Goal: Task Accomplishment & Management: Book appointment/travel/reservation

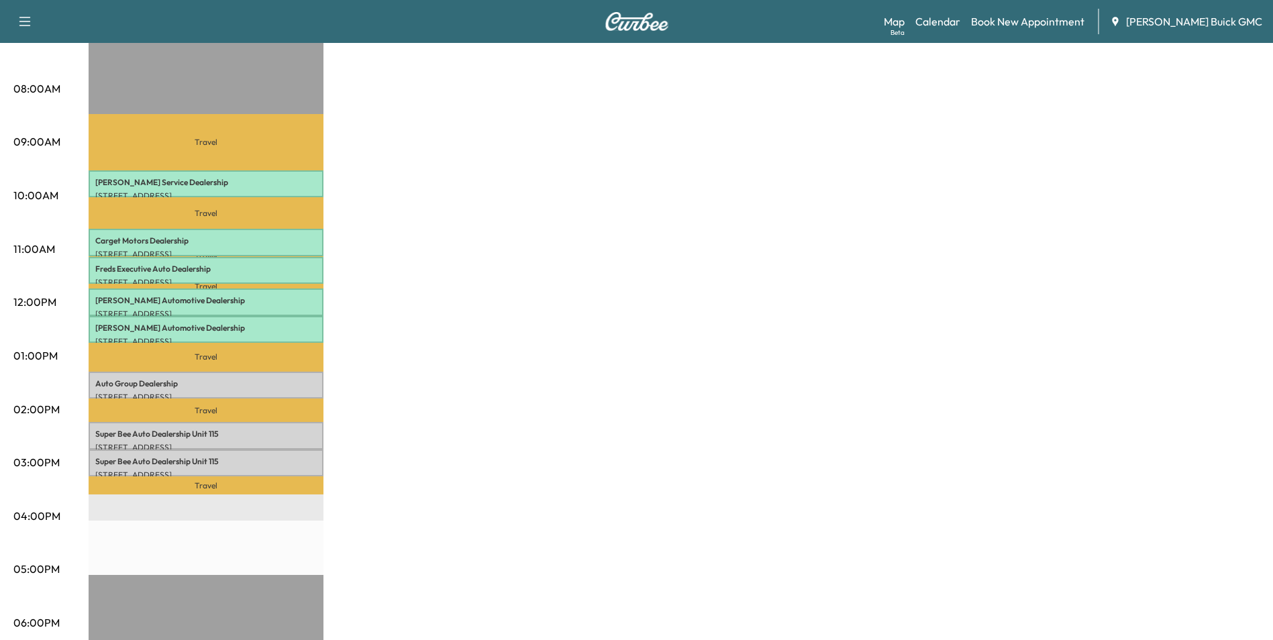
click at [580, 317] on div "MobileService+ Revenue $ 409.50 Work Time 240 mins Transit Time 184 mins Travel…" at bounding box center [674, 343] width 1171 height 1007
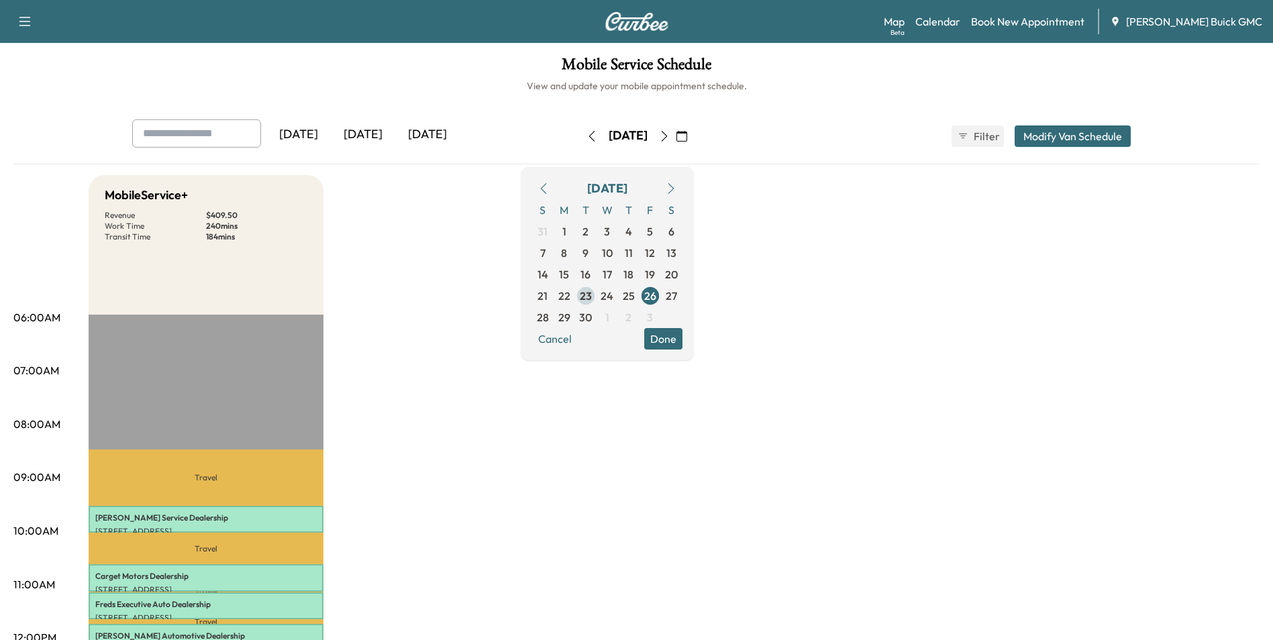
click at [592, 295] on span "23" at bounding box center [586, 296] width 12 height 16
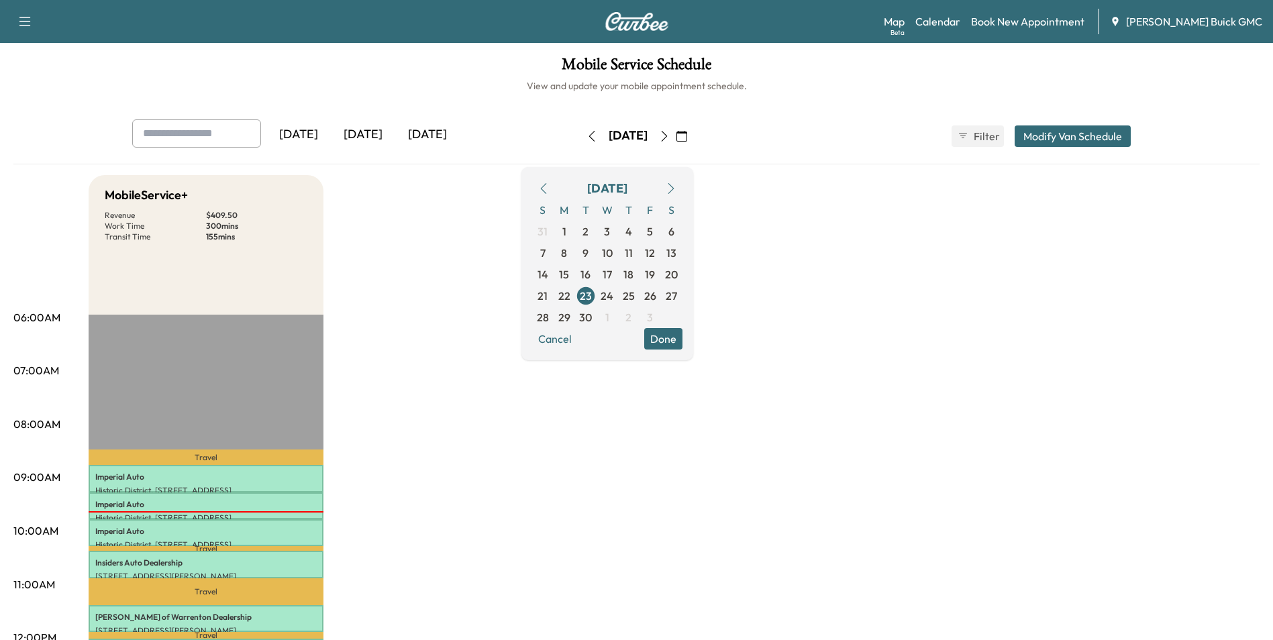
click at [570, 313] on span "29" at bounding box center [564, 317] width 12 height 16
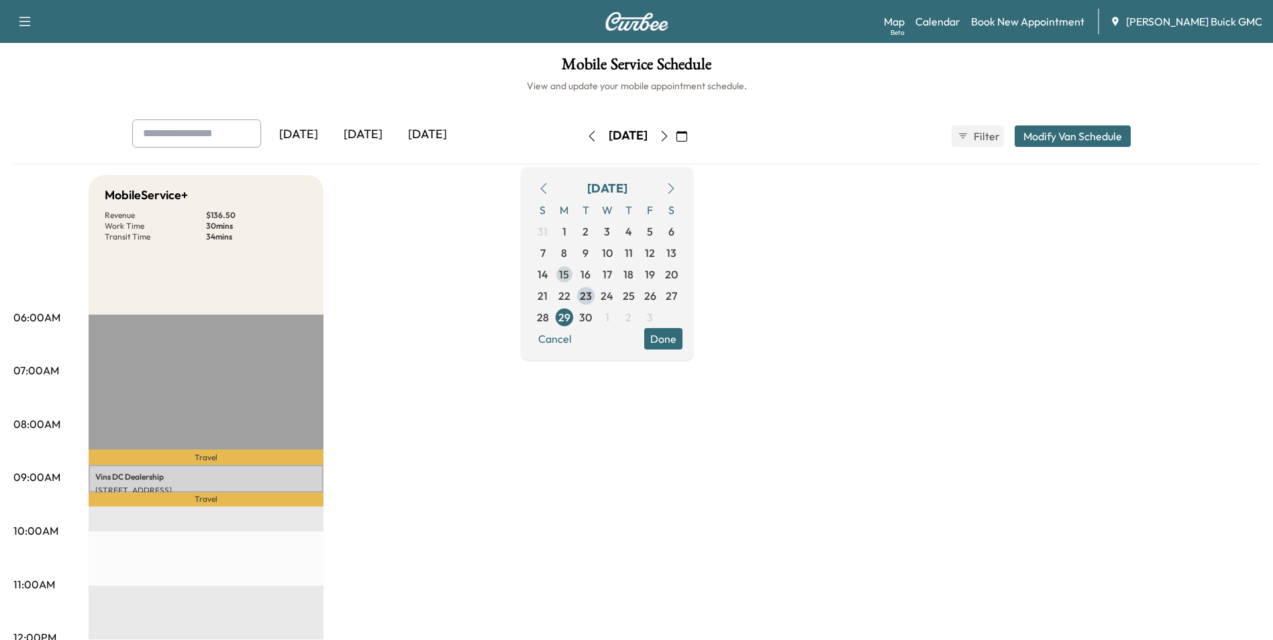
click at [569, 273] on span "15" at bounding box center [564, 274] width 10 height 16
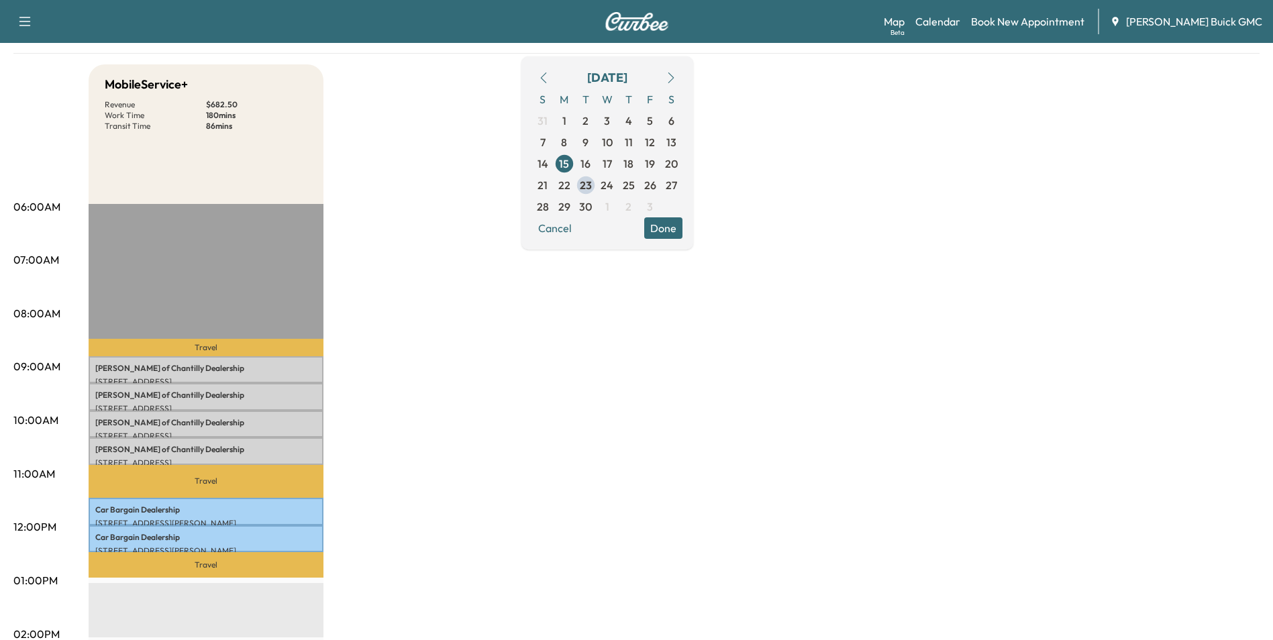
scroll to position [134, 0]
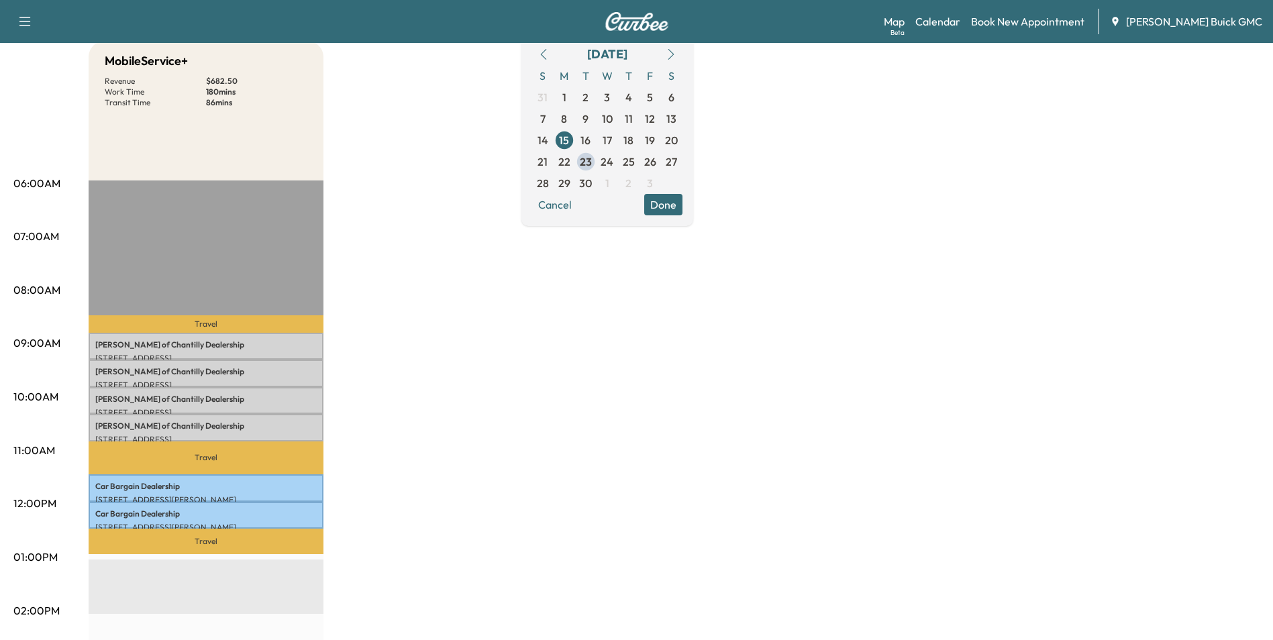
click at [591, 140] on span "16" at bounding box center [585, 140] width 10 height 16
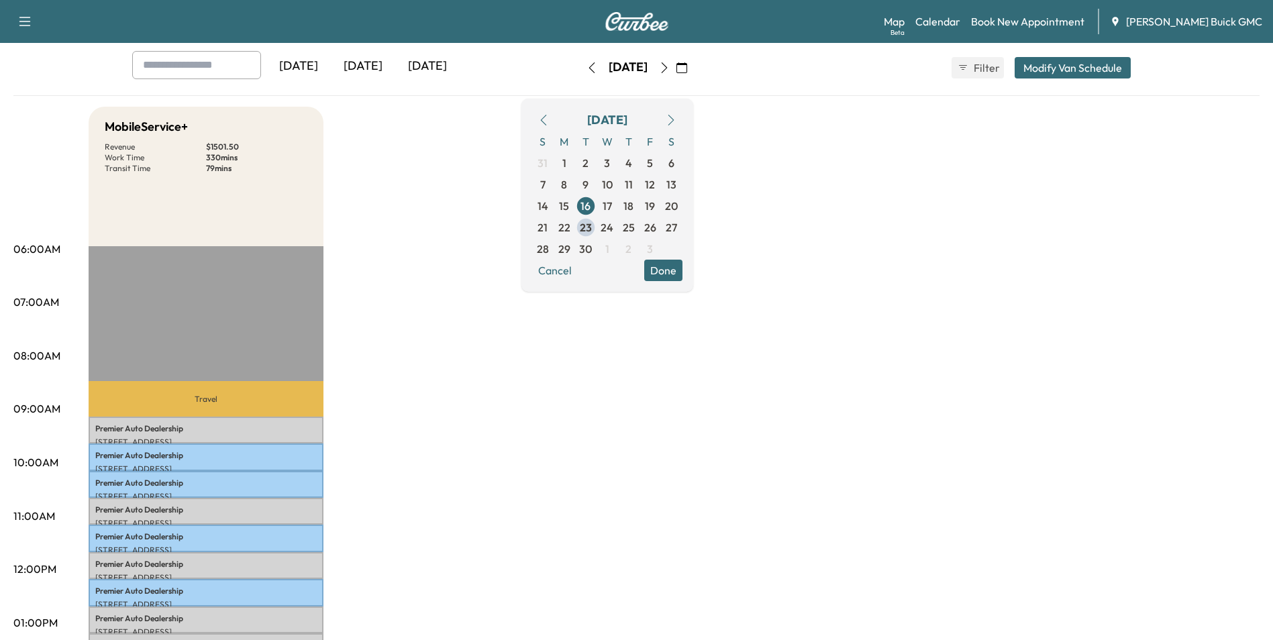
scroll to position [67, 0]
click at [612, 206] on span "17" at bounding box center [607, 207] width 9 height 16
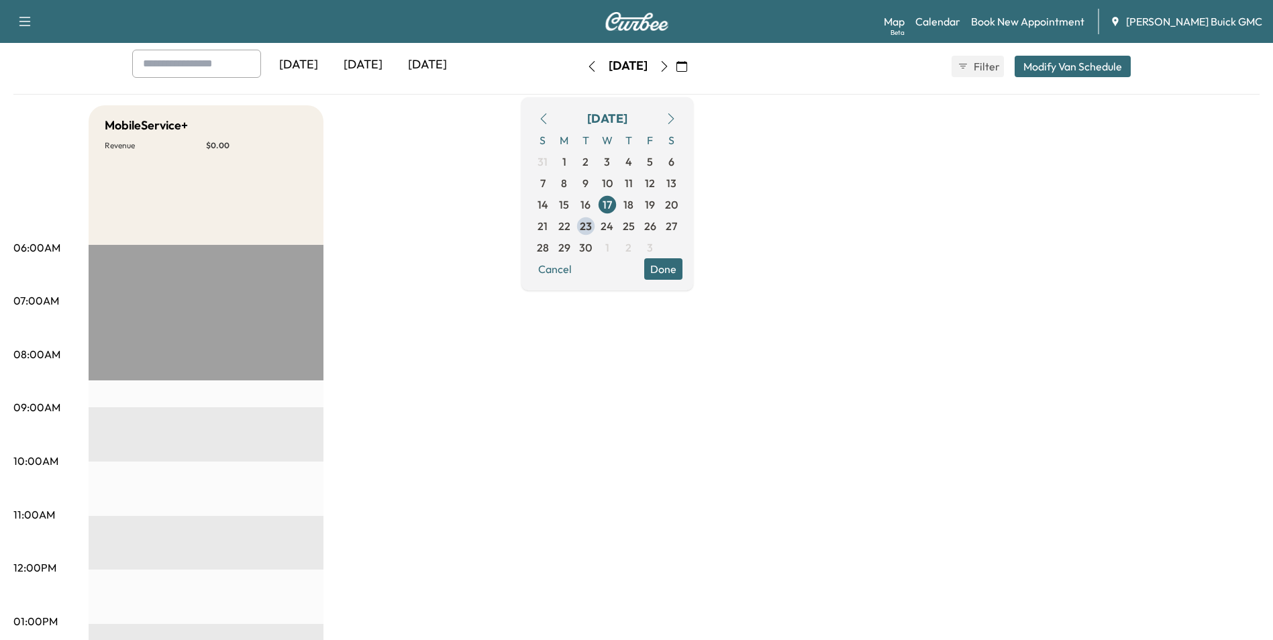
scroll to position [67, 0]
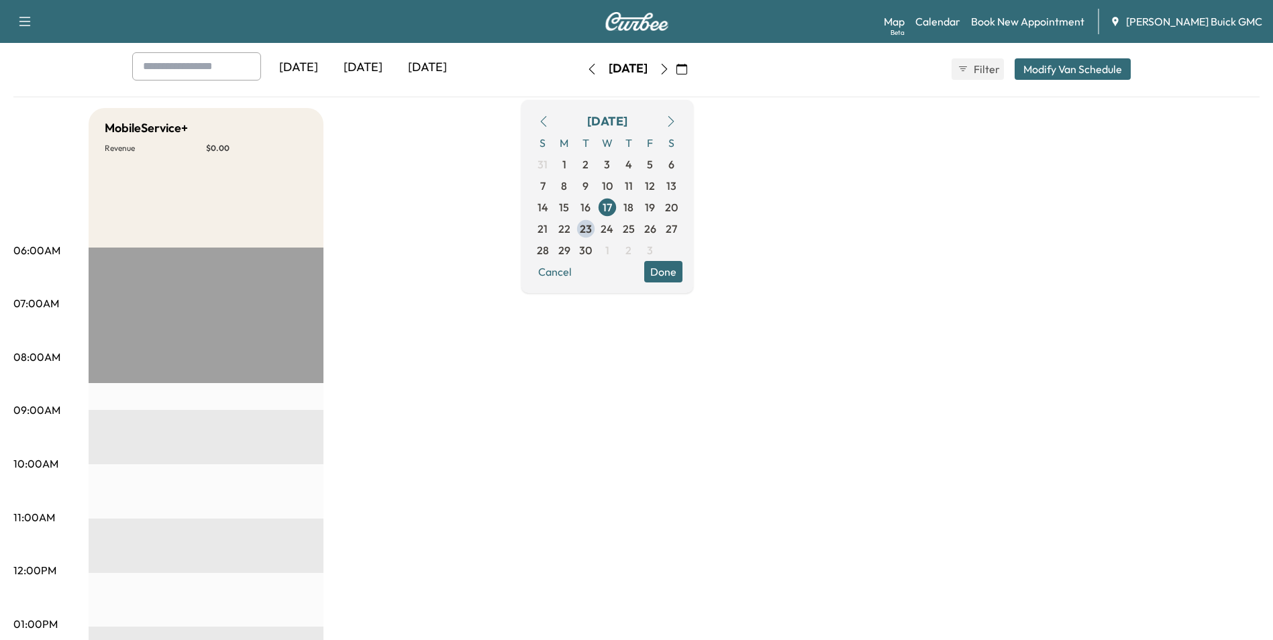
click at [839, 224] on div "MobileService+ Revenue $ 0.00 EST Start" at bounding box center [674, 611] width 1171 height 1007
click at [633, 207] on span "18" at bounding box center [628, 207] width 10 height 16
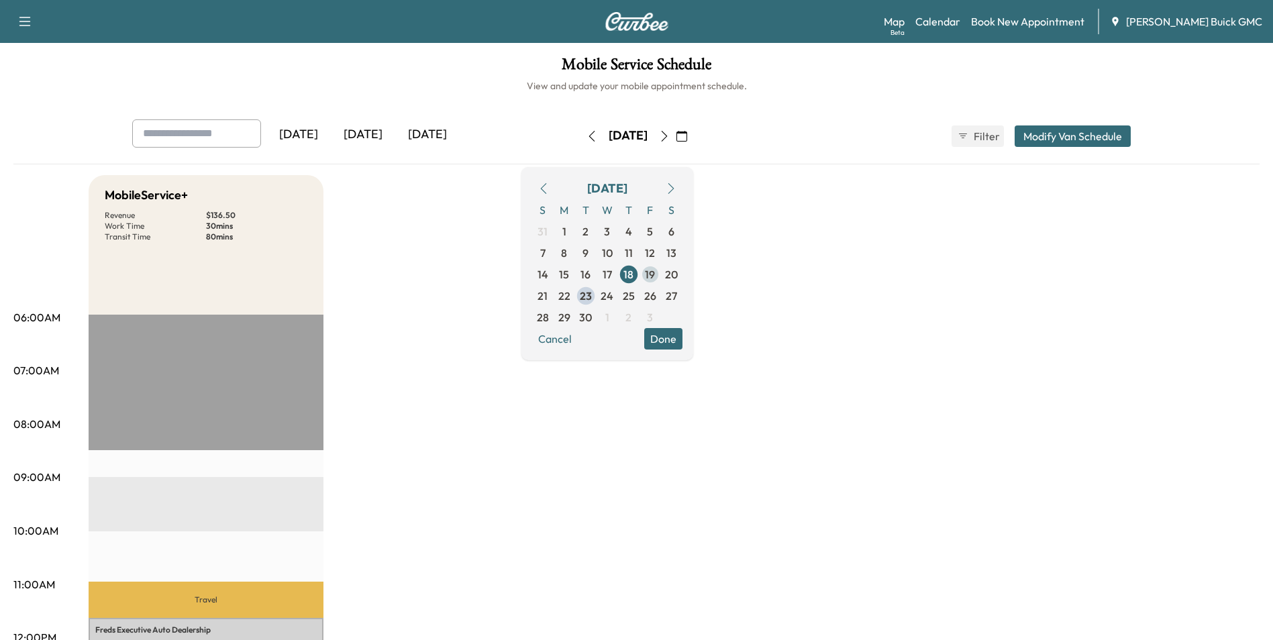
click at [655, 272] on span "19" at bounding box center [650, 274] width 10 height 16
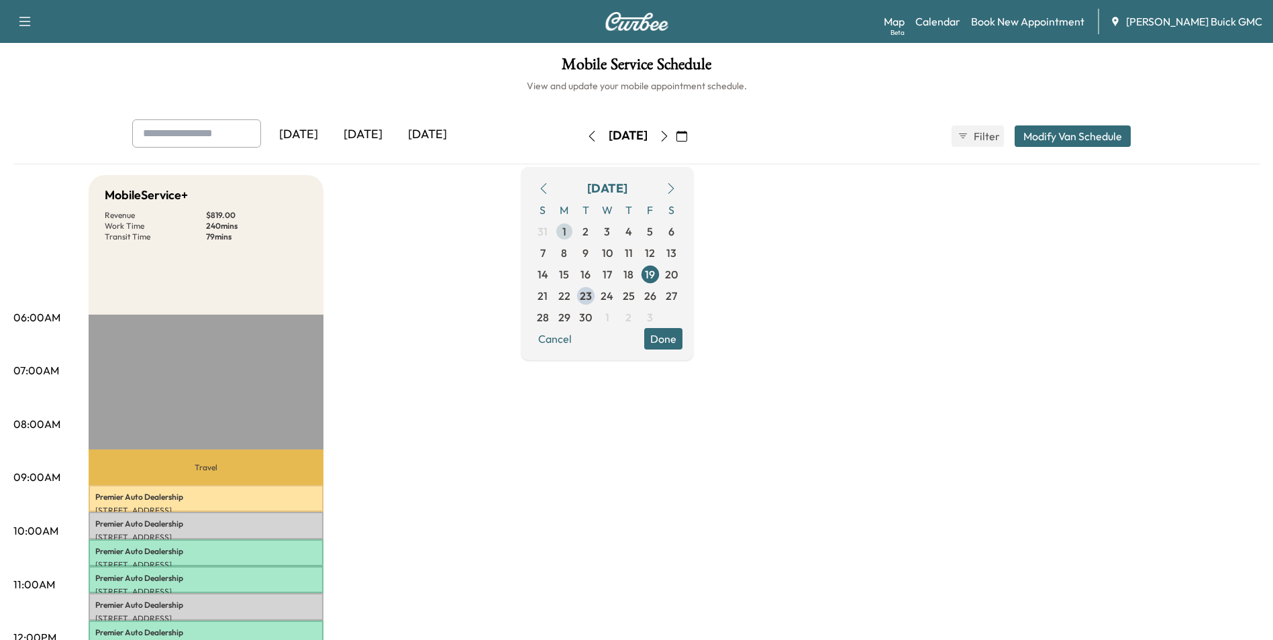
click at [566, 229] on span "1" at bounding box center [564, 231] width 4 height 16
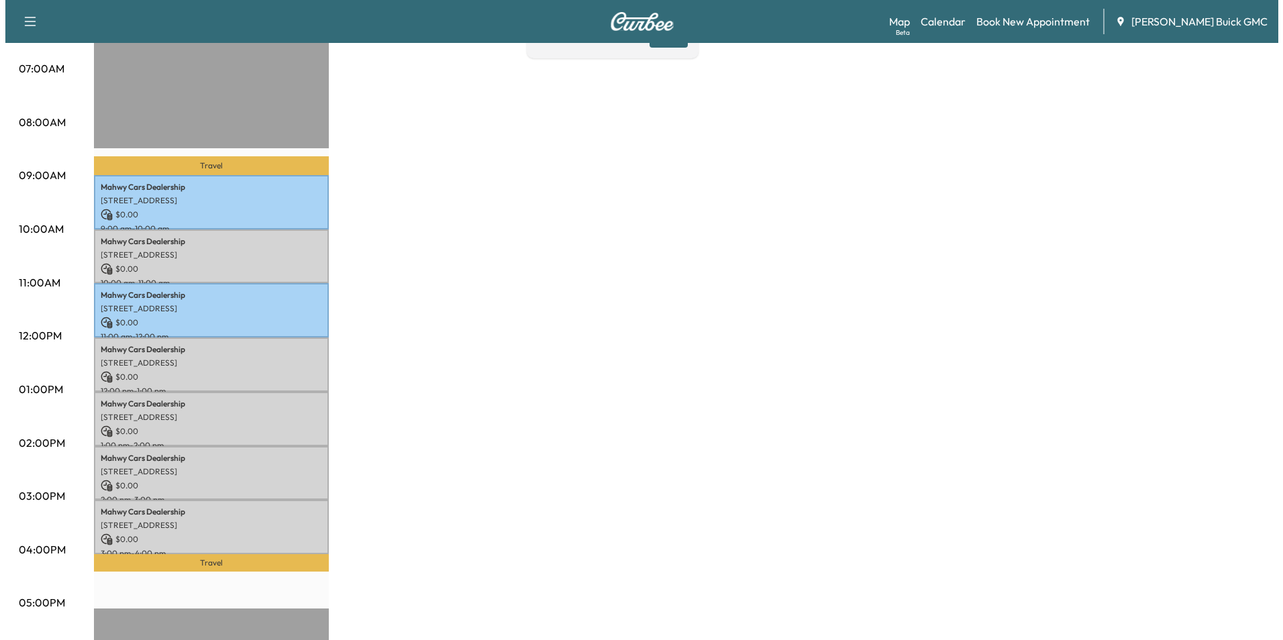
scroll to position [201, 0]
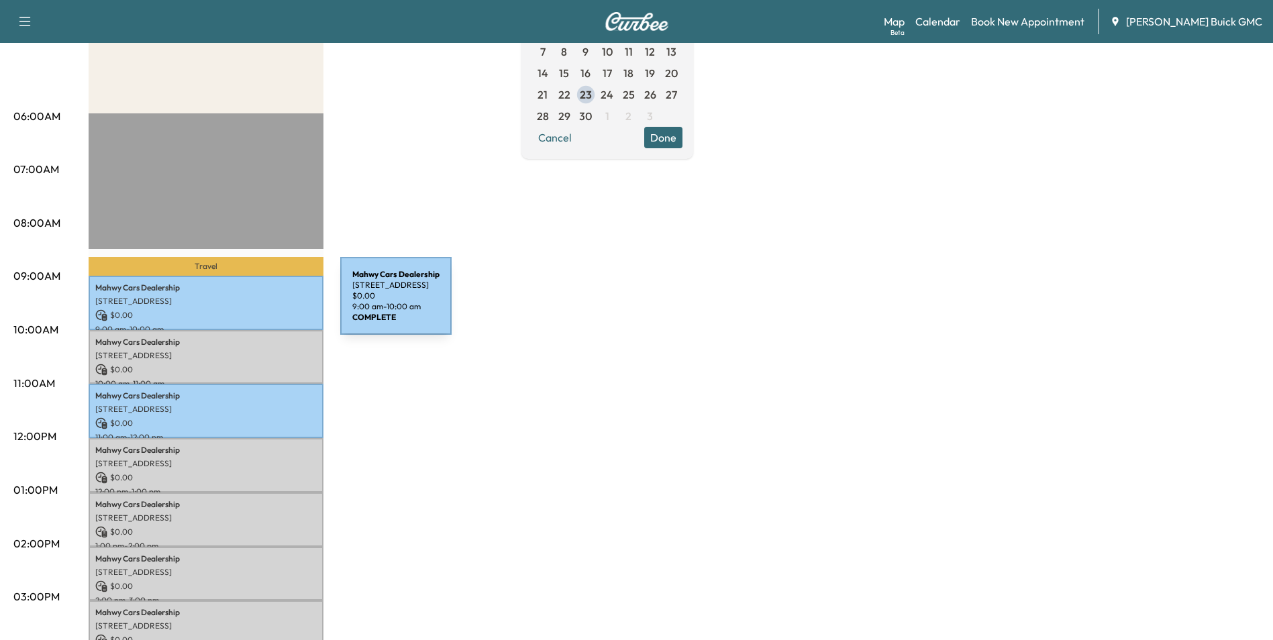
click at [240, 304] on p "[STREET_ADDRESS]" at bounding box center [205, 301] width 221 height 11
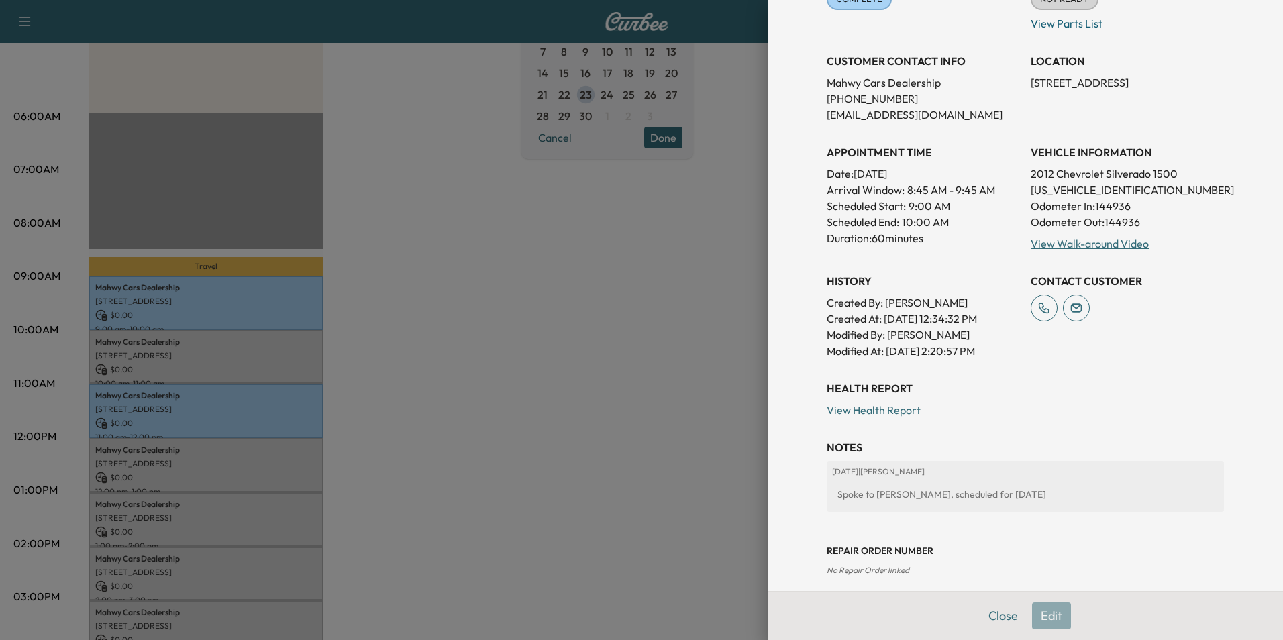
click at [497, 328] on div at bounding box center [641, 320] width 1283 height 640
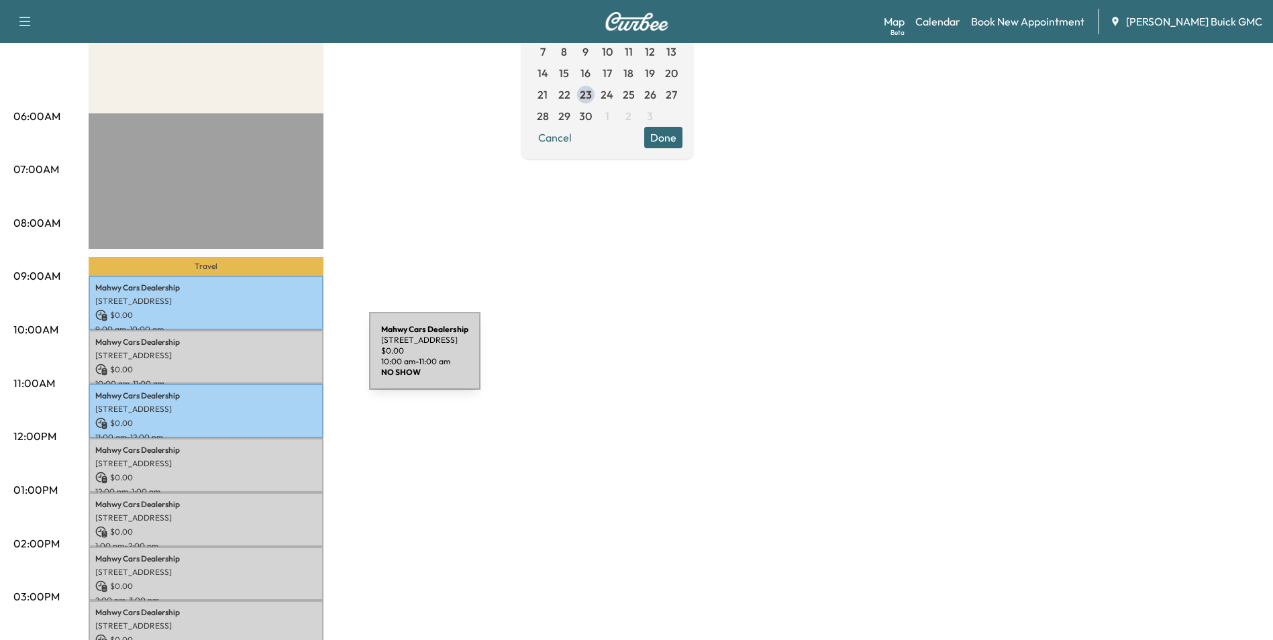
click at [268, 359] on div "Mahwy Cars Dealership [STREET_ADDRESS] $ 0.00 10:00 am - 11:00 am" at bounding box center [206, 357] width 235 height 54
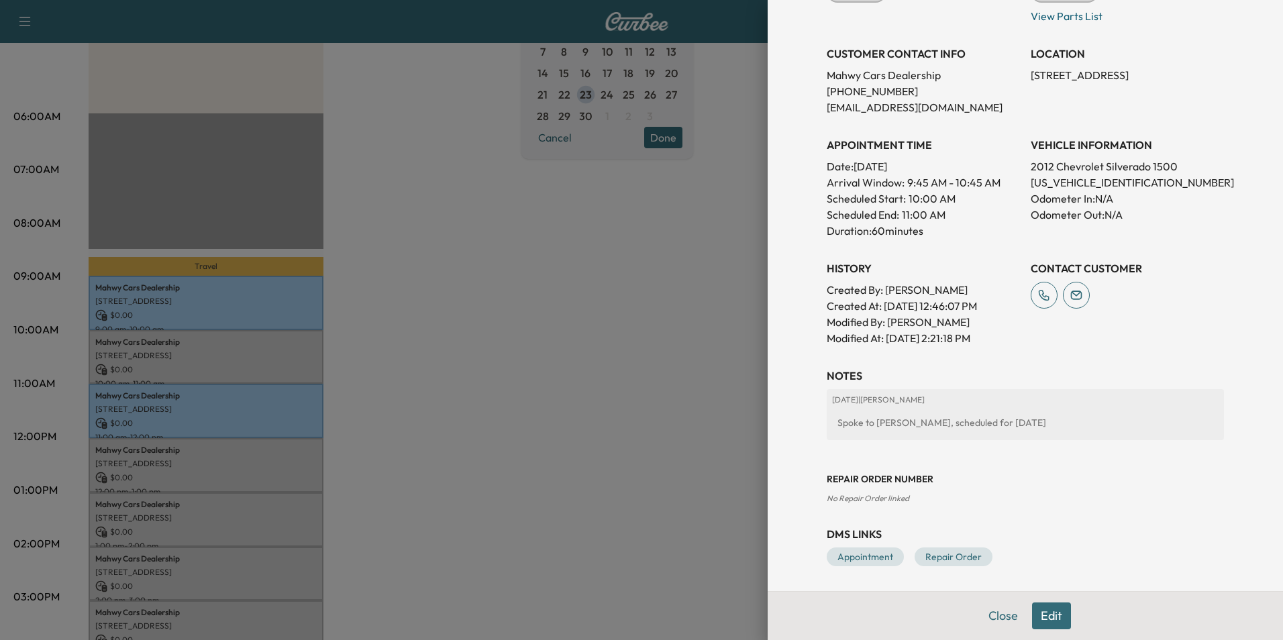
scroll to position [211, 0]
click at [500, 468] on div at bounding box center [641, 320] width 1283 height 640
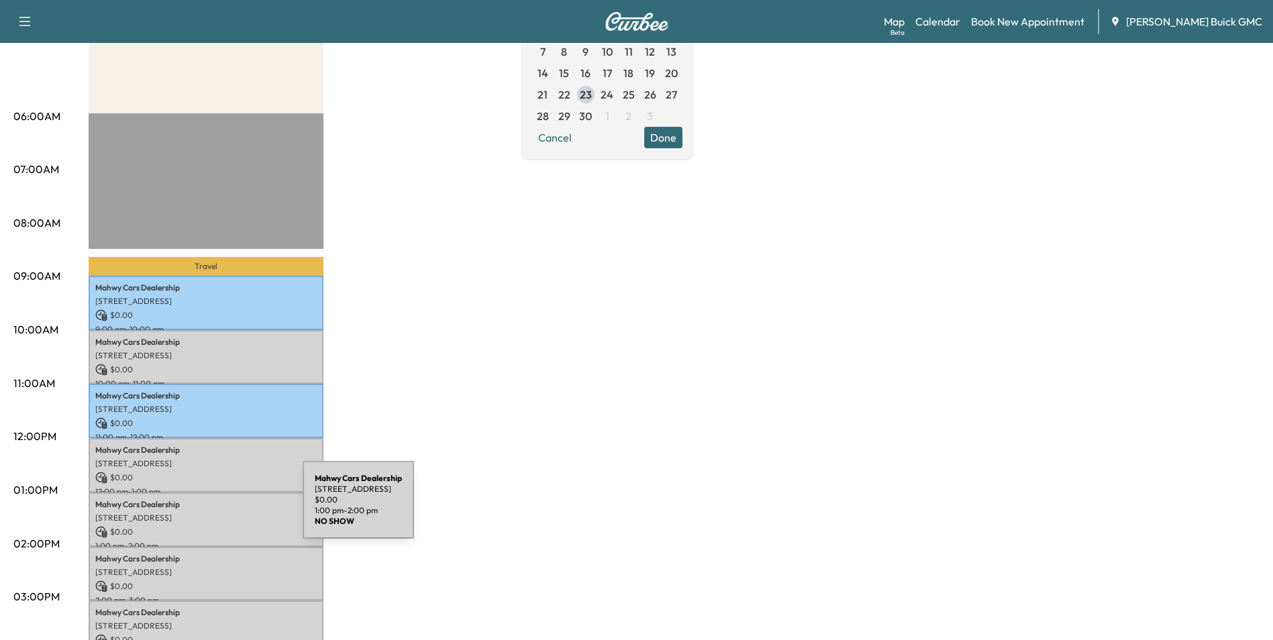
click at [202, 513] on p "[STREET_ADDRESS]" at bounding box center [205, 518] width 221 height 11
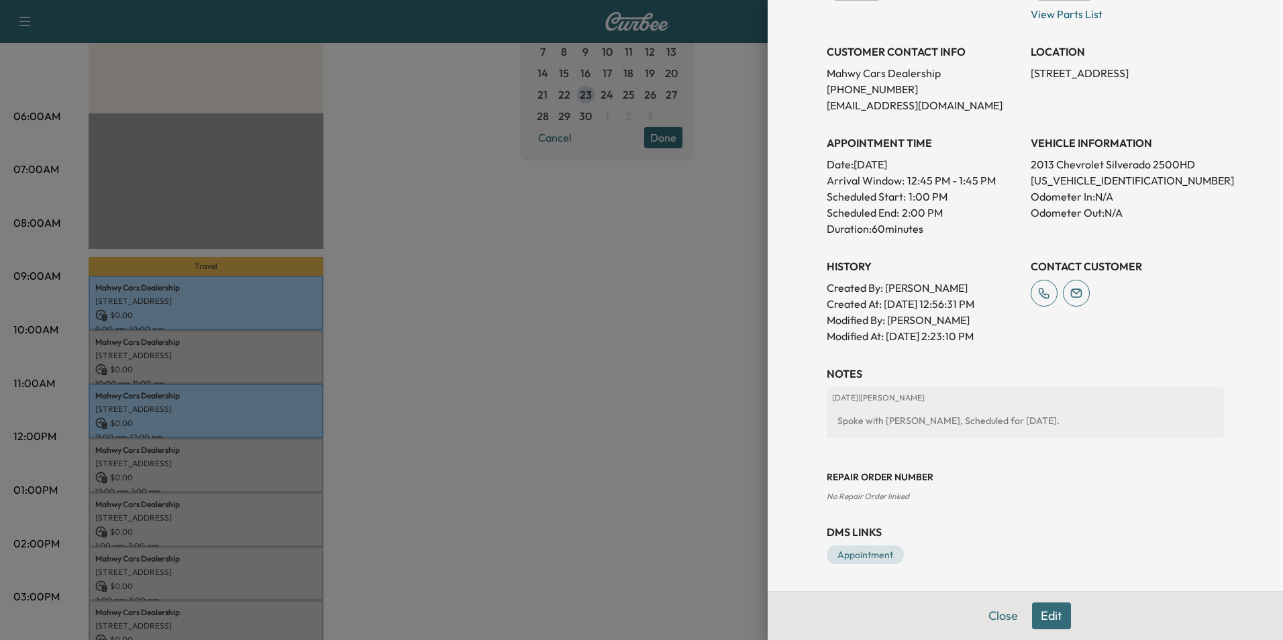
click at [485, 397] on div at bounding box center [641, 320] width 1283 height 640
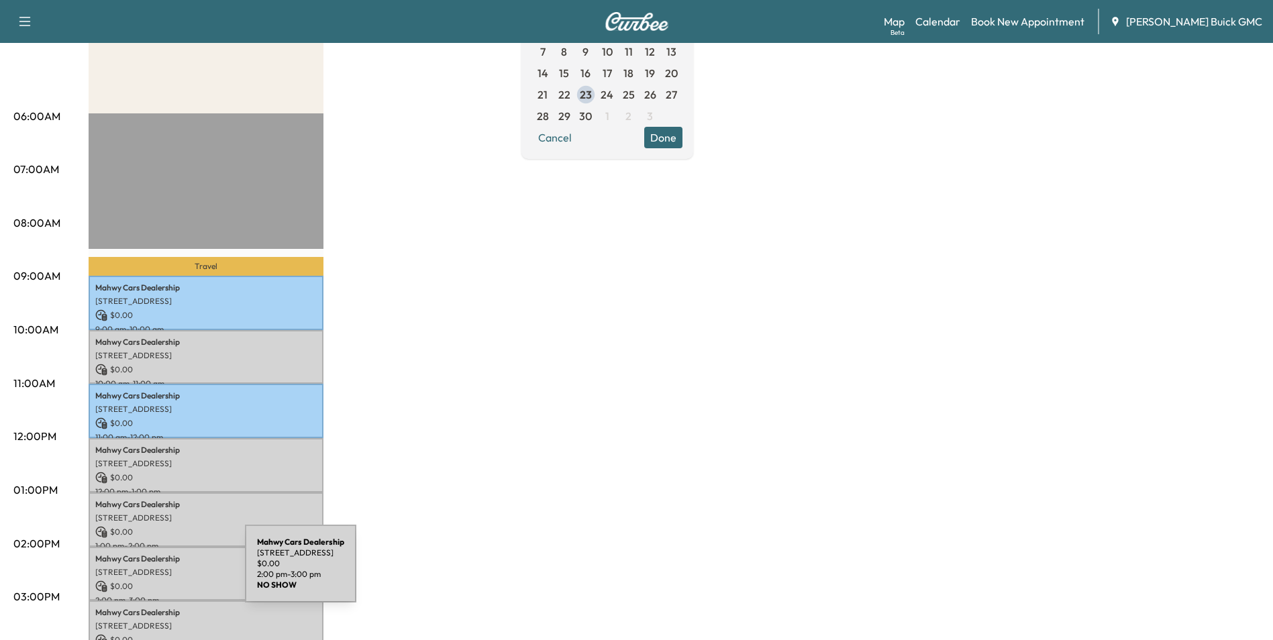
click at [144, 572] on p "[STREET_ADDRESS]" at bounding box center [205, 572] width 221 height 11
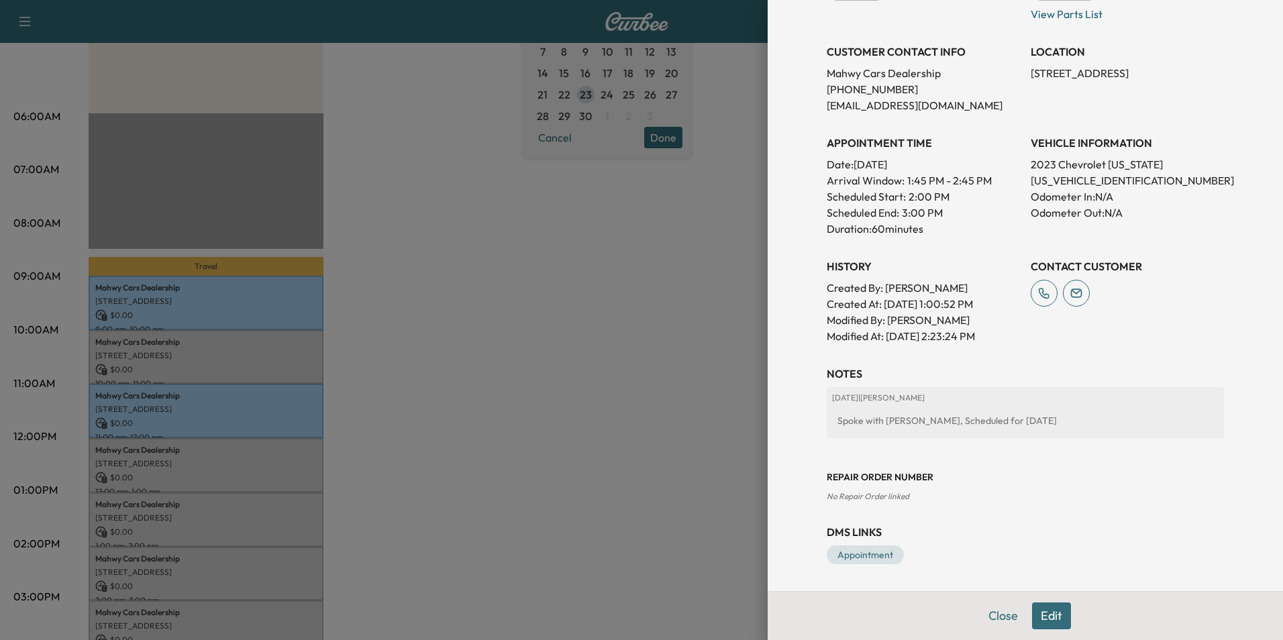
click at [639, 295] on div at bounding box center [641, 320] width 1283 height 640
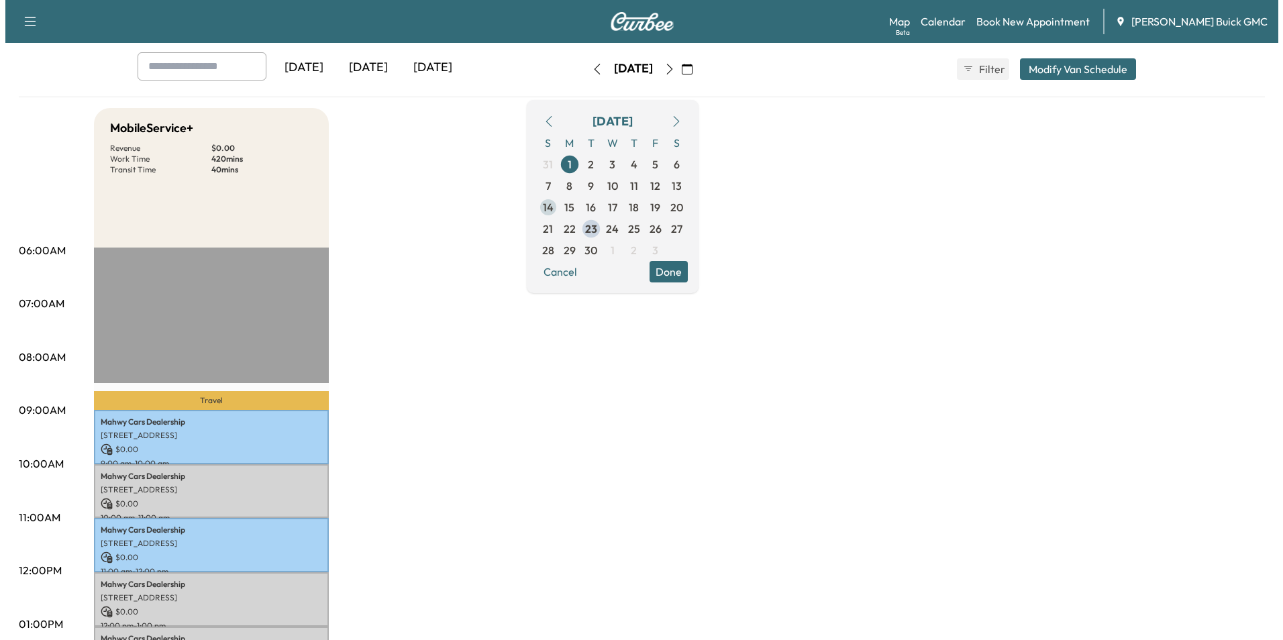
scroll to position [0, 0]
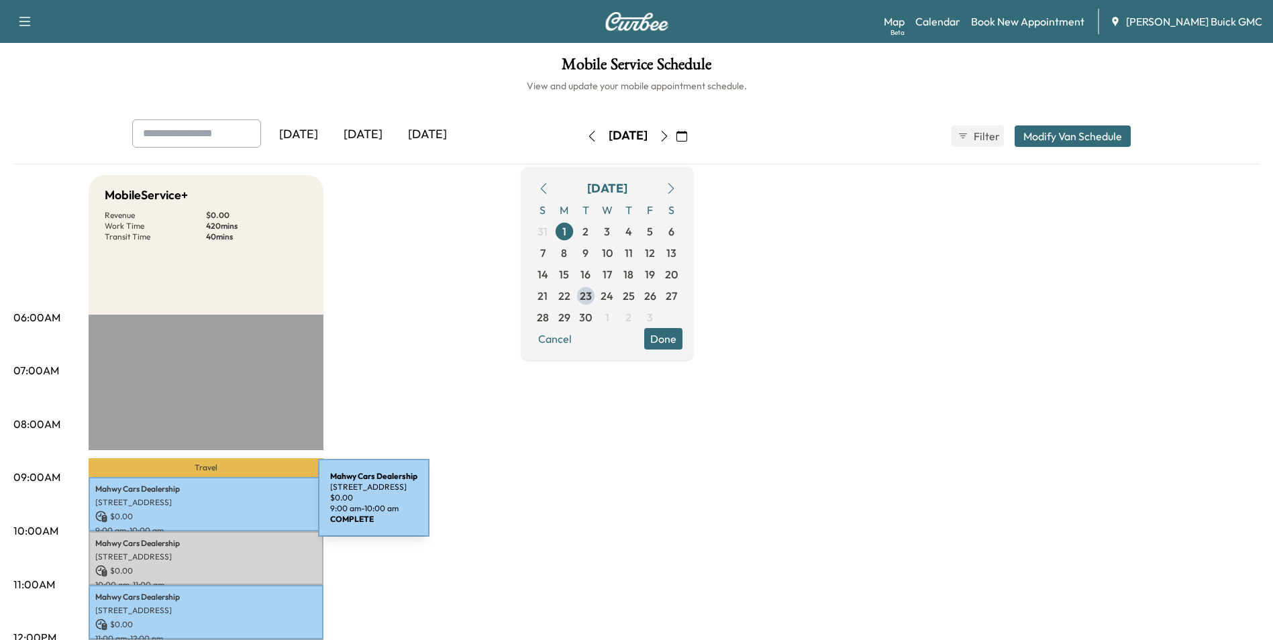
click at [217, 506] on p "[STREET_ADDRESS]" at bounding box center [205, 502] width 221 height 11
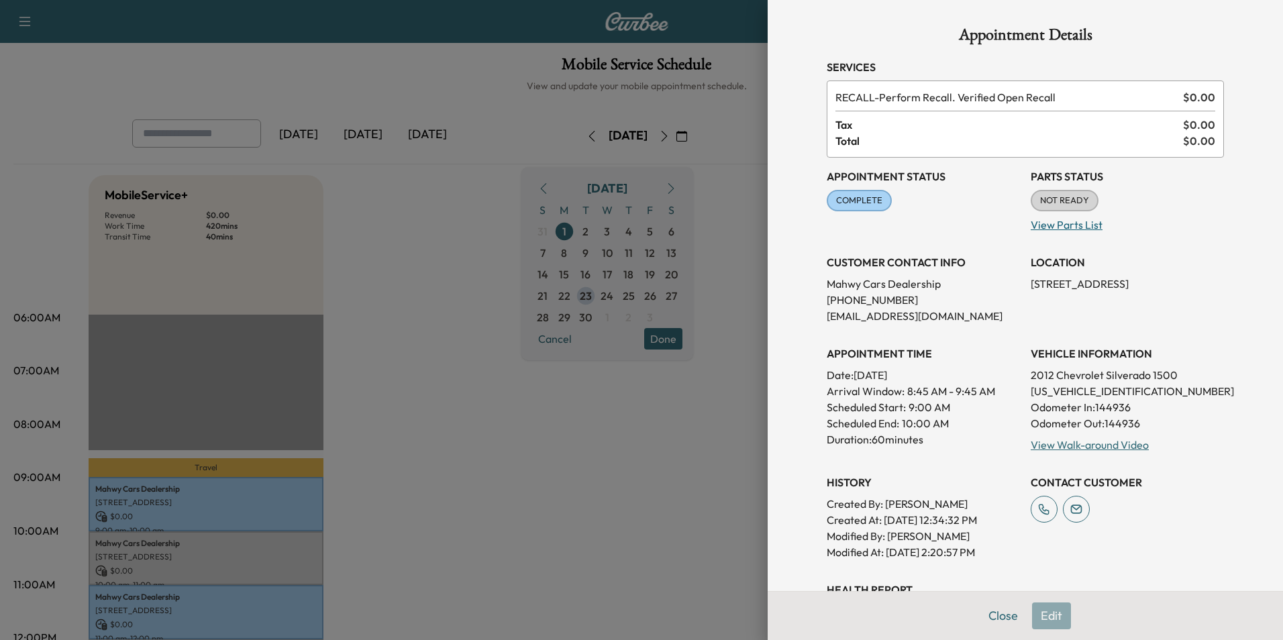
click at [1160, 226] on p "View Parts List" at bounding box center [1127, 221] width 193 height 21
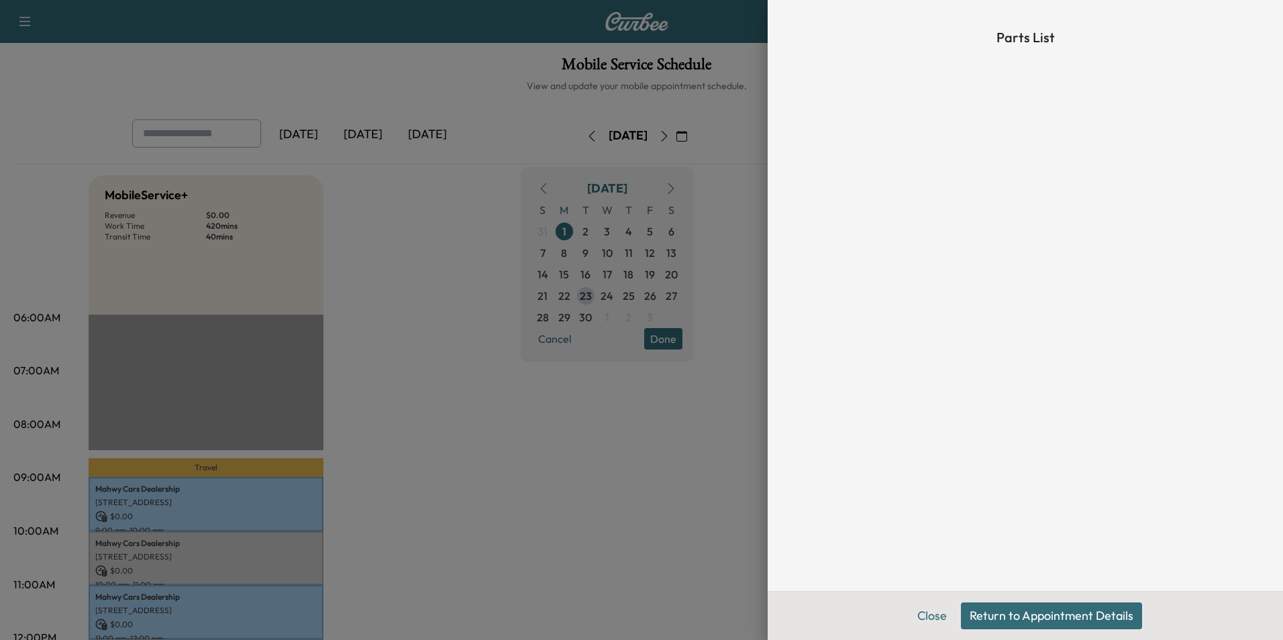
click at [739, 119] on div at bounding box center [641, 320] width 1283 height 640
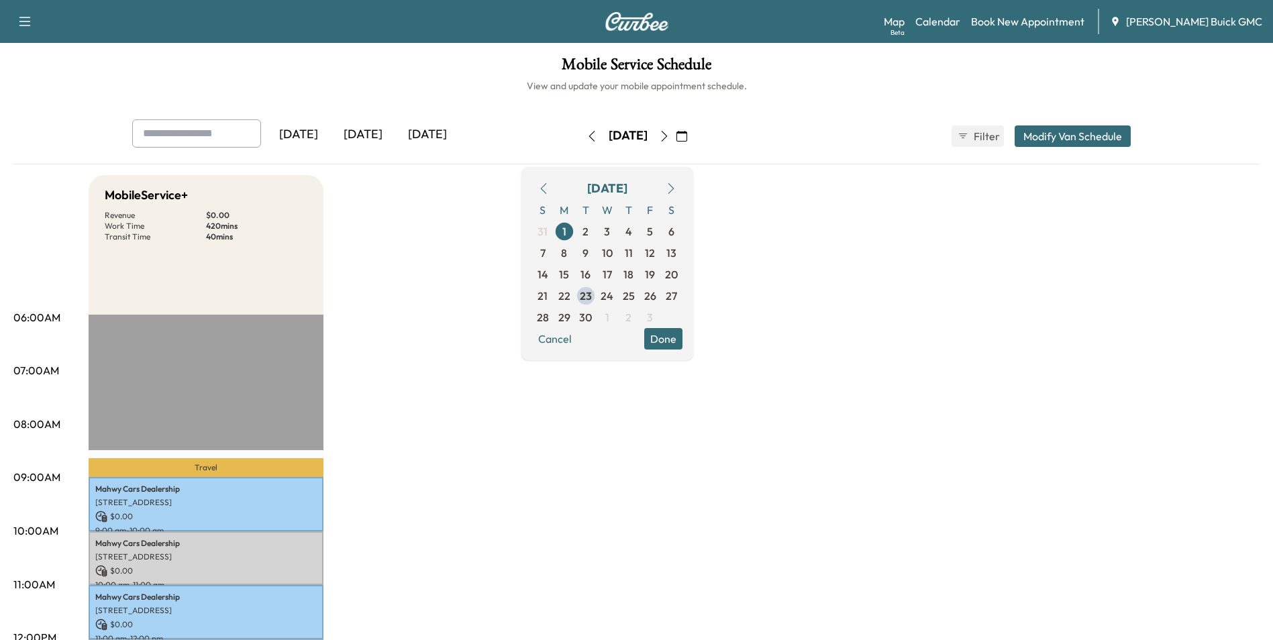
drag, startPoint x: 833, startPoint y: 148, endPoint x: 850, endPoint y: 185, distance: 39.7
click at [834, 148] on div "[DATE] [DATE] [DATE] [DATE] September 2025 S M T W T F S 31 1 2 3 4 5 6 7 8 9 1…" at bounding box center [636, 136] width 1031 height 34
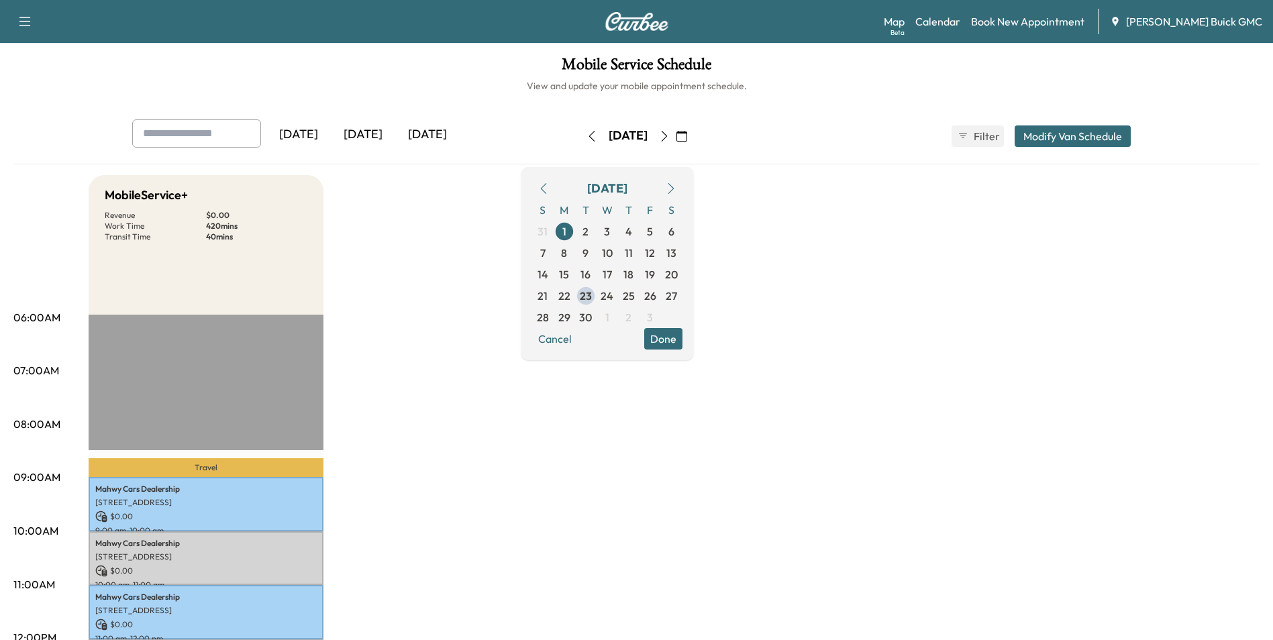
drag, startPoint x: 839, startPoint y: 400, endPoint x: 1046, endPoint y: 600, distance: 288.1
click at [1048, 22] on link "Book New Appointment" at bounding box center [1027, 21] width 113 height 16
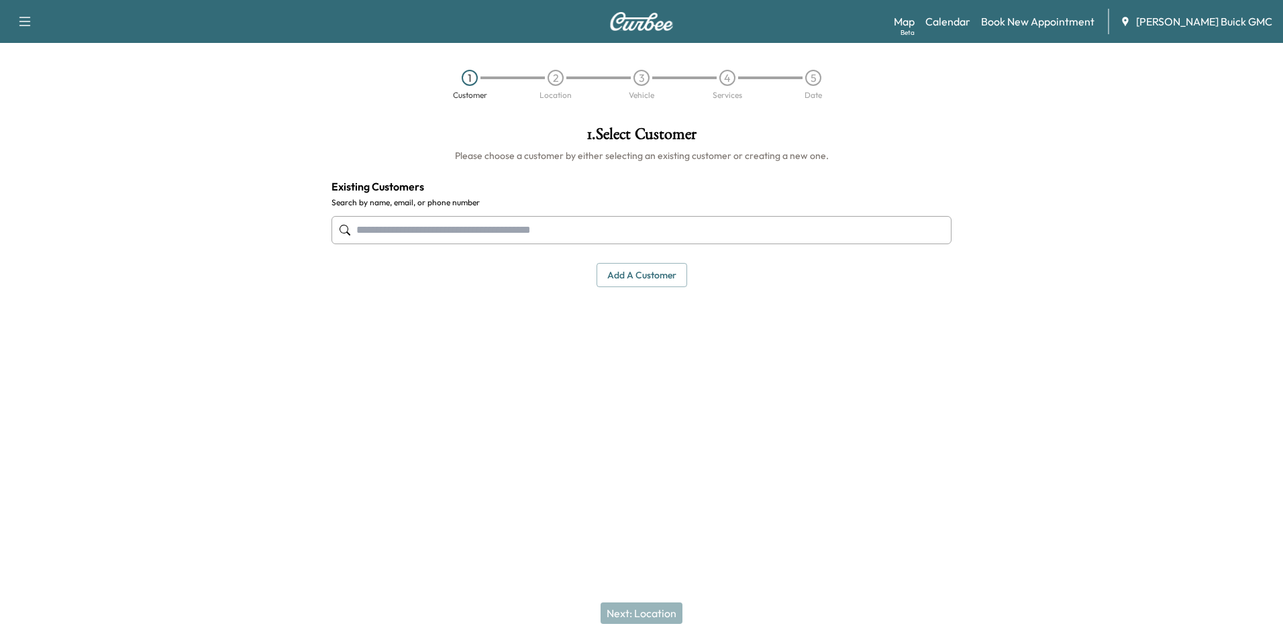
click at [623, 236] on input "text" at bounding box center [642, 230] width 620 height 28
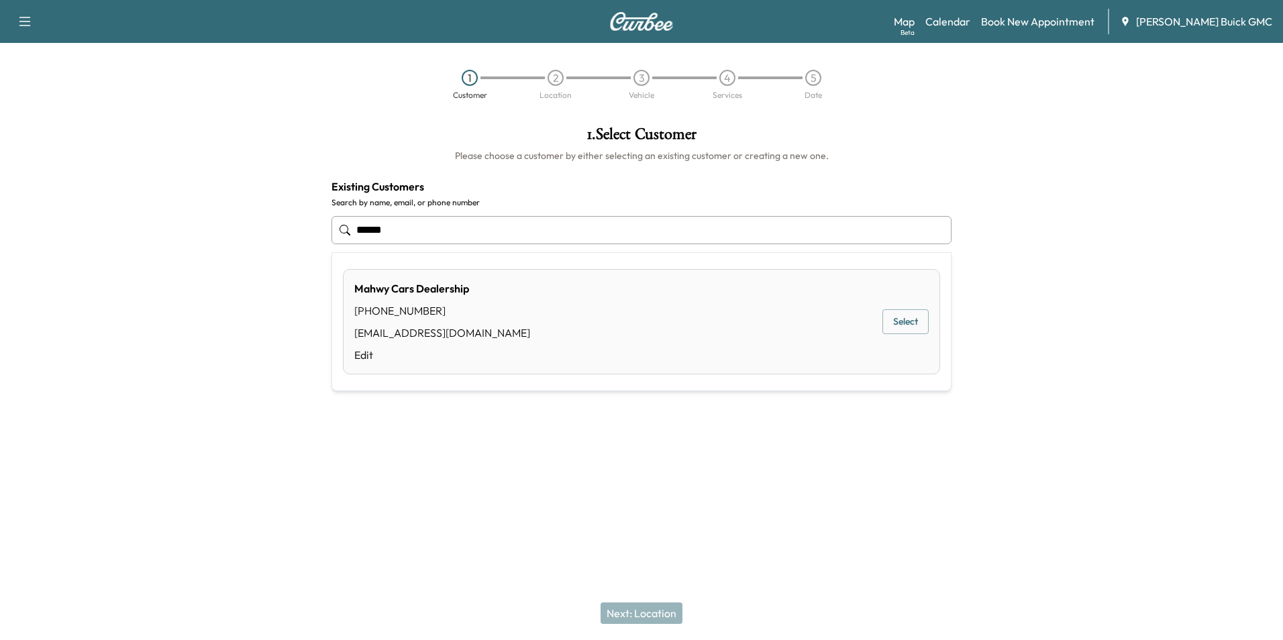
click at [905, 322] on button "Select" at bounding box center [905, 321] width 46 height 25
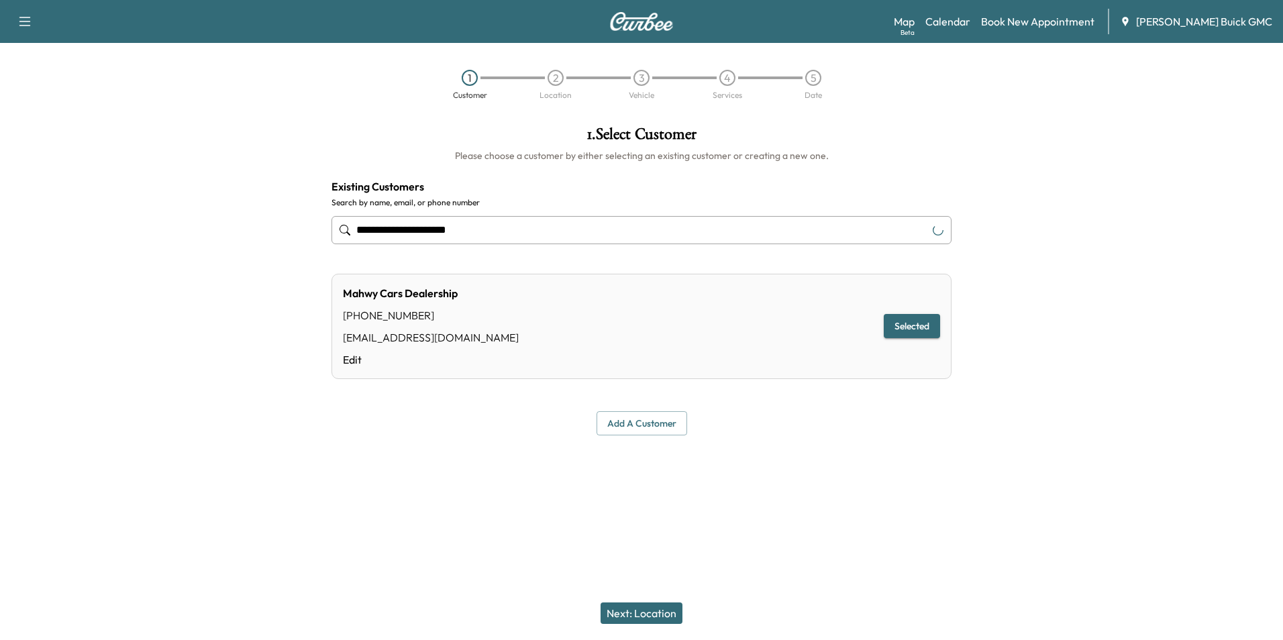
type input "**********"
click at [650, 612] on button "Next: Location" at bounding box center [642, 613] width 82 height 21
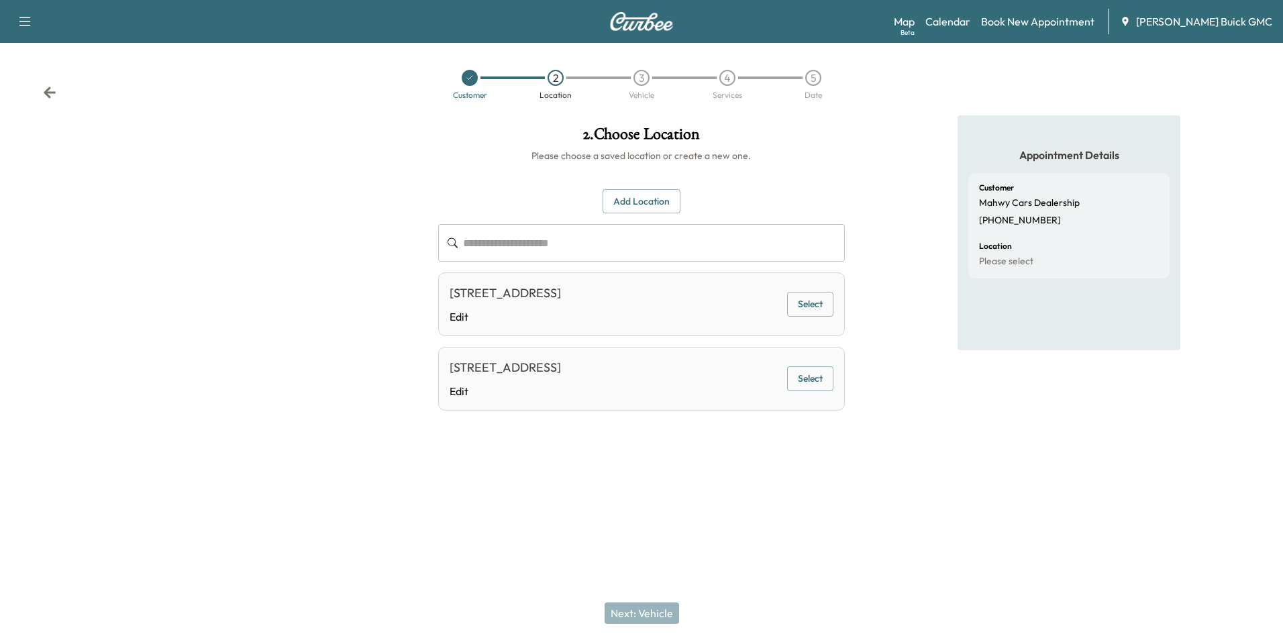
click at [838, 481] on div at bounding box center [641, 469] width 1283 height 43
click at [813, 296] on button "Select" at bounding box center [810, 304] width 46 height 25
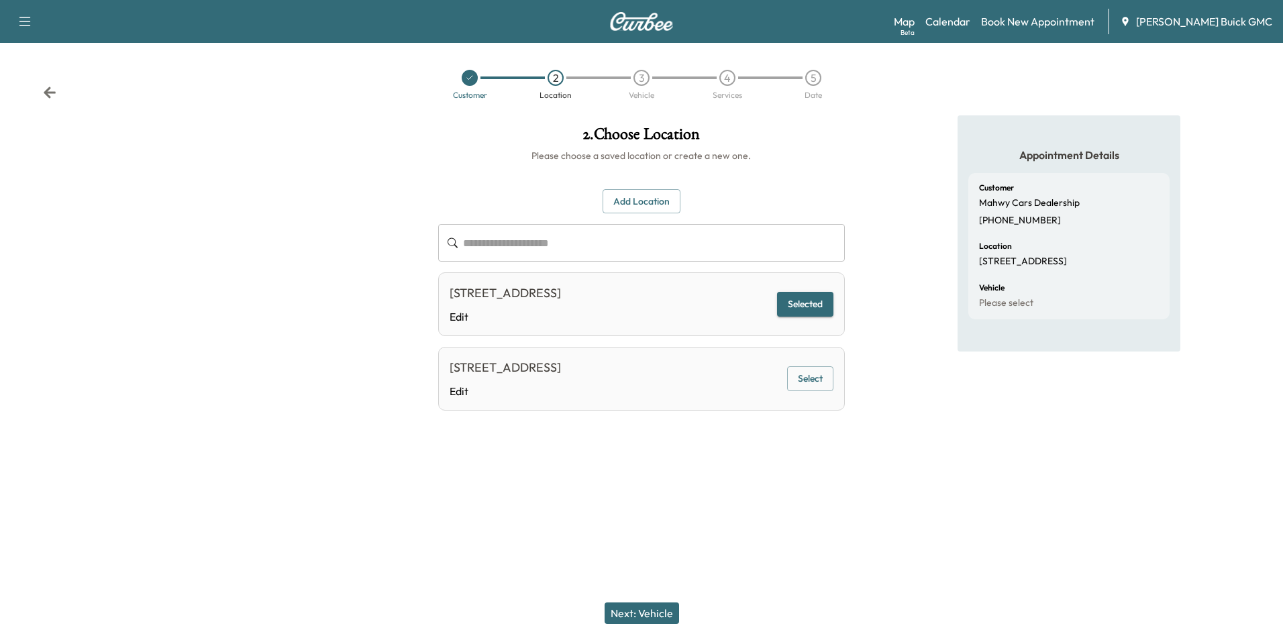
click at [654, 611] on button "Next: Vehicle" at bounding box center [642, 613] width 74 height 21
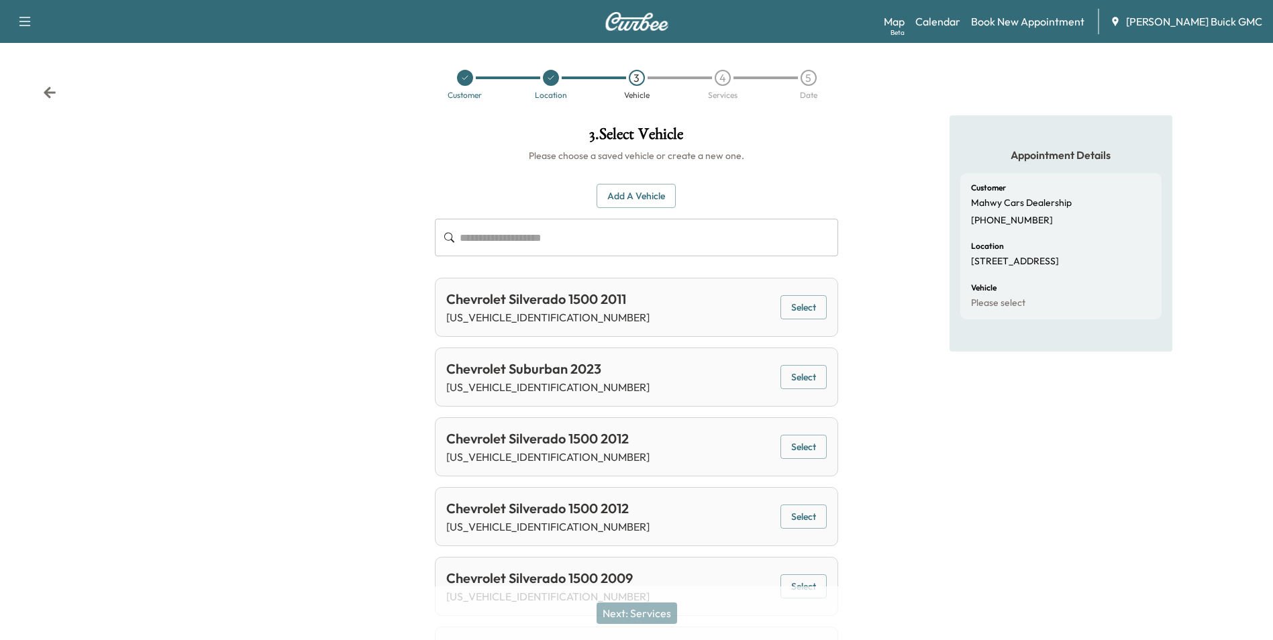
click at [642, 191] on button "Add a Vehicle" at bounding box center [636, 196] width 79 height 25
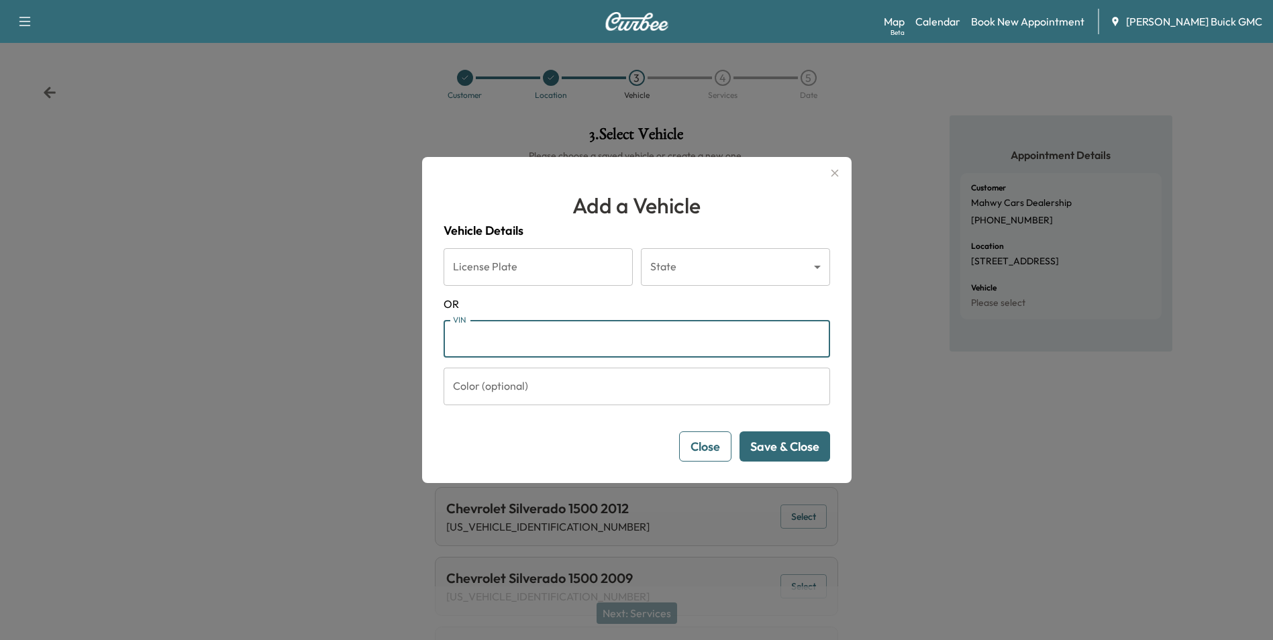
drag, startPoint x: 523, startPoint y: 344, endPoint x: 829, endPoint y: 397, distance: 310.5
click at [524, 344] on input "VIN" at bounding box center [637, 339] width 387 height 38
type input "**********"
click at [774, 444] on button "Save & Close" at bounding box center [785, 447] width 91 height 30
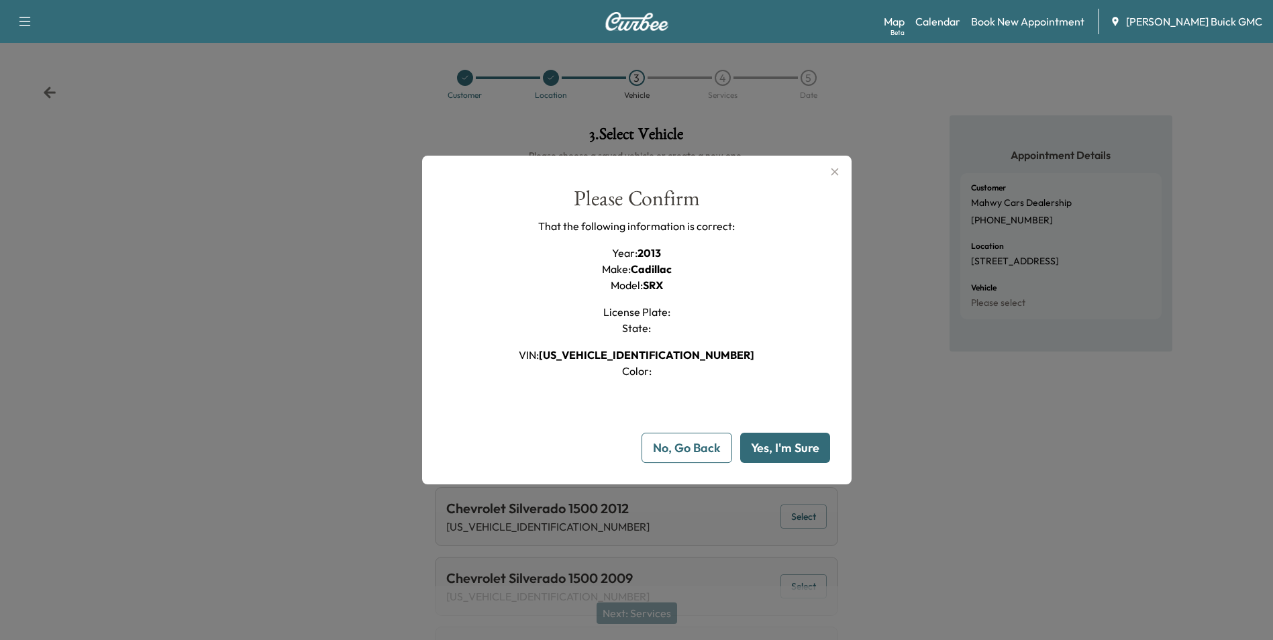
click at [782, 446] on button "Yes, I'm Sure" at bounding box center [785, 448] width 90 height 30
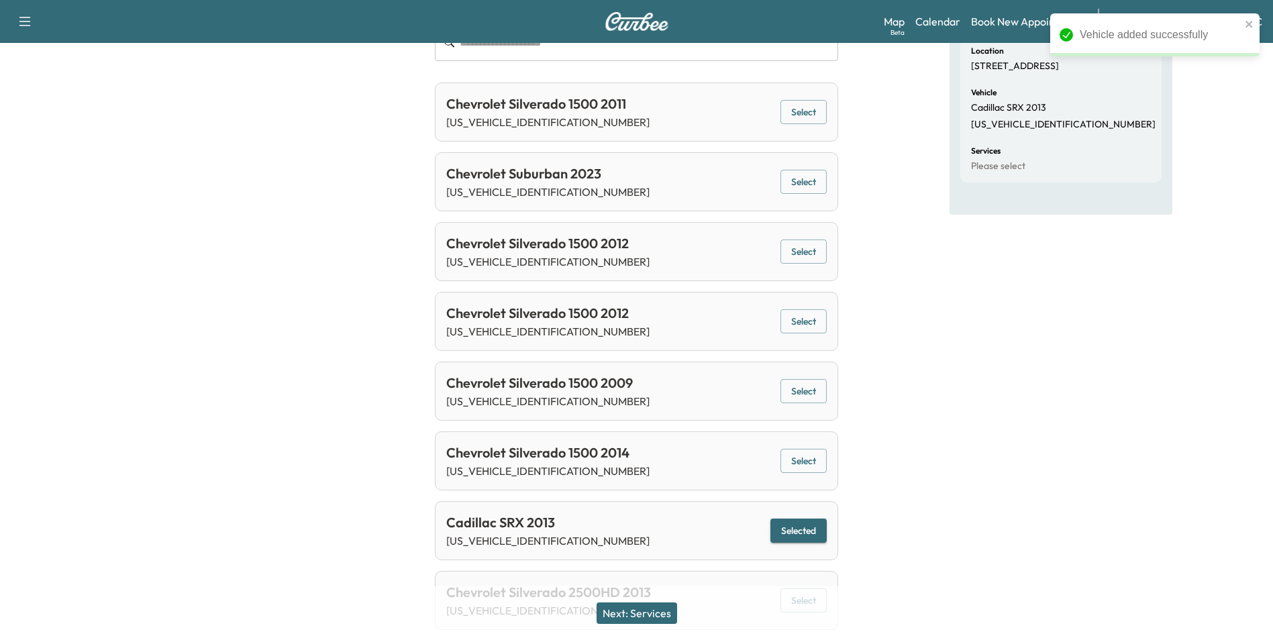
scroll to position [201, 0]
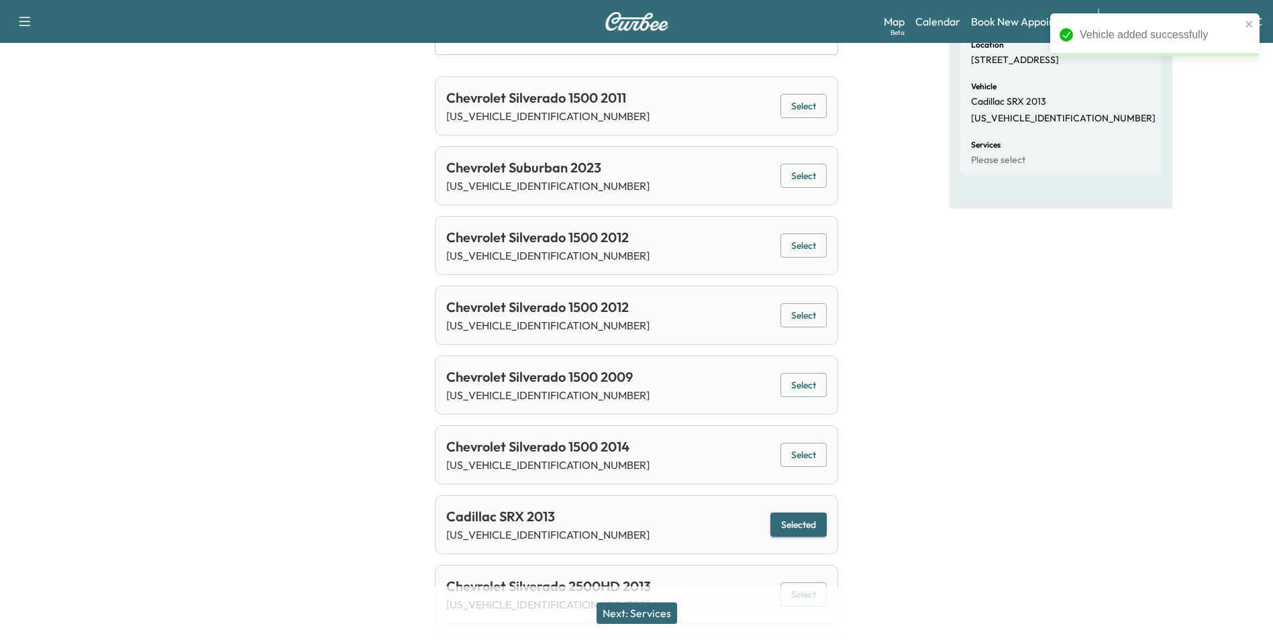
click at [645, 612] on button "Next: Services" at bounding box center [637, 613] width 81 height 21
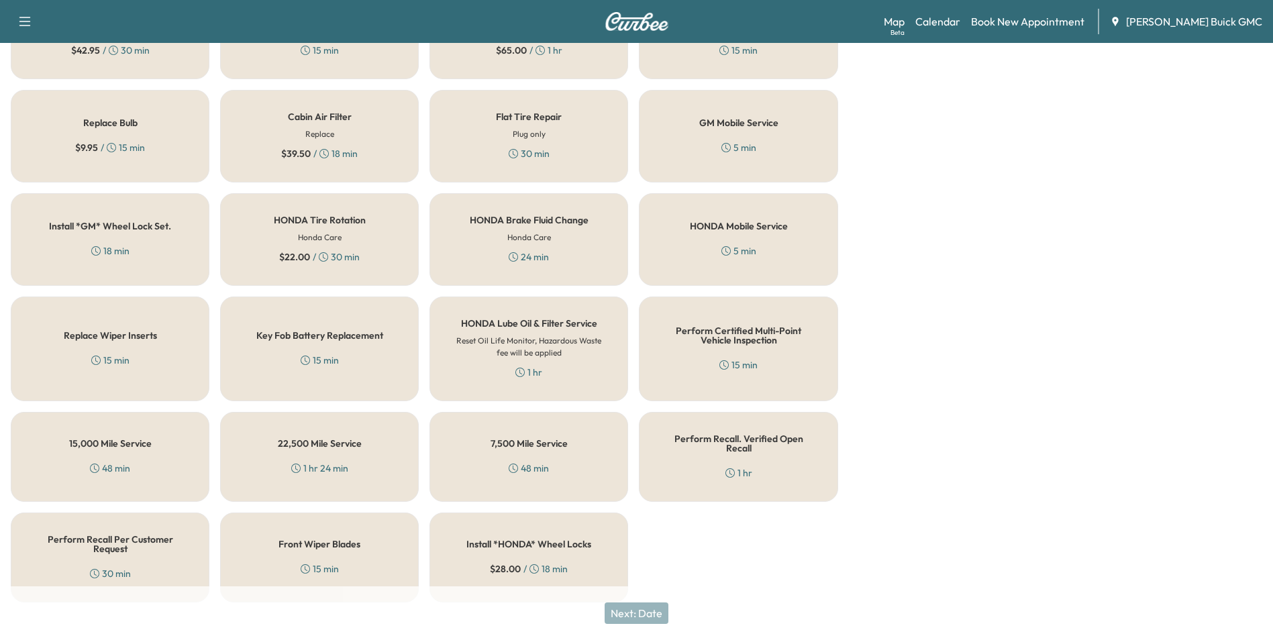
scroll to position [384, 0]
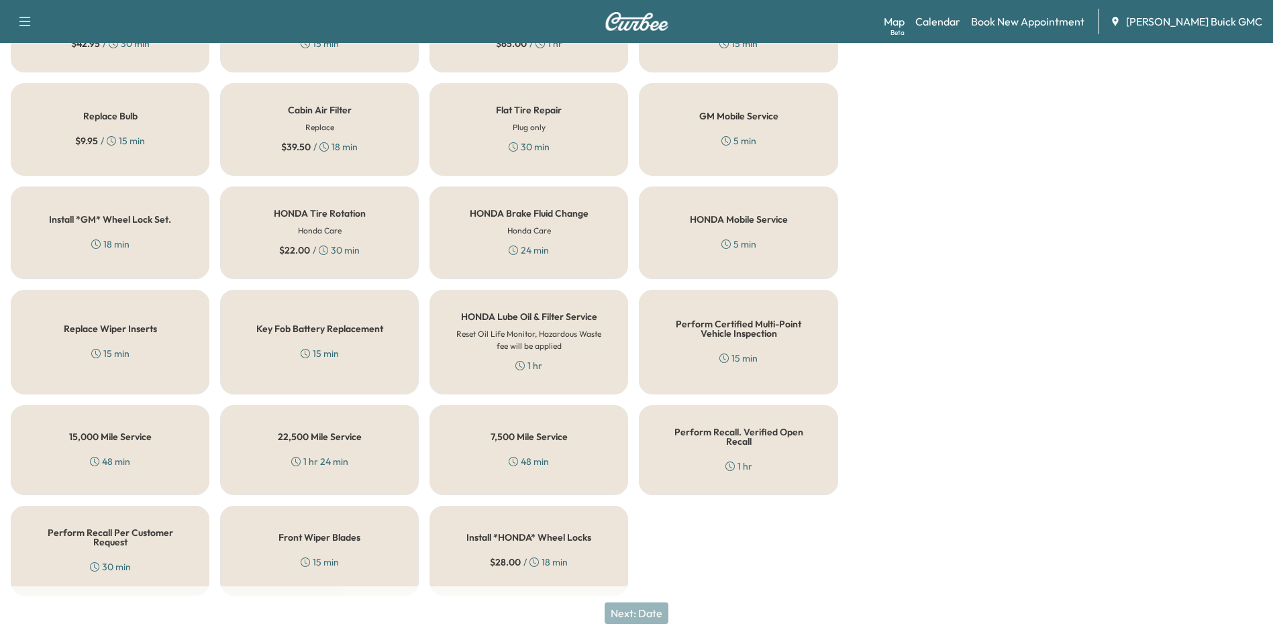
click at [97, 536] on h5 "Perform Recall Per Customer Request" at bounding box center [110, 537] width 154 height 19
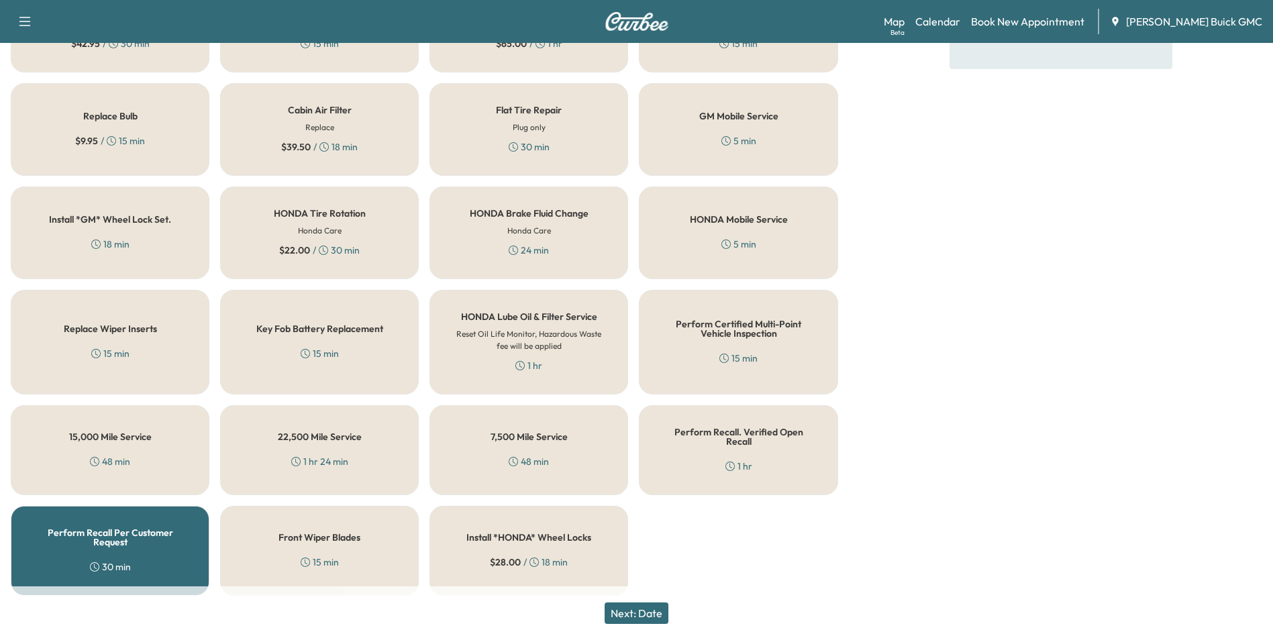
click at [656, 610] on button "Next: Date" at bounding box center [637, 613] width 64 height 21
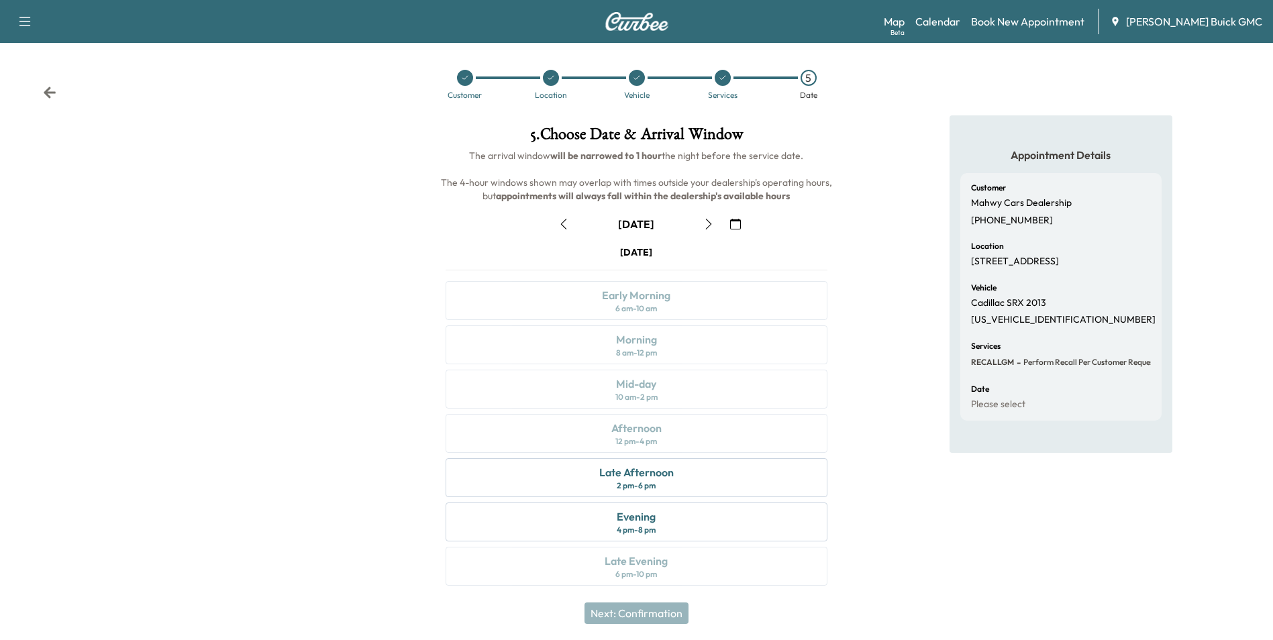
click at [736, 221] on icon "button" at bounding box center [735, 224] width 11 height 11
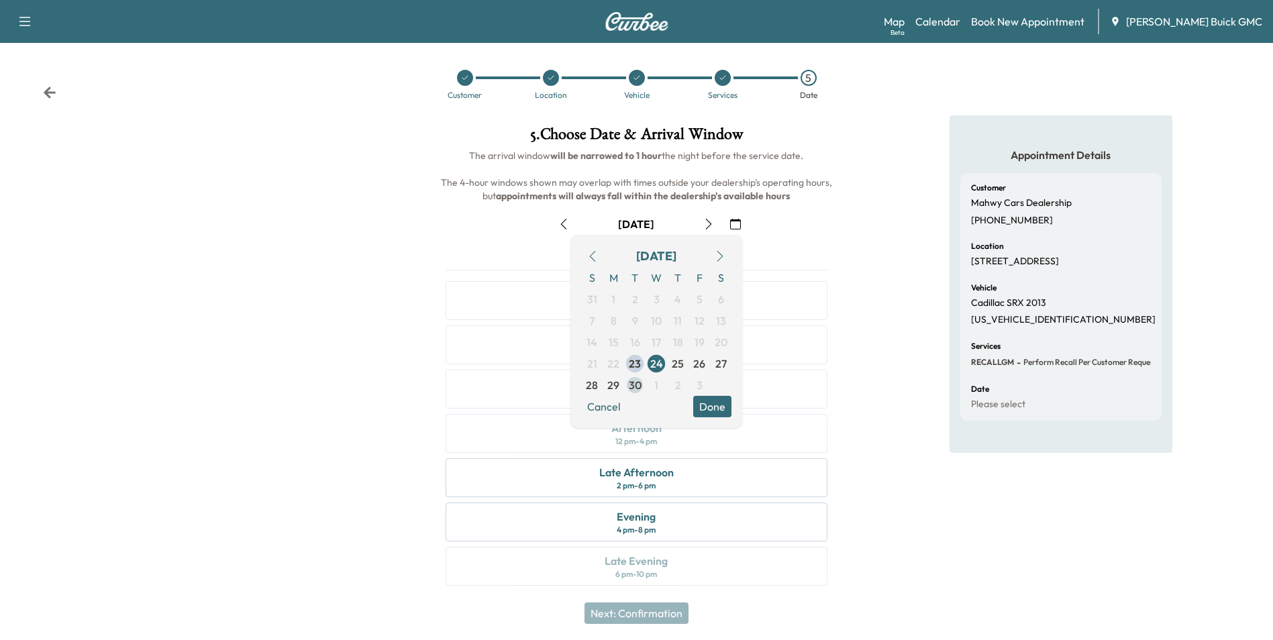
click at [633, 383] on span "30" at bounding box center [635, 385] width 13 height 16
click at [708, 403] on button "Done" at bounding box center [712, 406] width 38 height 21
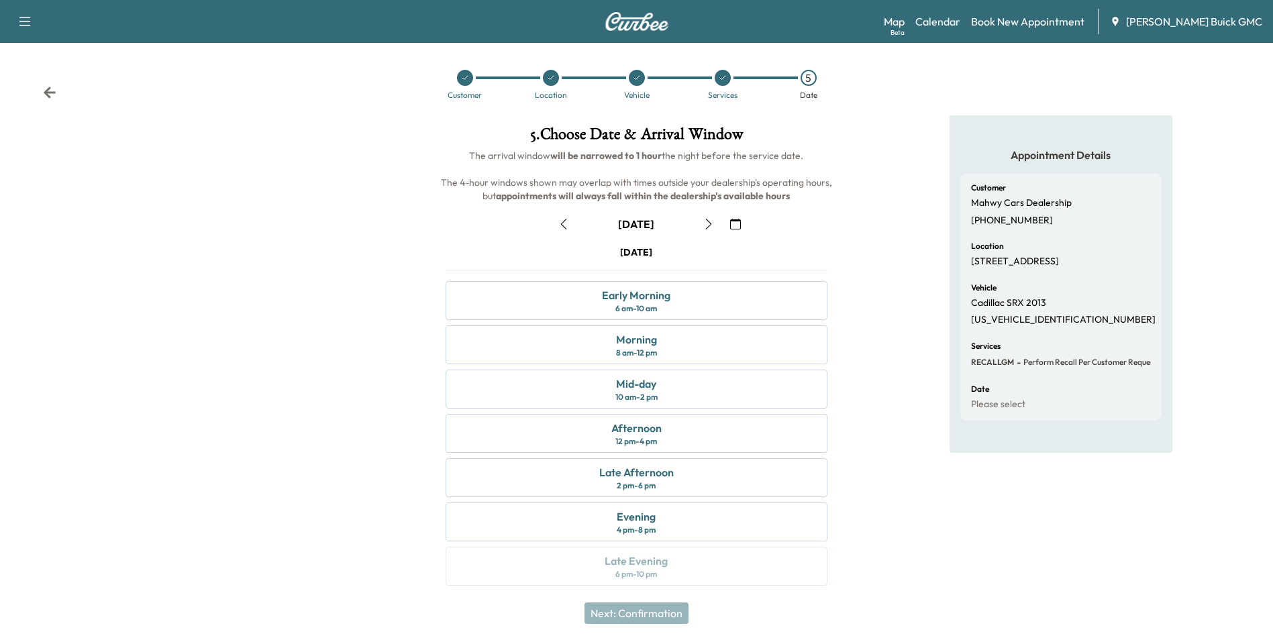
click at [875, 348] on div "Appointment Details Customer Mahwy Cars Dealership [PHONE_NUMBER] Location [STR…" at bounding box center [1061, 358] width 424 height 487
click at [680, 300] on div "Early Morning 6 am - 10 am" at bounding box center [636, 300] width 381 height 39
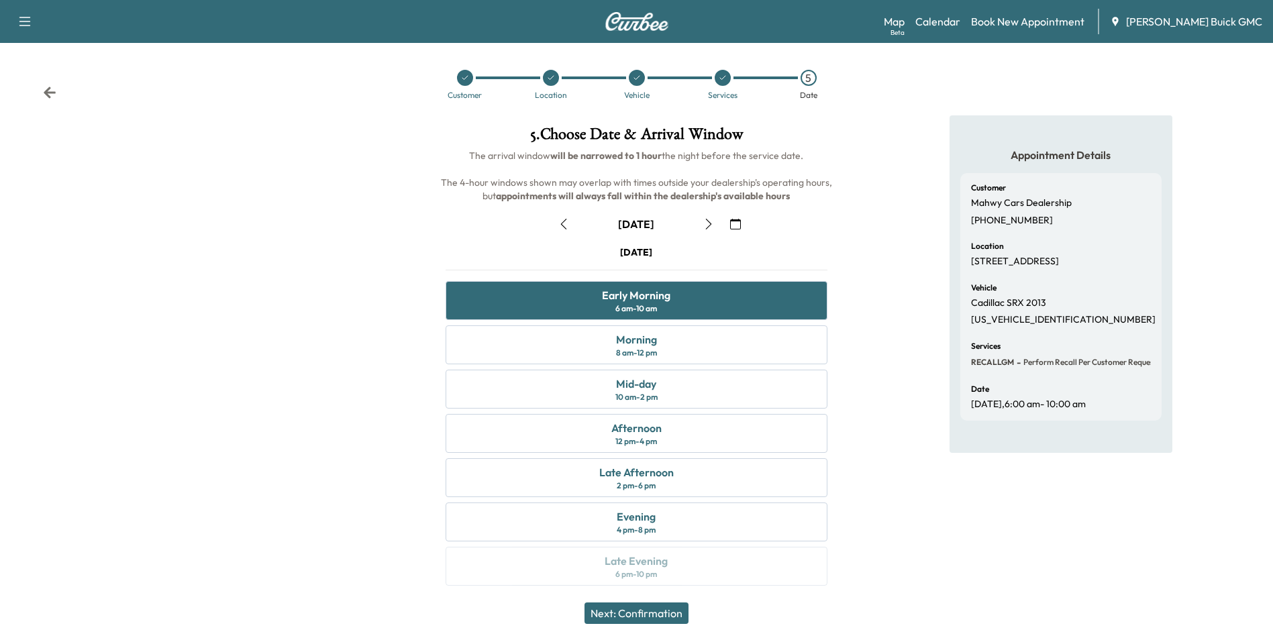
click at [647, 610] on button "Next: Confirmation" at bounding box center [637, 613] width 104 height 21
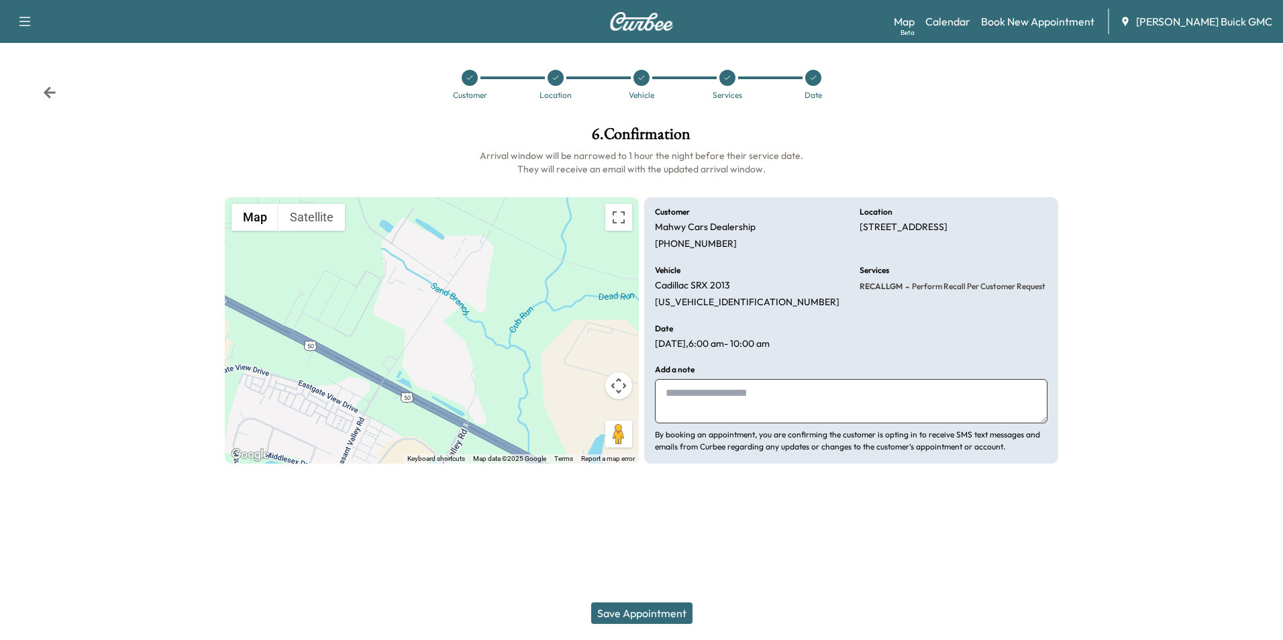
click at [719, 395] on textarea at bounding box center [851, 401] width 393 height 44
type textarea "**********"
click at [656, 610] on button "Save Appointment" at bounding box center [641, 613] width 101 height 21
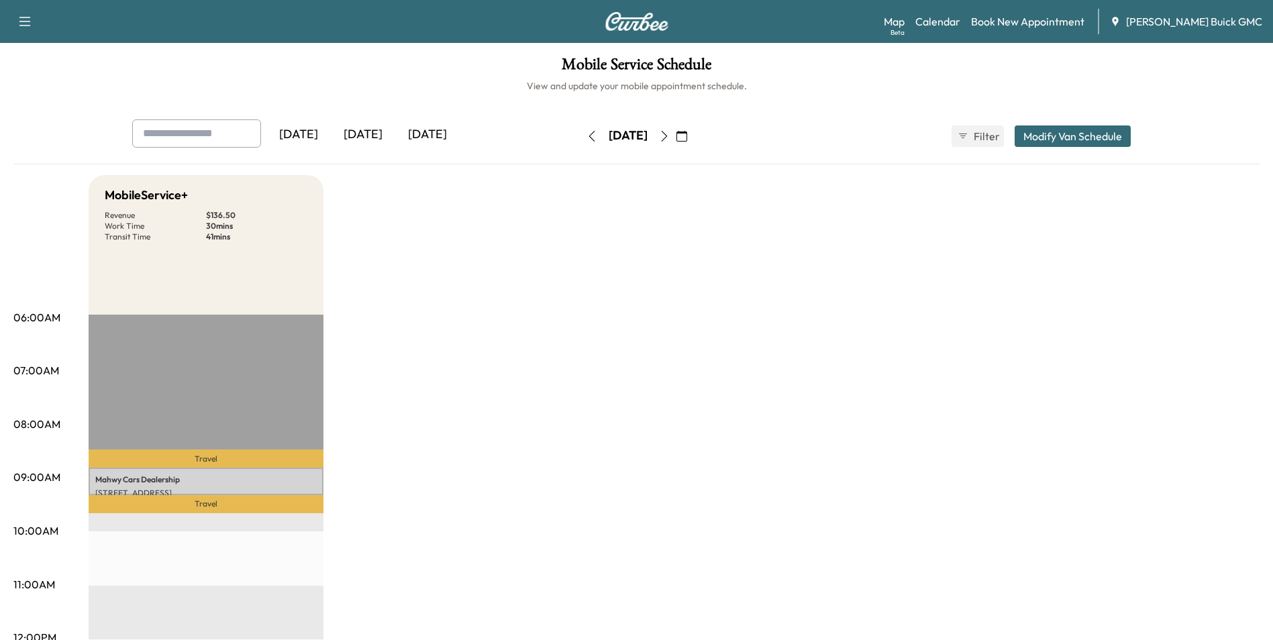
click at [1024, 22] on link "Book New Appointment" at bounding box center [1027, 21] width 113 height 16
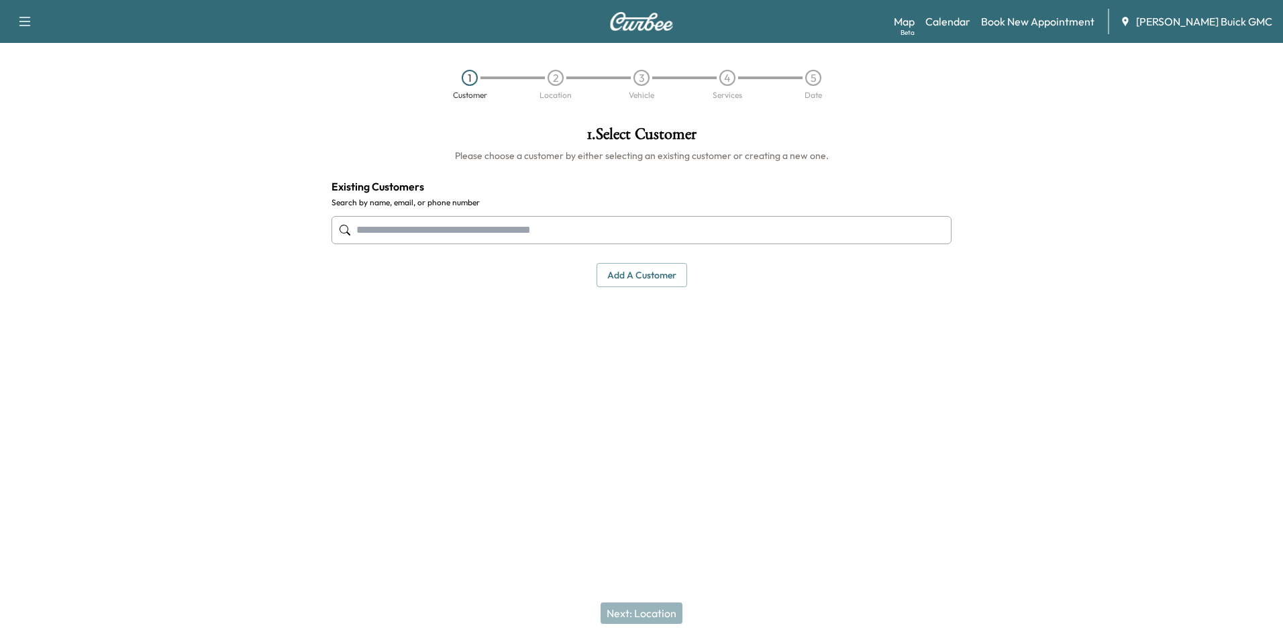
click at [517, 234] on input "text" at bounding box center [642, 230] width 620 height 28
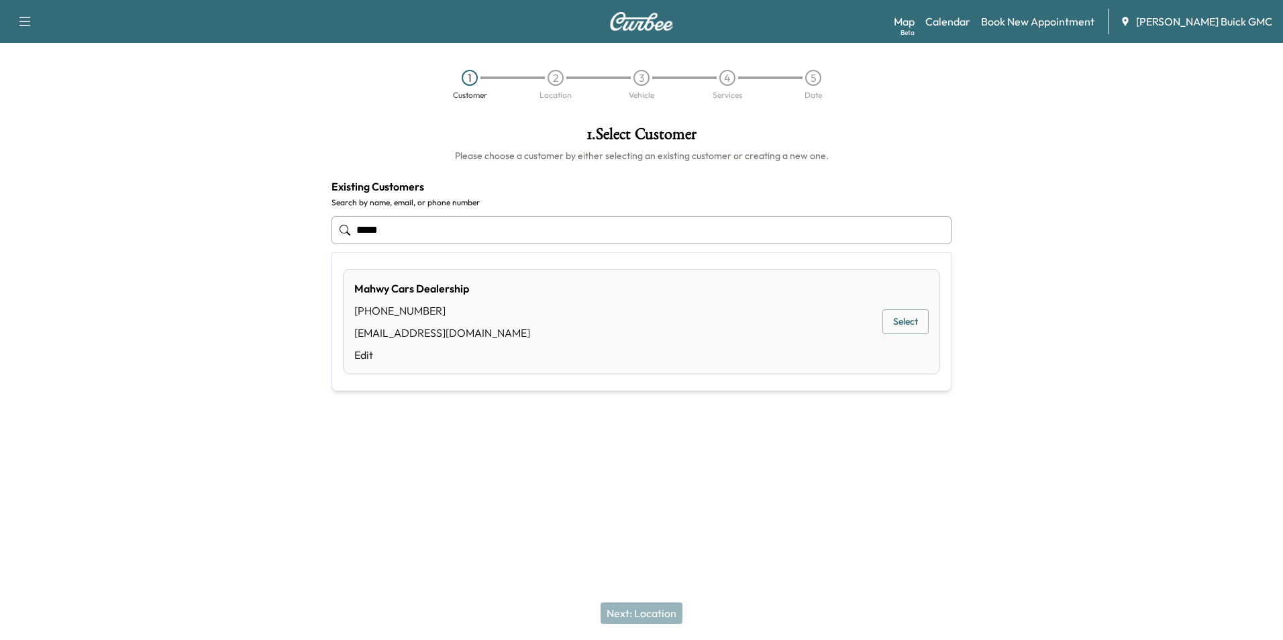
click at [907, 319] on button "Select" at bounding box center [905, 321] width 46 height 25
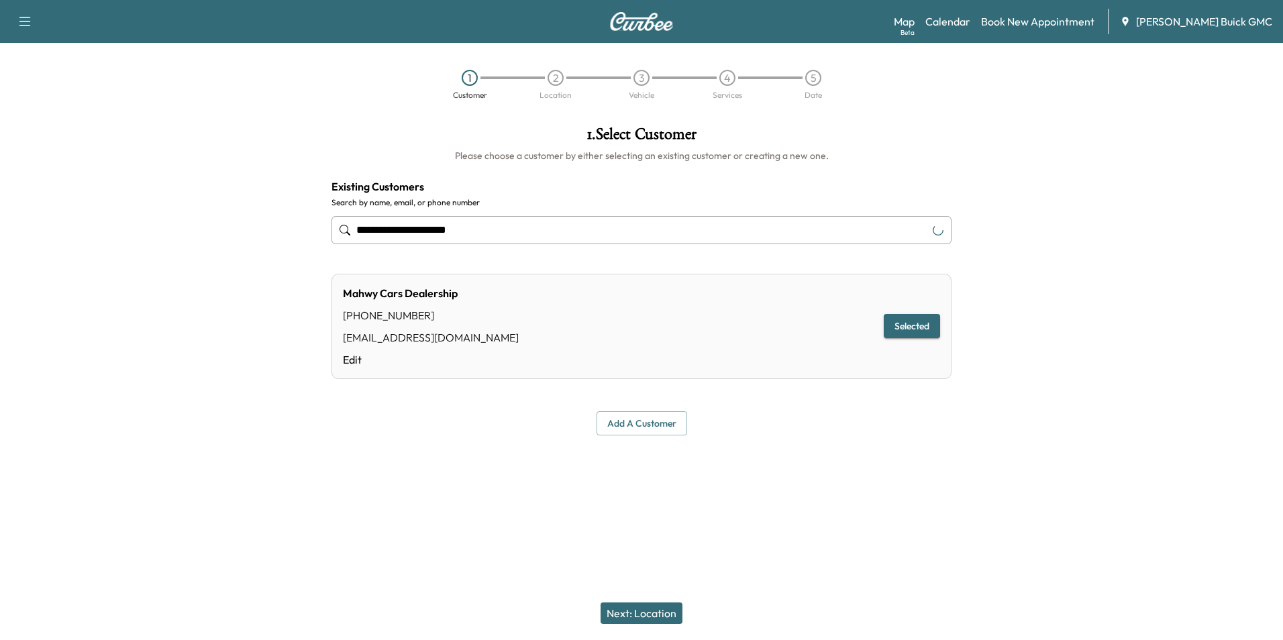
type input "**********"
click at [660, 610] on button "Next: Location" at bounding box center [642, 613] width 82 height 21
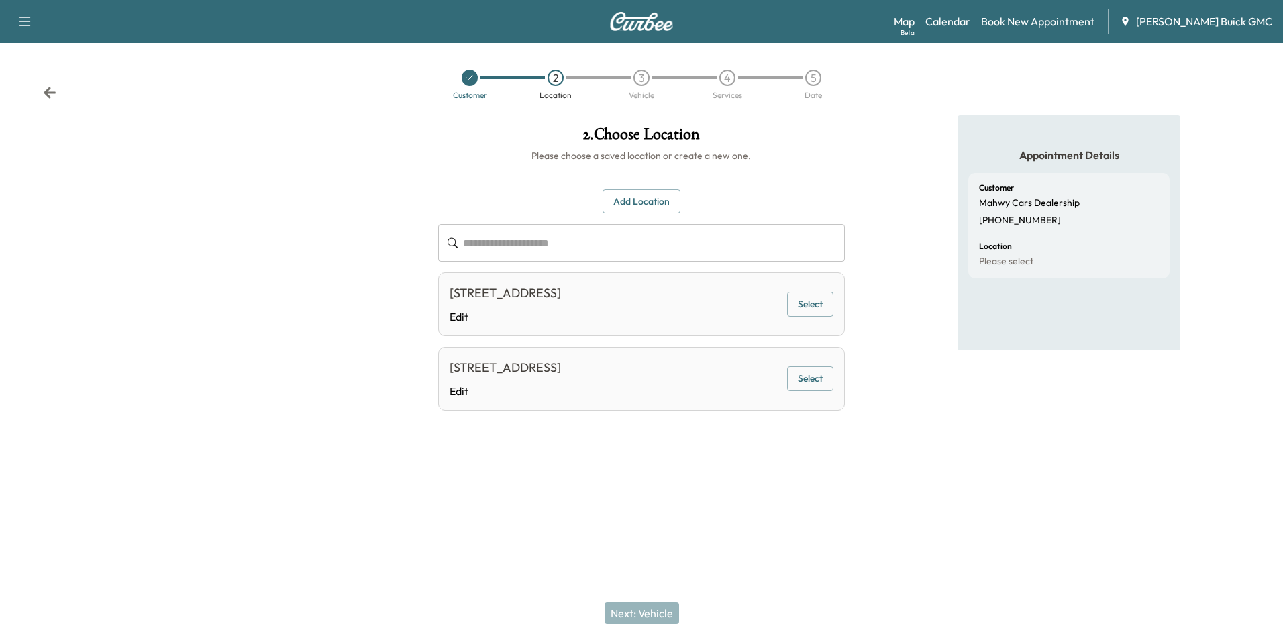
click at [809, 301] on button "Select" at bounding box center [810, 304] width 46 height 25
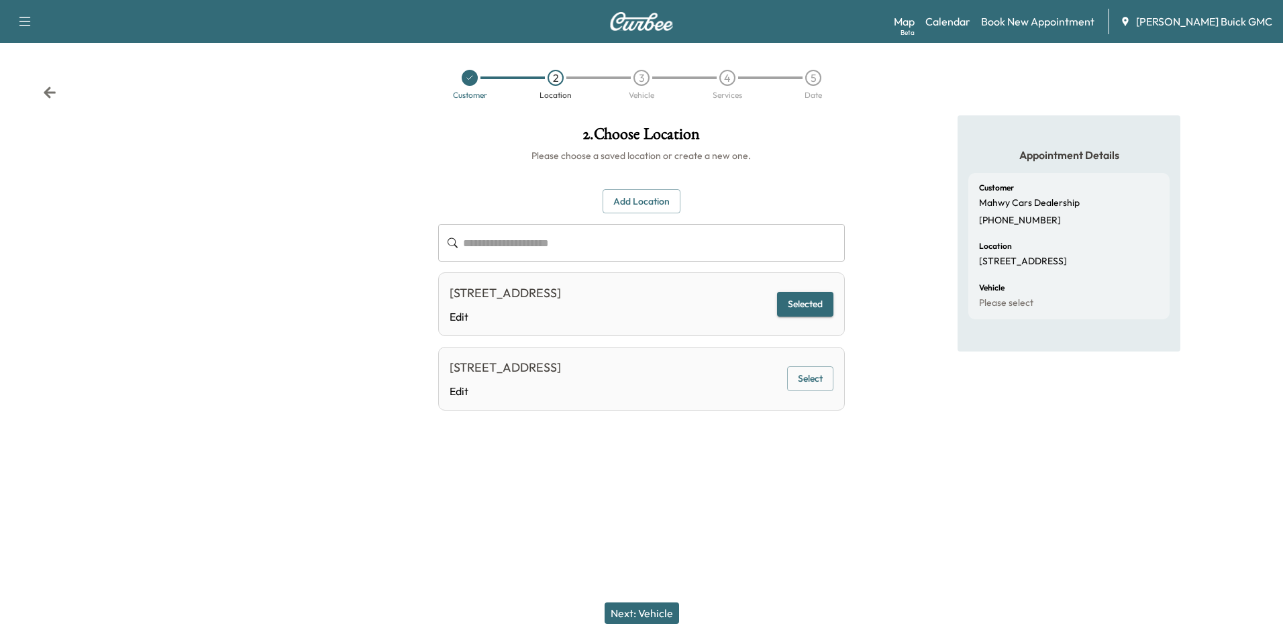
click at [652, 609] on button "Next: Vehicle" at bounding box center [642, 613] width 74 height 21
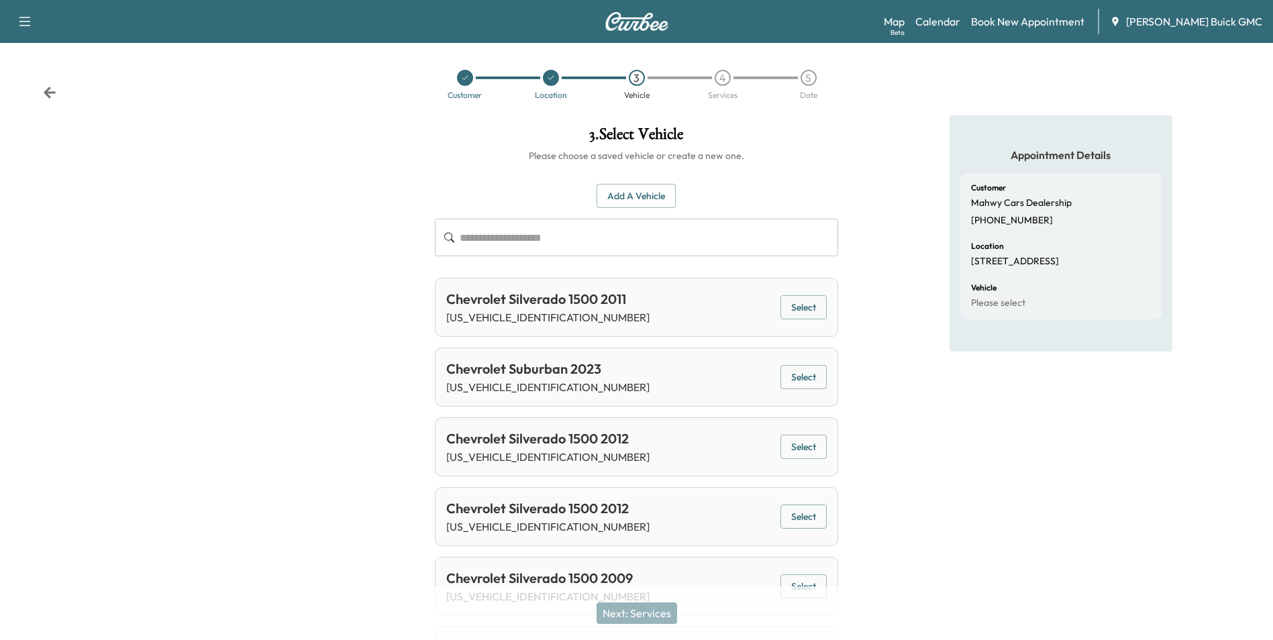
click at [636, 196] on button "Add a Vehicle" at bounding box center [636, 196] width 79 height 25
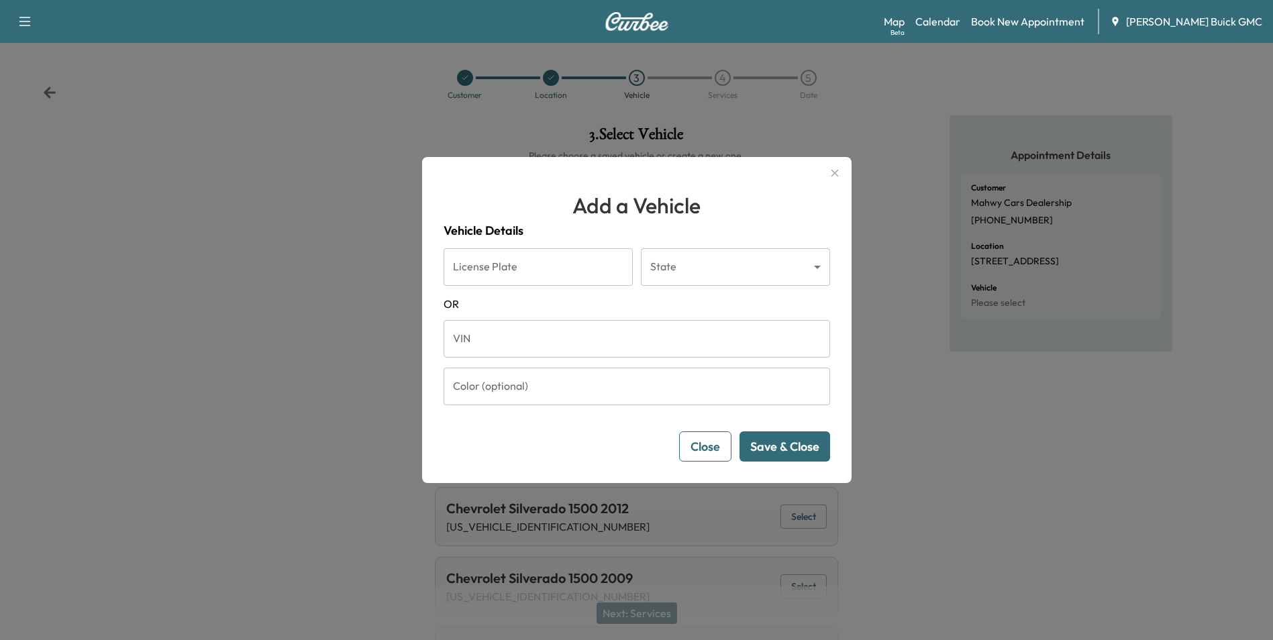
click at [550, 338] on input "VIN" at bounding box center [637, 339] width 387 height 38
type input "**********"
click at [806, 444] on button "Save & Close" at bounding box center [785, 447] width 91 height 30
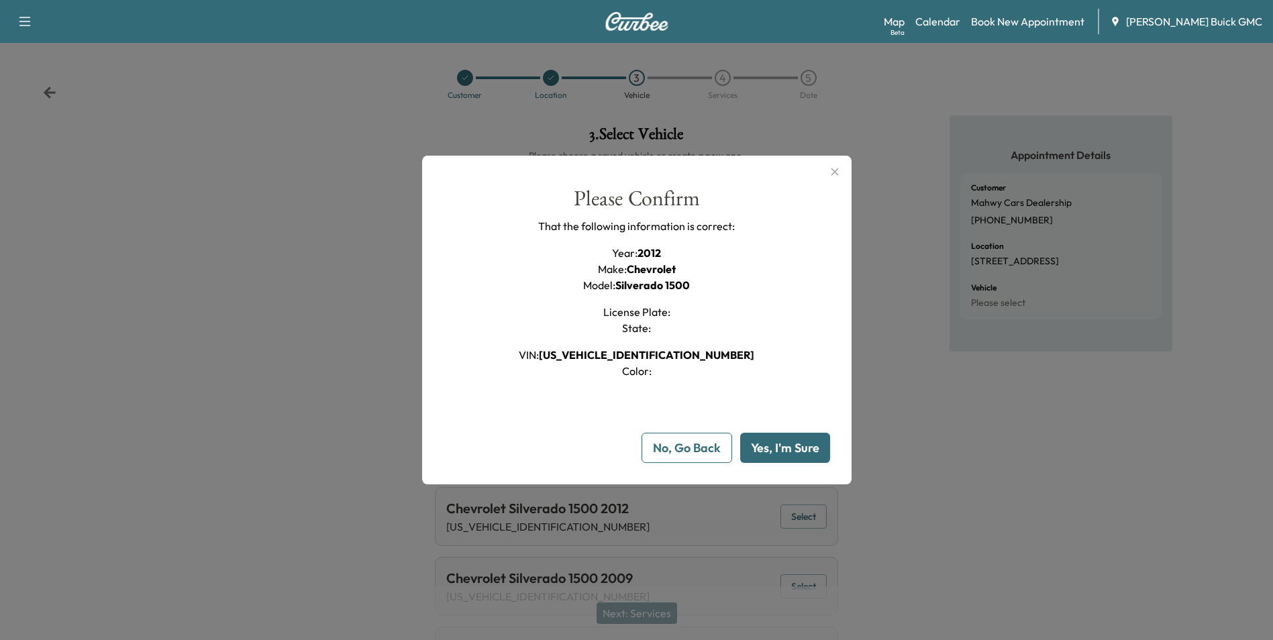
click at [809, 448] on button "Yes, I'm Sure" at bounding box center [785, 448] width 90 height 30
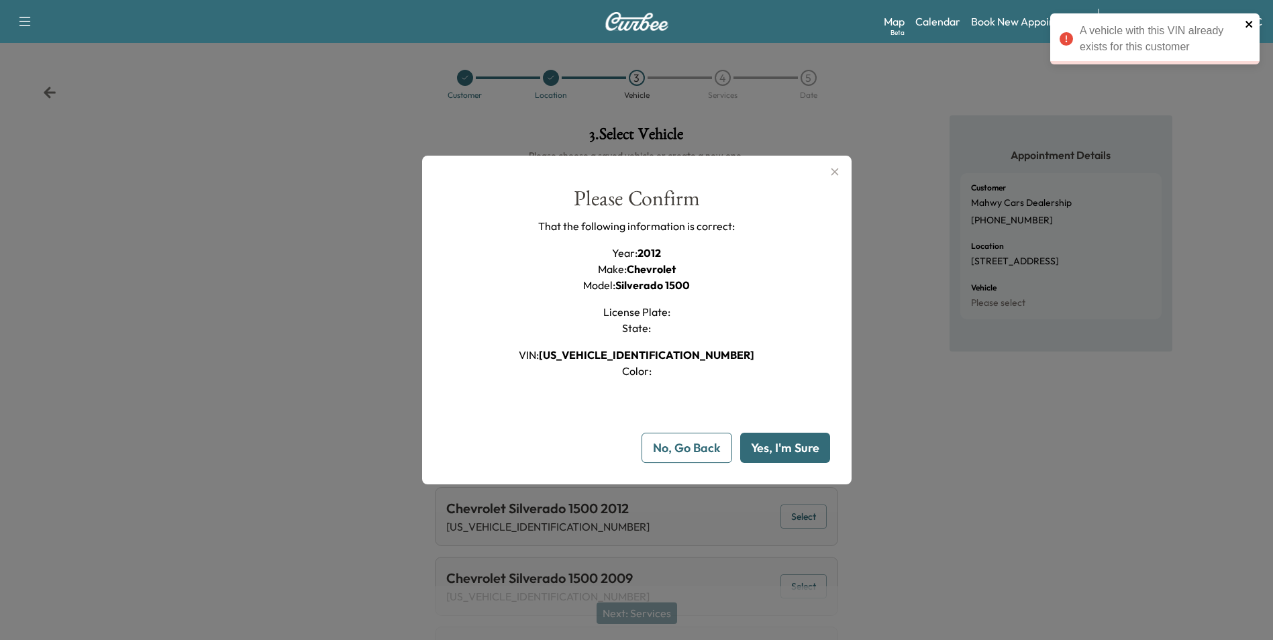
click at [1248, 23] on icon "close" at bounding box center [1249, 24] width 7 height 7
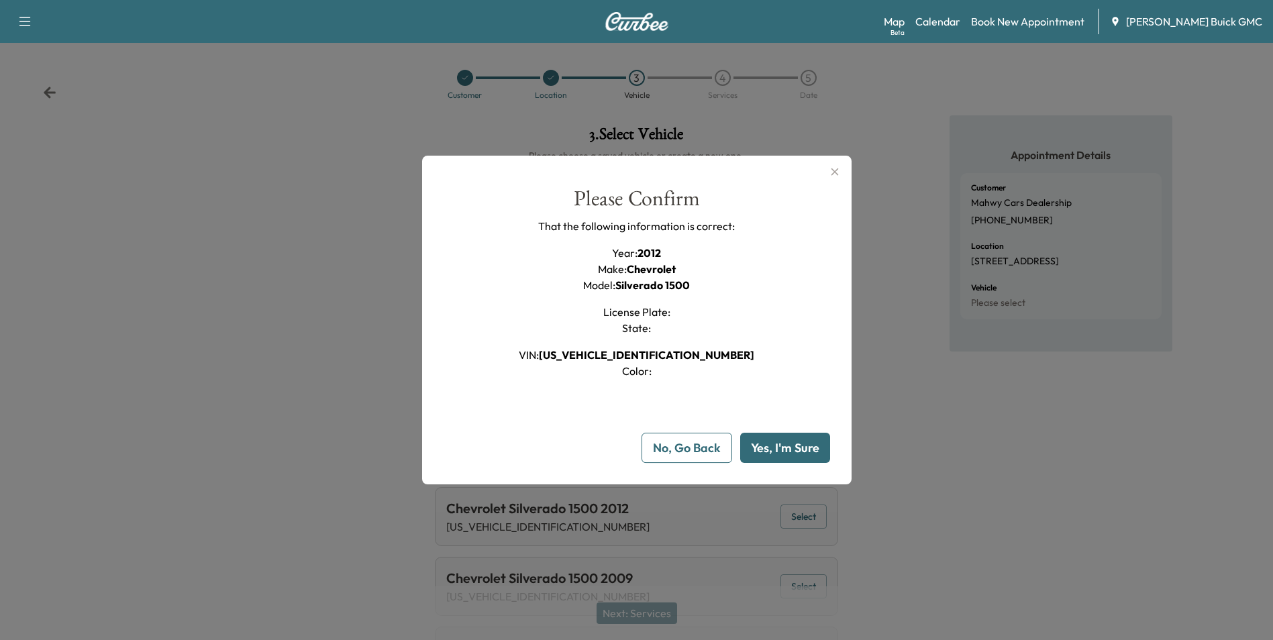
click at [840, 167] on icon "button" at bounding box center [835, 172] width 16 height 16
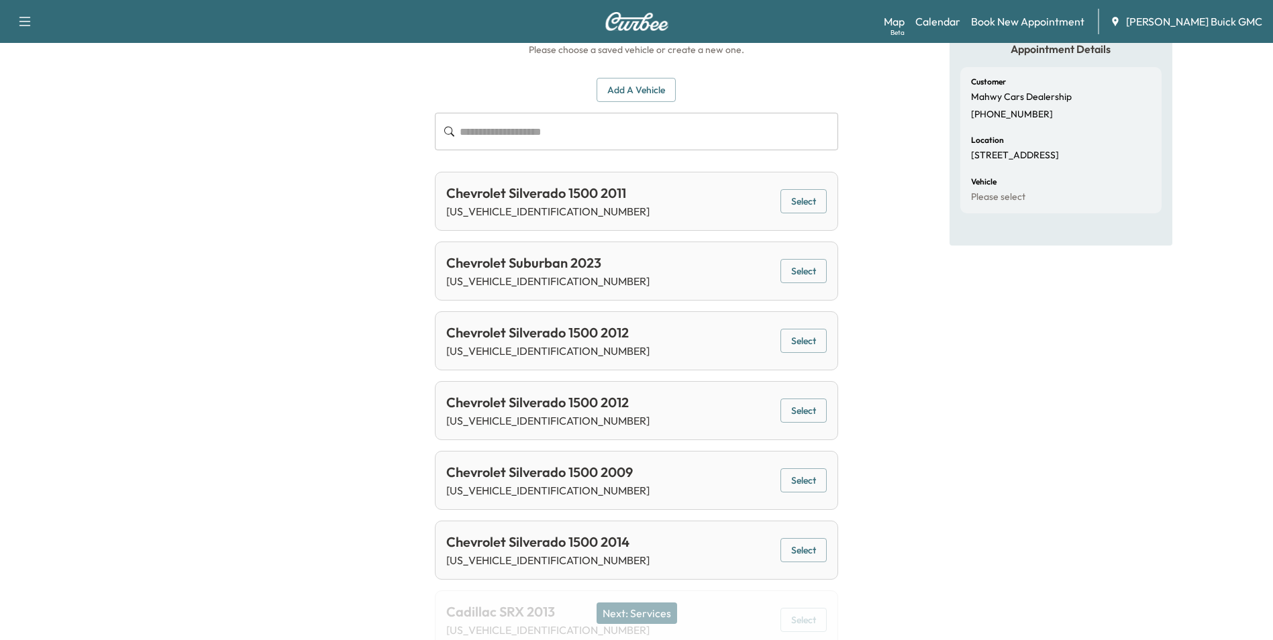
scroll to position [134, 0]
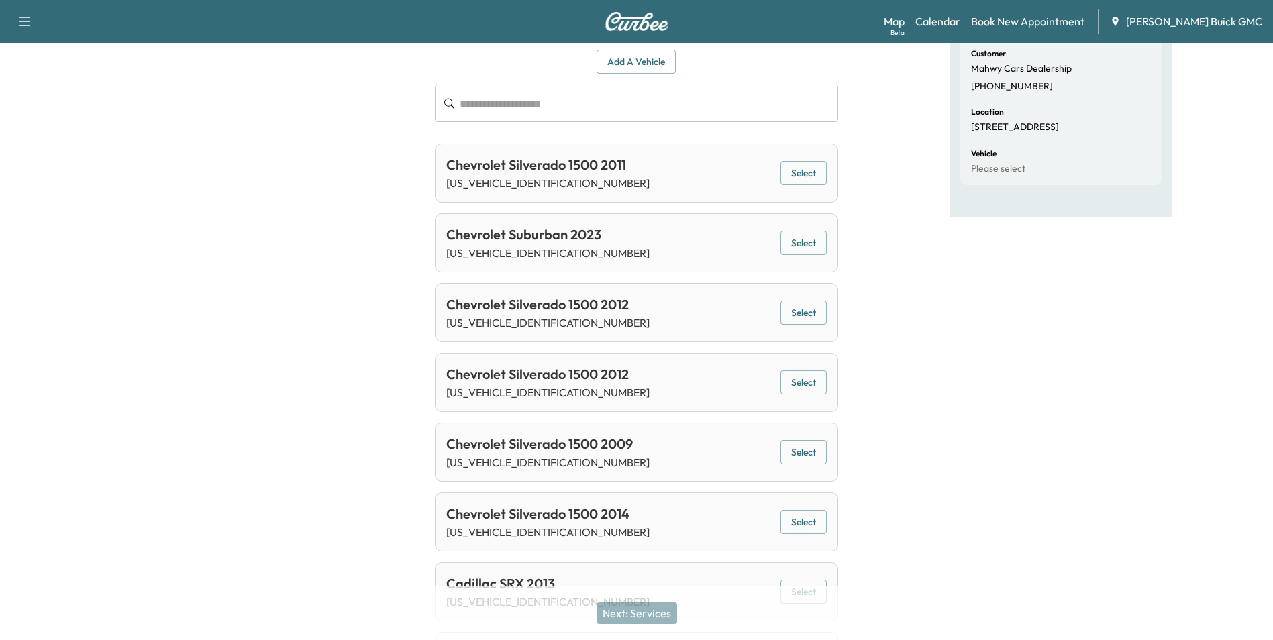
click at [796, 380] on button "Select" at bounding box center [803, 382] width 46 height 25
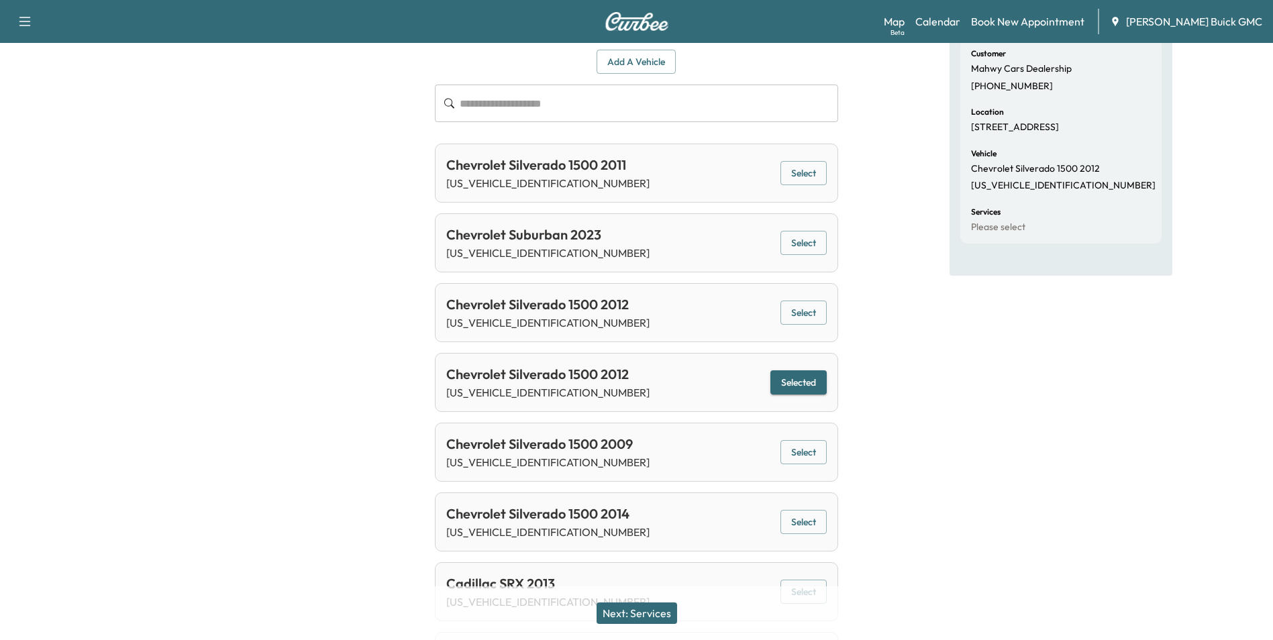
click at [653, 613] on button "Next: Services" at bounding box center [637, 613] width 81 height 21
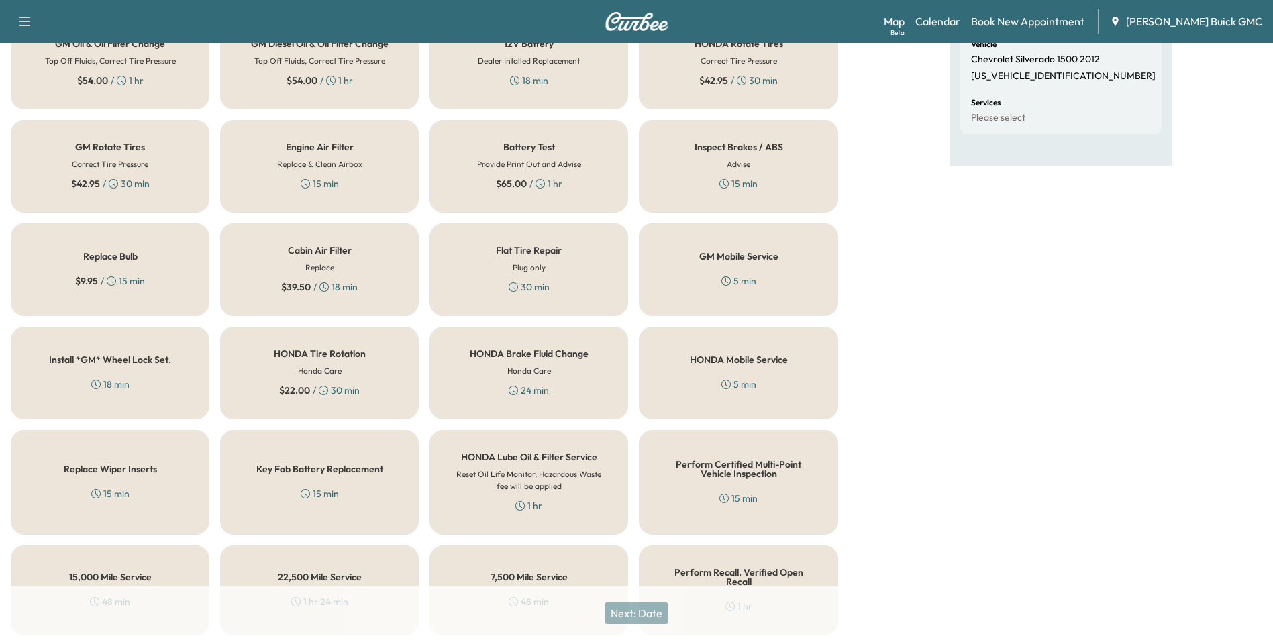
scroll to position [384, 0]
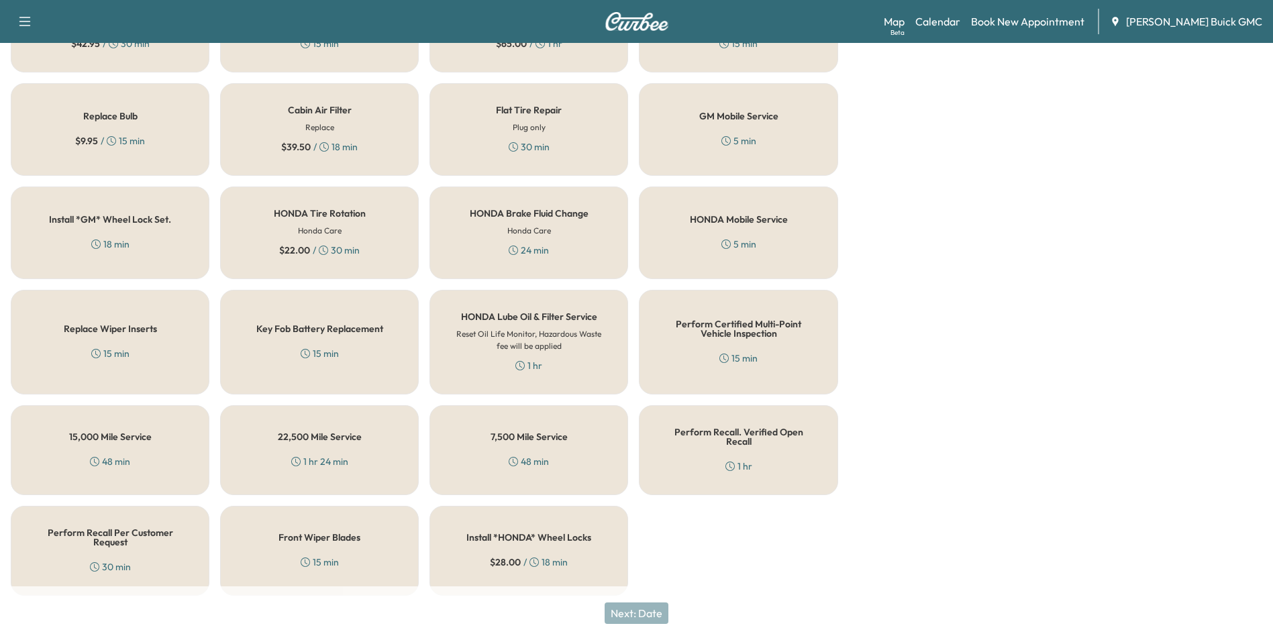
click at [139, 535] on h5 "Perform Recall Per Customer Request" at bounding box center [110, 537] width 154 height 19
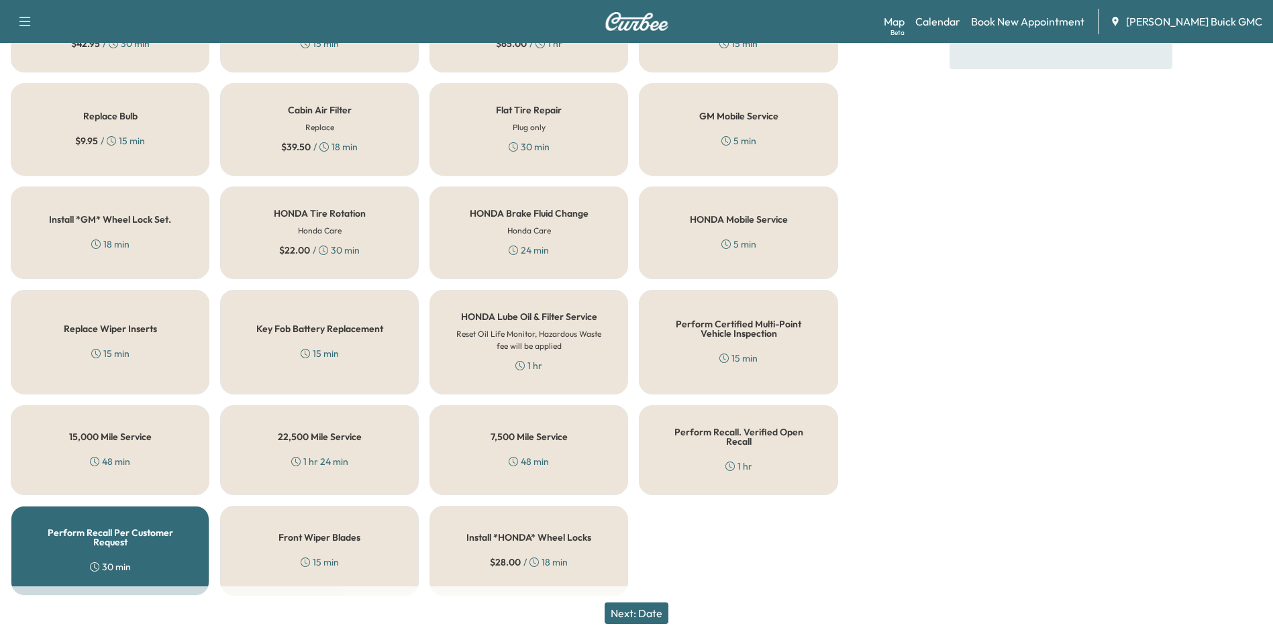
click at [646, 607] on button "Next: Date" at bounding box center [637, 613] width 64 height 21
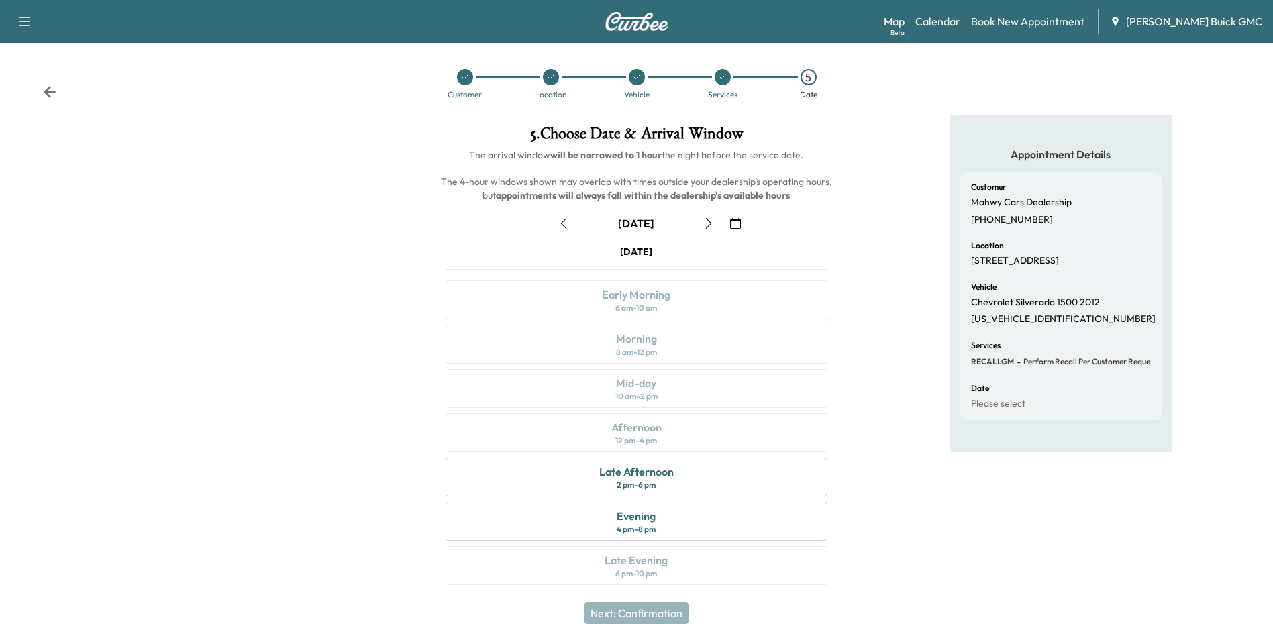
scroll to position [0, 0]
click at [735, 222] on icon "button" at bounding box center [735, 224] width 11 height 11
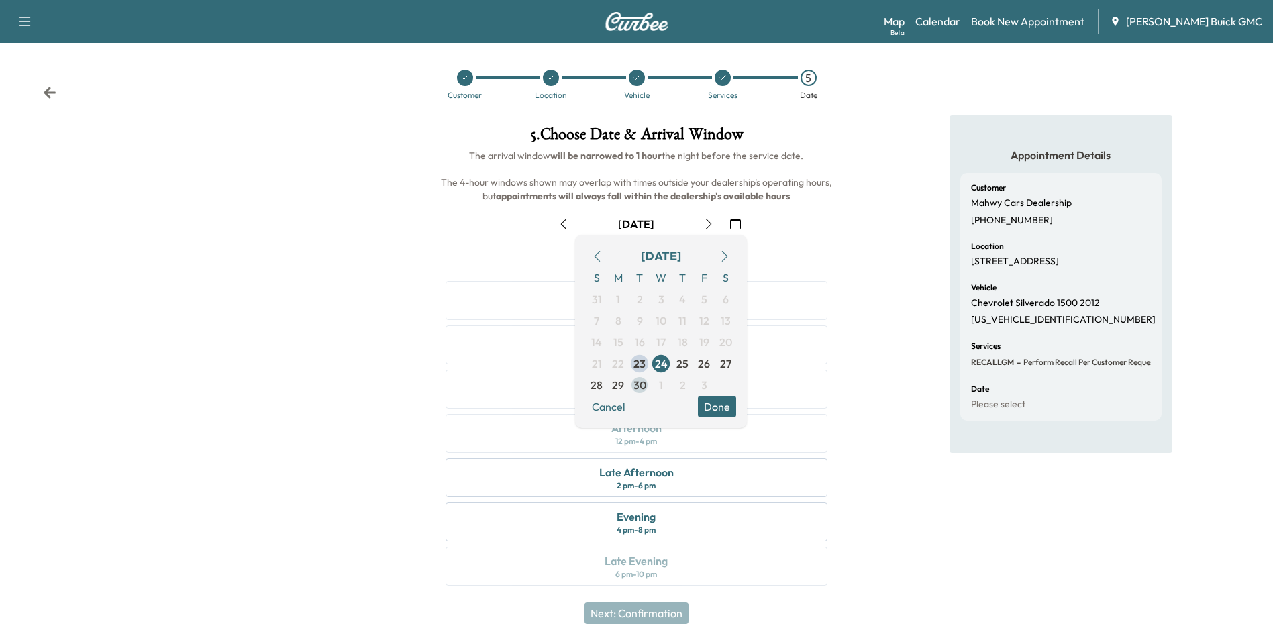
click at [637, 381] on span "30" at bounding box center [639, 385] width 13 height 16
click at [712, 403] on button "Done" at bounding box center [717, 406] width 38 height 21
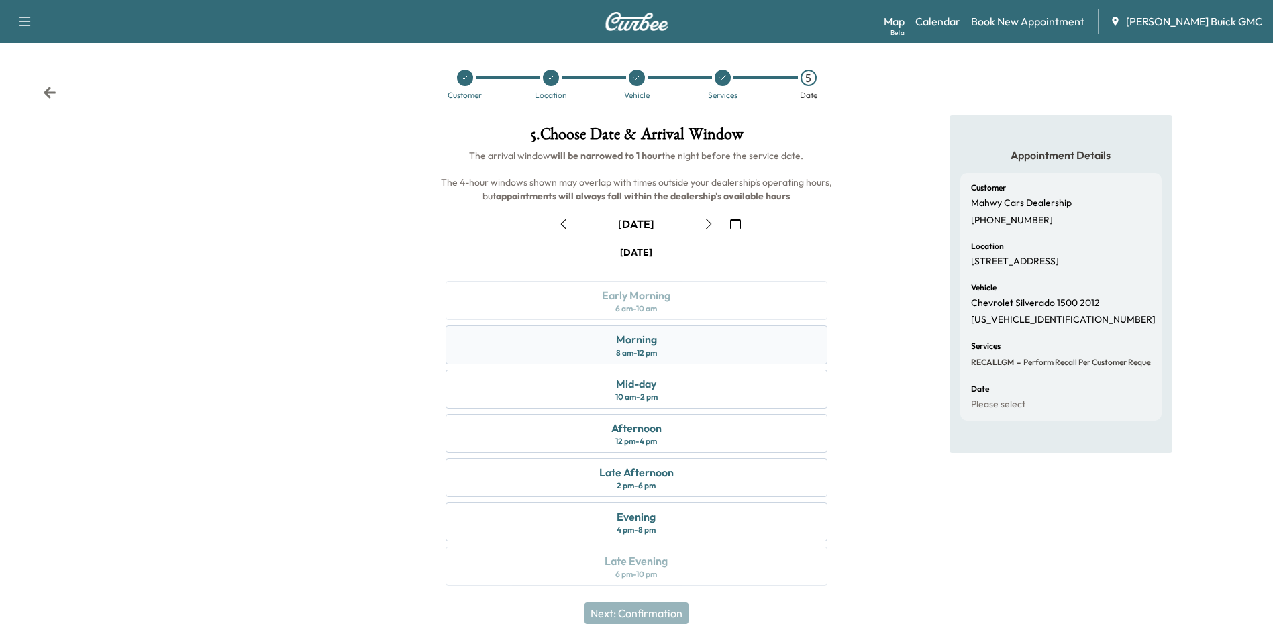
click at [689, 341] on div "Morning 8 am - 12 pm" at bounding box center [636, 344] width 381 height 39
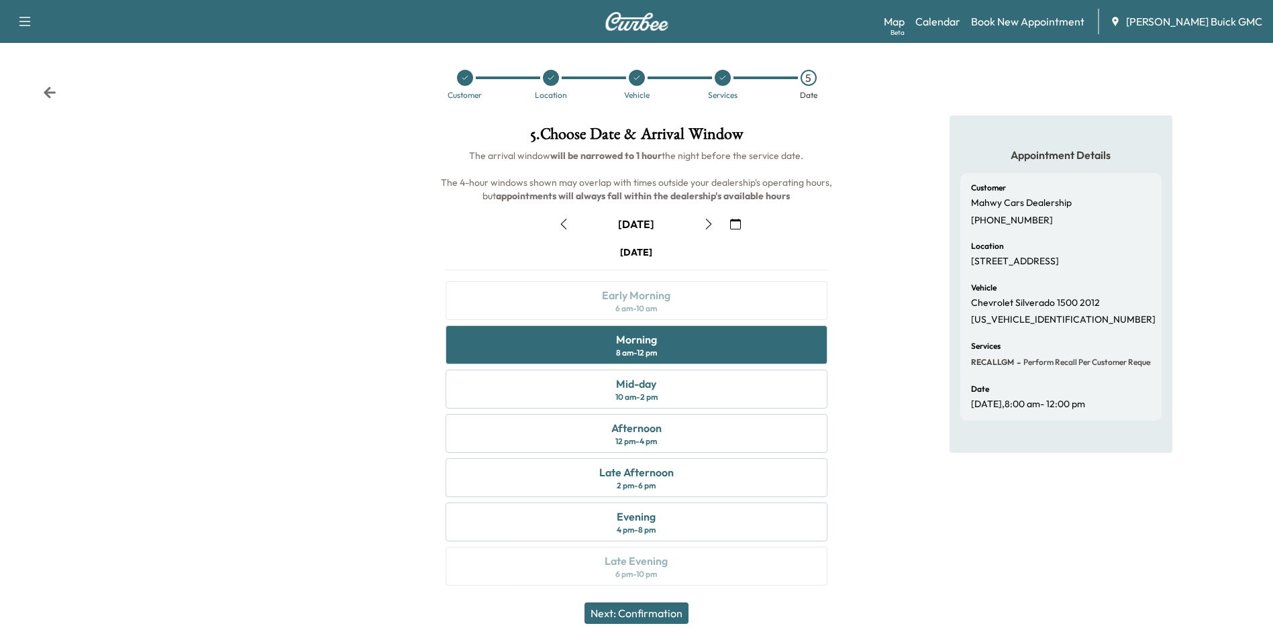
click at [636, 609] on button "Next: Confirmation" at bounding box center [637, 613] width 104 height 21
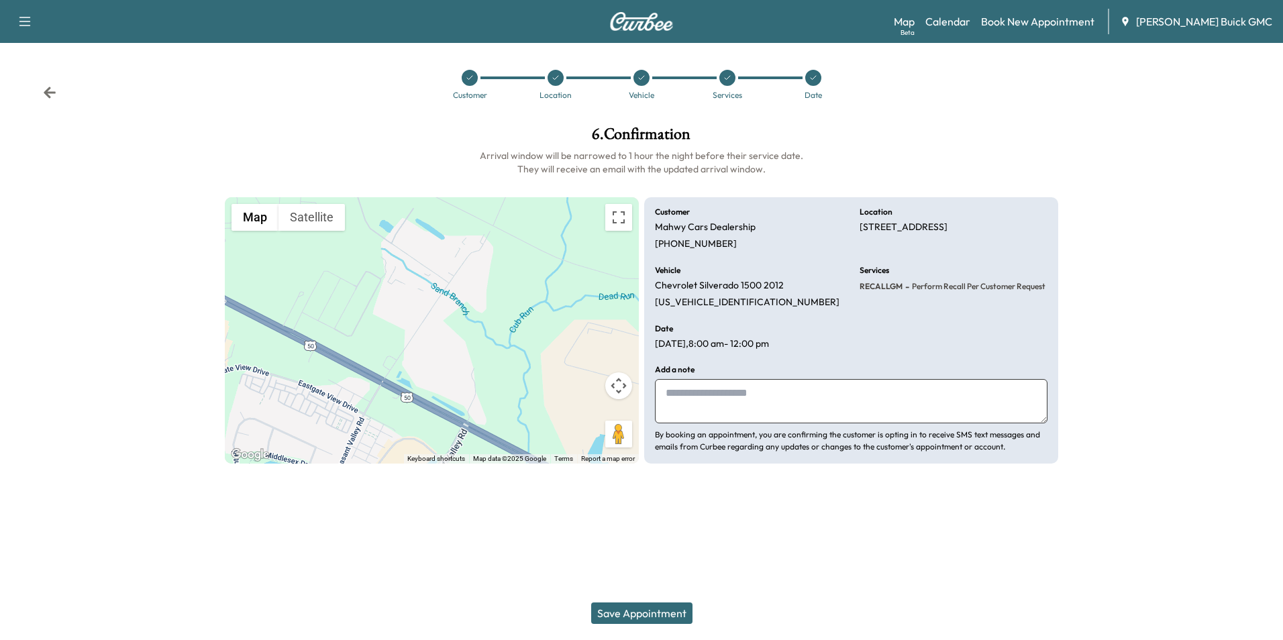
click at [769, 399] on textarea at bounding box center [851, 401] width 393 height 44
type textarea "**********"
click at [654, 609] on button "Save Appointment" at bounding box center [641, 613] width 101 height 21
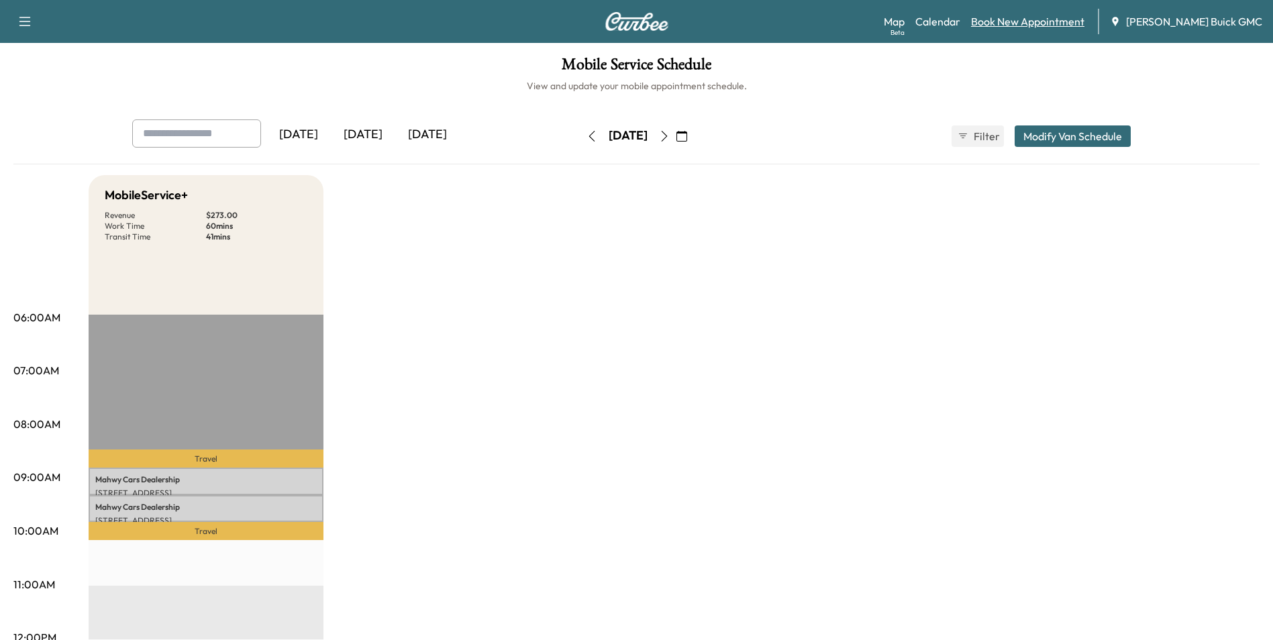
click at [1052, 18] on link "Book New Appointment" at bounding box center [1027, 21] width 113 height 16
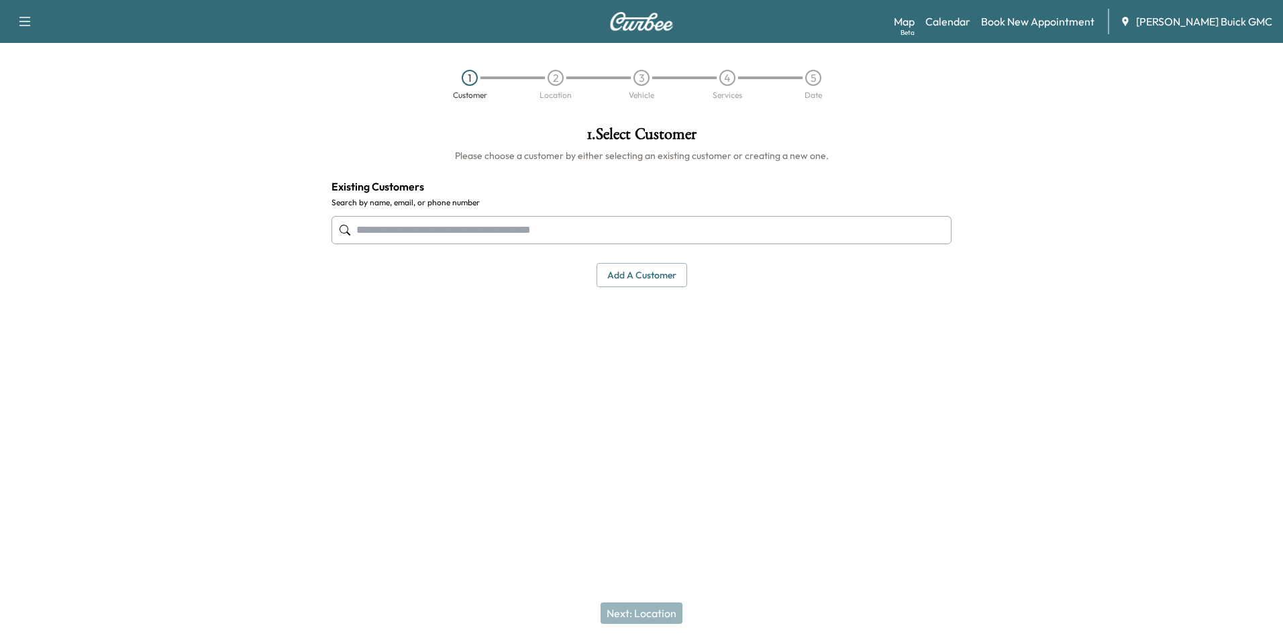
click at [534, 225] on input "text" at bounding box center [642, 230] width 620 height 28
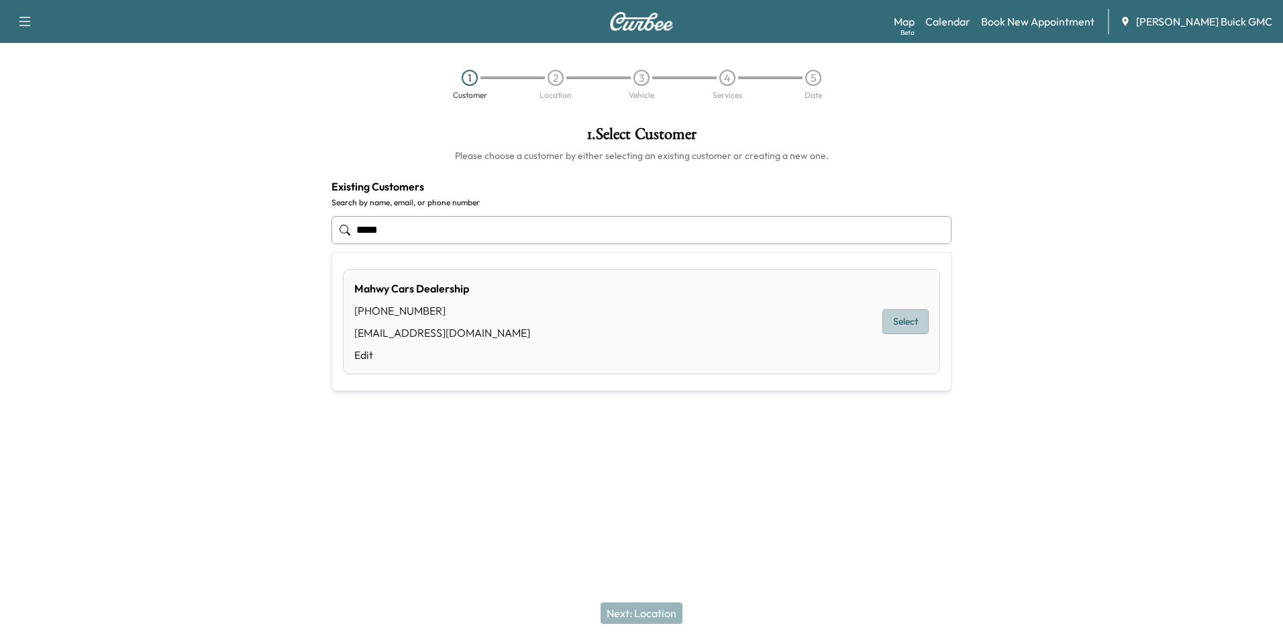
click at [902, 316] on button "Select" at bounding box center [905, 321] width 46 height 25
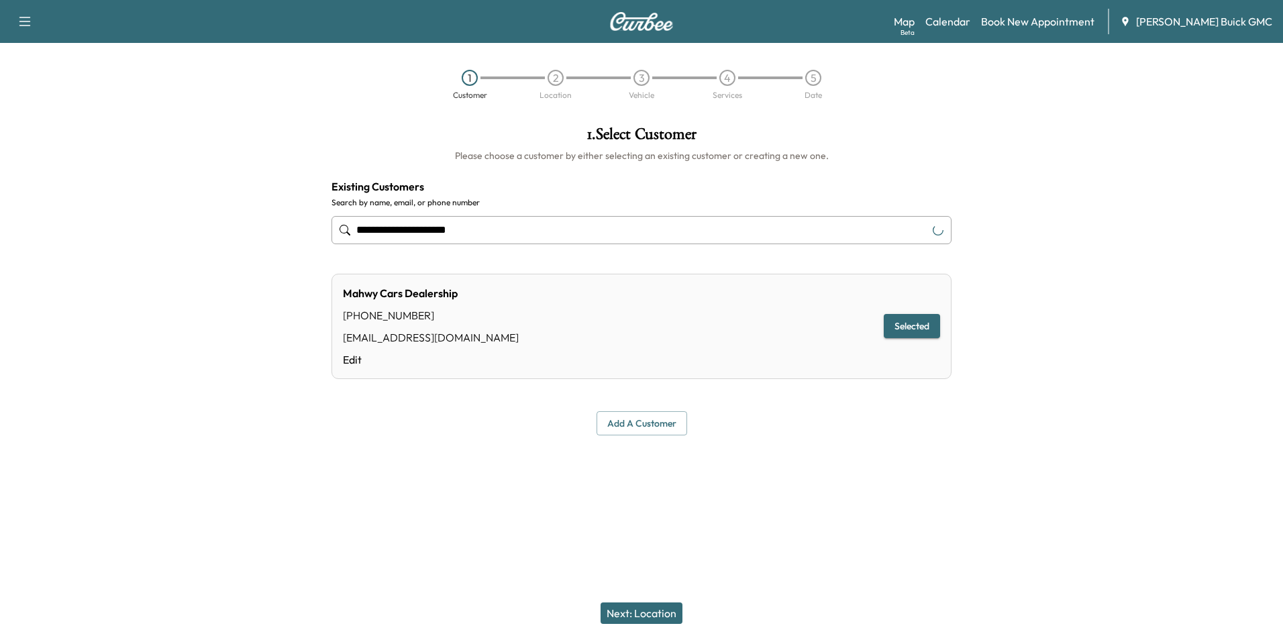
type input "**********"
click at [658, 608] on button "Next: Location" at bounding box center [642, 613] width 82 height 21
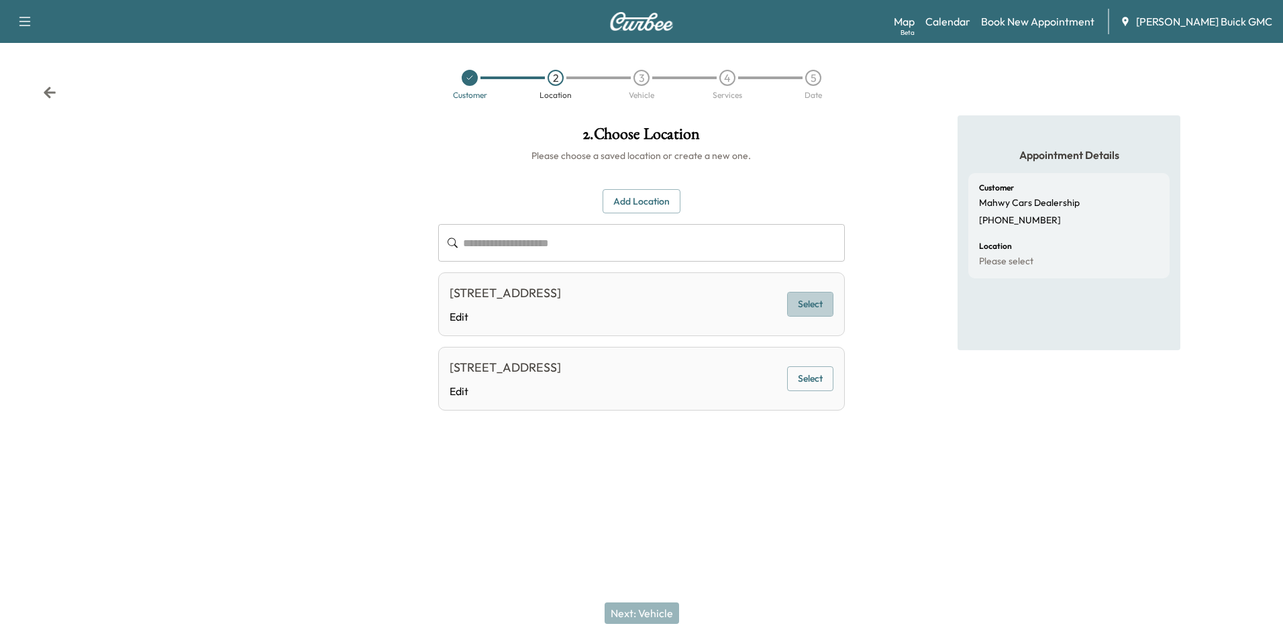
click at [811, 303] on button "Select" at bounding box center [810, 304] width 46 height 25
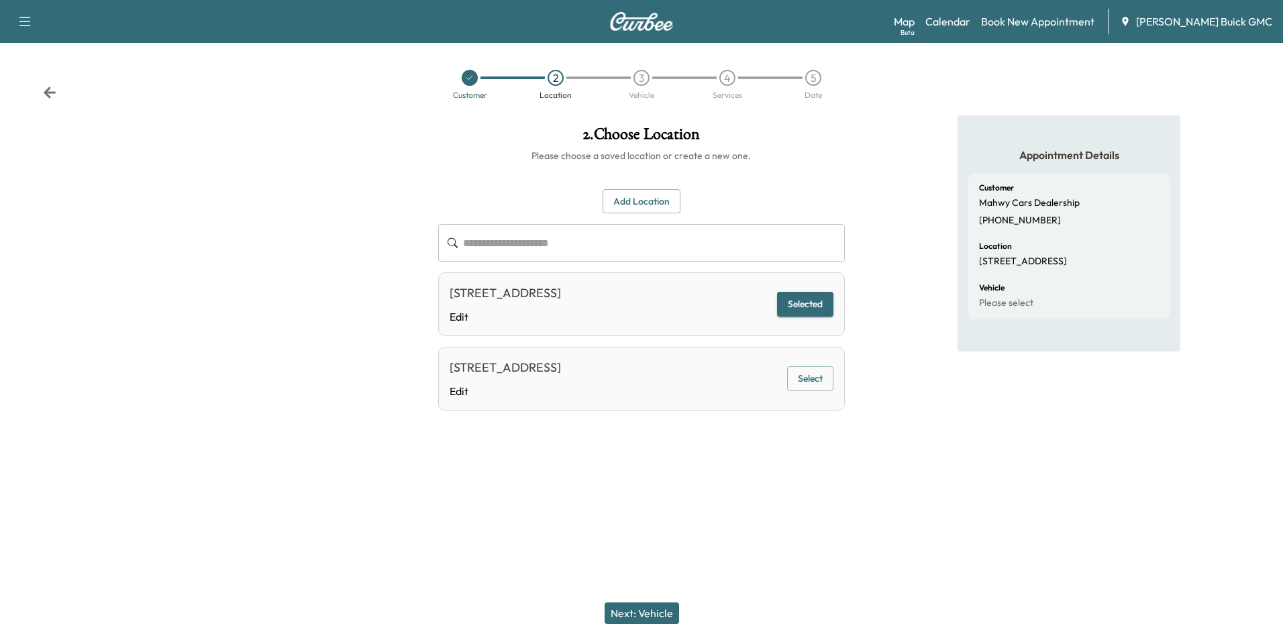
click at [650, 611] on button "Next: Vehicle" at bounding box center [642, 613] width 74 height 21
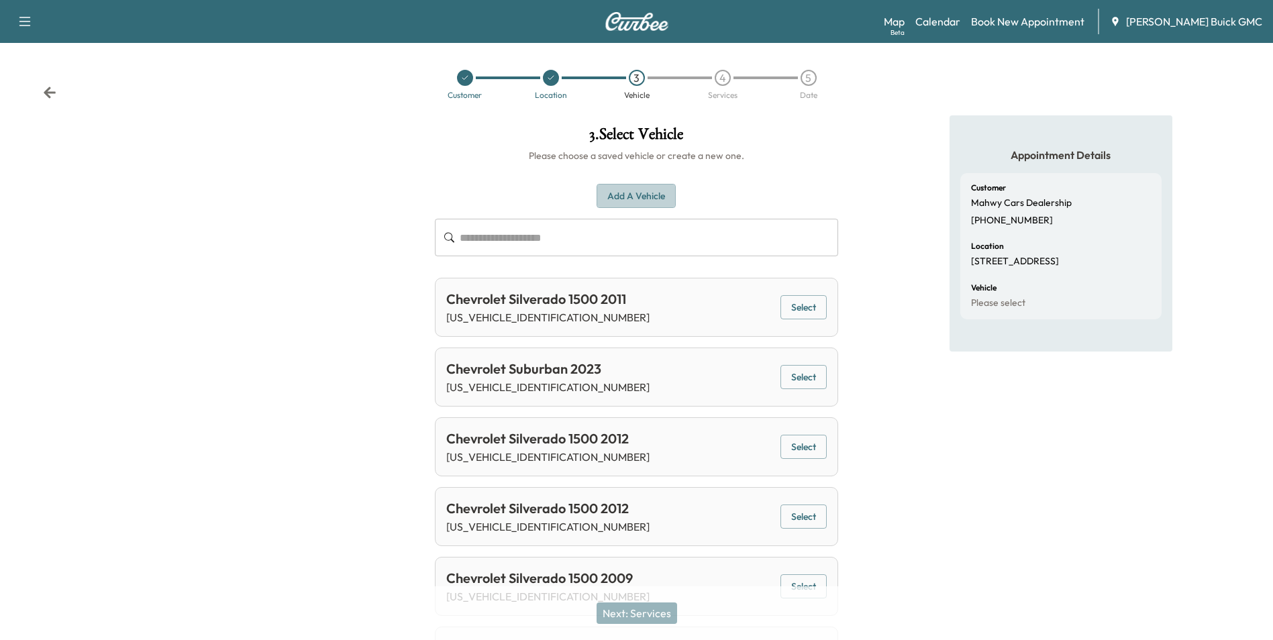
click at [641, 192] on button "Add a Vehicle" at bounding box center [636, 196] width 79 height 25
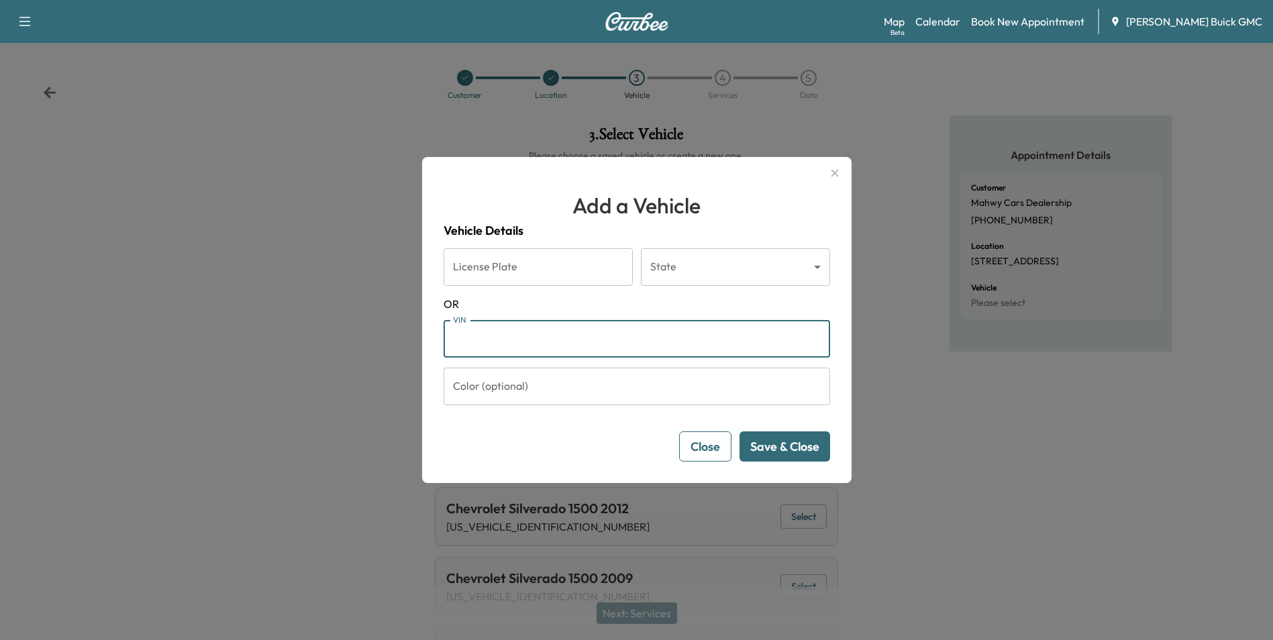
click at [540, 338] on input "VIN" at bounding box center [637, 339] width 387 height 38
type input "**********"
click at [794, 446] on button "Save & Close" at bounding box center [785, 447] width 91 height 30
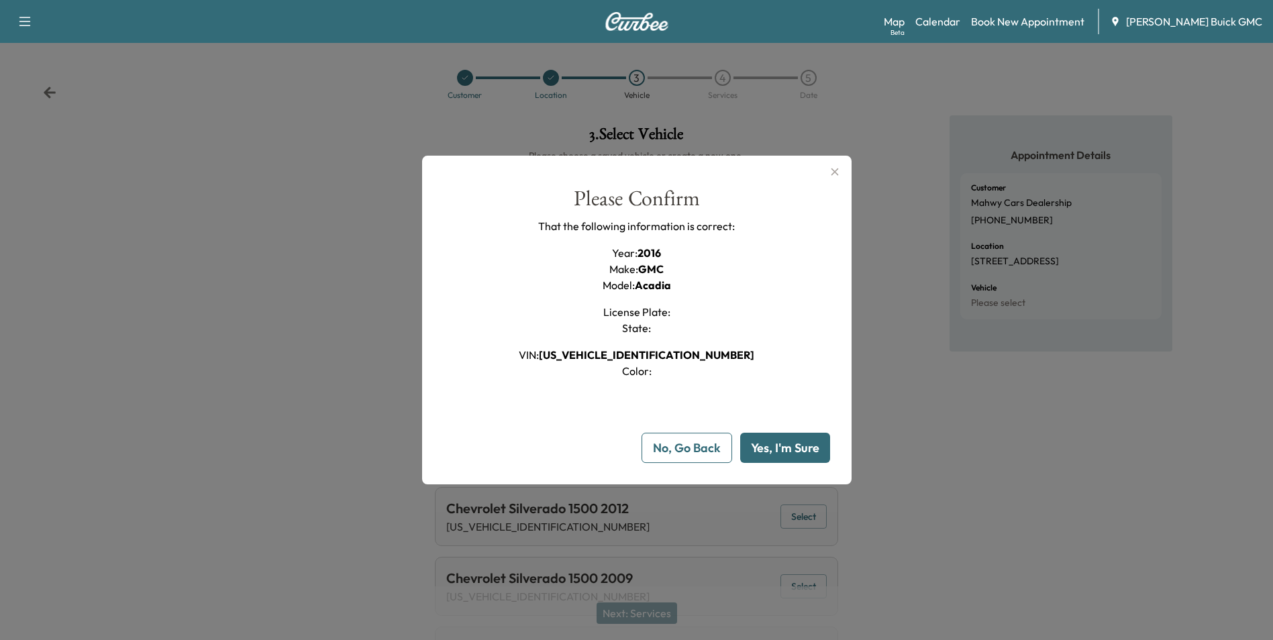
click at [799, 450] on button "Yes, I'm Sure" at bounding box center [785, 448] width 90 height 30
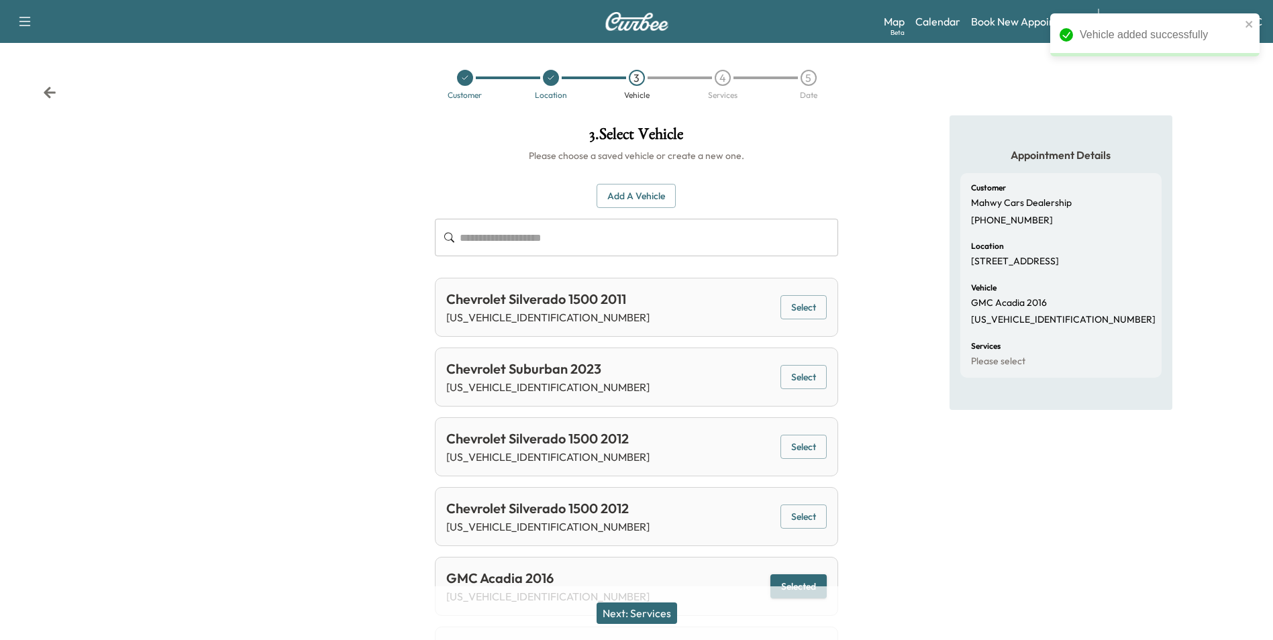
click at [654, 615] on button "Next: Services" at bounding box center [637, 613] width 81 height 21
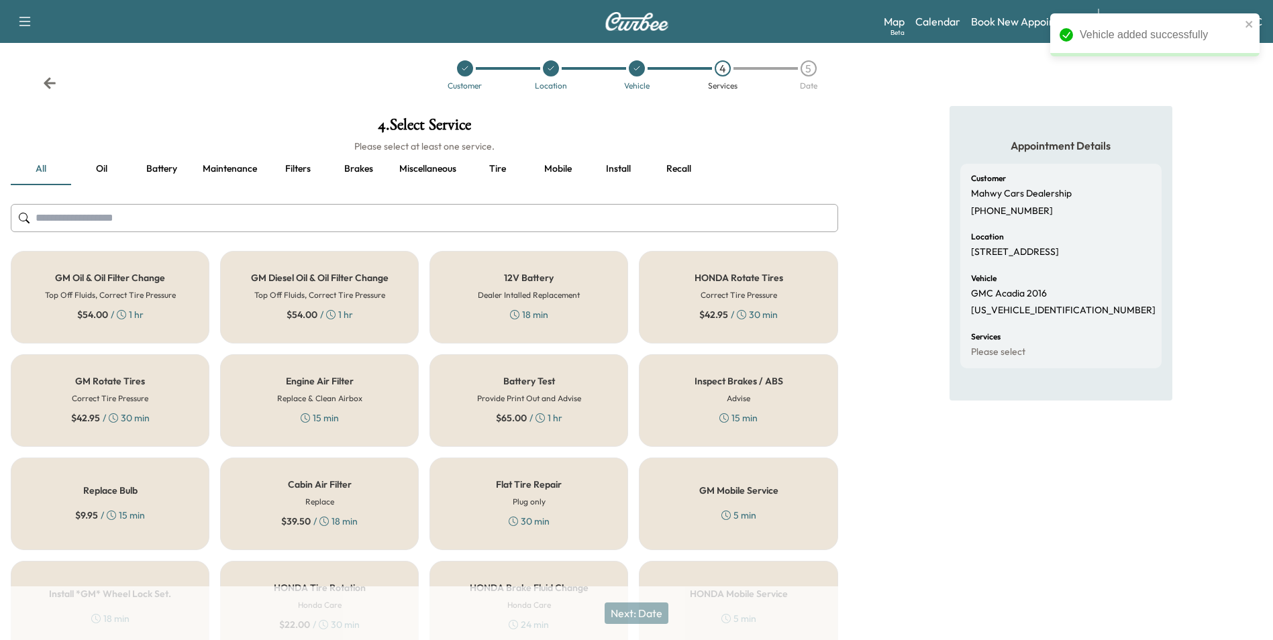
scroll to position [384, 0]
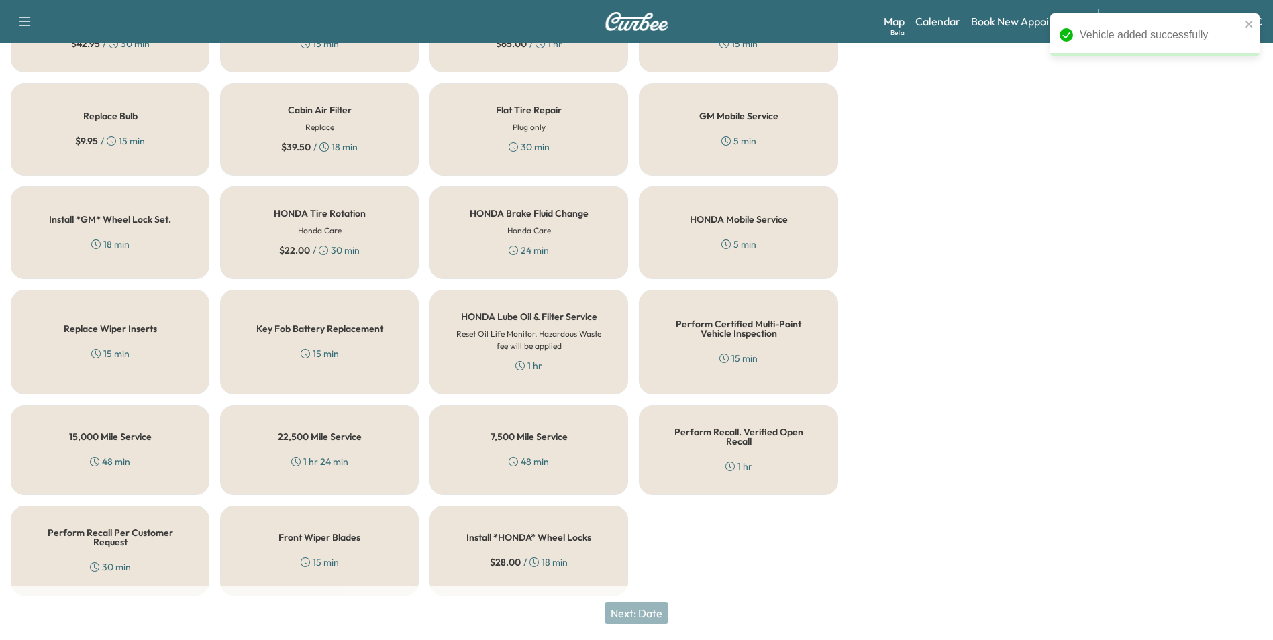
click at [165, 541] on div "Perform Recall Per Customer Request 30 min" at bounding box center [110, 551] width 199 height 90
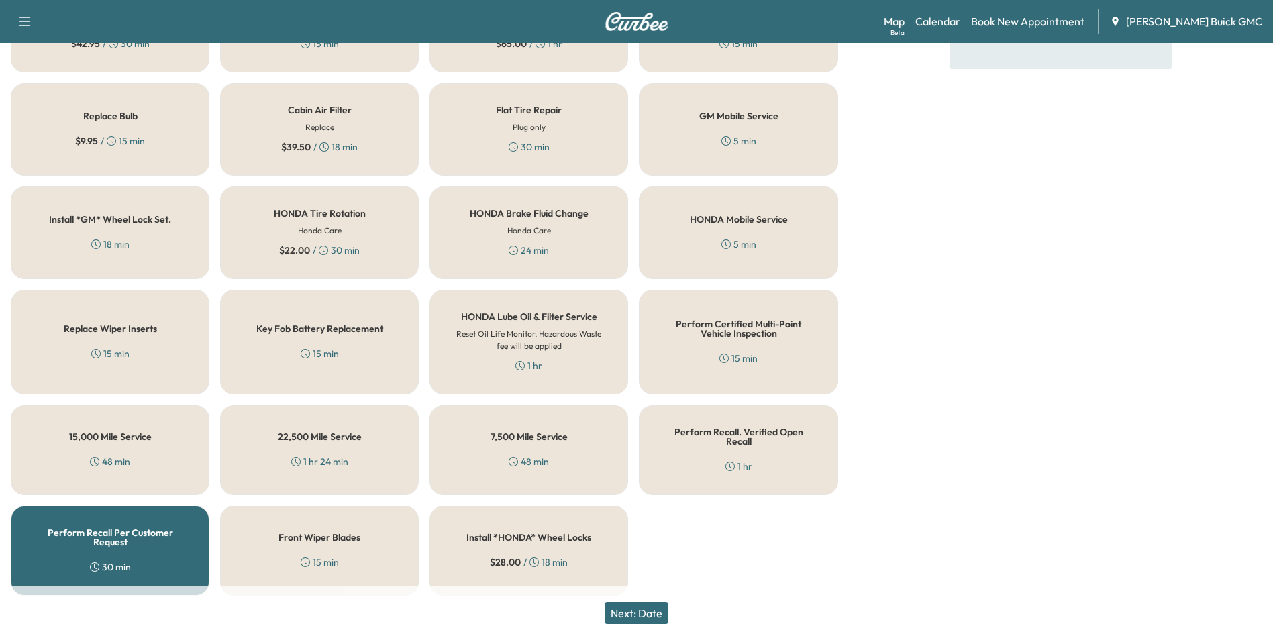
click at [658, 610] on button "Next: Date" at bounding box center [637, 613] width 64 height 21
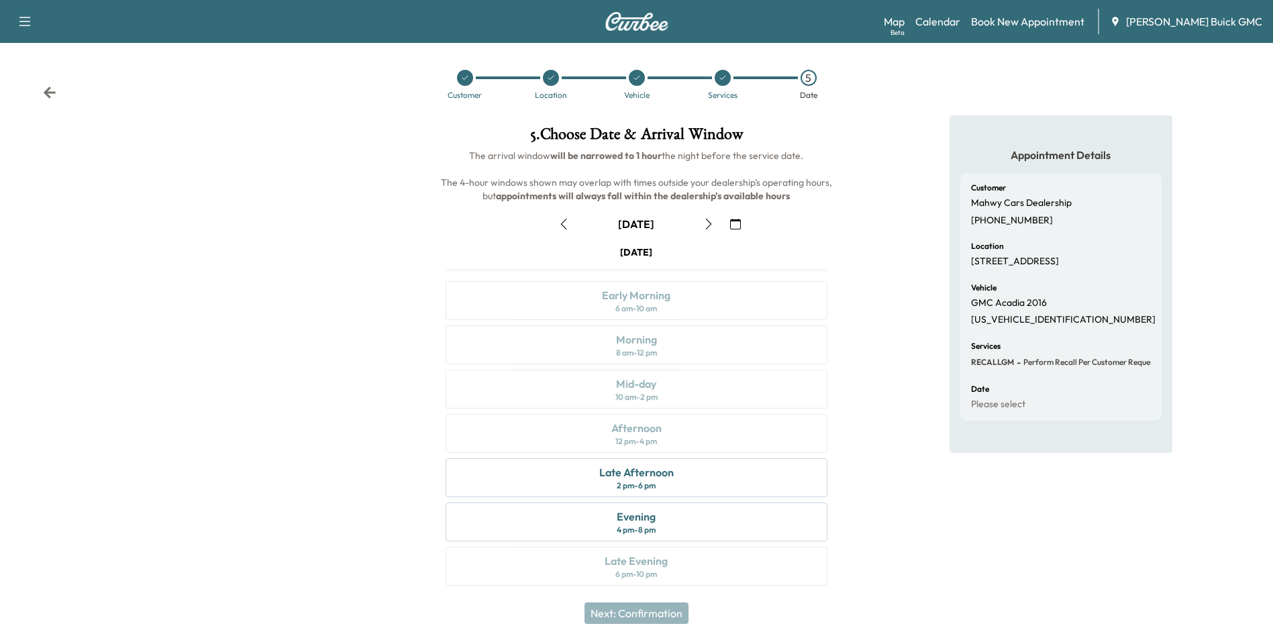
click at [736, 220] on icon "button" at bounding box center [735, 224] width 11 height 11
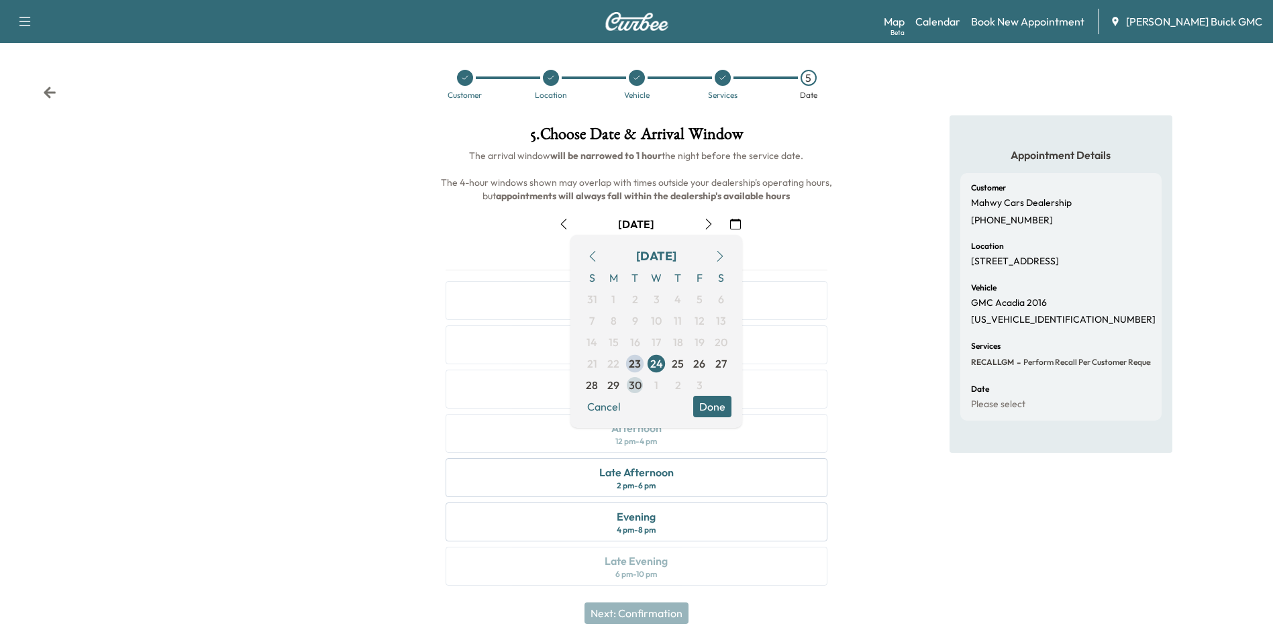
click at [634, 383] on span "30" at bounding box center [635, 385] width 13 height 16
click at [715, 405] on button "Done" at bounding box center [712, 406] width 38 height 21
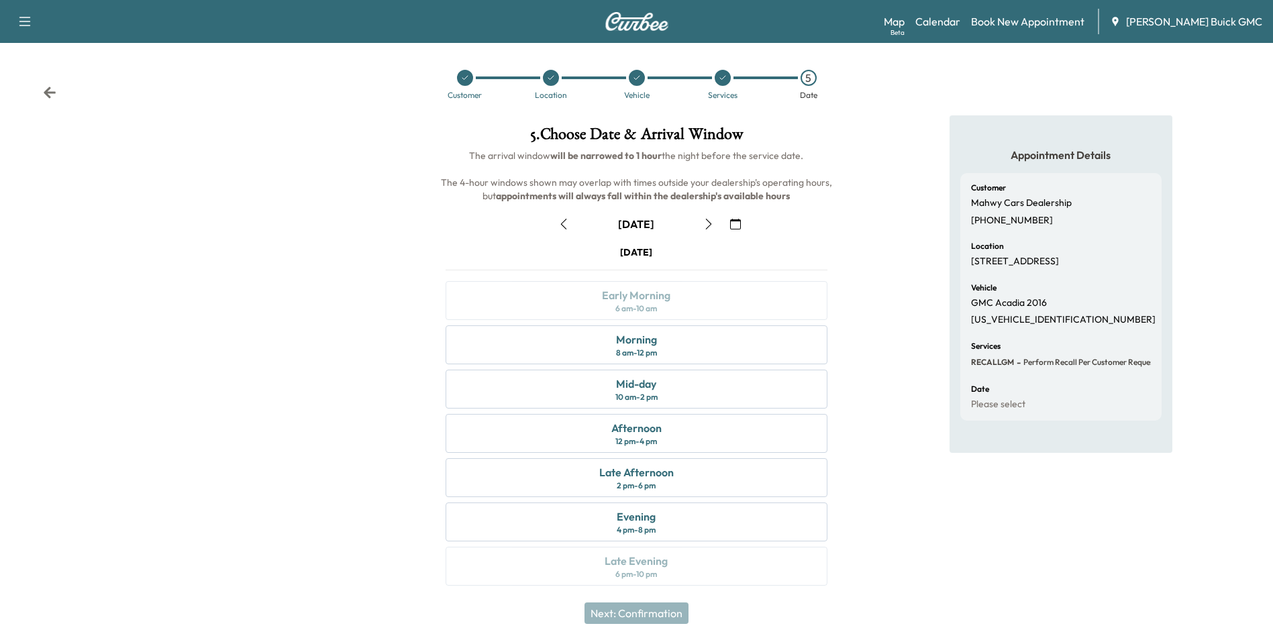
click at [882, 340] on div "Appointment Details Customer Mahwy Cars Dealership [PHONE_NUMBER] Location [STR…" at bounding box center [1061, 358] width 424 height 487
click at [648, 339] on div "Morning" at bounding box center [636, 340] width 41 height 16
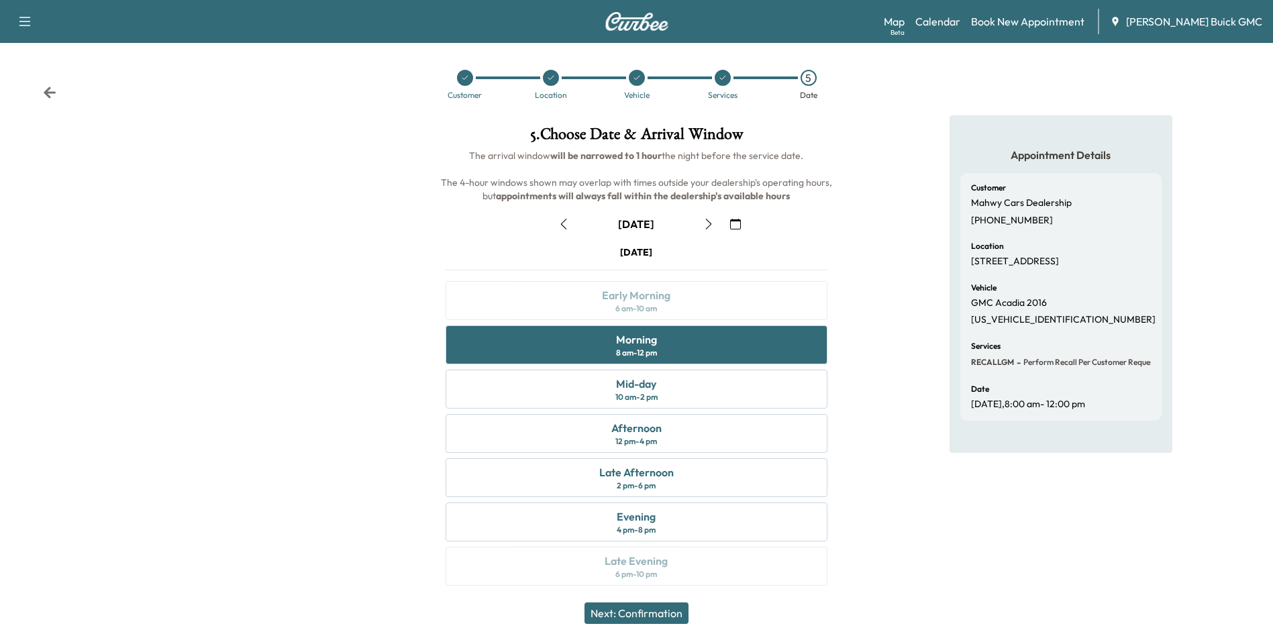
click at [658, 611] on button "Next: Confirmation" at bounding box center [637, 613] width 104 height 21
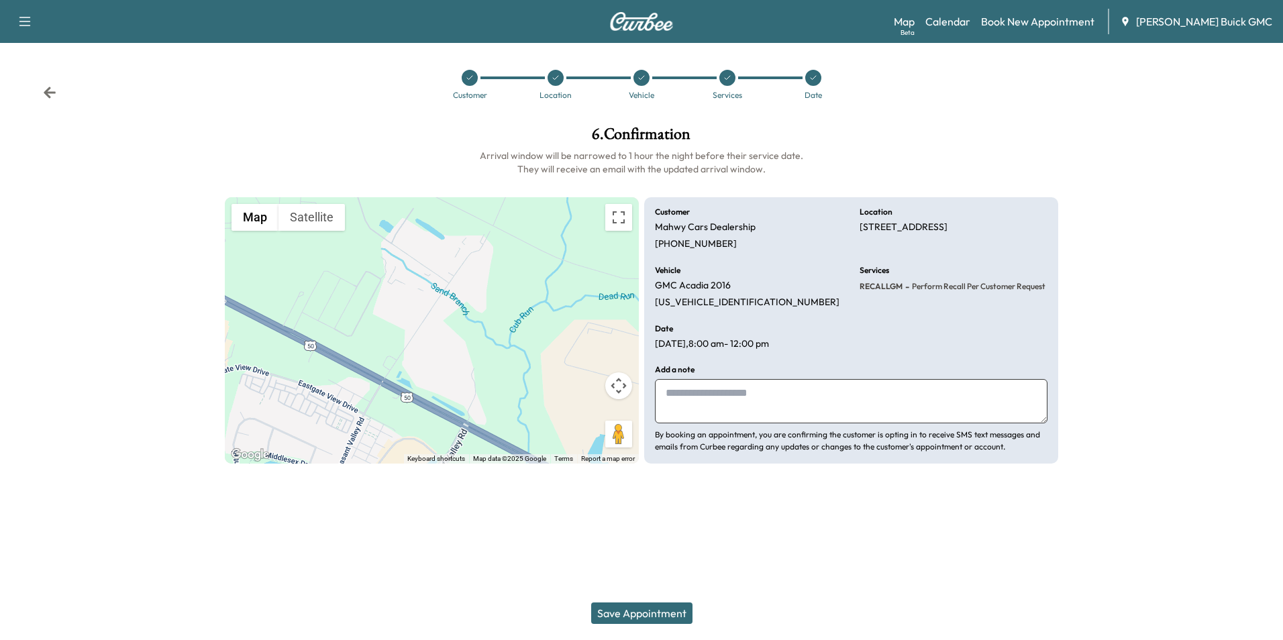
click at [714, 393] on textarea at bounding box center [851, 401] width 393 height 44
type textarea "**********"
click at [643, 611] on button "Save Appointment" at bounding box center [641, 613] width 101 height 21
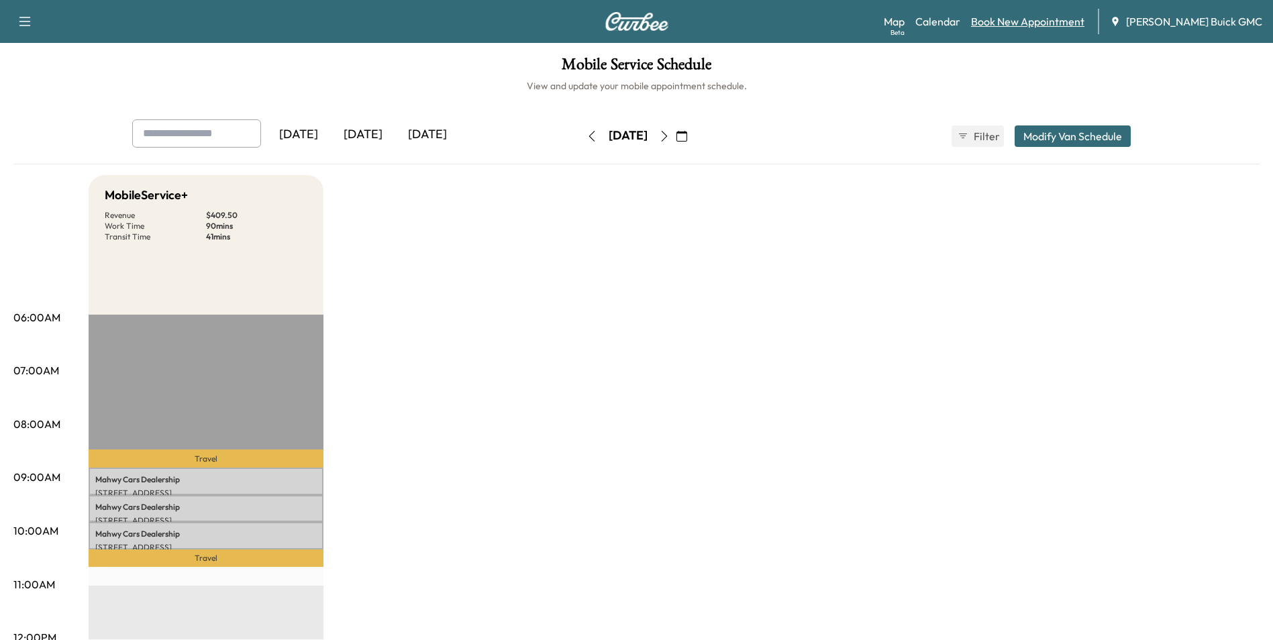
click at [1065, 21] on link "Book New Appointment" at bounding box center [1027, 21] width 113 height 16
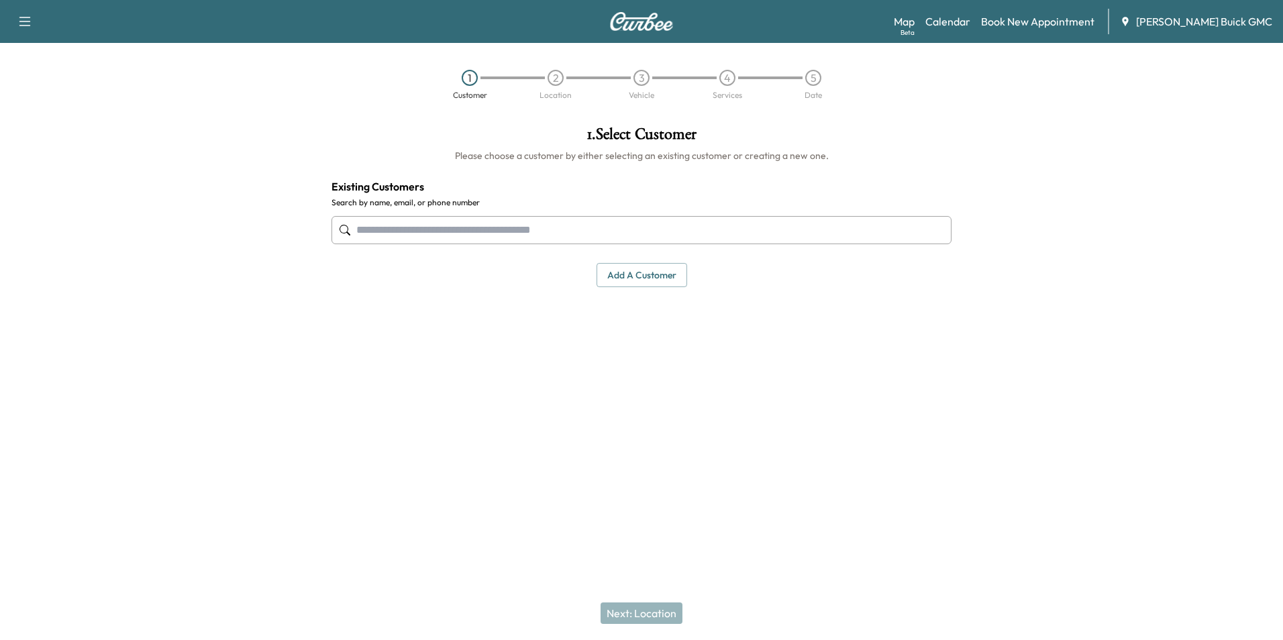
click at [472, 235] on input "text" at bounding box center [642, 230] width 620 height 28
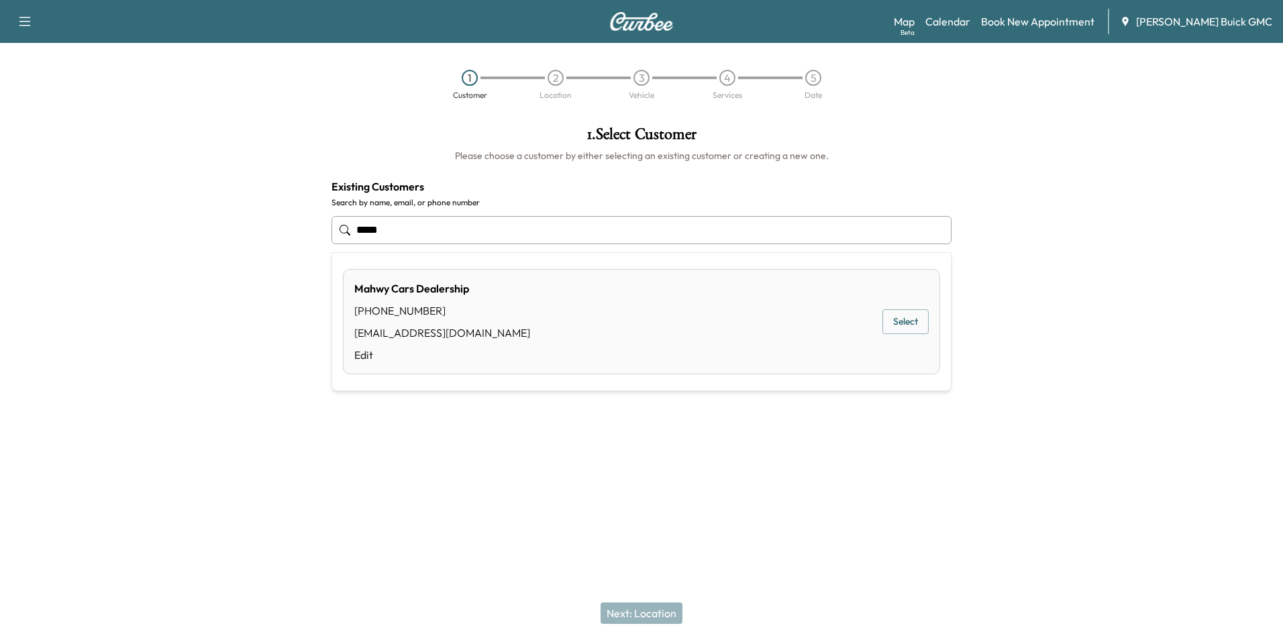
click at [892, 318] on button "Select" at bounding box center [905, 321] width 46 height 25
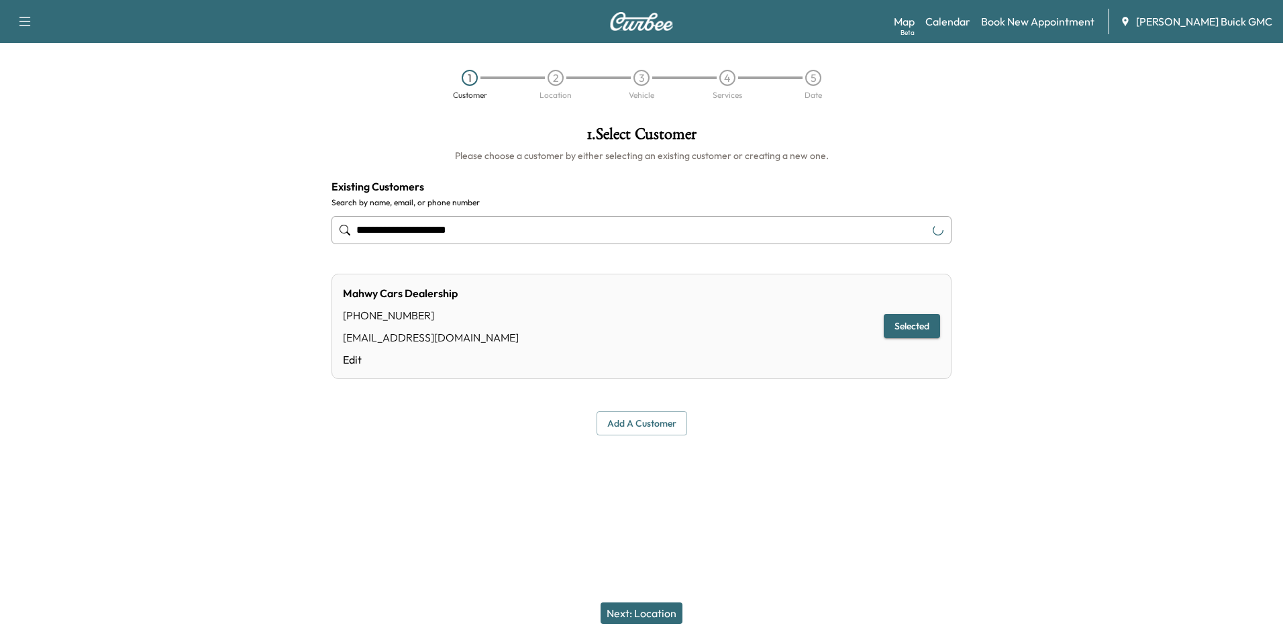
type input "**********"
click at [646, 617] on button "Next: Location" at bounding box center [642, 613] width 82 height 21
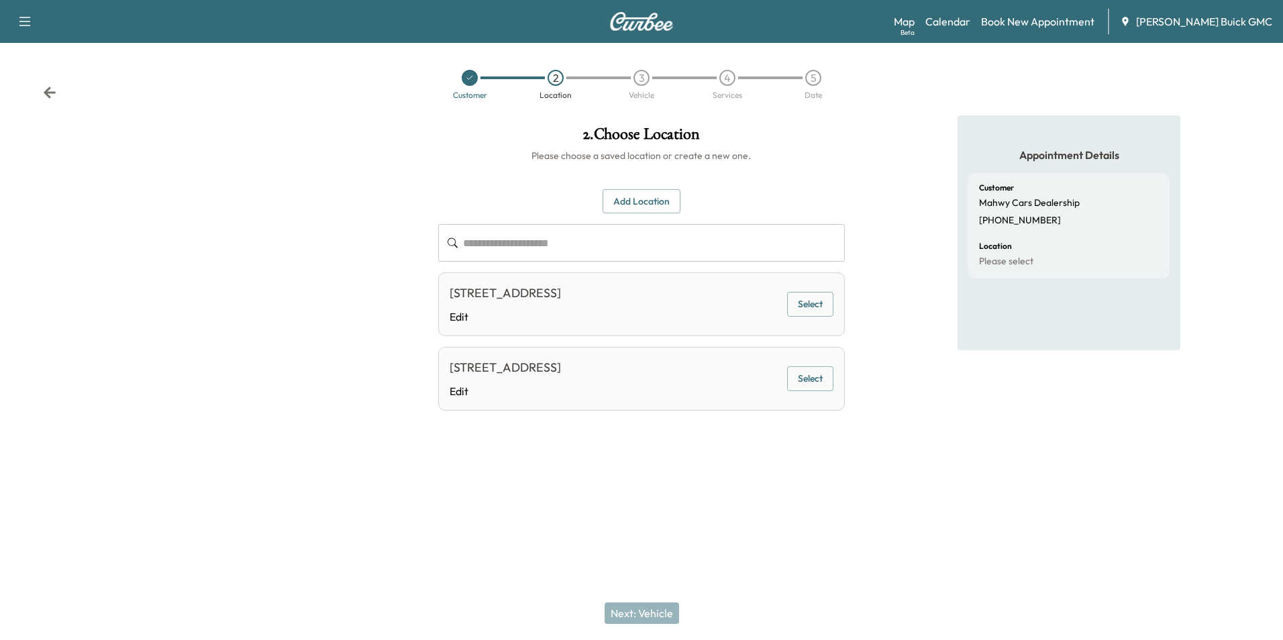
click at [816, 296] on button "Select" at bounding box center [810, 304] width 46 height 25
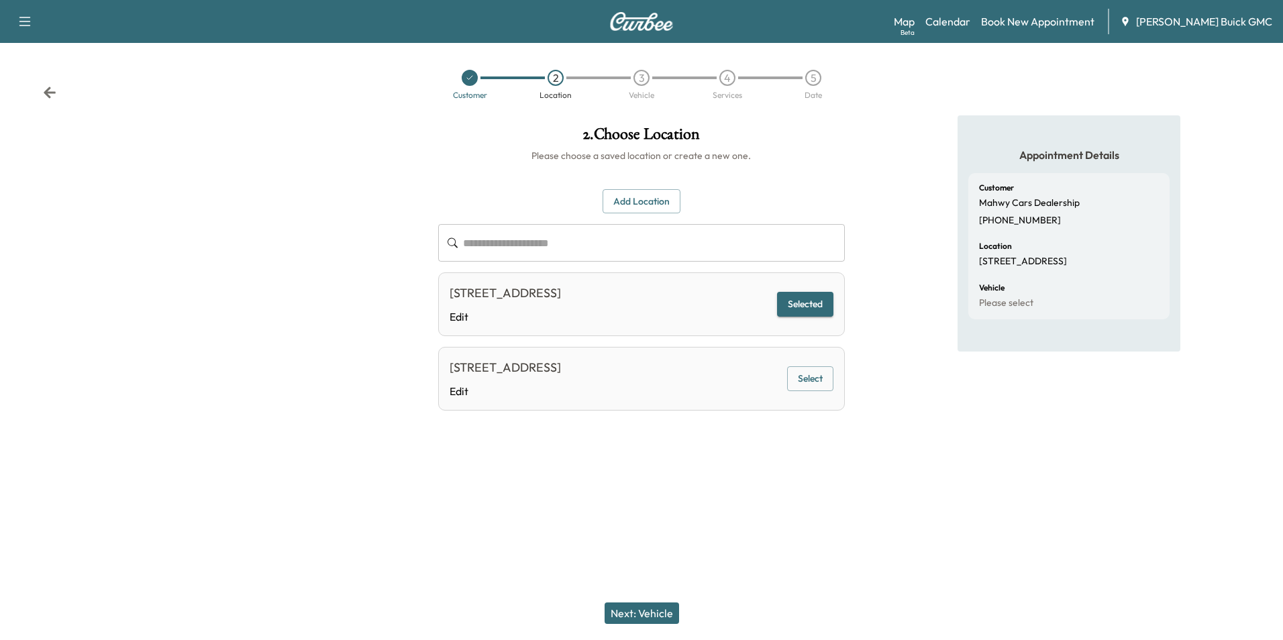
click at [648, 608] on button "Next: Vehicle" at bounding box center [642, 613] width 74 height 21
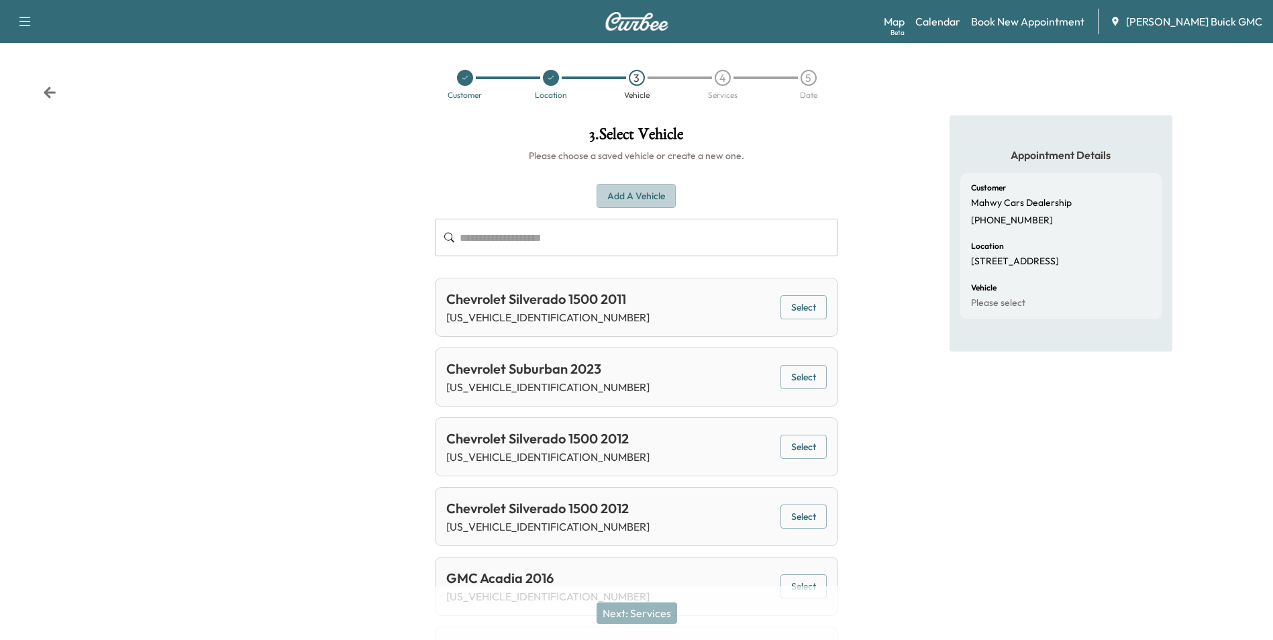
click at [638, 193] on button "Add a Vehicle" at bounding box center [636, 196] width 79 height 25
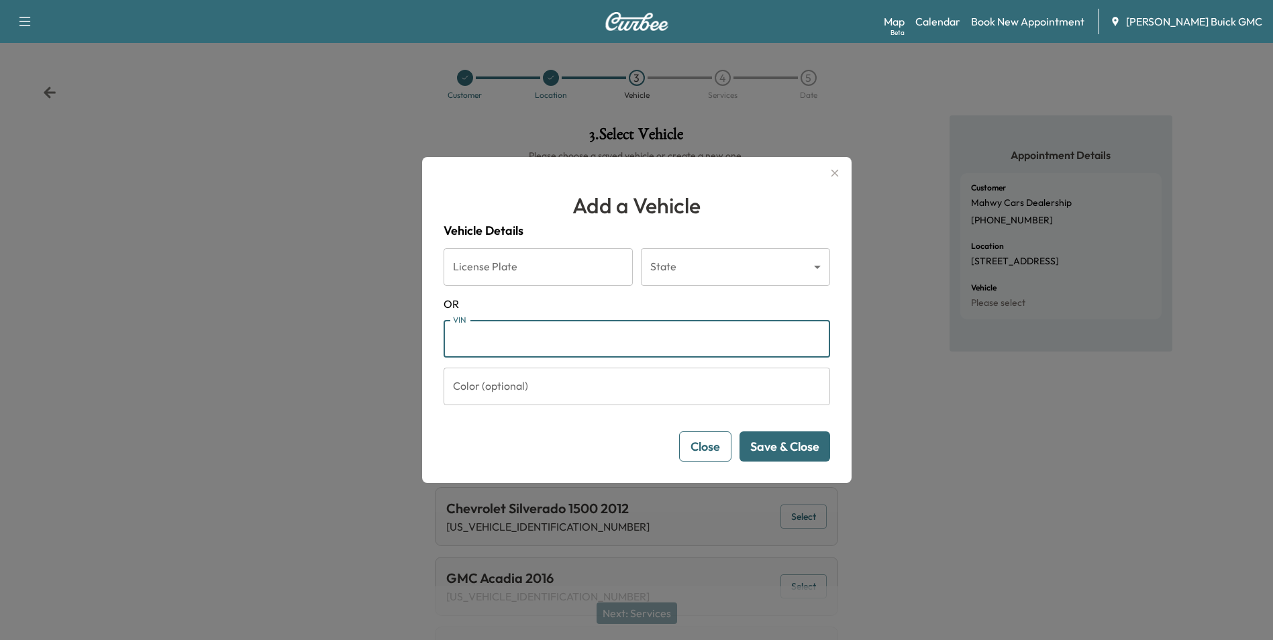
click at [515, 333] on input "VIN" at bounding box center [637, 339] width 387 height 38
type input "**********"
click at [787, 449] on button "Save & Close" at bounding box center [785, 447] width 91 height 30
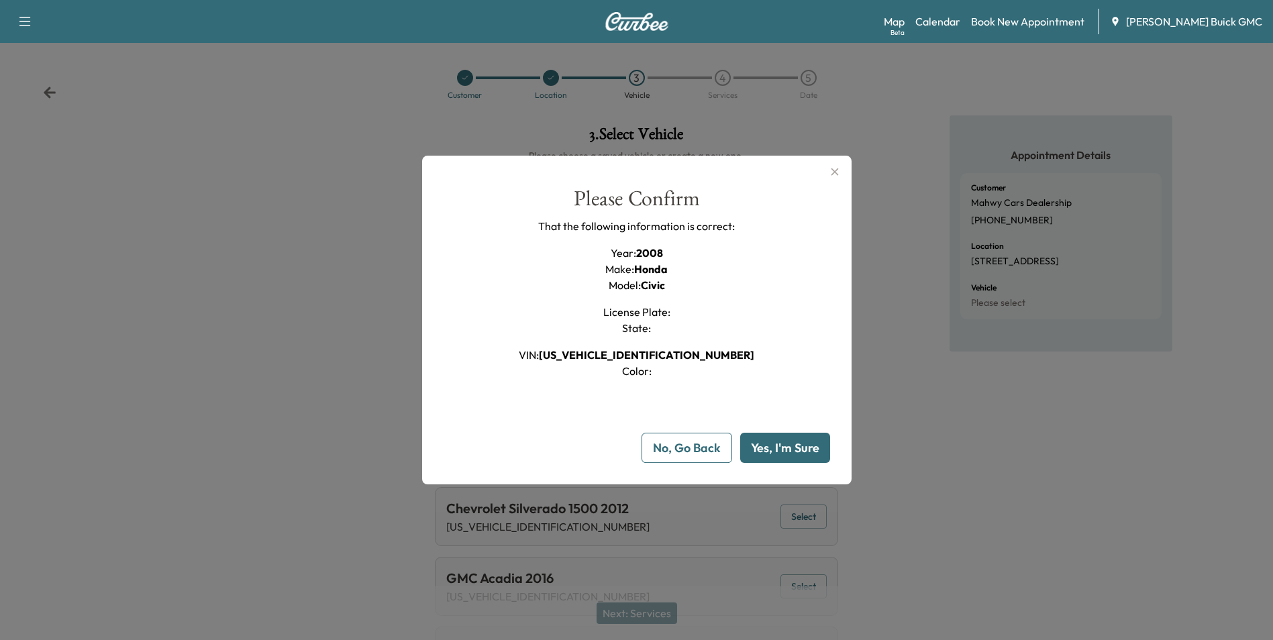
click at [787, 447] on button "Yes, I'm Sure" at bounding box center [785, 448] width 90 height 30
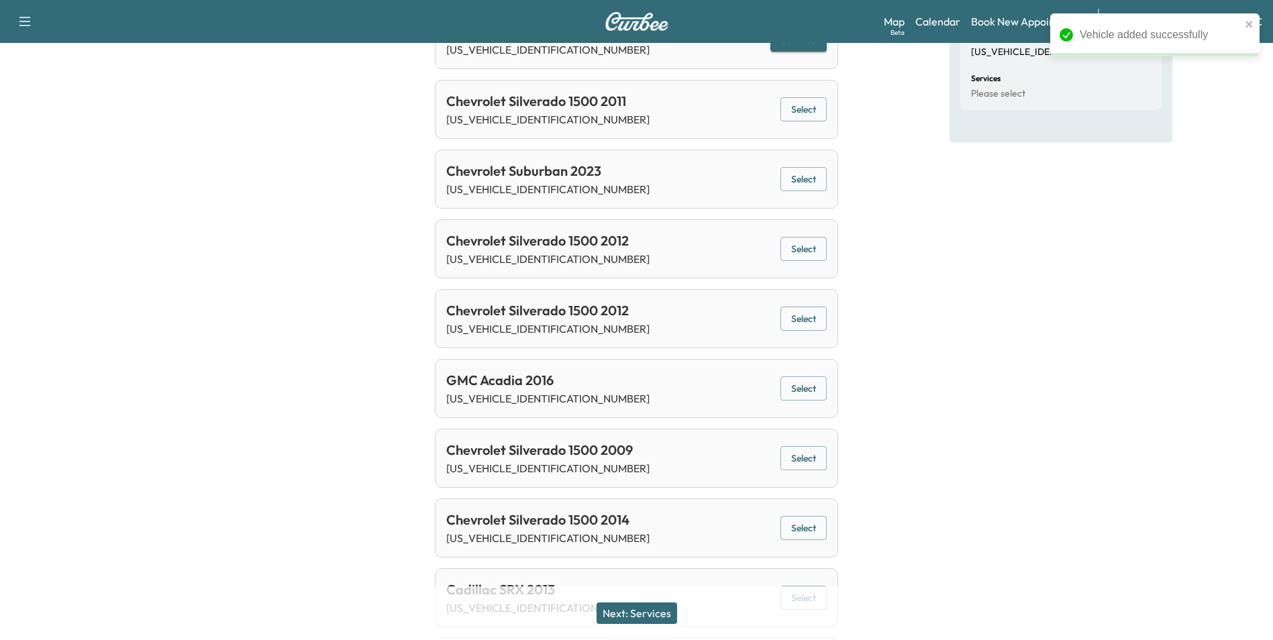
scroll to position [403, 0]
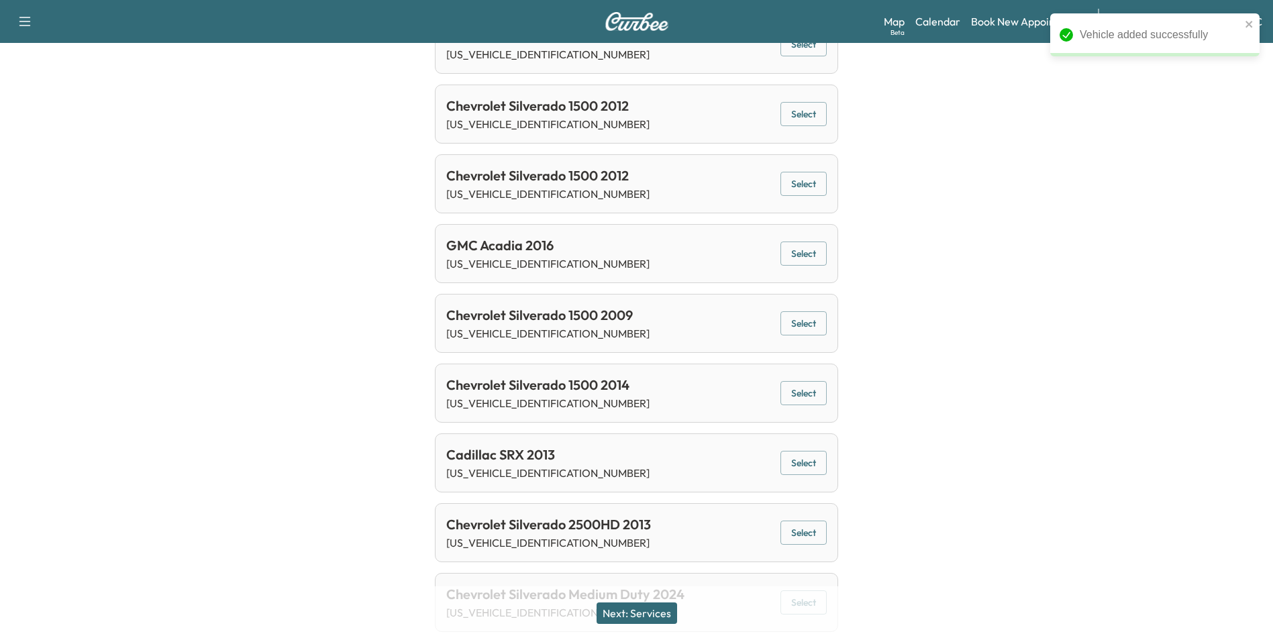
click at [655, 609] on button "Next: Services" at bounding box center [637, 613] width 81 height 21
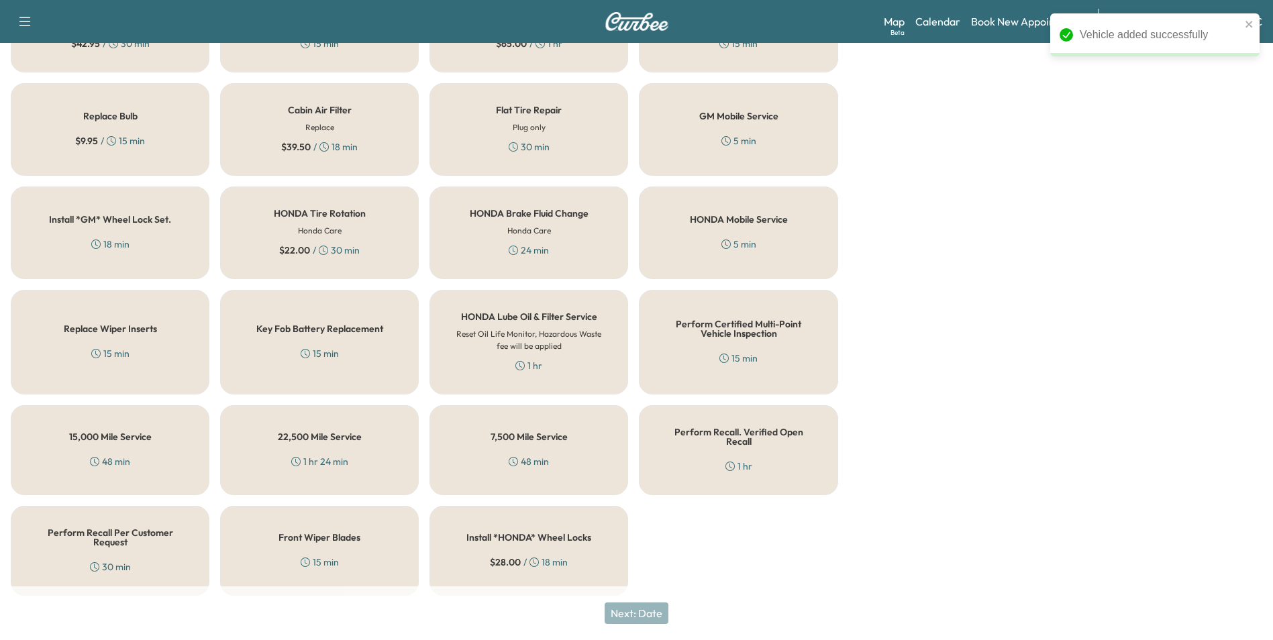
click at [128, 560] on div "30 min" at bounding box center [110, 566] width 41 height 13
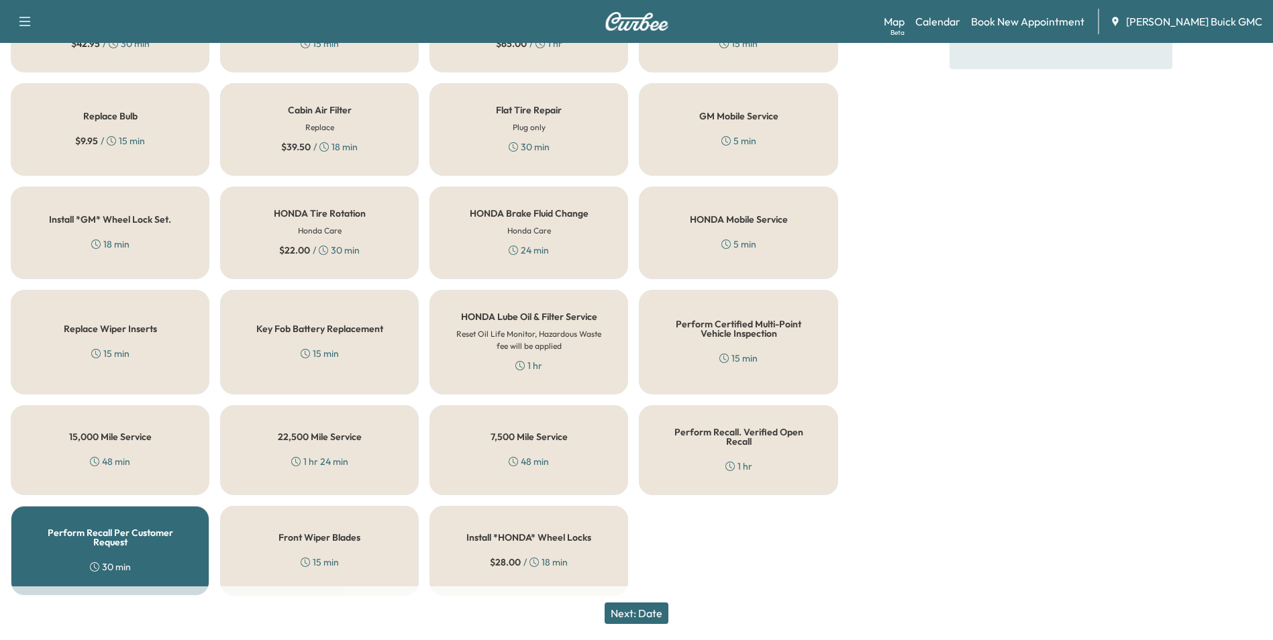
click at [660, 611] on button "Next: Date" at bounding box center [637, 613] width 64 height 21
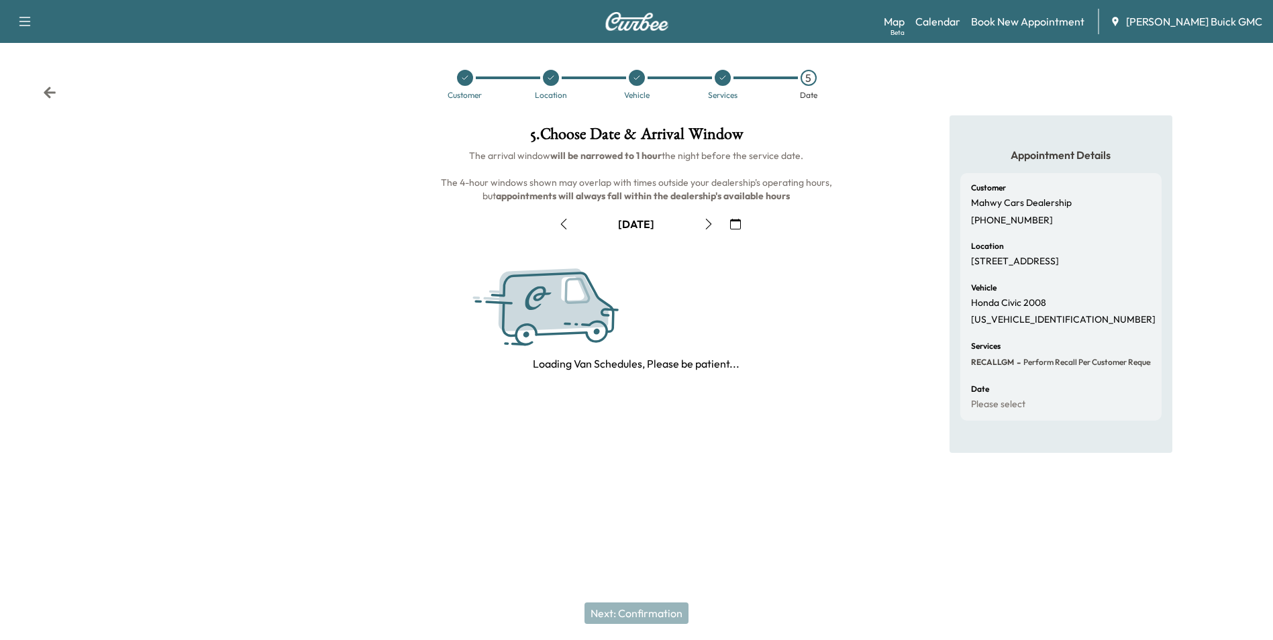
scroll to position [0, 0]
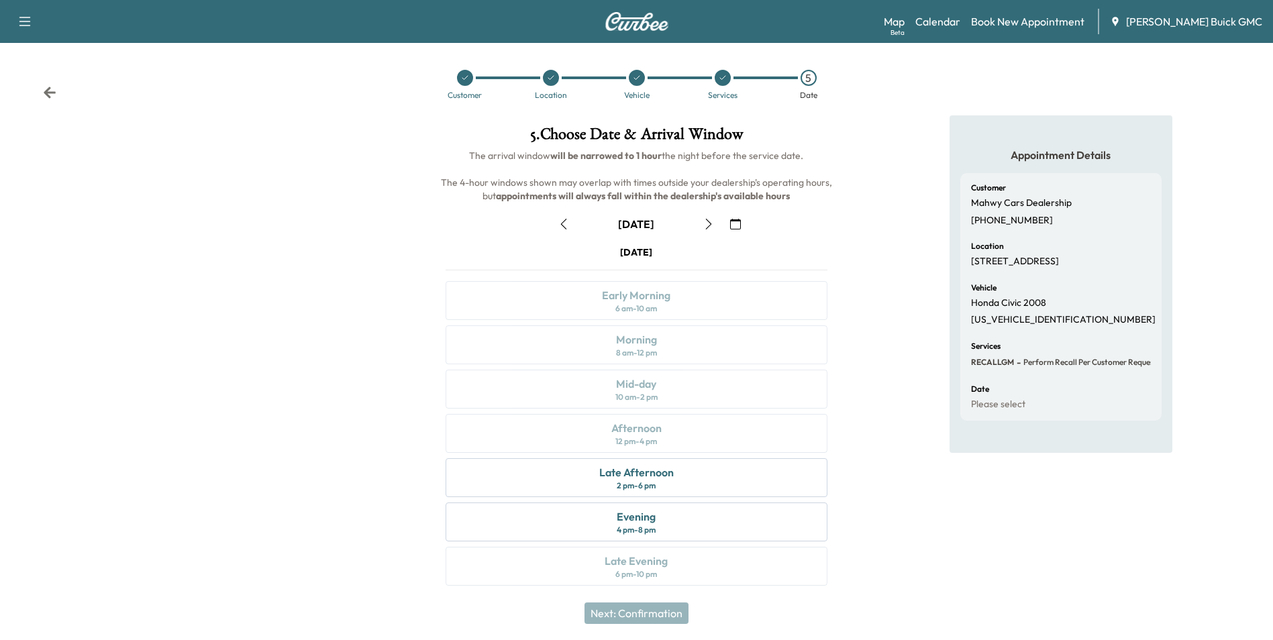
click at [736, 222] on icon "button" at bounding box center [735, 224] width 11 height 11
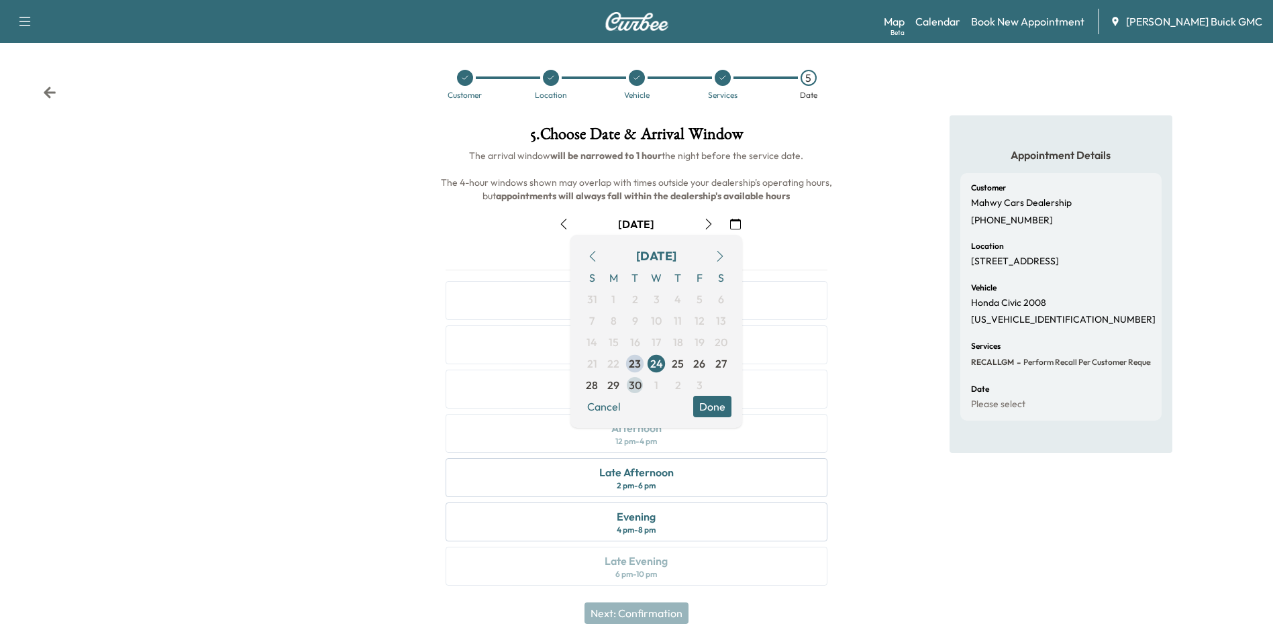
click at [636, 385] on span "30" at bounding box center [635, 385] width 13 height 16
click at [706, 403] on button "Done" at bounding box center [712, 406] width 38 height 21
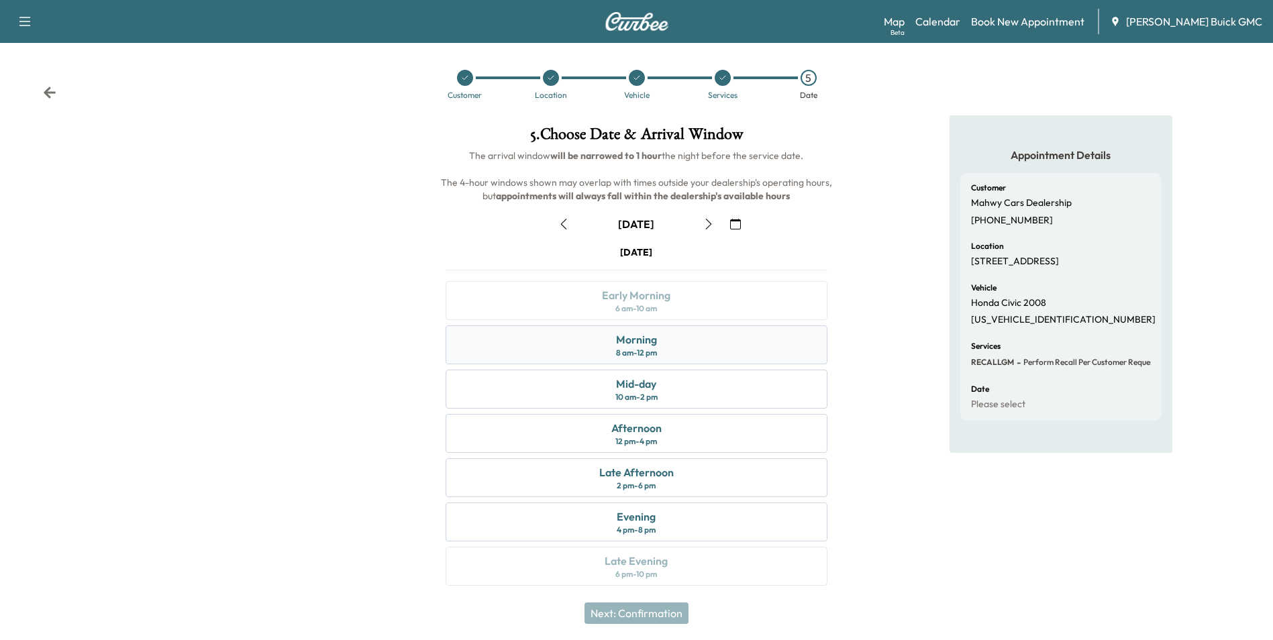
click at [658, 346] on div "Morning 8 am - 12 pm" at bounding box center [636, 344] width 381 height 39
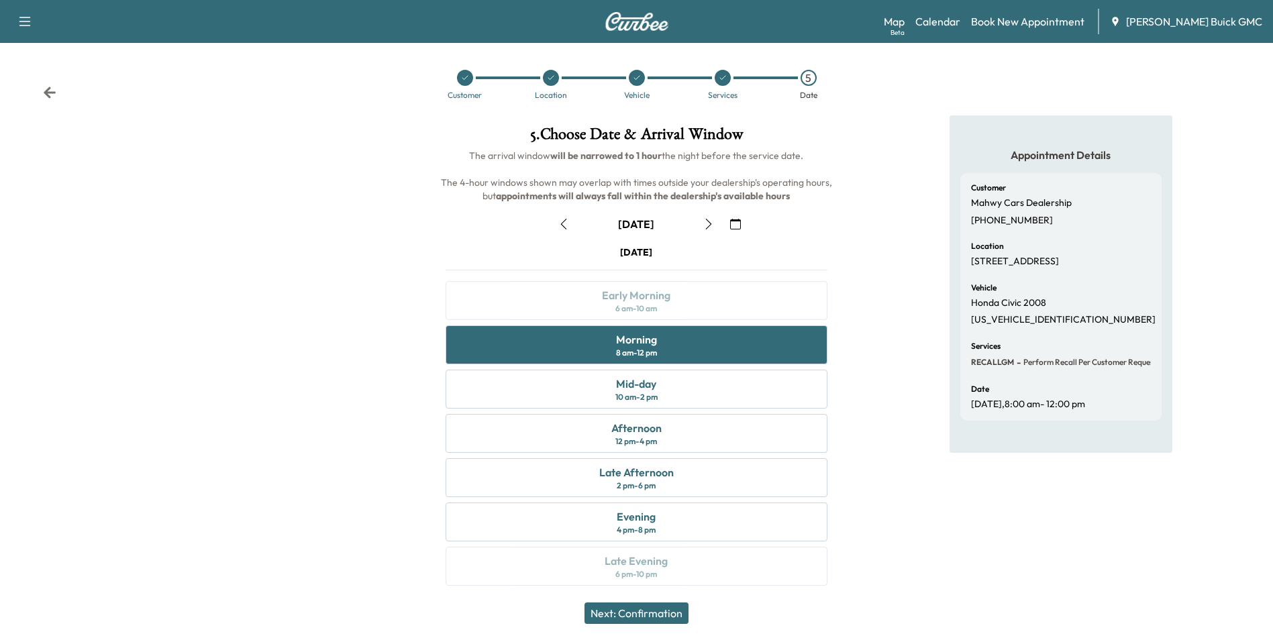
click at [667, 613] on button "Next: Confirmation" at bounding box center [637, 613] width 104 height 21
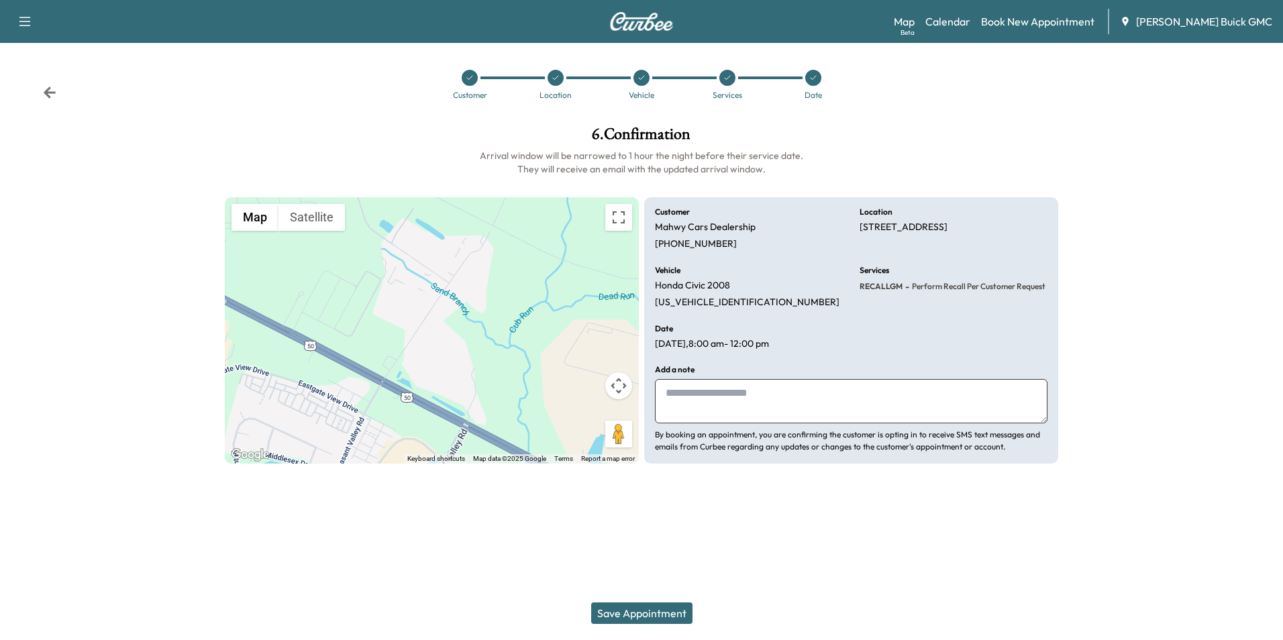
click at [761, 403] on textarea at bounding box center [851, 401] width 393 height 44
type textarea "**********"
click at [653, 609] on button "Save Appointment" at bounding box center [641, 613] width 101 height 21
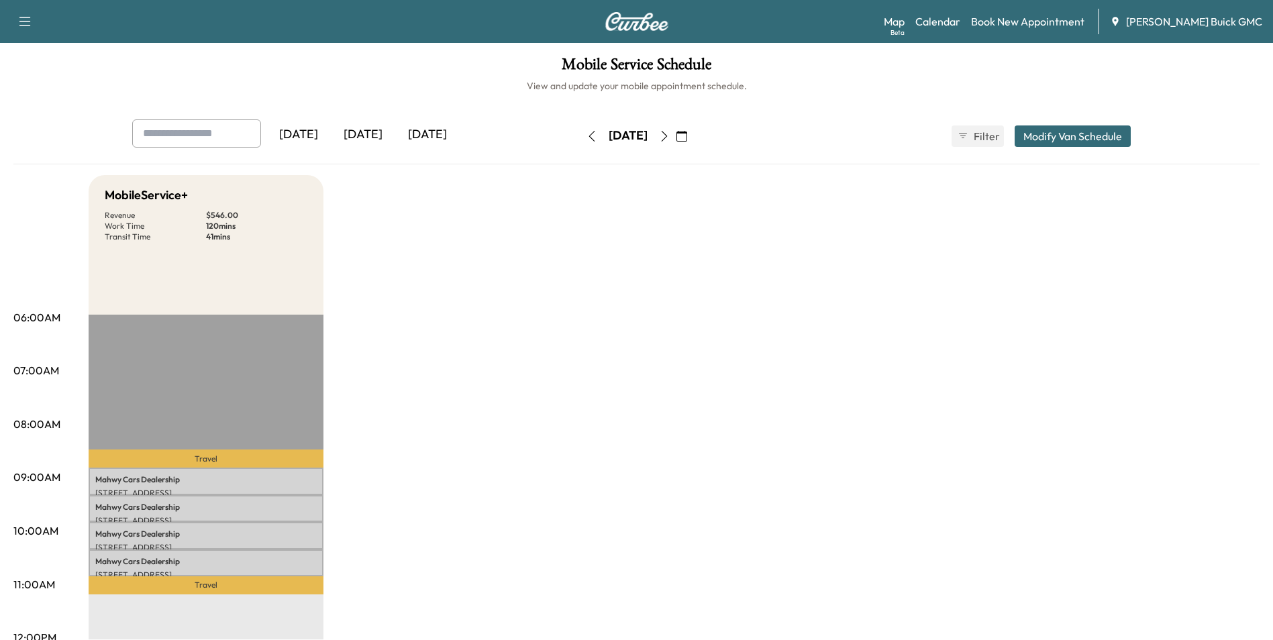
click at [1048, 17] on link "Book New Appointment" at bounding box center [1027, 21] width 113 height 16
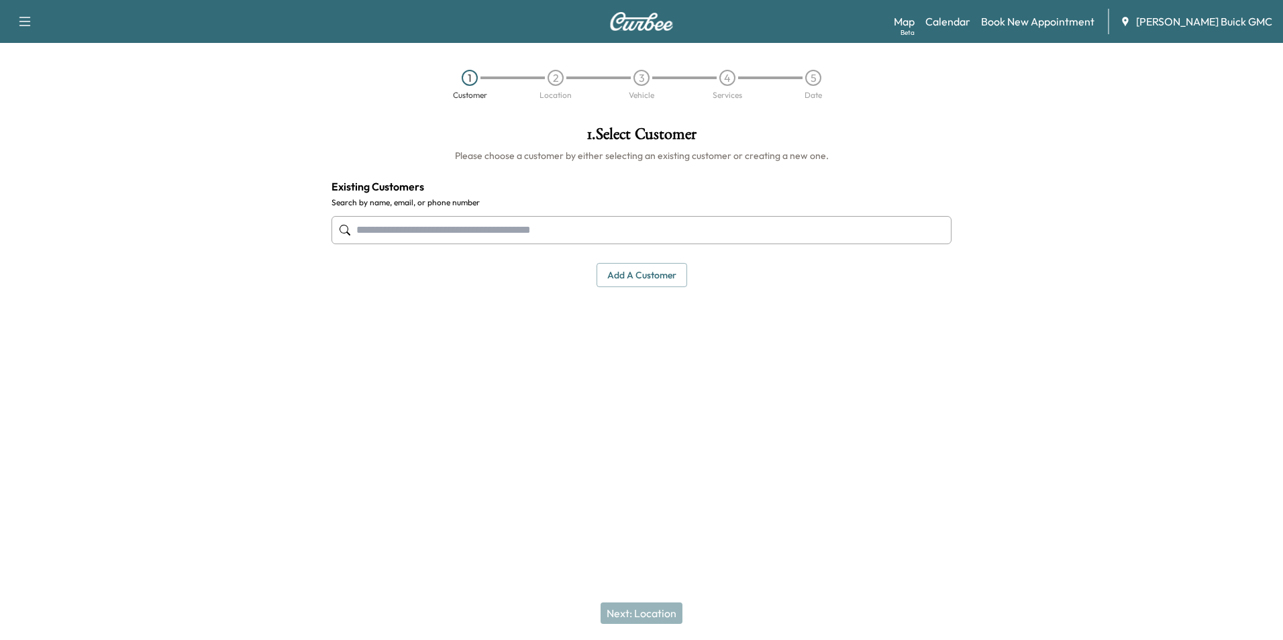
click at [511, 232] on input "text" at bounding box center [642, 230] width 620 height 28
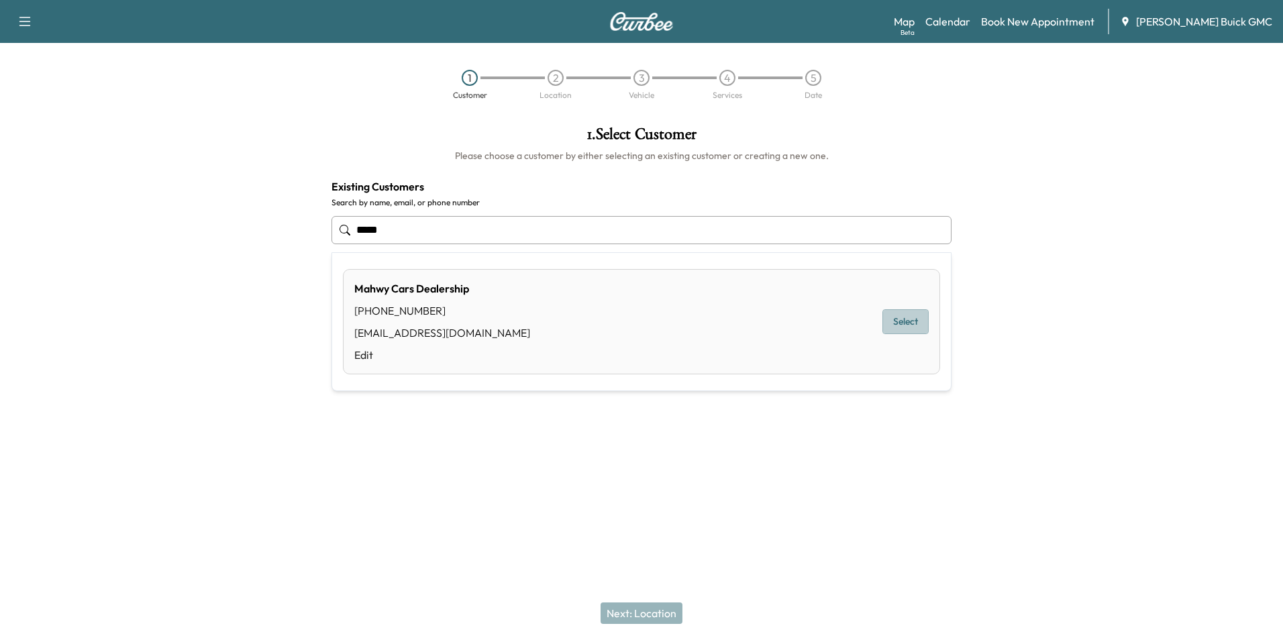
click at [893, 313] on button "Select" at bounding box center [905, 321] width 46 height 25
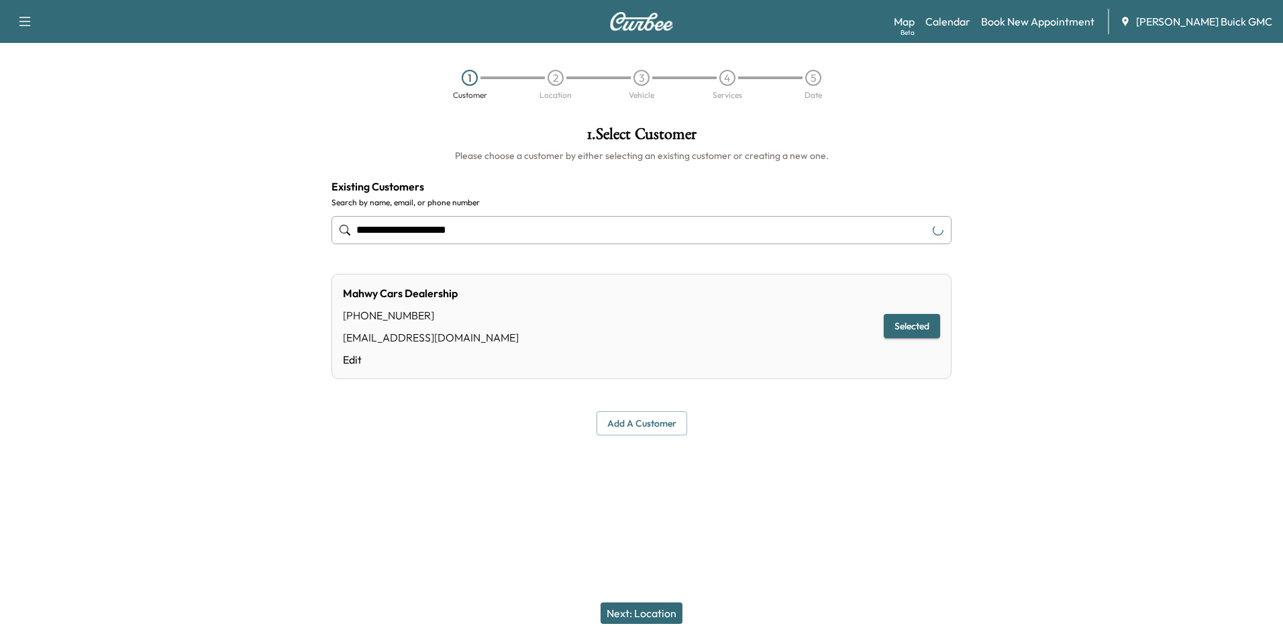
type input "**********"
click at [653, 611] on button "Next: Location" at bounding box center [642, 613] width 82 height 21
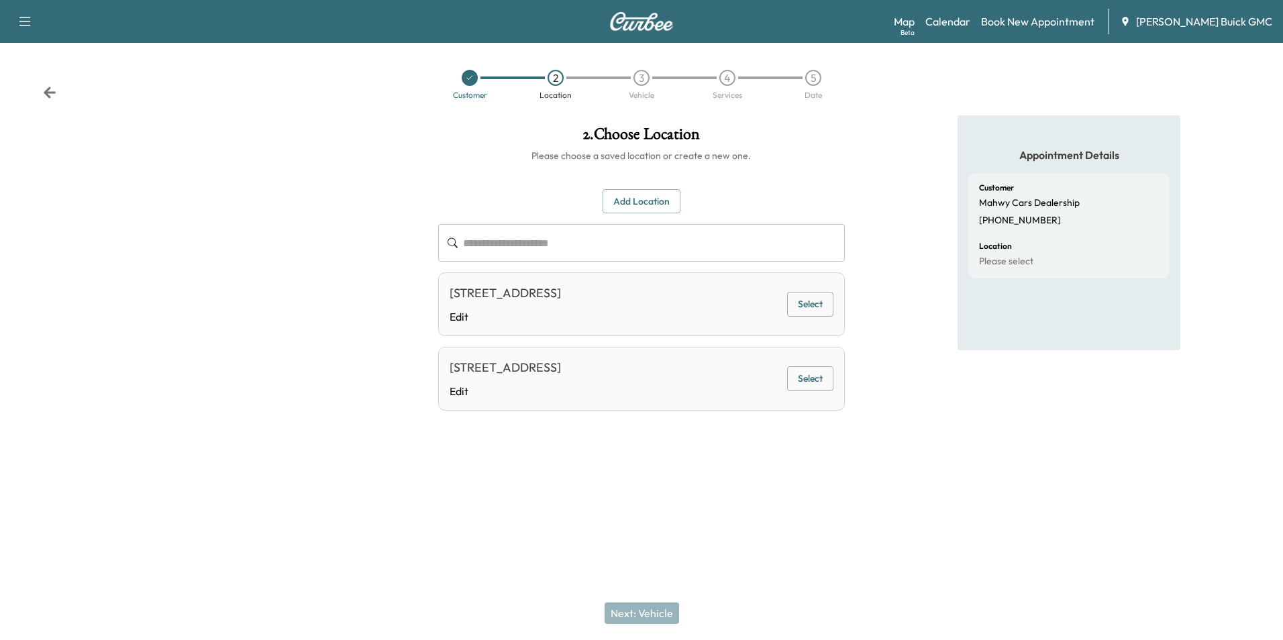
click at [813, 303] on button "Select" at bounding box center [810, 304] width 46 height 25
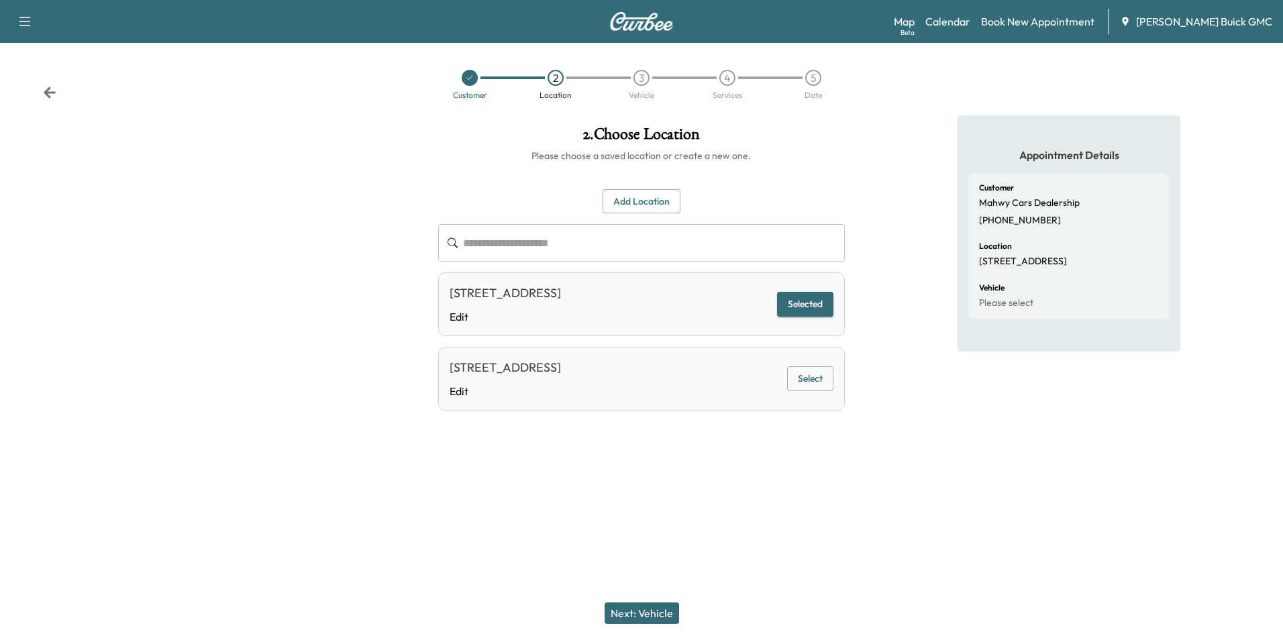
click at [651, 612] on button "Next: Vehicle" at bounding box center [642, 613] width 74 height 21
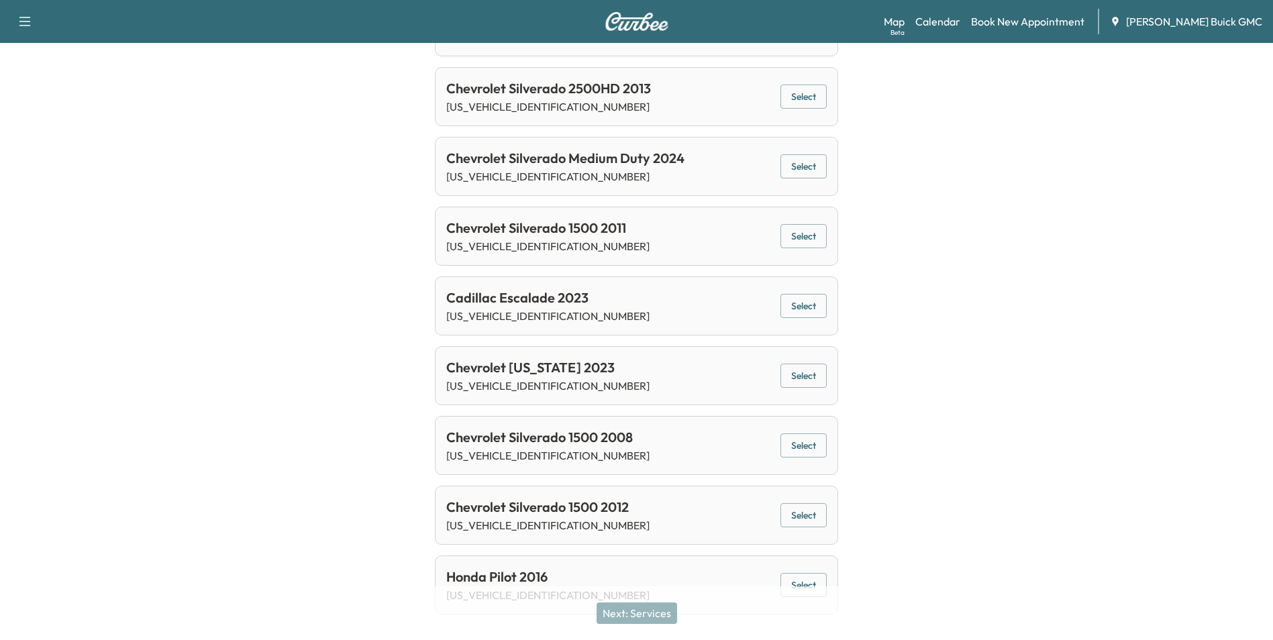
scroll to position [867, 0]
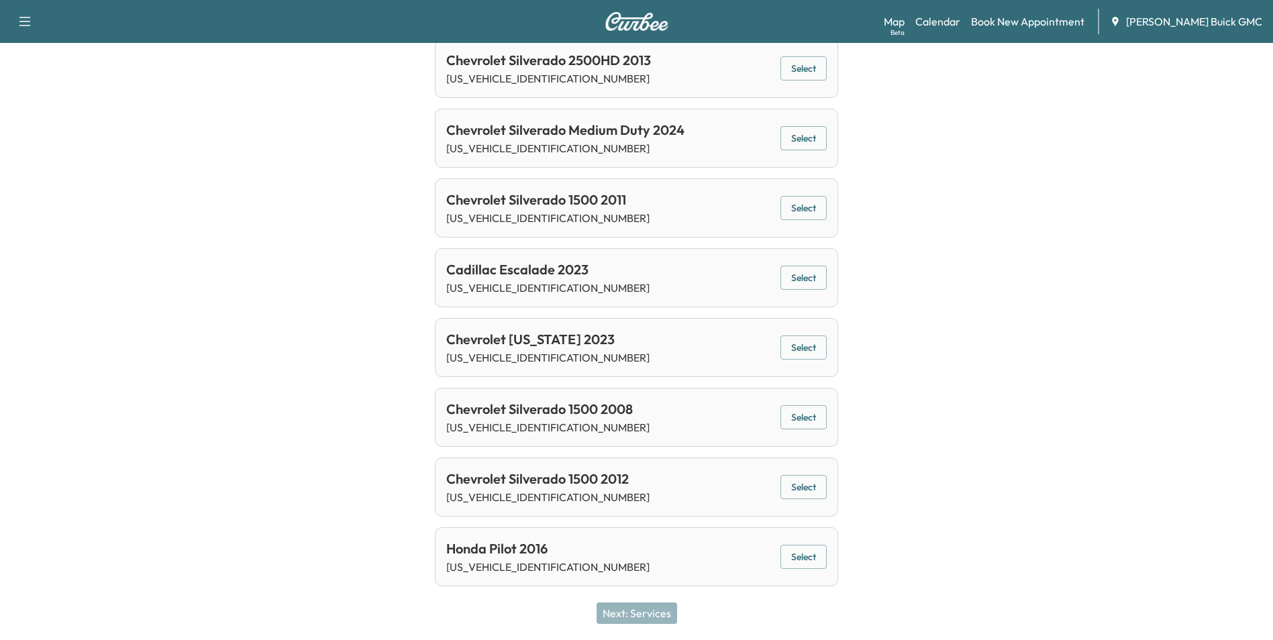
click at [802, 556] on button "Select" at bounding box center [803, 557] width 46 height 25
click at [638, 612] on button "Next: Services" at bounding box center [637, 613] width 81 height 21
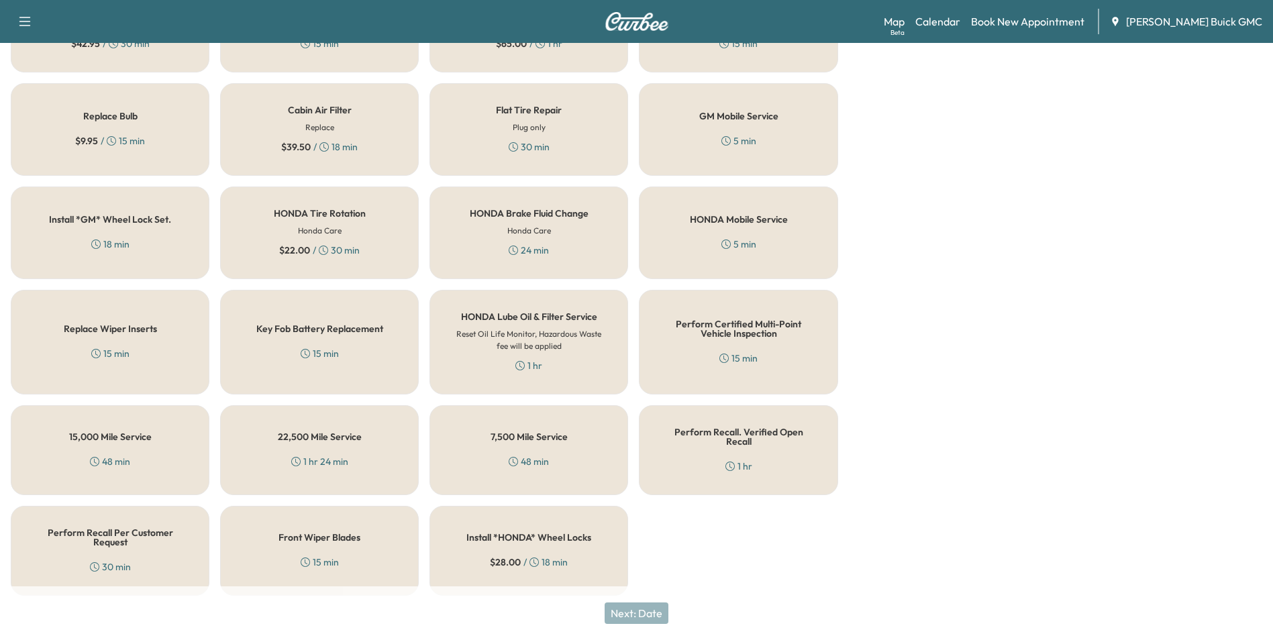
scroll to position [317, 0]
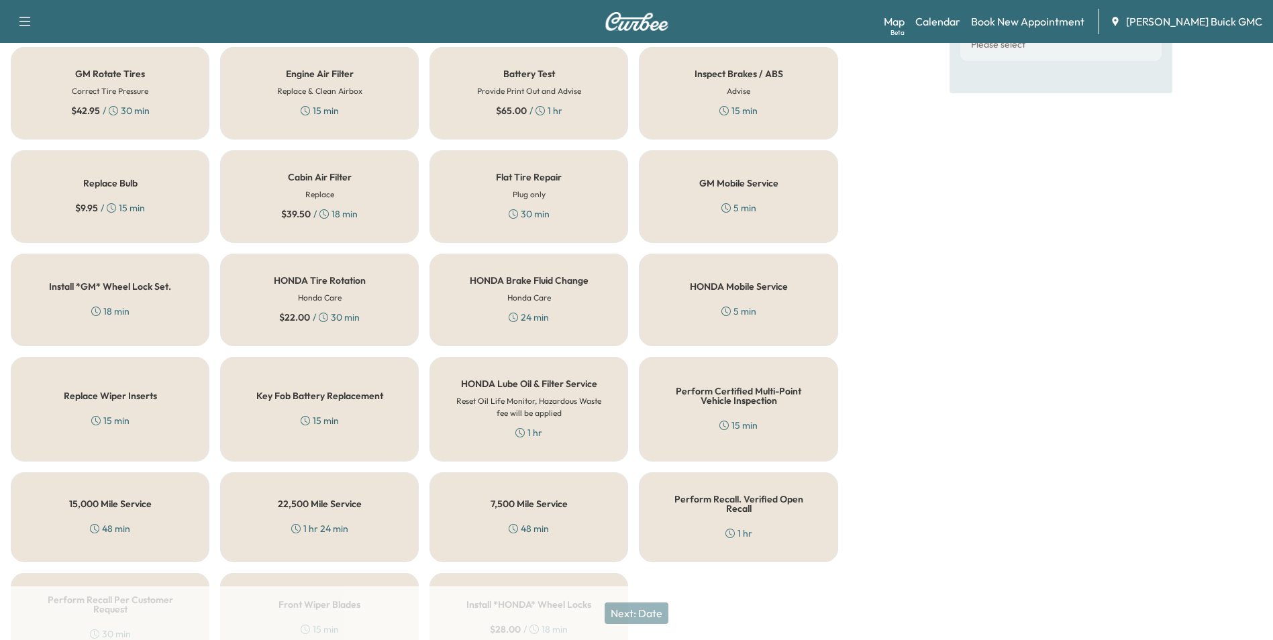
click at [112, 536] on div "15,000 Mile Service 48 min" at bounding box center [110, 517] width 199 height 90
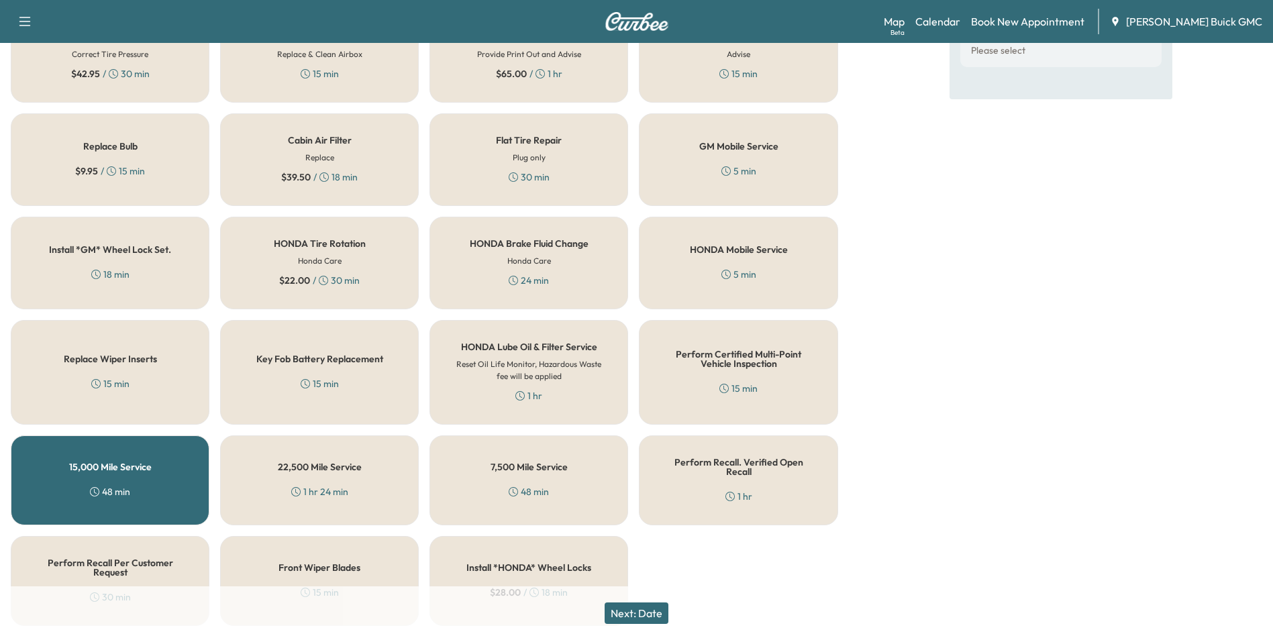
scroll to position [384, 0]
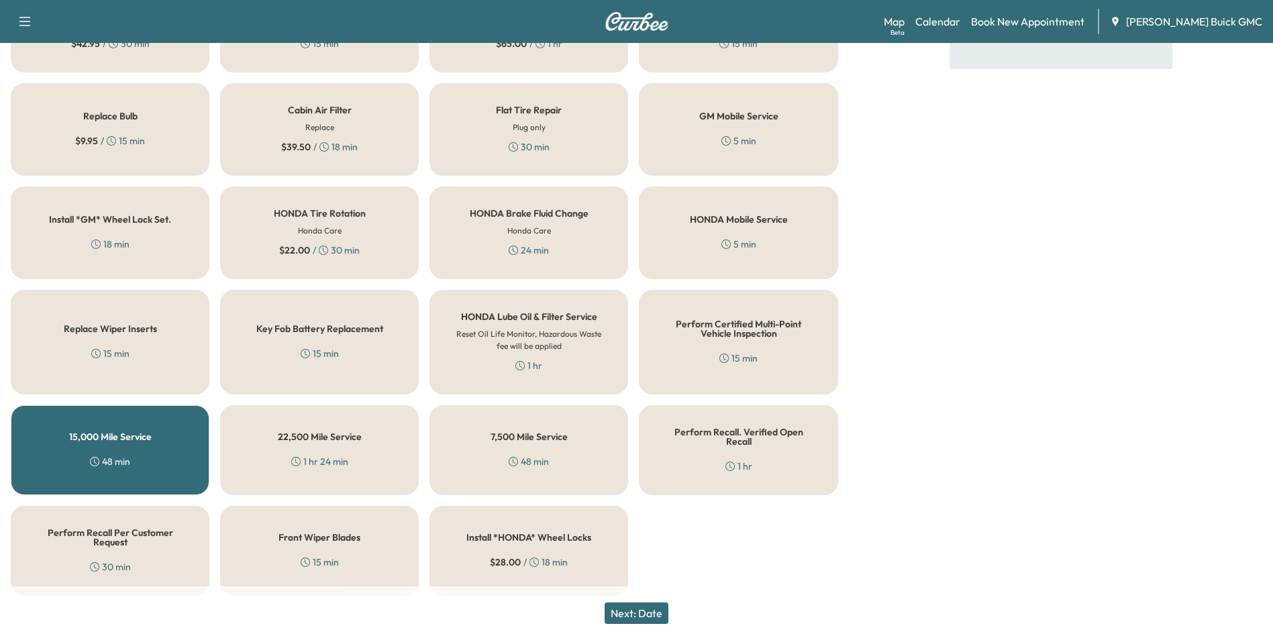
click at [134, 545] on div "Perform Recall Per Customer Request 30 min" at bounding box center [110, 551] width 199 height 90
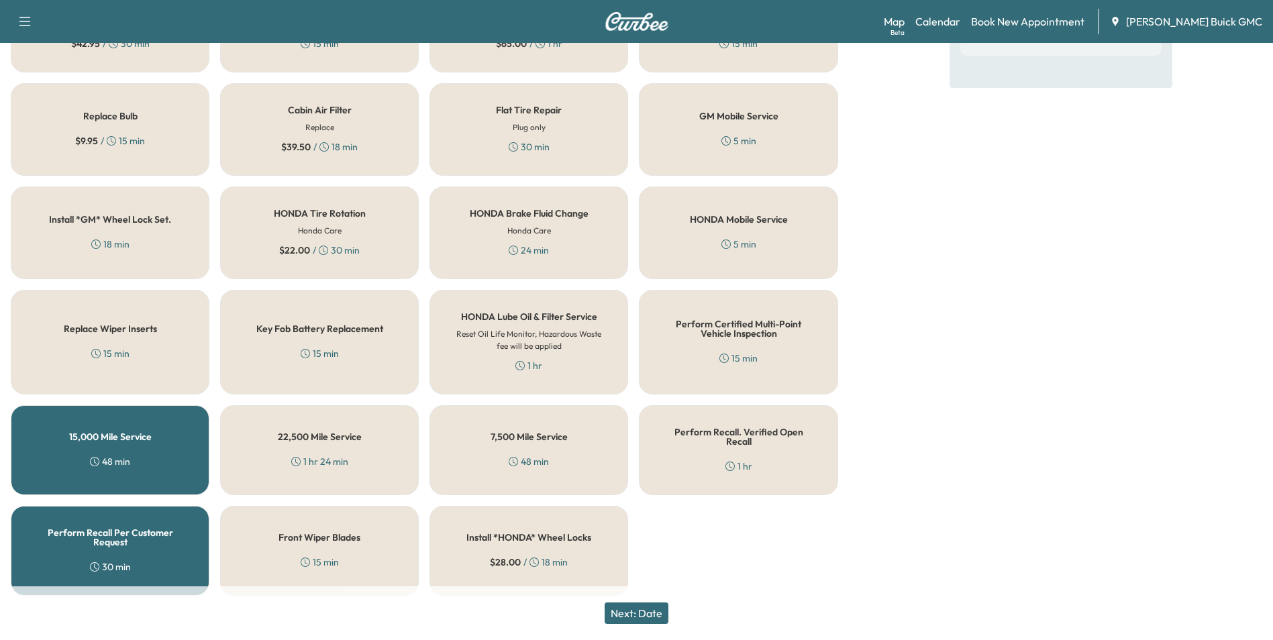
click at [111, 425] on div "15,000 Mile Service 48 min" at bounding box center [110, 450] width 199 height 90
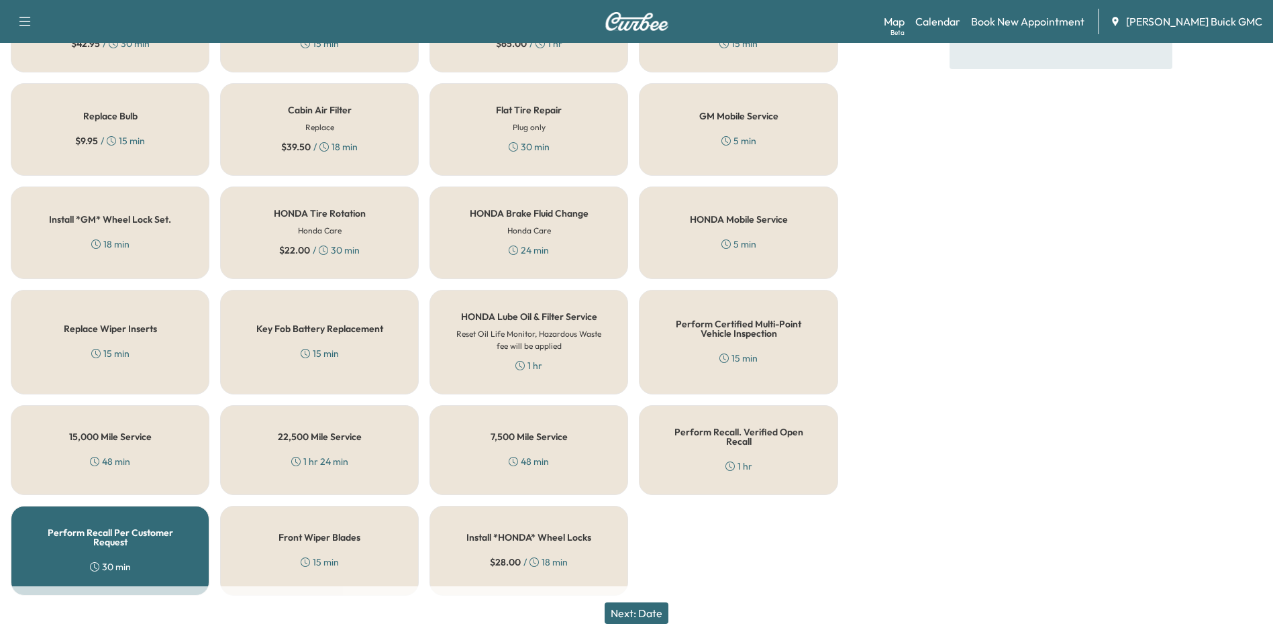
click at [650, 610] on button "Next: Date" at bounding box center [637, 613] width 64 height 21
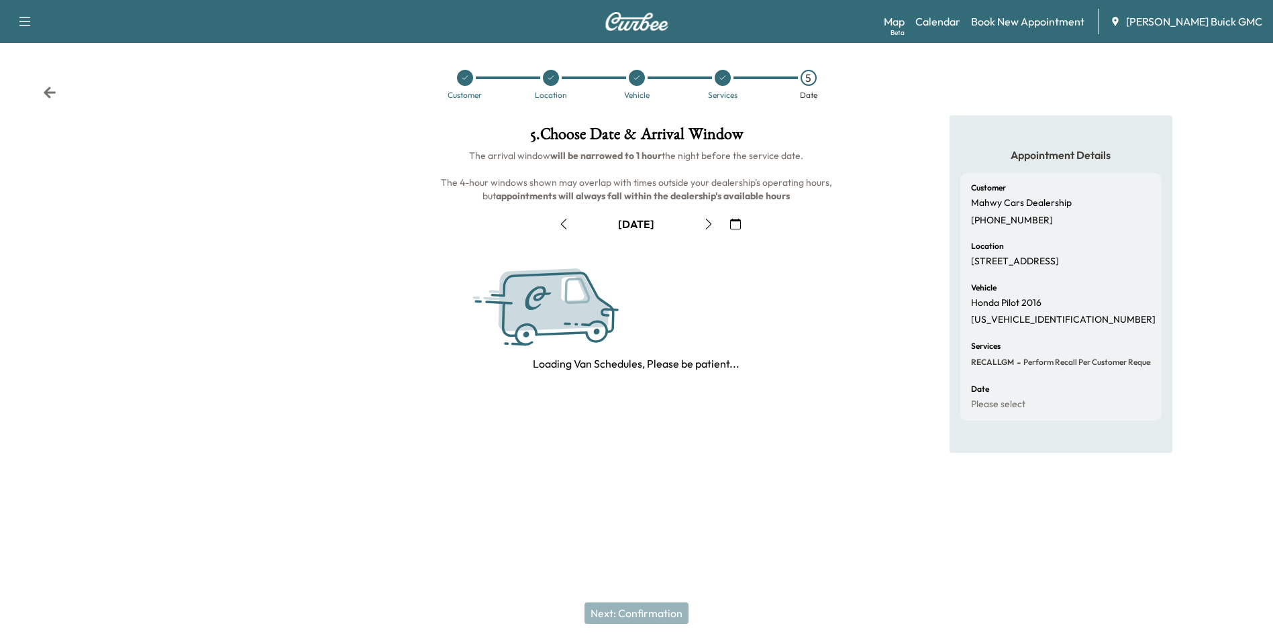
scroll to position [0, 0]
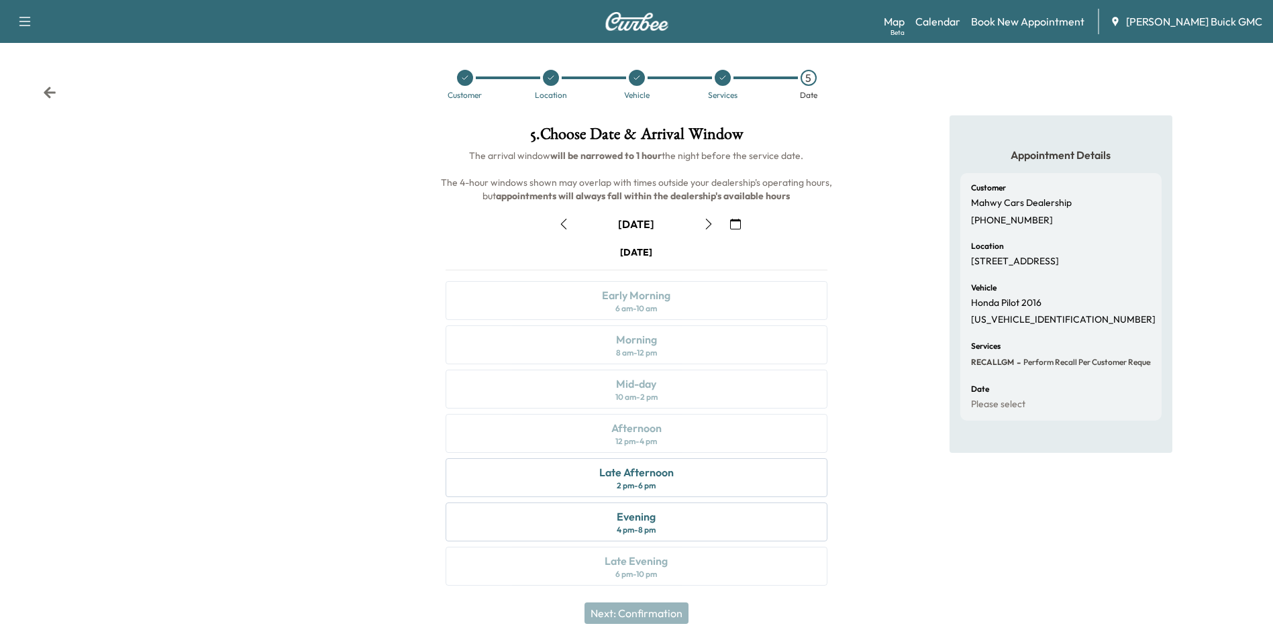
click at [734, 221] on icon "button" at bounding box center [735, 224] width 11 height 11
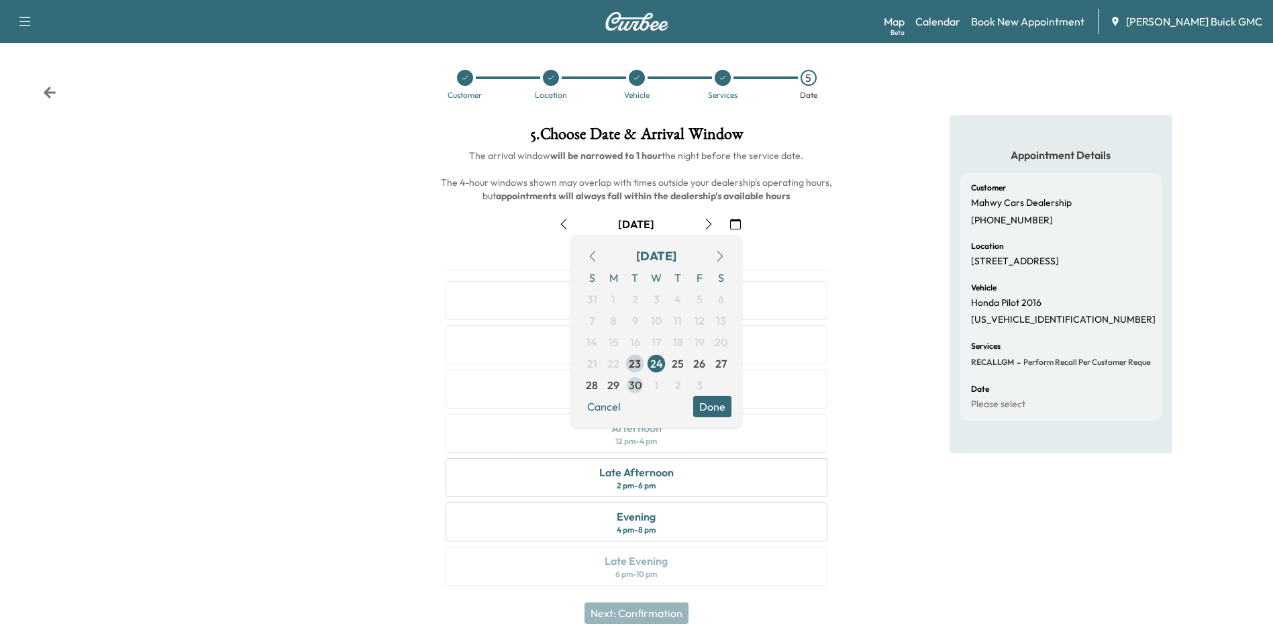
click at [633, 383] on span "30" at bounding box center [635, 385] width 13 height 16
click at [712, 403] on button "Done" at bounding box center [712, 406] width 38 height 21
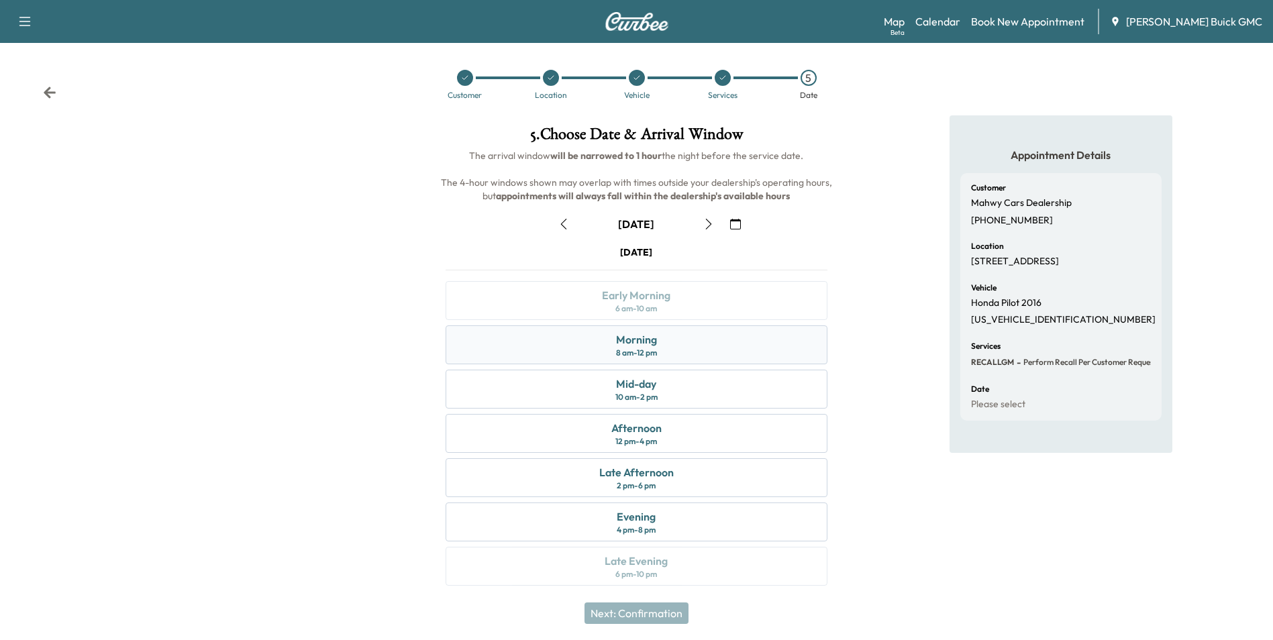
click at [702, 350] on div "Morning 8 am - 12 pm" at bounding box center [636, 344] width 381 height 39
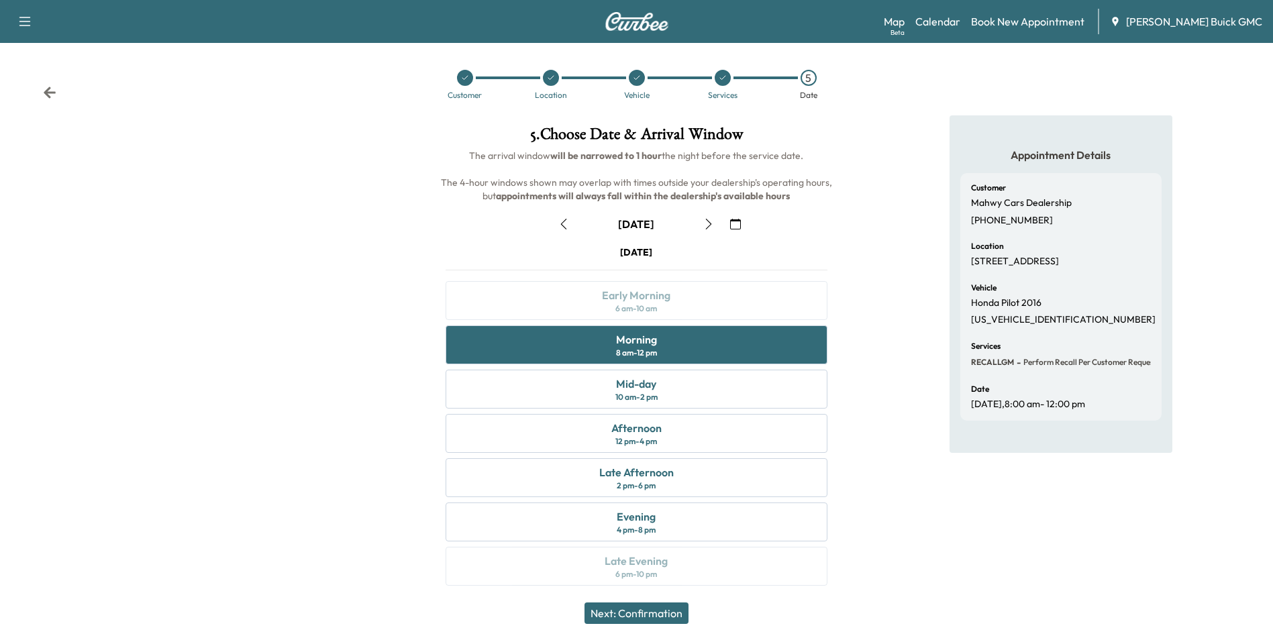
click at [664, 611] on button "Next: Confirmation" at bounding box center [637, 613] width 104 height 21
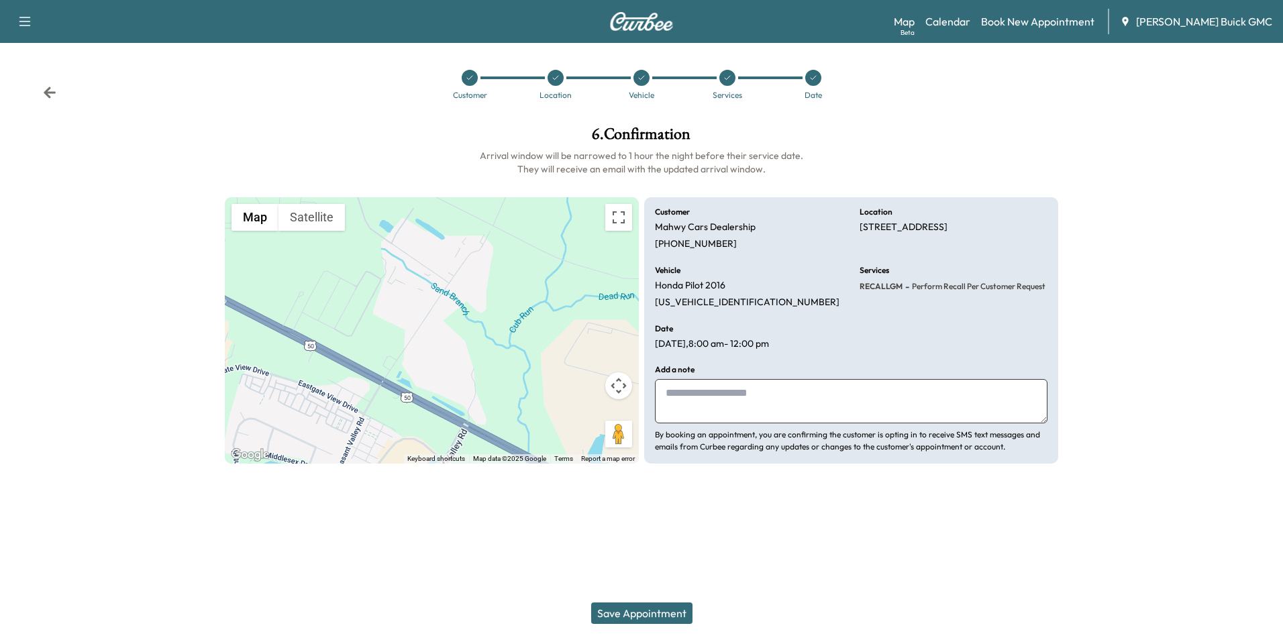
drag, startPoint x: 758, startPoint y: 405, endPoint x: 742, endPoint y: 404, distance: 15.4
click at [758, 405] on textarea at bounding box center [851, 401] width 393 height 44
type textarea "**********"
click at [640, 611] on button "Save Appointment" at bounding box center [641, 613] width 101 height 21
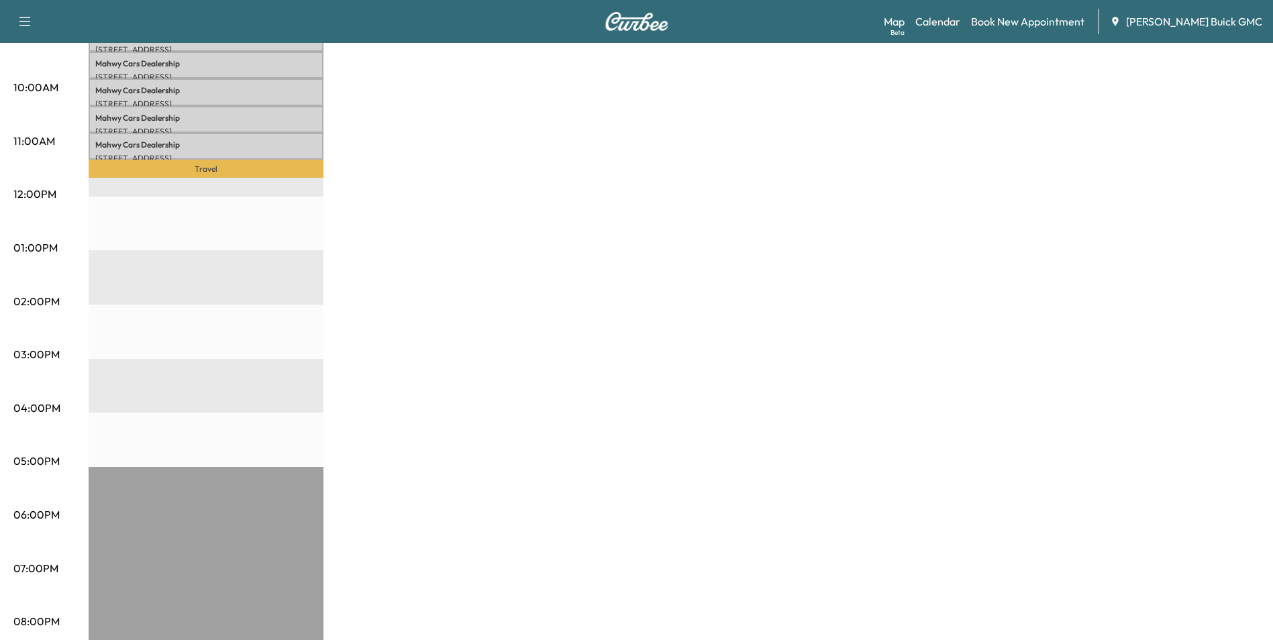
scroll to position [555, 0]
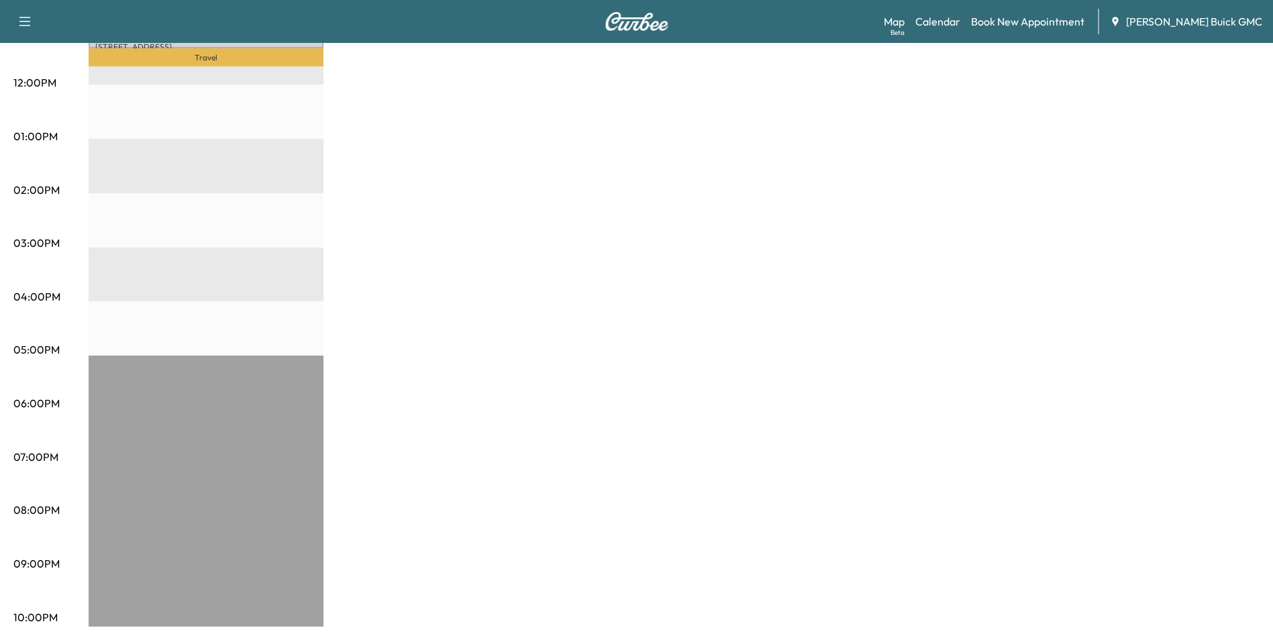
click at [940, 188] on div "MobileService+ Revenue $ 682.50 Work Time 150 mins Transit Time 41 mins Travel …" at bounding box center [674, 123] width 1171 height 1007
click at [650, 197] on div "MobileService+ Revenue $ 682.50 Work Time 150 mins Transit Time 41 mins Travel …" at bounding box center [674, 123] width 1171 height 1007
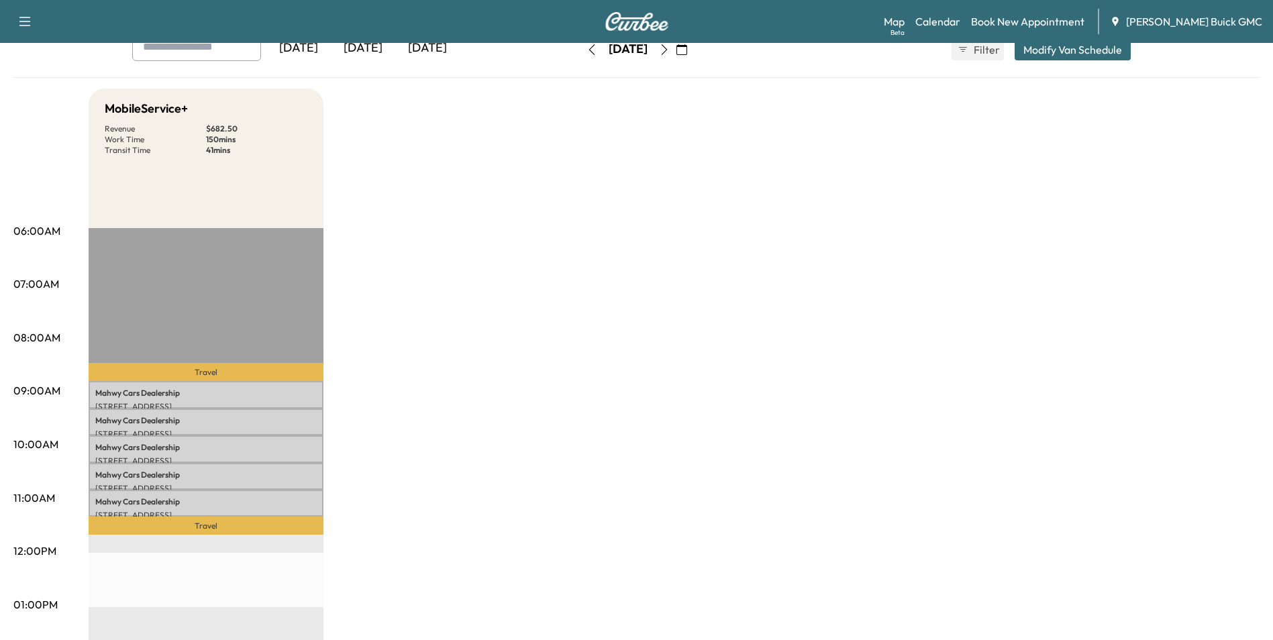
scroll to position [85, 0]
click at [688, 269] on div "MobileService+ Revenue $ 682.50 Work Time 150 mins Transit Time 41 mins Travel …" at bounding box center [674, 593] width 1171 height 1007
click at [684, 270] on div "MobileService+ Revenue $ 682.50 Work Time 150 mins Transit Time 41 mins Travel …" at bounding box center [674, 593] width 1171 height 1007
click at [687, 48] on icon "button" at bounding box center [681, 51] width 11 height 11
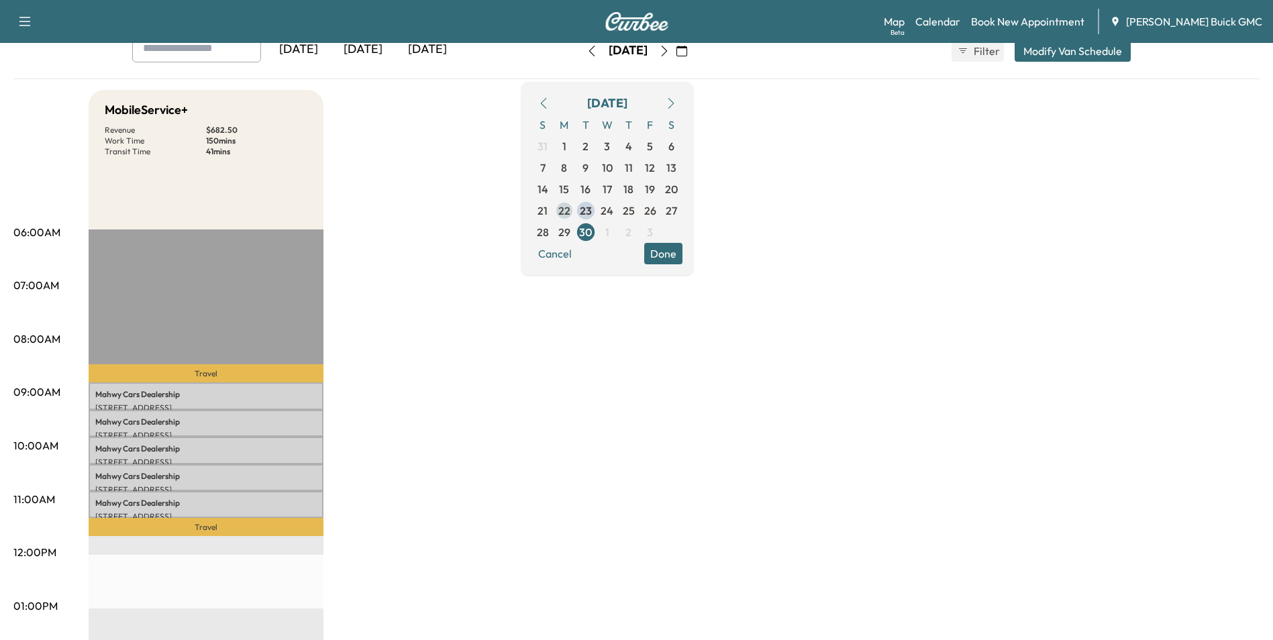
click at [570, 208] on span "22" at bounding box center [564, 211] width 12 height 16
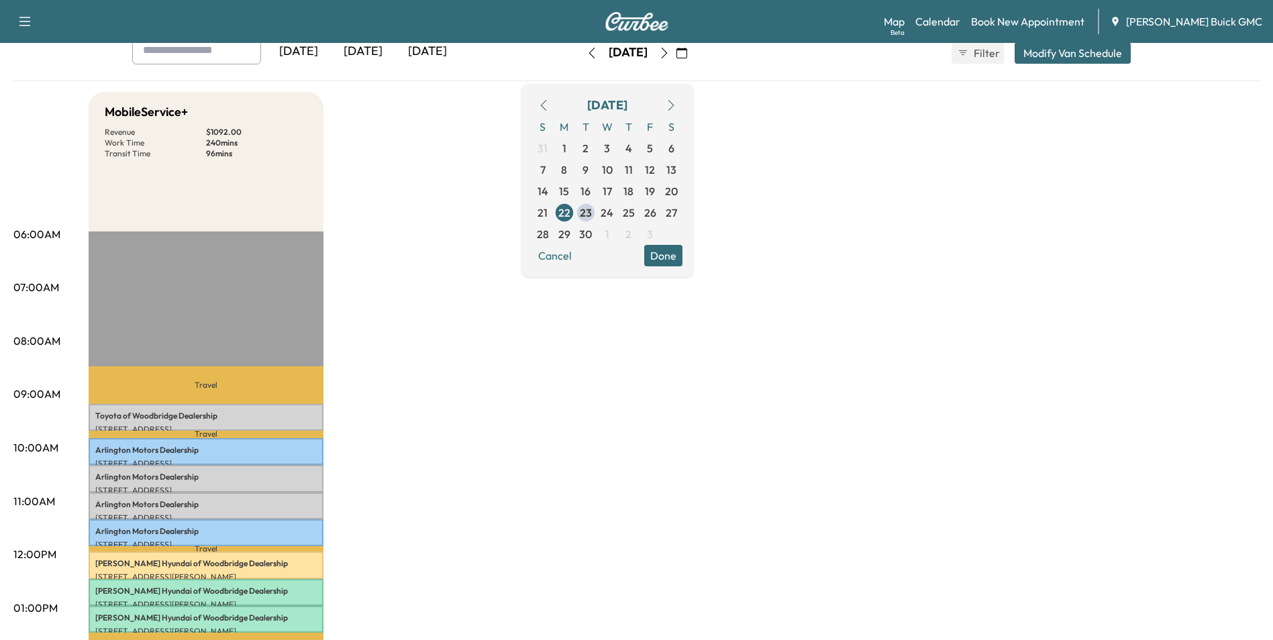
scroll to position [67, 0]
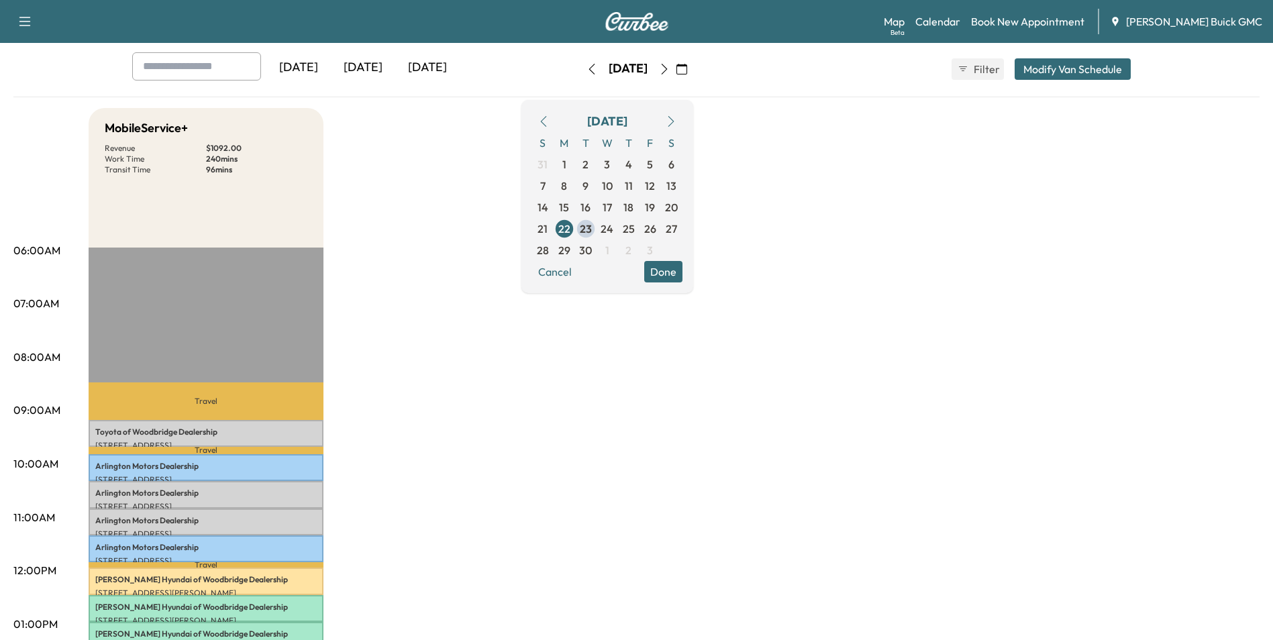
click at [814, 276] on div "MobileService+ Revenue $ 1092.00 Work Time 240 mins Transit Time 96 mins Travel…" at bounding box center [674, 611] width 1171 height 1007
click at [570, 249] on span "29" at bounding box center [564, 250] width 12 height 16
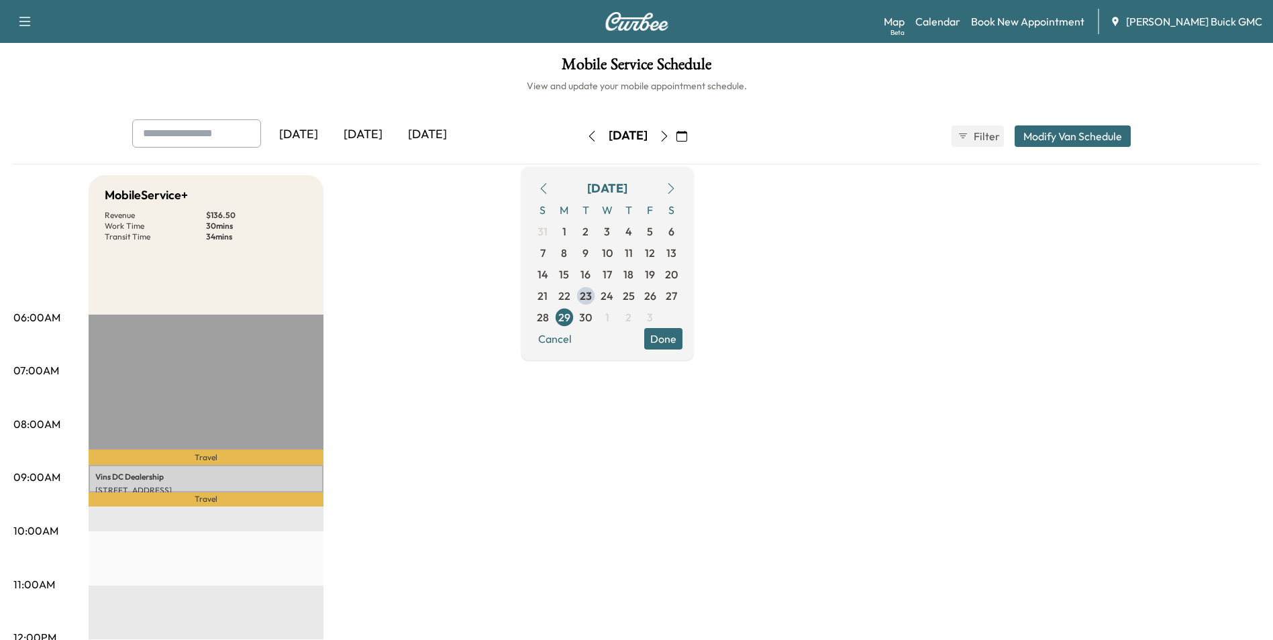
drag, startPoint x: 462, startPoint y: 251, endPoint x: 474, endPoint y: 252, distance: 11.4
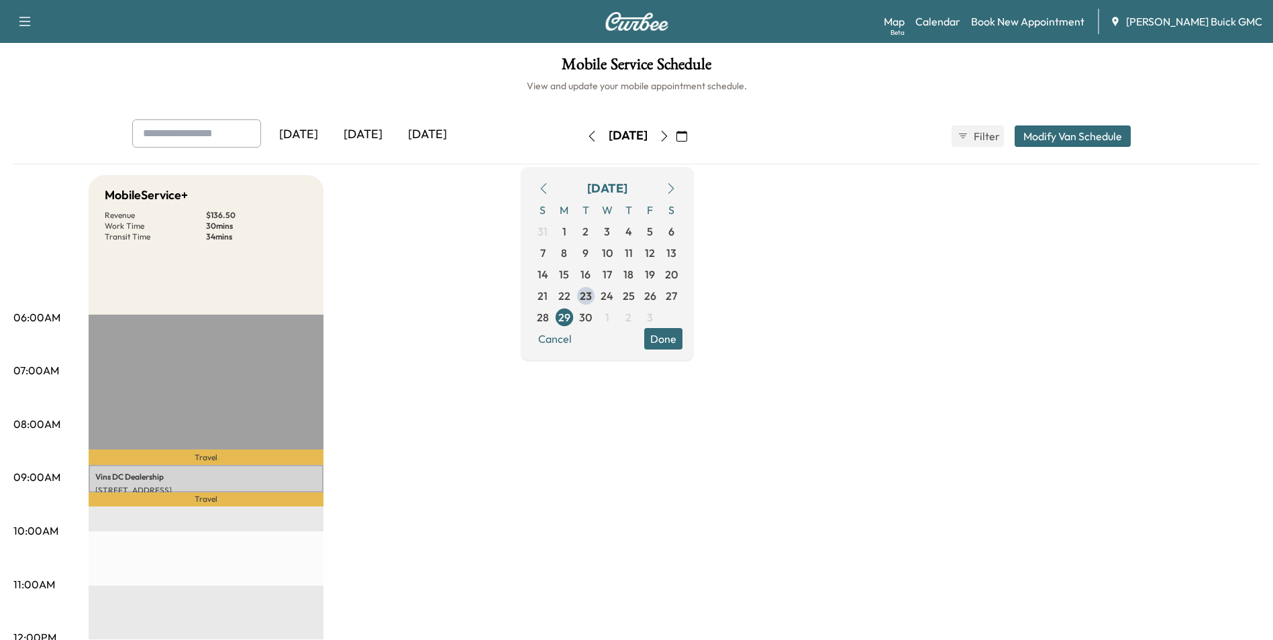
click at [609, 317] on span "1" at bounding box center [607, 317] width 4 height 16
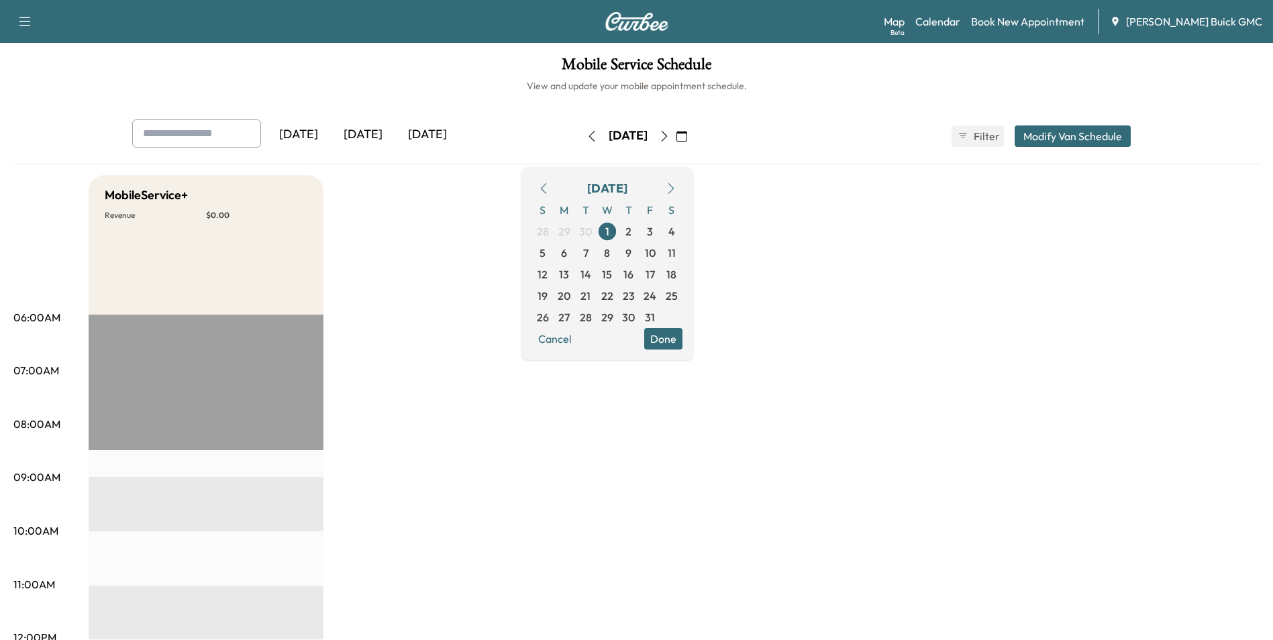
click at [613, 315] on span "29" at bounding box center [607, 317] width 12 height 16
click at [592, 316] on span "28" at bounding box center [586, 317] width 12 height 16
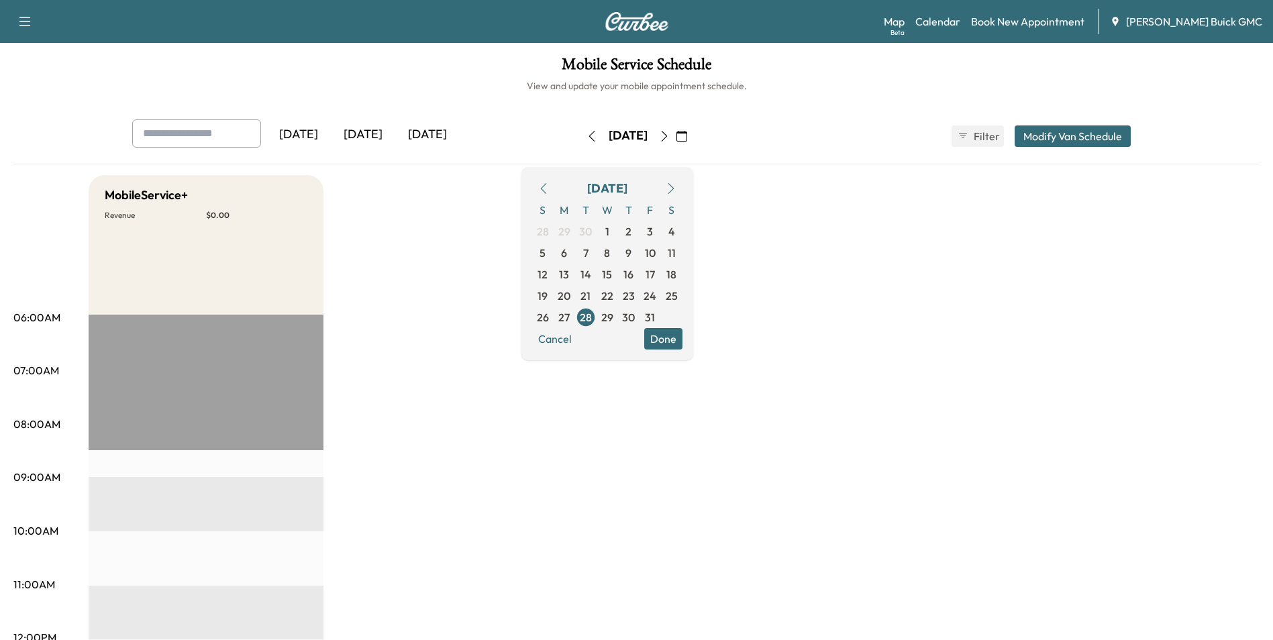
click at [546, 187] on icon "button" at bounding box center [543, 188] width 6 height 11
click at [570, 317] on span "29" at bounding box center [564, 317] width 12 height 16
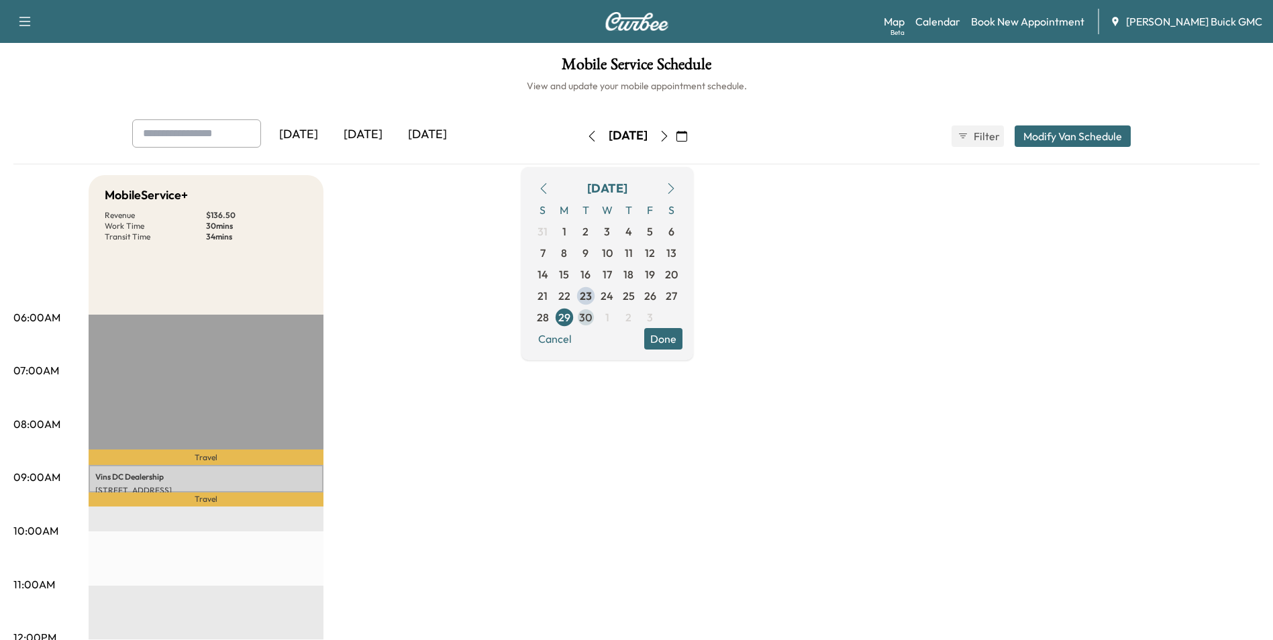
click at [592, 315] on span "30" at bounding box center [585, 317] width 13 height 16
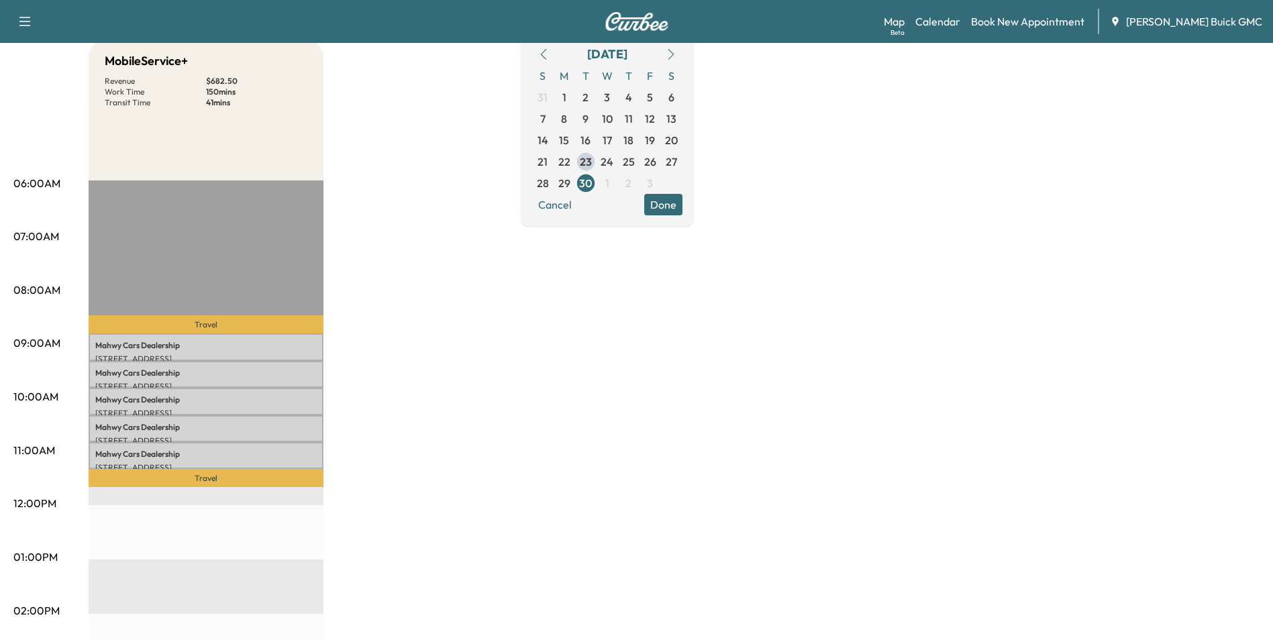
scroll to position [67, 0]
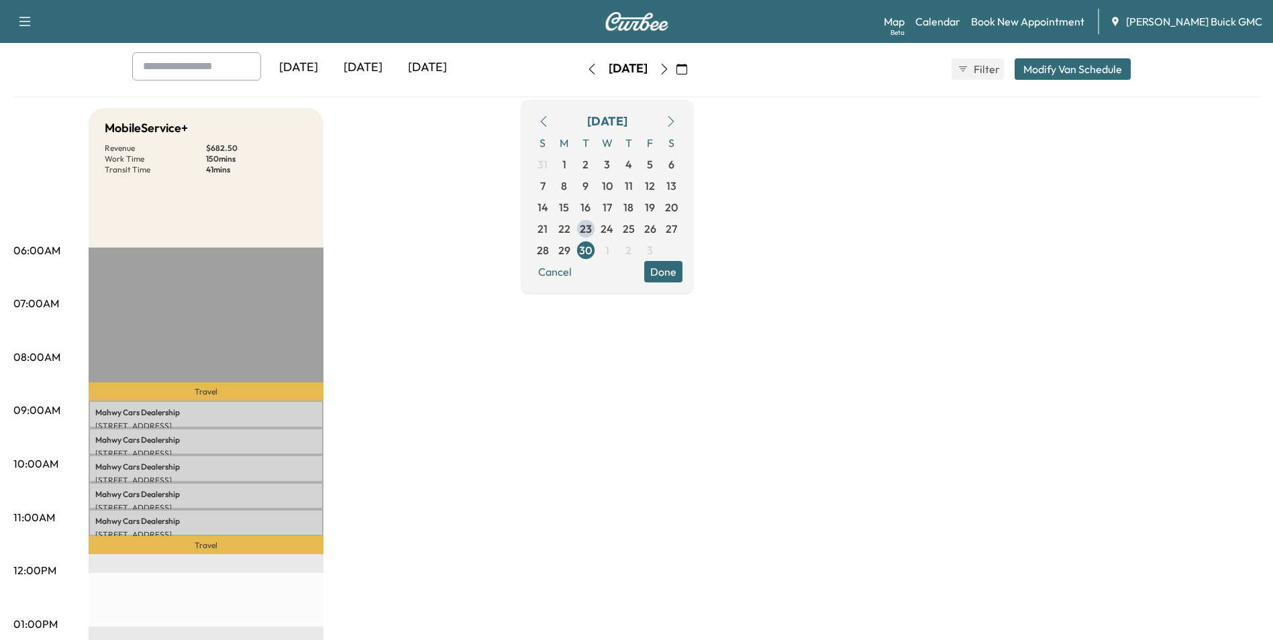
click at [848, 224] on div "MobileService+ Revenue $ 682.50 Work Time 150 mins Transit Time 41 mins Travel …" at bounding box center [674, 611] width 1171 height 1007
click at [680, 393] on div "MobileService+ Revenue $ 682.50 Work Time 150 mins Transit Time 41 mins Travel …" at bounding box center [674, 611] width 1171 height 1007
click at [848, 187] on div "MobileService+ Revenue $ 682.50 Work Time 150 mins Transit Time 41 mins Travel …" at bounding box center [674, 611] width 1171 height 1007
click at [851, 321] on div "MobileService+ Revenue $ 682.50 Work Time 150 mins Transit Time 41 mins Travel …" at bounding box center [674, 611] width 1171 height 1007
click at [723, 394] on div "MobileService+ Revenue $ 682.50 Work Time 150 mins Transit Time 41 mins Travel …" at bounding box center [674, 611] width 1171 height 1007
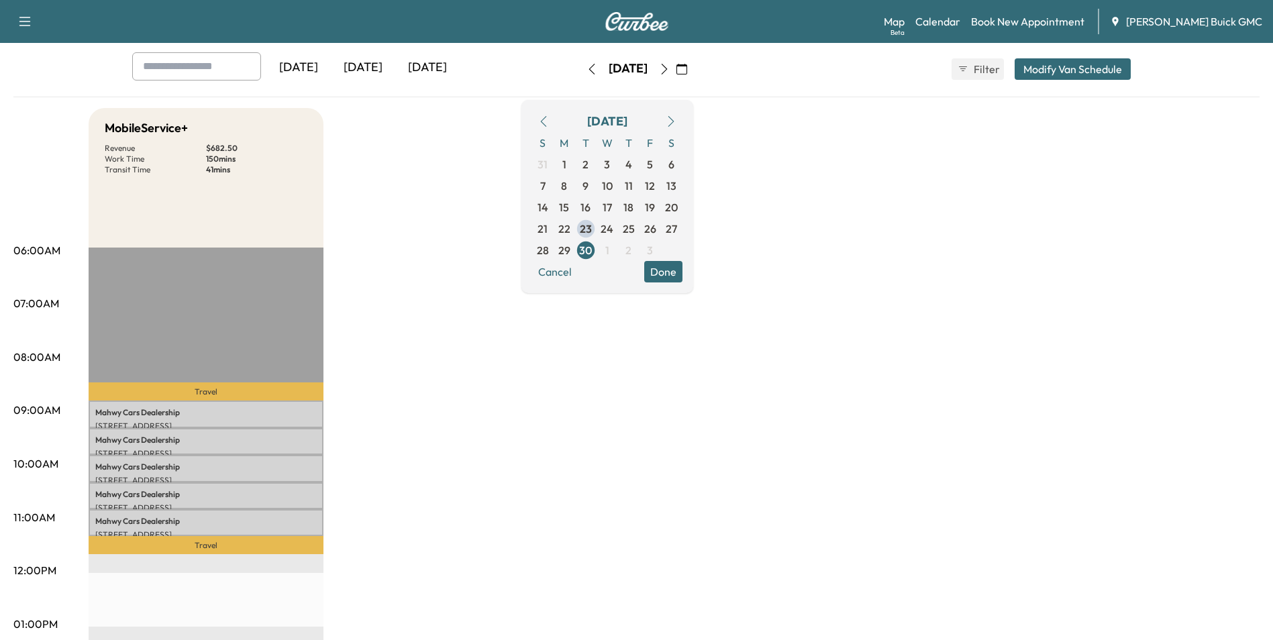
click at [727, 389] on div "MobileService+ Revenue $ 682.50 Work Time 150 mins Transit Time 41 mins Travel …" at bounding box center [674, 611] width 1171 height 1007
drag, startPoint x: 899, startPoint y: 285, endPoint x: 899, endPoint y: 270, distance: 14.1
click at [901, 287] on div "MobileService+ Revenue $ 682.50 Work Time 150 mins Transit Time 41 mins Travel …" at bounding box center [674, 611] width 1171 height 1007
click at [875, 264] on div "MobileService+ Revenue $ 682.50 Work Time 150 mins Transit Time 41 mins Travel …" at bounding box center [674, 611] width 1171 height 1007
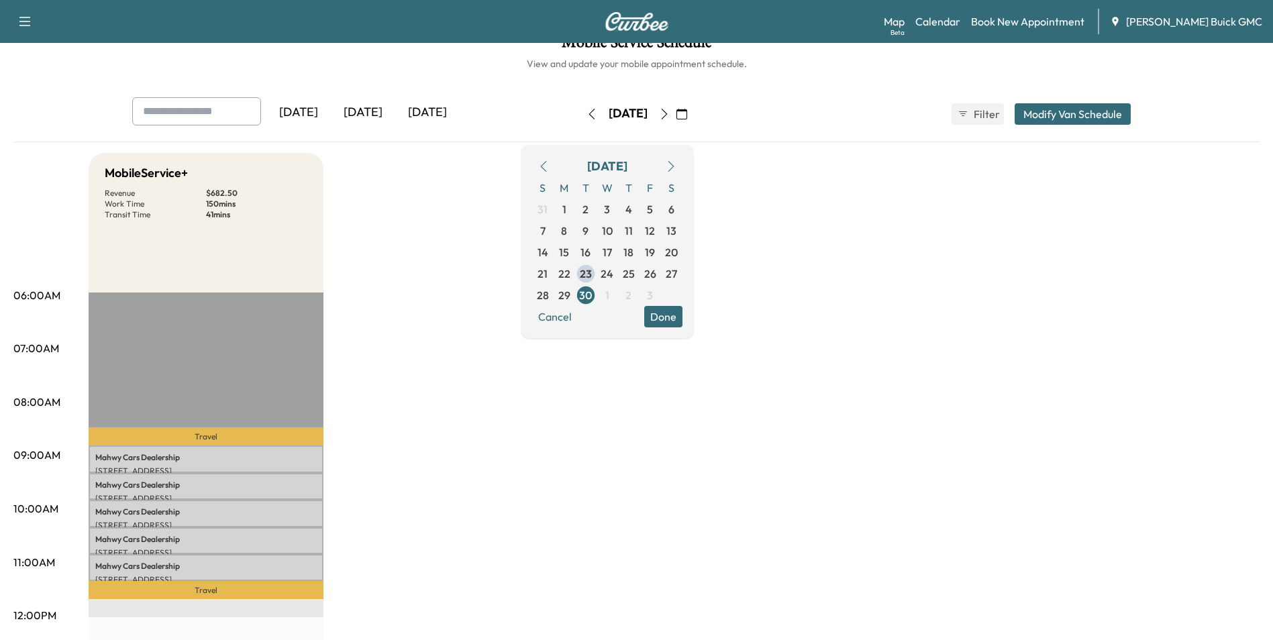
scroll to position [0, 0]
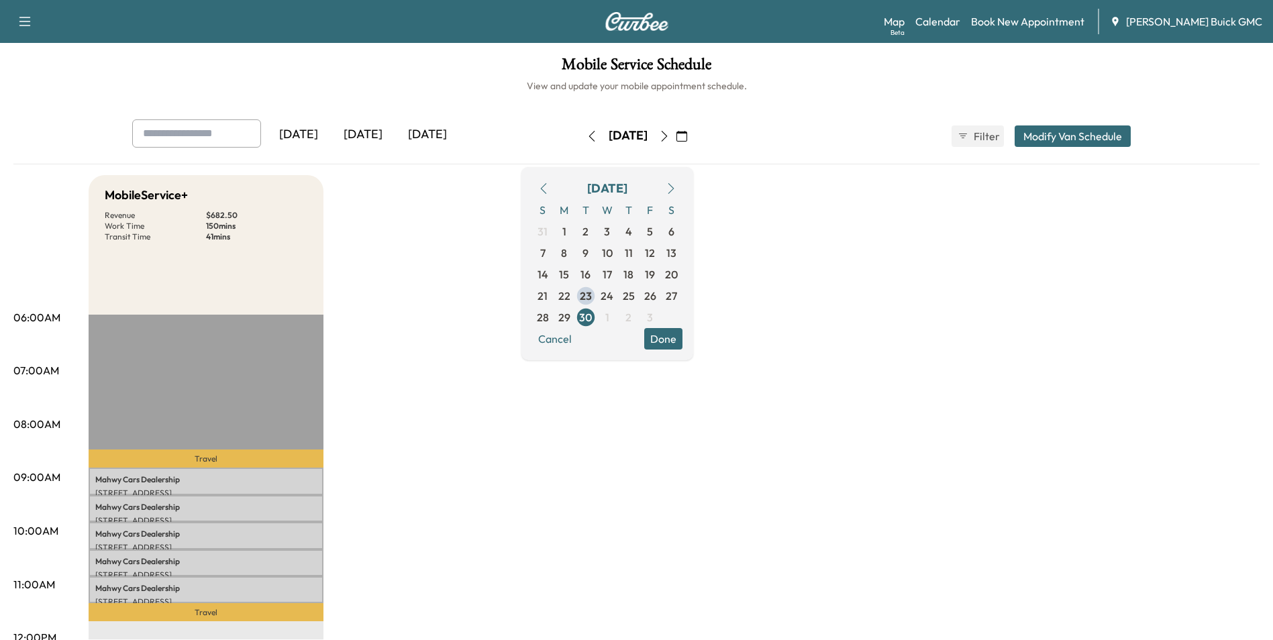
click at [1064, 21] on link "Book New Appointment" at bounding box center [1027, 21] width 113 height 16
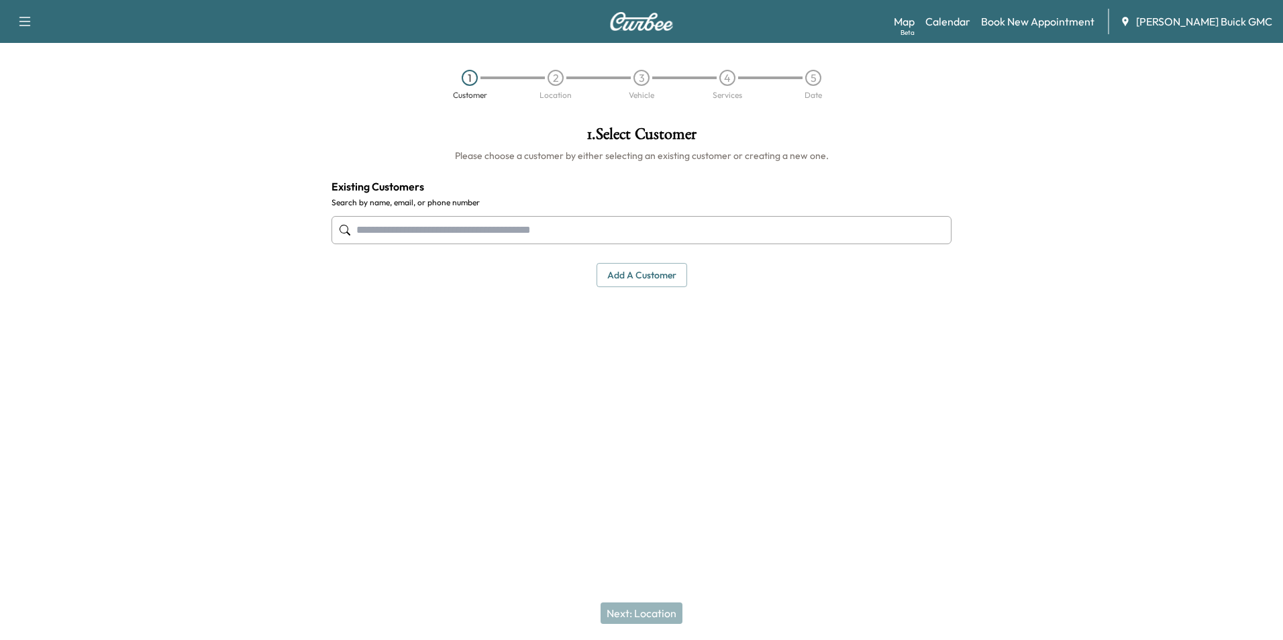
click at [597, 222] on input "text" at bounding box center [642, 230] width 620 height 28
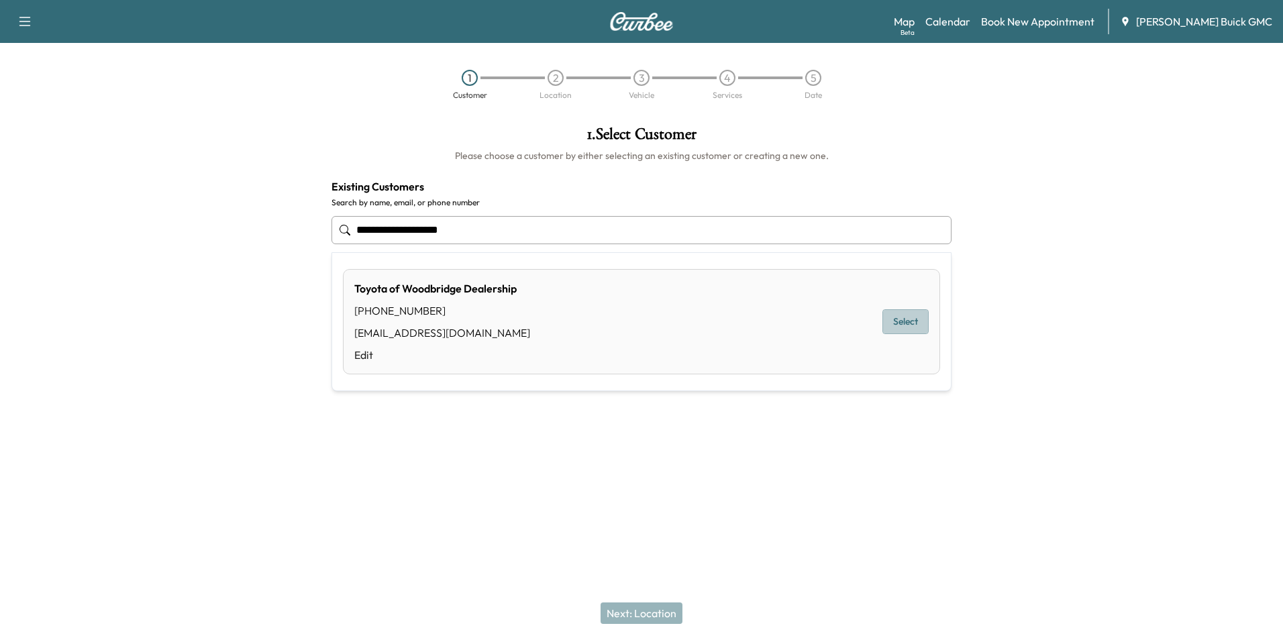
click at [910, 319] on button "Select" at bounding box center [905, 321] width 46 height 25
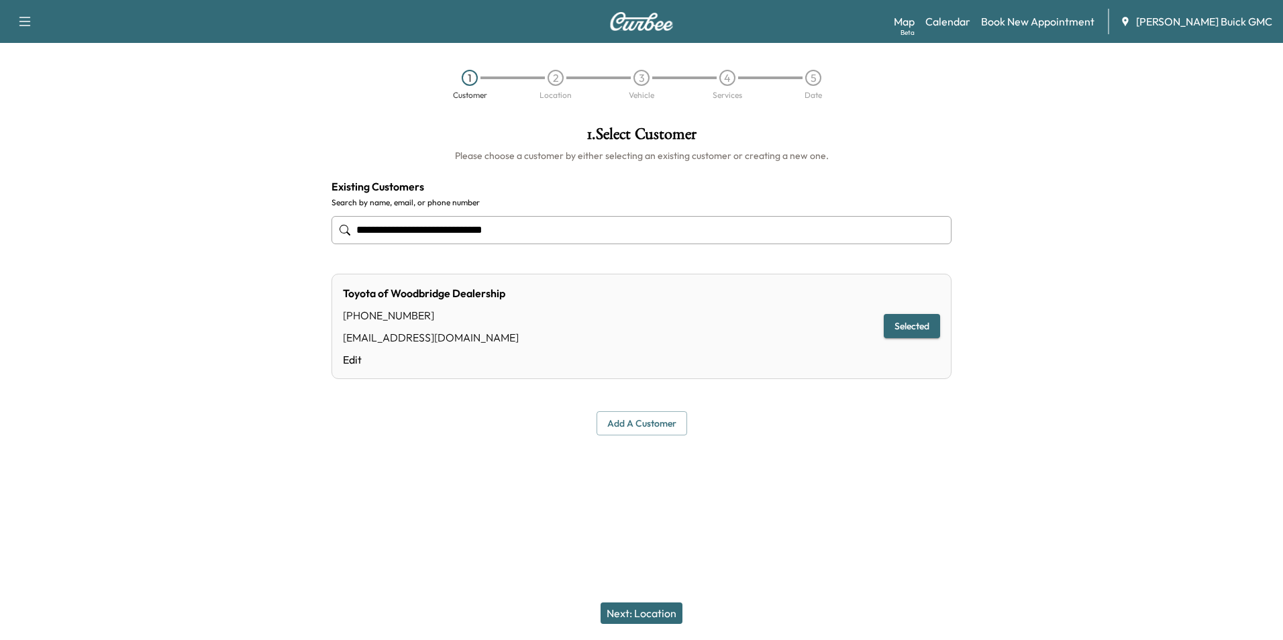
type input "**********"
click at [645, 610] on button "Next: Location" at bounding box center [642, 613] width 82 height 21
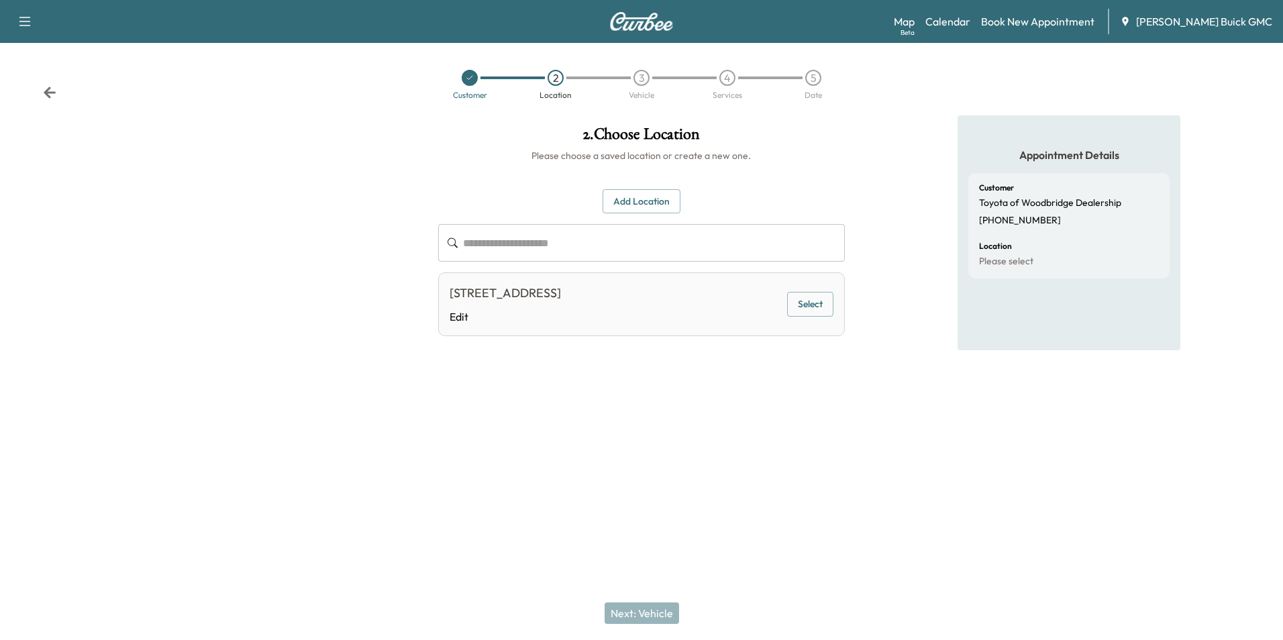
click at [815, 301] on button "Select" at bounding box center [810, 304] width 46 height 25
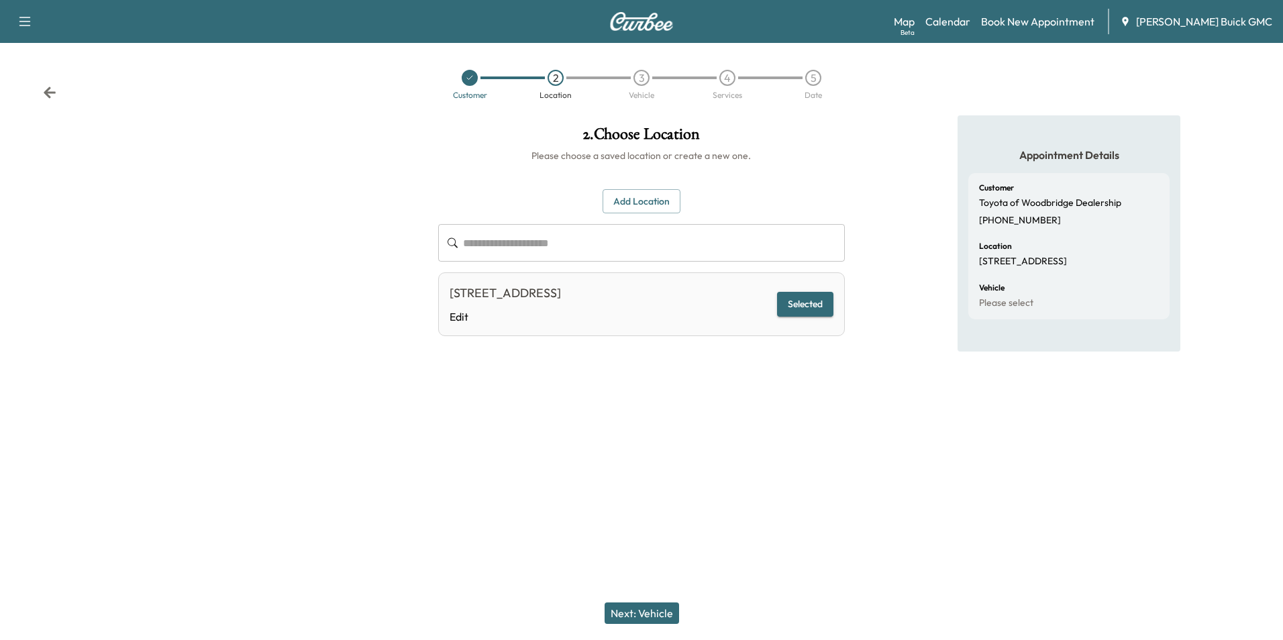
click at [646, 610] on button "Next: Vehicle" at bounding box center [642, 613] width 74 height 21
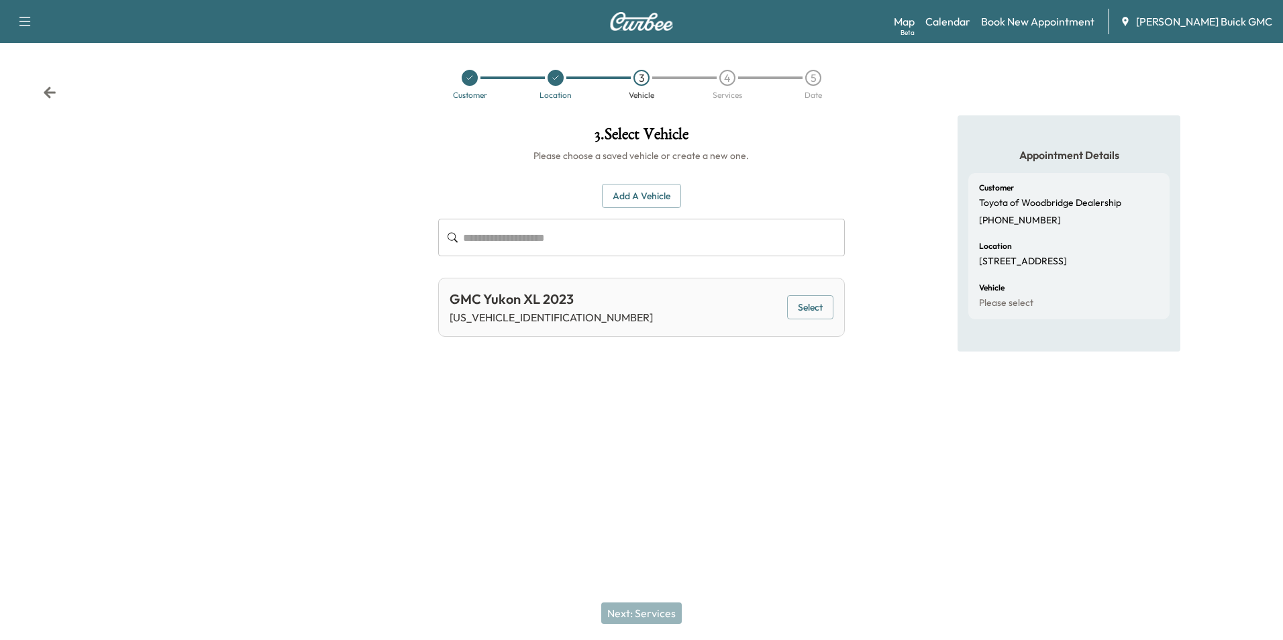
click at [641, 192] on button "Add a Vehicle" at bounding box center [641, 196] width 79 height 25
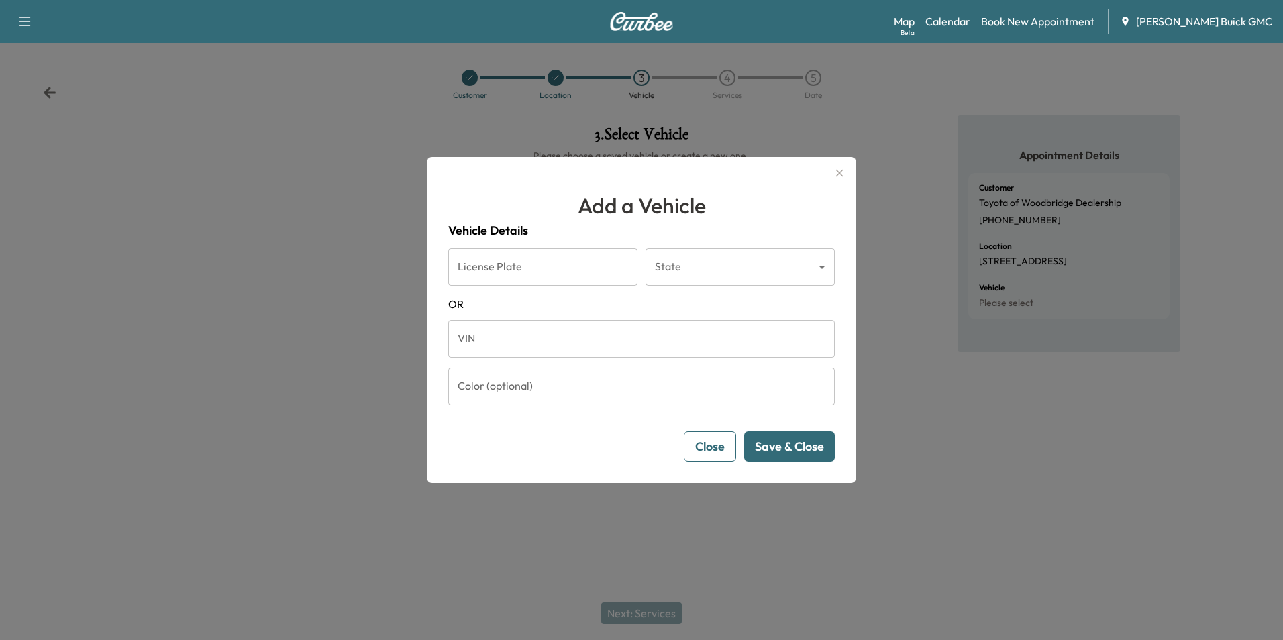
click at [543, 336] on input "VIN" at bounding box center [641, 339] width 387 height 38
type input "**********"
click at [787, 442] on button "Save & Close" at bounding box center [789, 447] width 91 height 30
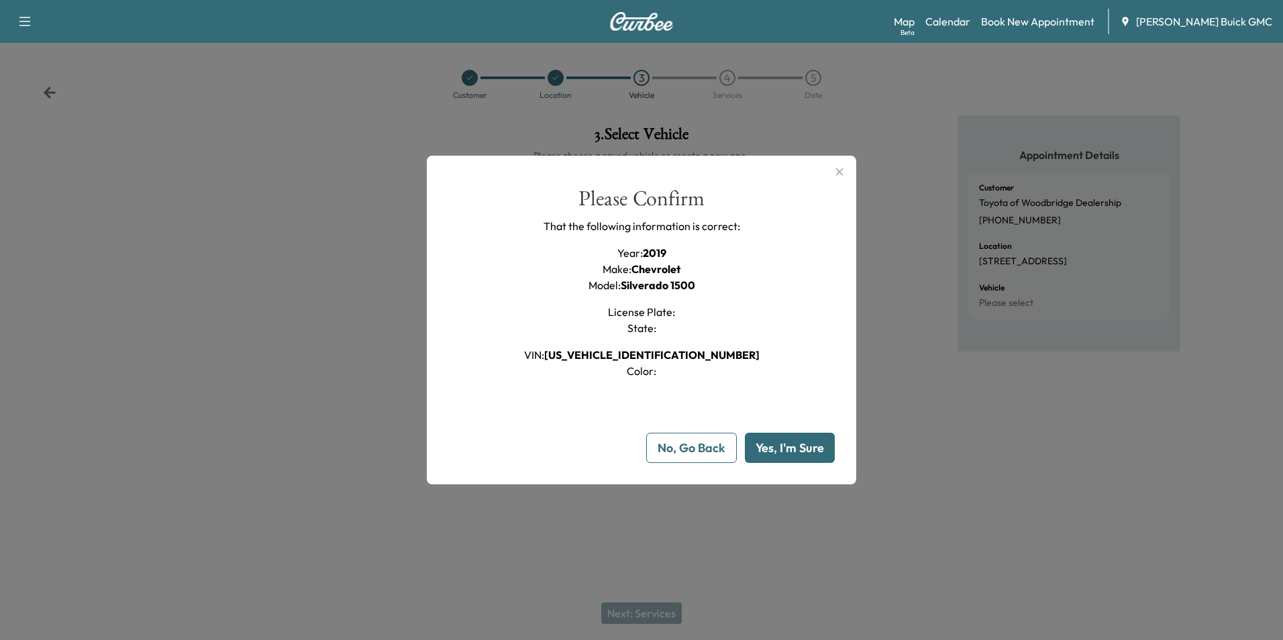
click at [784, 442] on button "Yes, I'm Sure" at bounding box center [790, 448] width 90 height 30
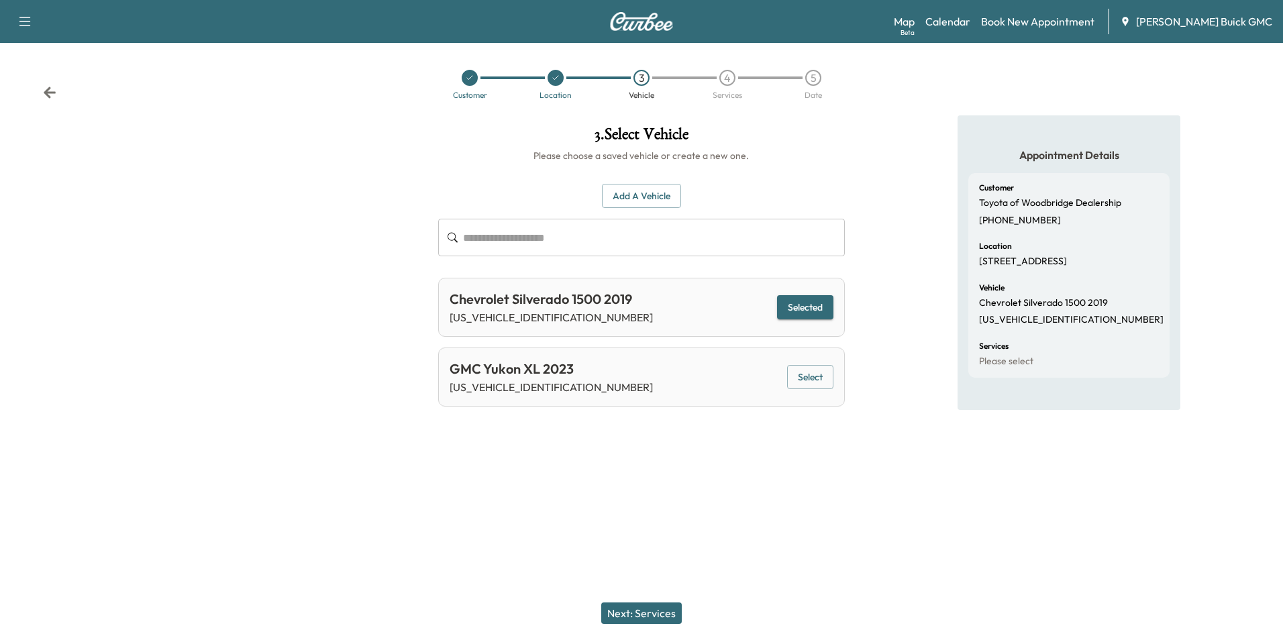
click at [662, 610] on button "Next: Services" at bounding box center [641, 613] width 81 height 21
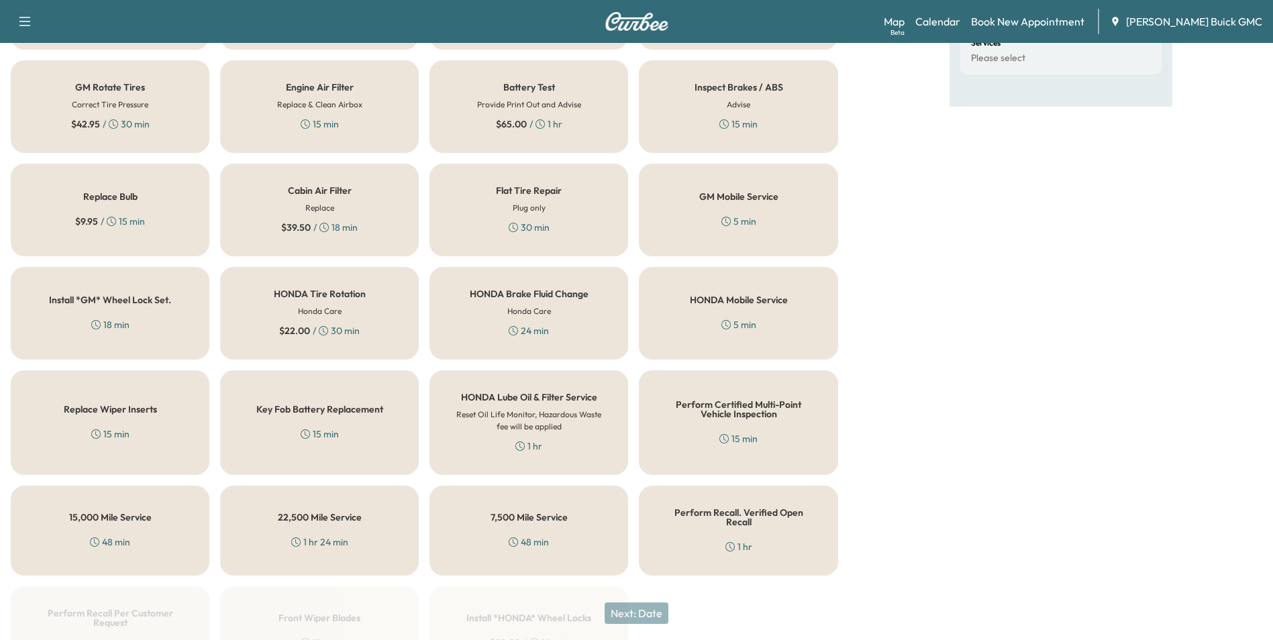
scroll to position [384, 0]
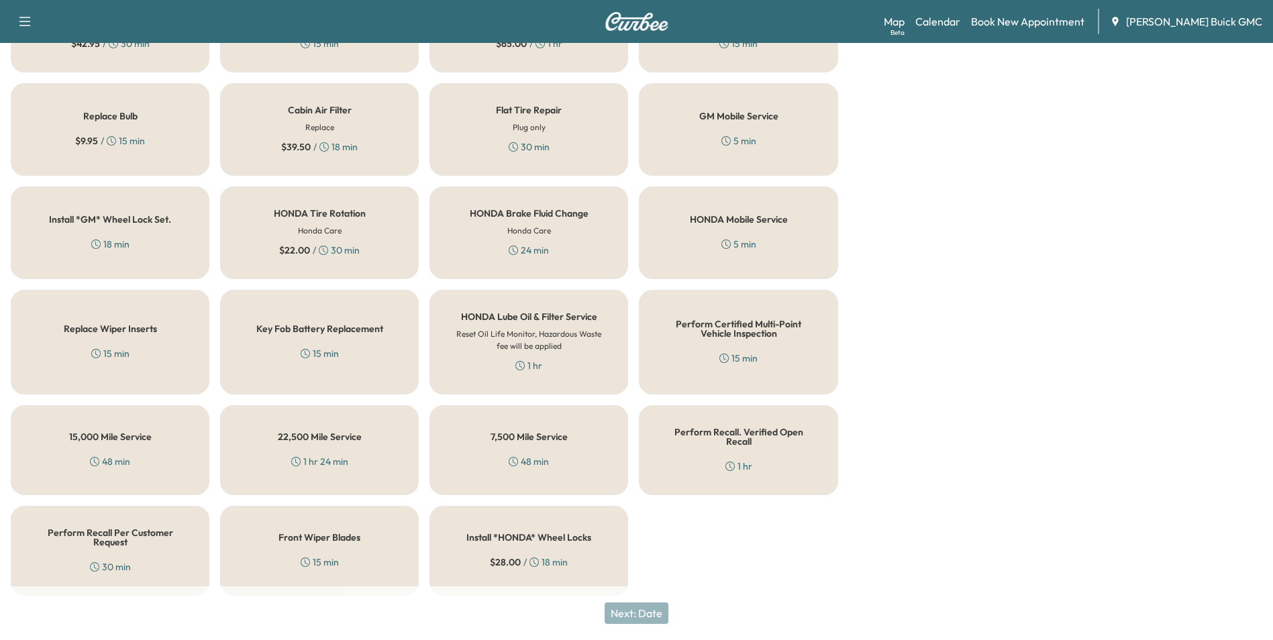
click at [138, 543] on div "Perform Recall Per Customer Request 30 min" at bounding box center [110, 551] width 199 height 90
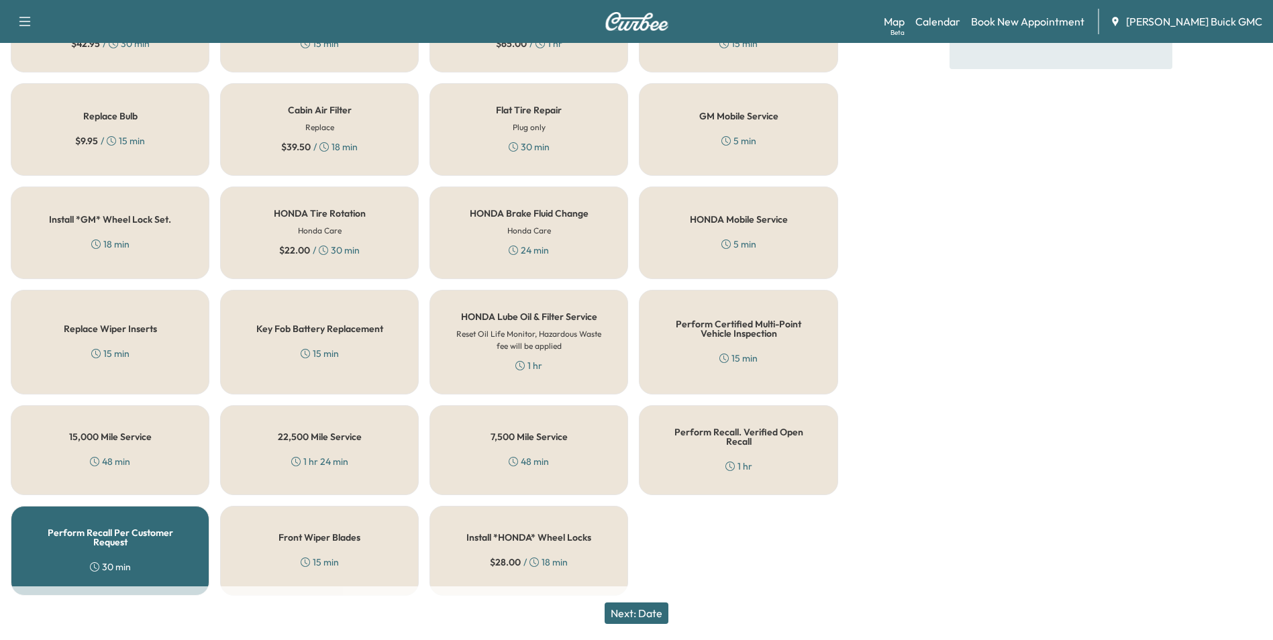
click at [652, 610] on button "Next: Date" at bounding box center [637, 613] width 64 height 21
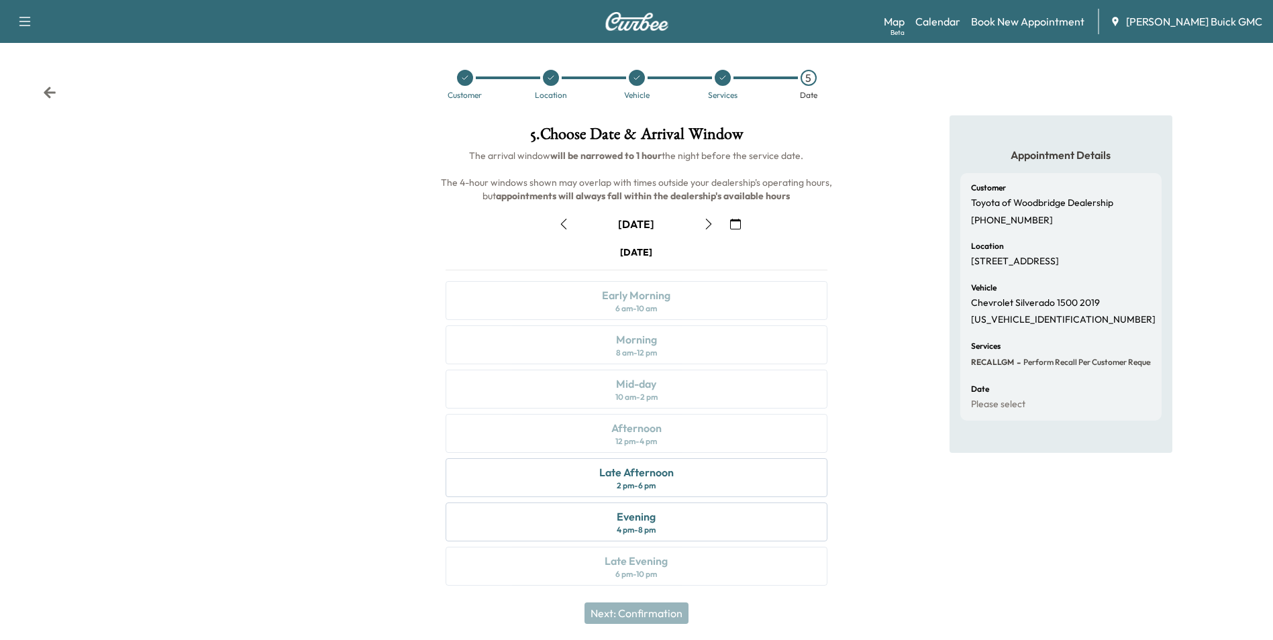
click at [734, 219] on icon "button" at bounding box center [735, 224] width 11 height 11
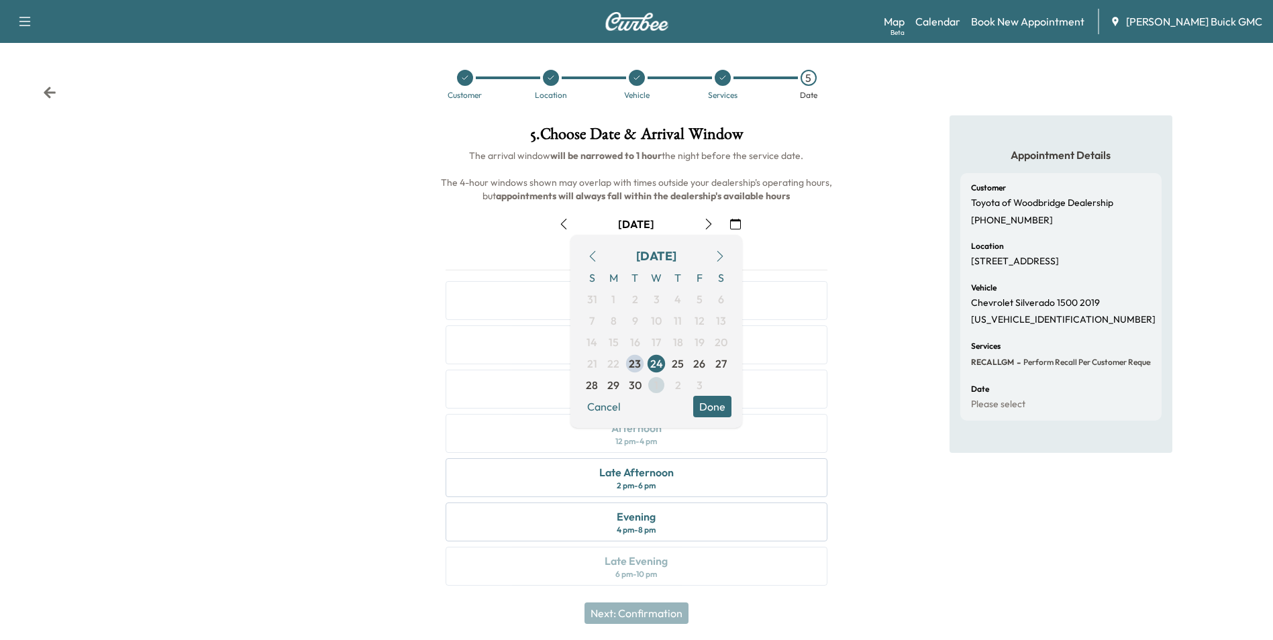
click at [657, 384] on span "1" at bounding box center [656, 385] width 4 height 16
click at [715, 401] on button "Done" at bounding box center [712, 406] width 38 height 21
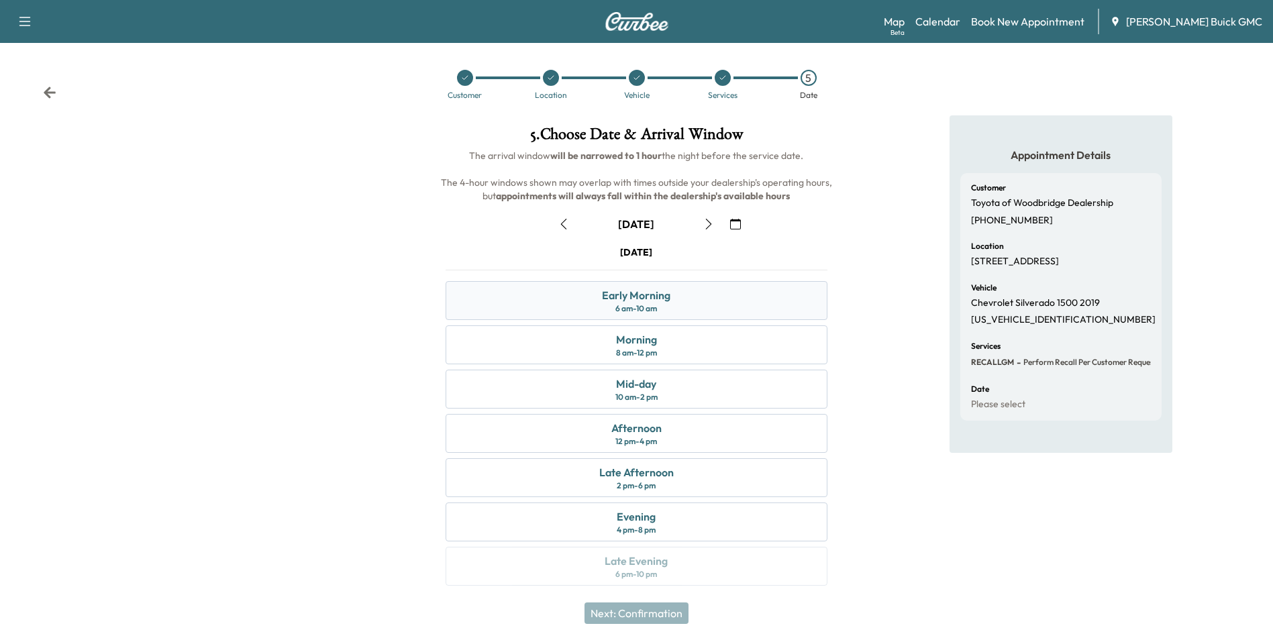
click at [683, 296] on div "Early Morning 6 am - 10 am" at bounding box center [636, 300] width 381 height 39
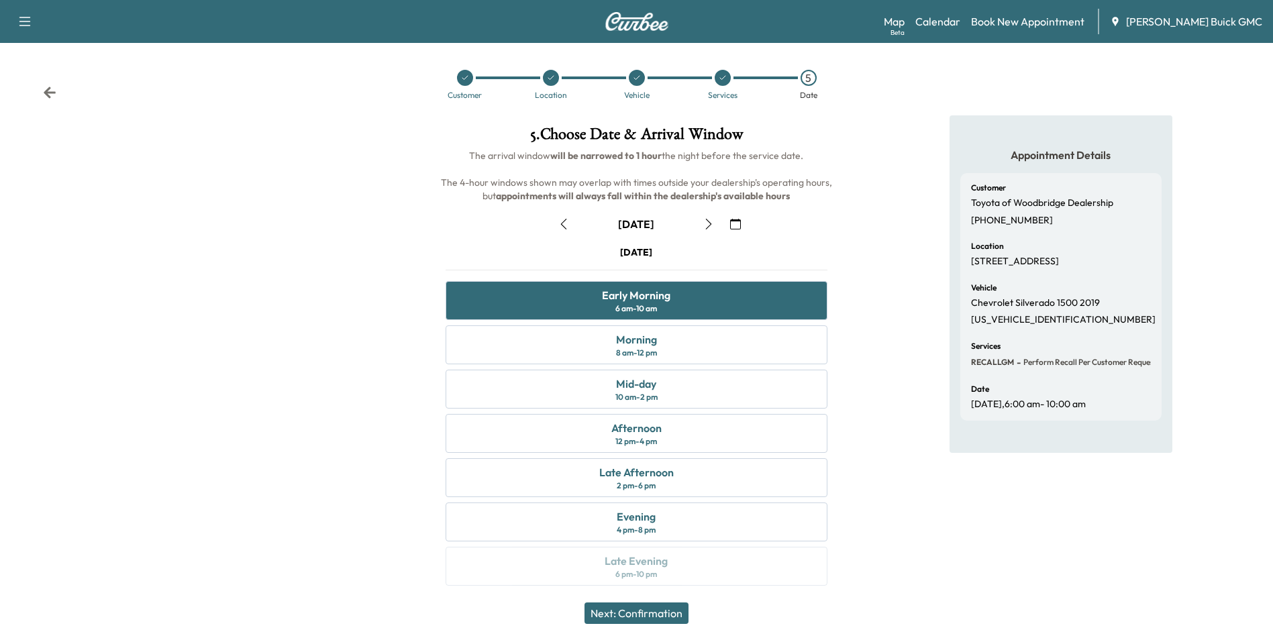
click at [664, 614] on button "Next: Confirmation" at bounding box center [637, 613] width 104 height 21
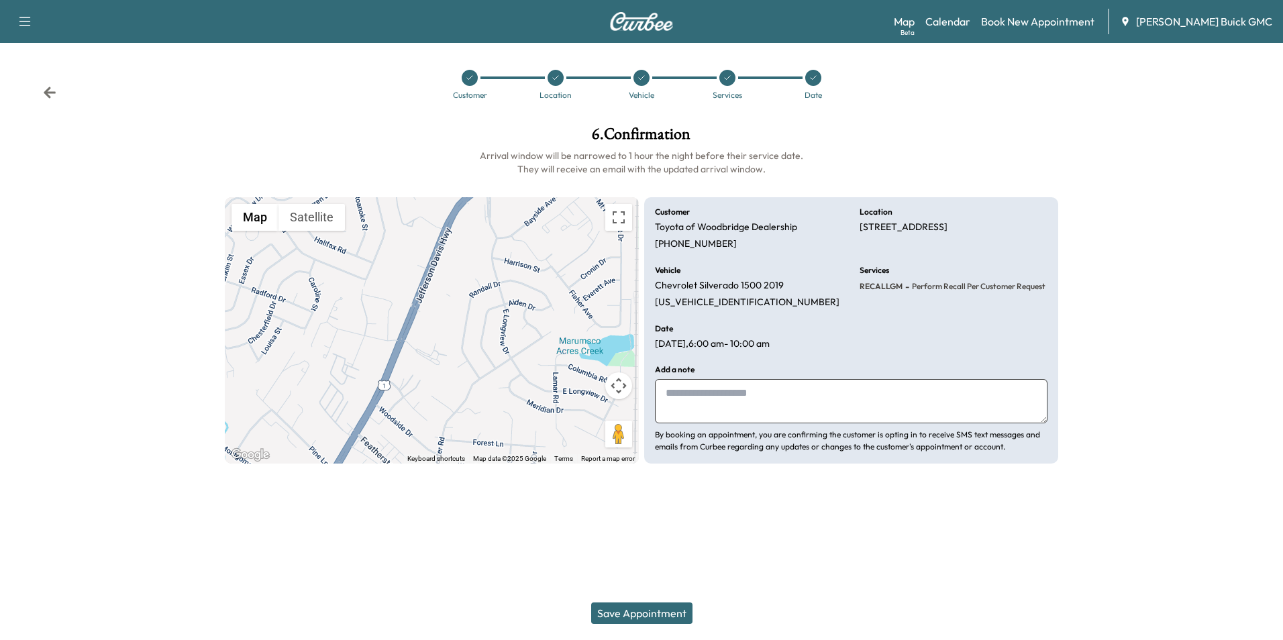
click at [729, 395] on textarea at bounding box center [851, 401] width 393 height 44
type textarea "**********"
click at [658, 607] on button "Save Appointment" at bounding box center [641, 613] width 101 height 21
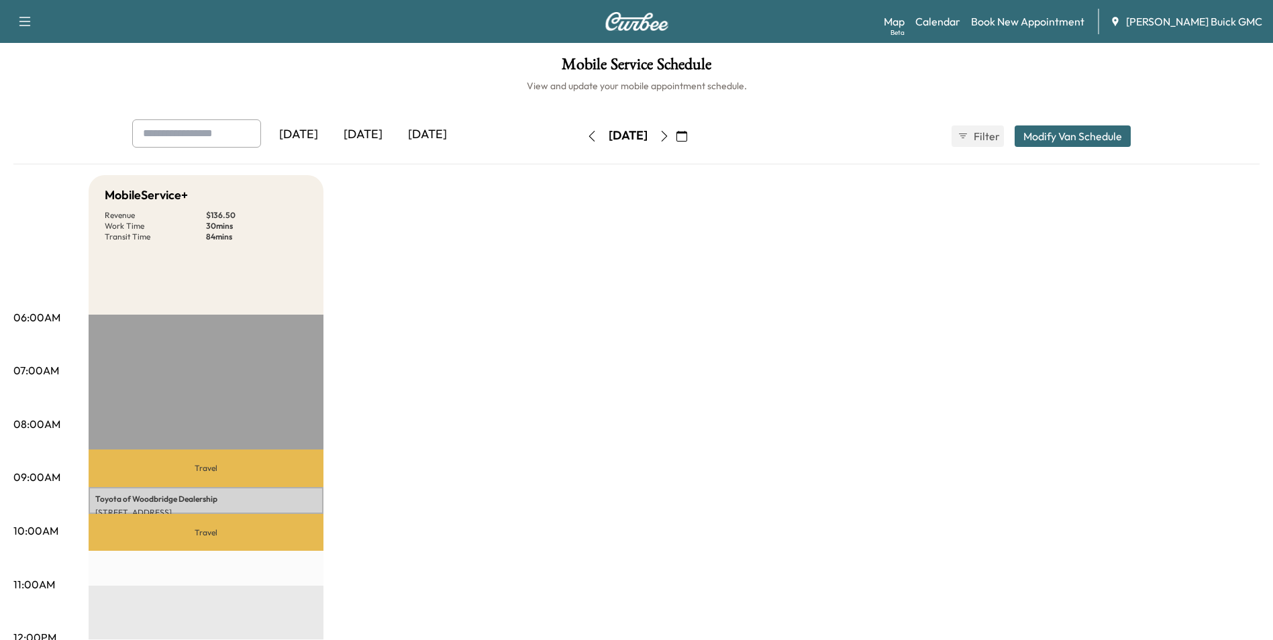
drag, startPoint x: 850, startPoint y: 308, endPoint x: 855, endPoint y: 298, distance: 11.1
click at [587, 132] on icon "button" at bounding box center [592, 136] width 11 height 11
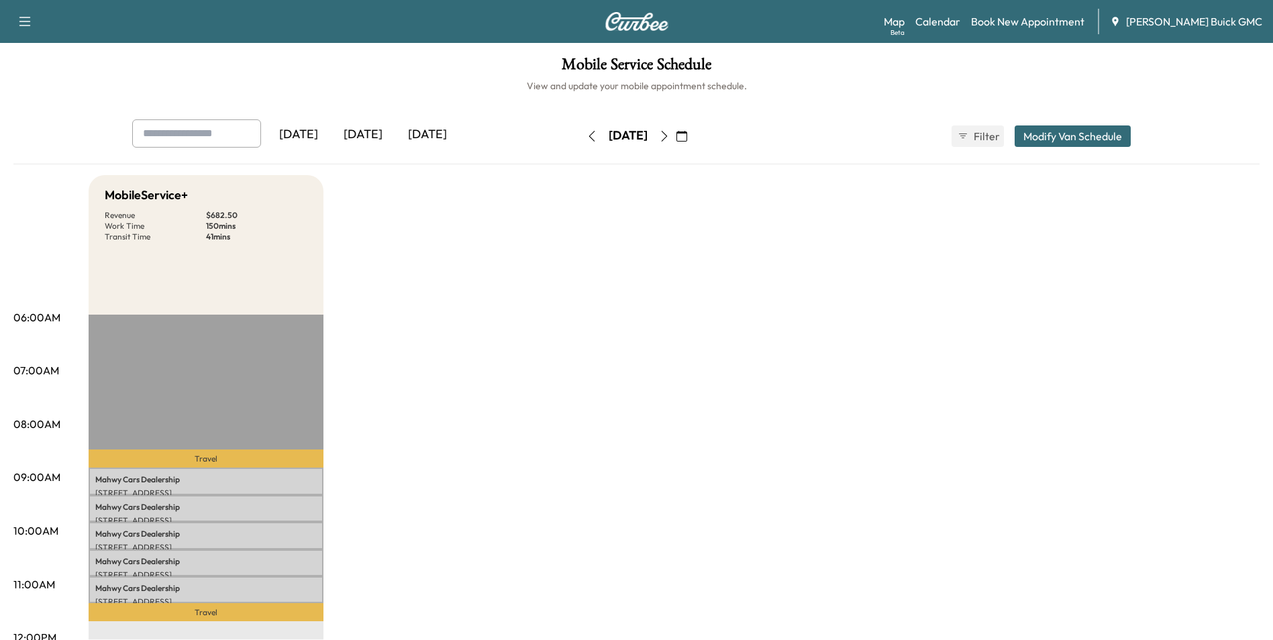
click at [587, 132] on icon "button" at bounding box center [592, 136] width 11 height 11
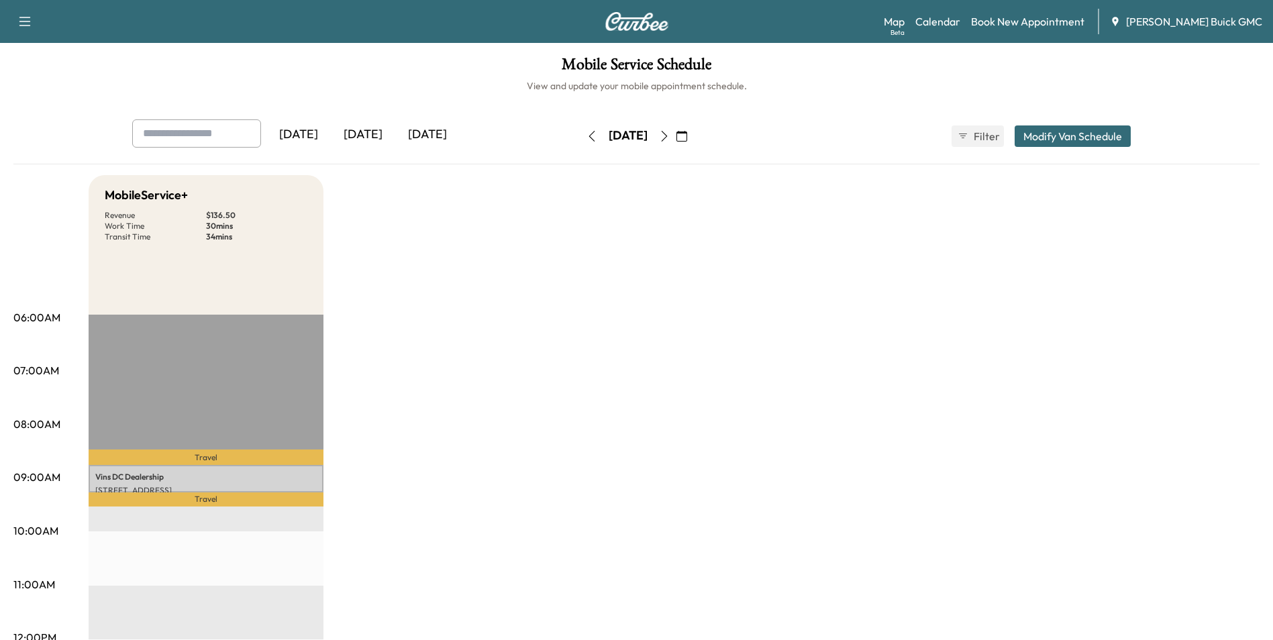
click at [589, 132] on icon "button" at bounding box center [592, 136] width 6 height 11
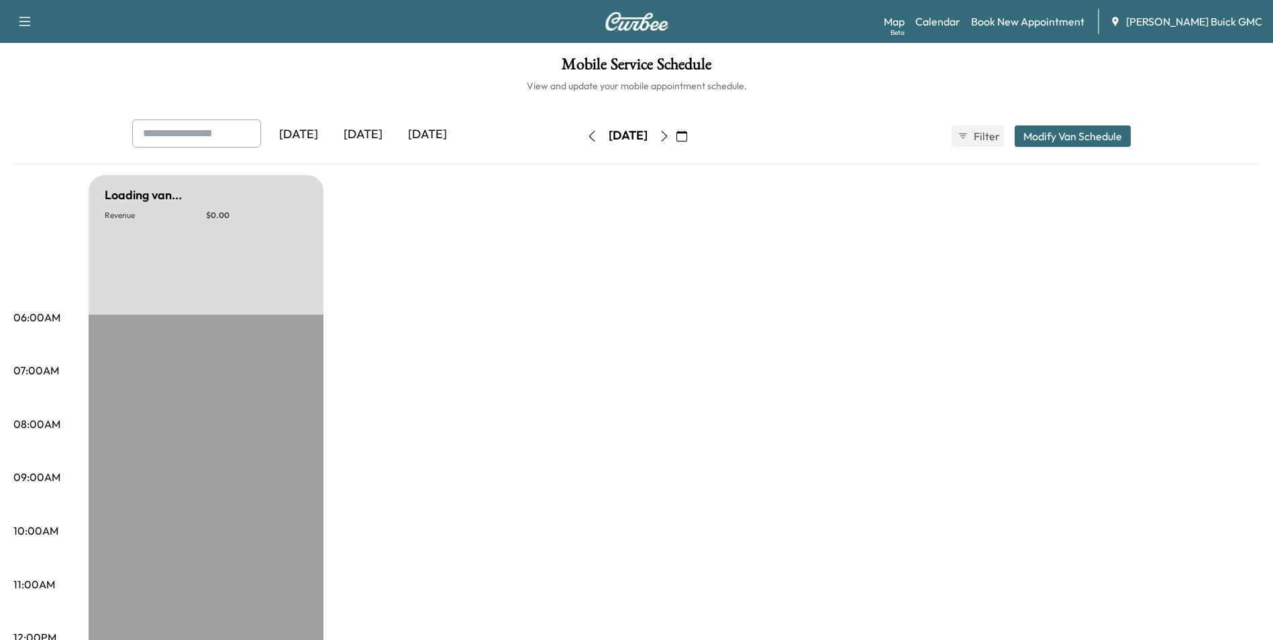
click at [587, 132] on icon "button" at bounding box center [592, 136] width 11 height 11
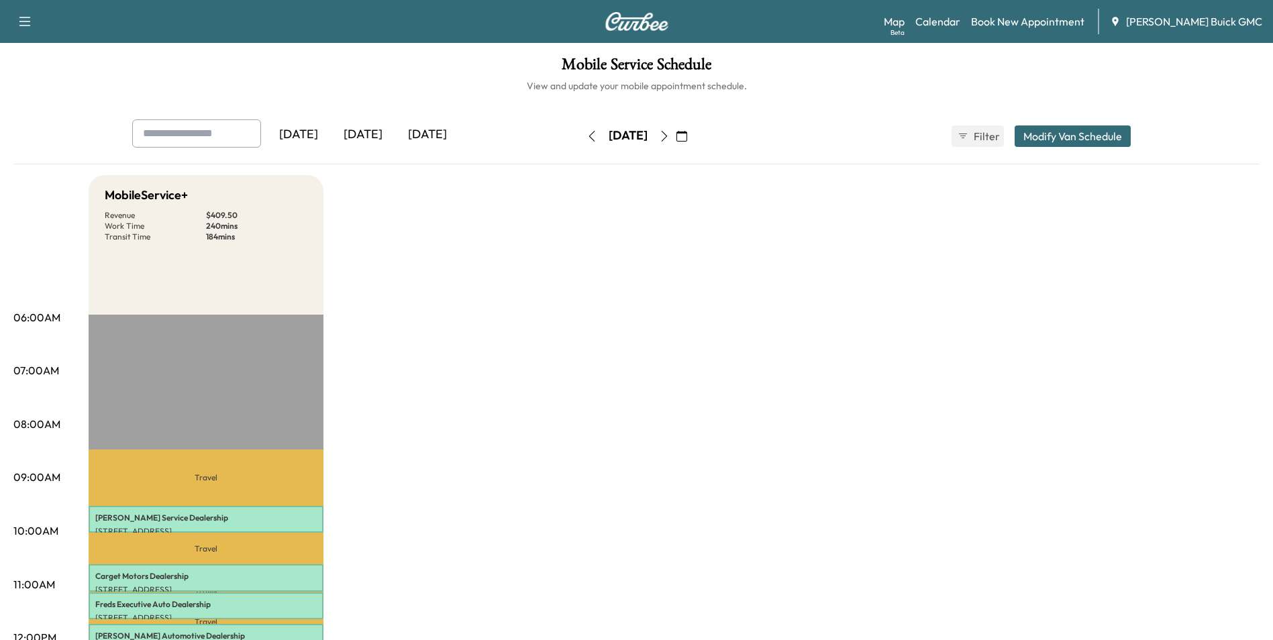
click at [587, 132] on icon "button" at bounding box center [592, 136] width 11 height 11
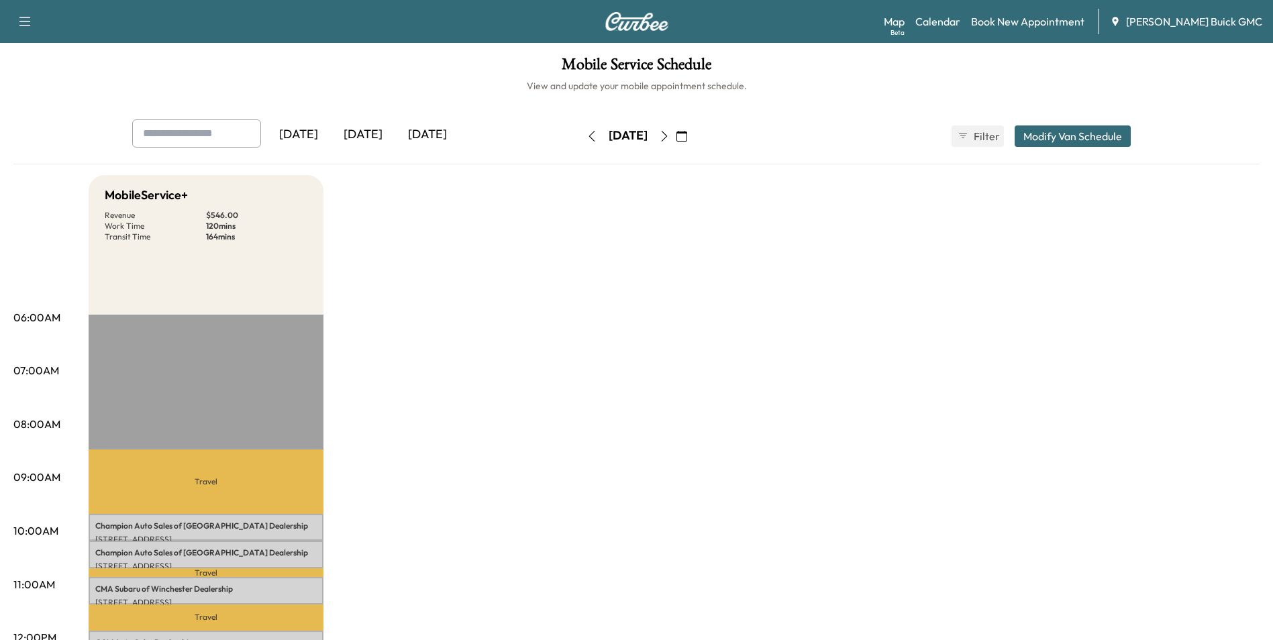
click at [587, 136] on icon "button" at bounding box center [592, 136] width 11 height 11
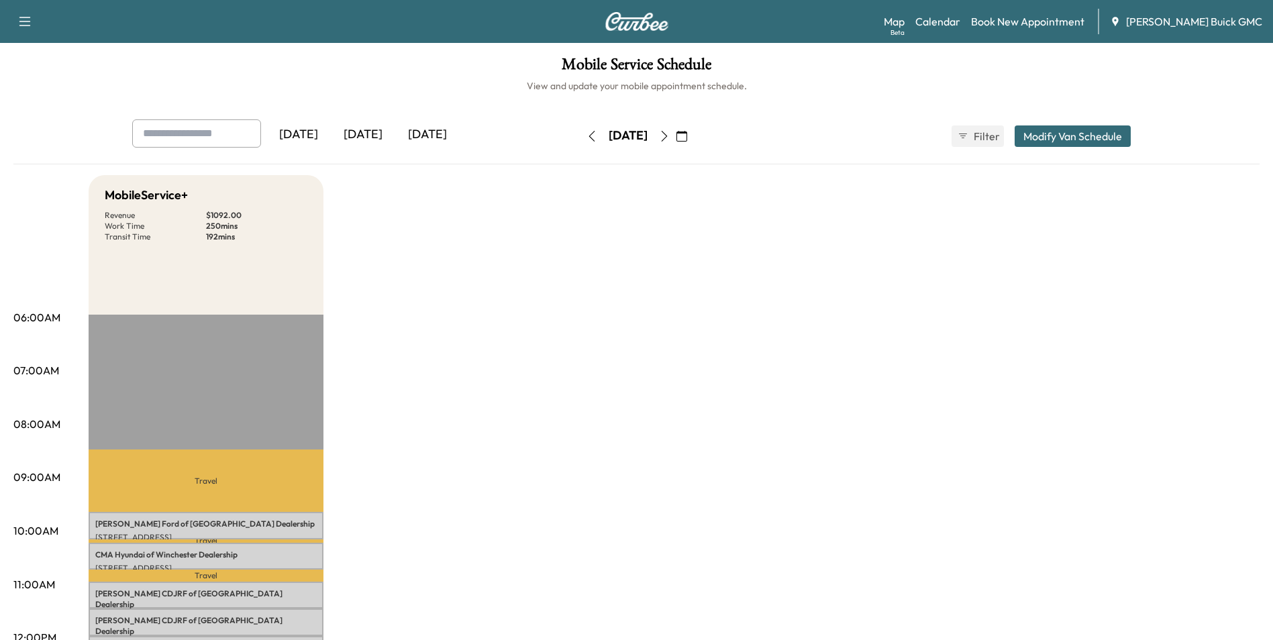
click at [587, 136] on icon "button" at bounding box center [592, 136] width 11 height 11
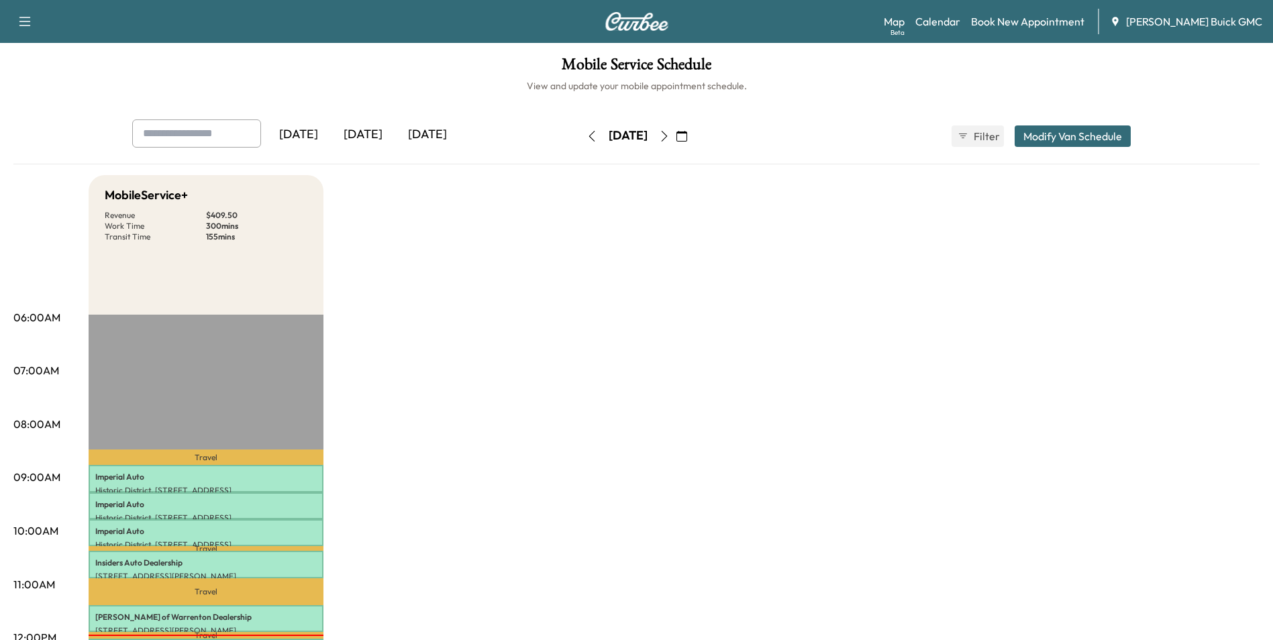
click at [587, 134] on icon "button" at bounding box center [592, 136] width 11 height 11
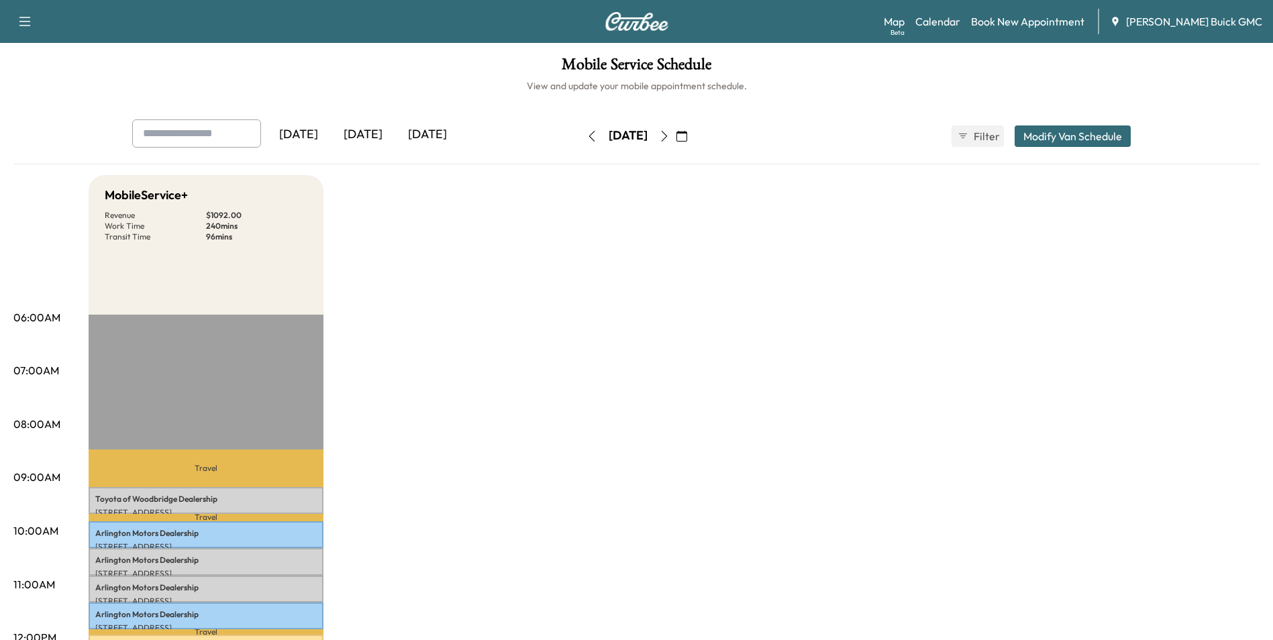
click at [587, 134] on icon "button" at bounding box center [592, 136] width 11 height 11
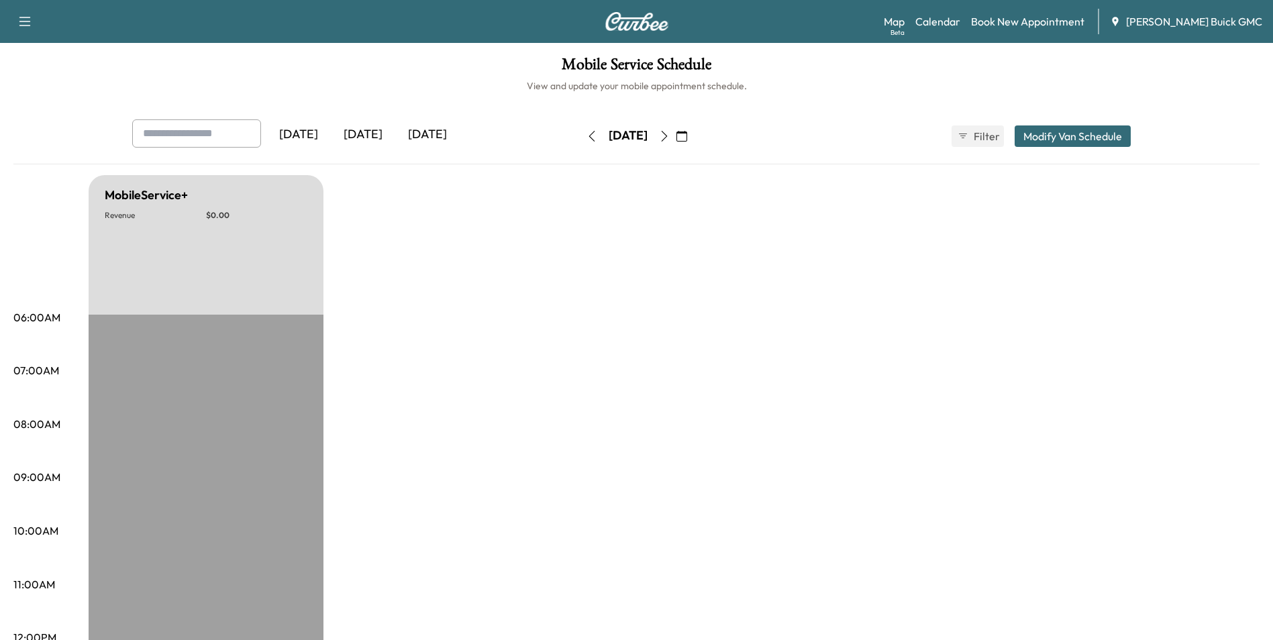
click at [587, 137] on icon "button" at bounding box center [592, 136] width 11 height 11
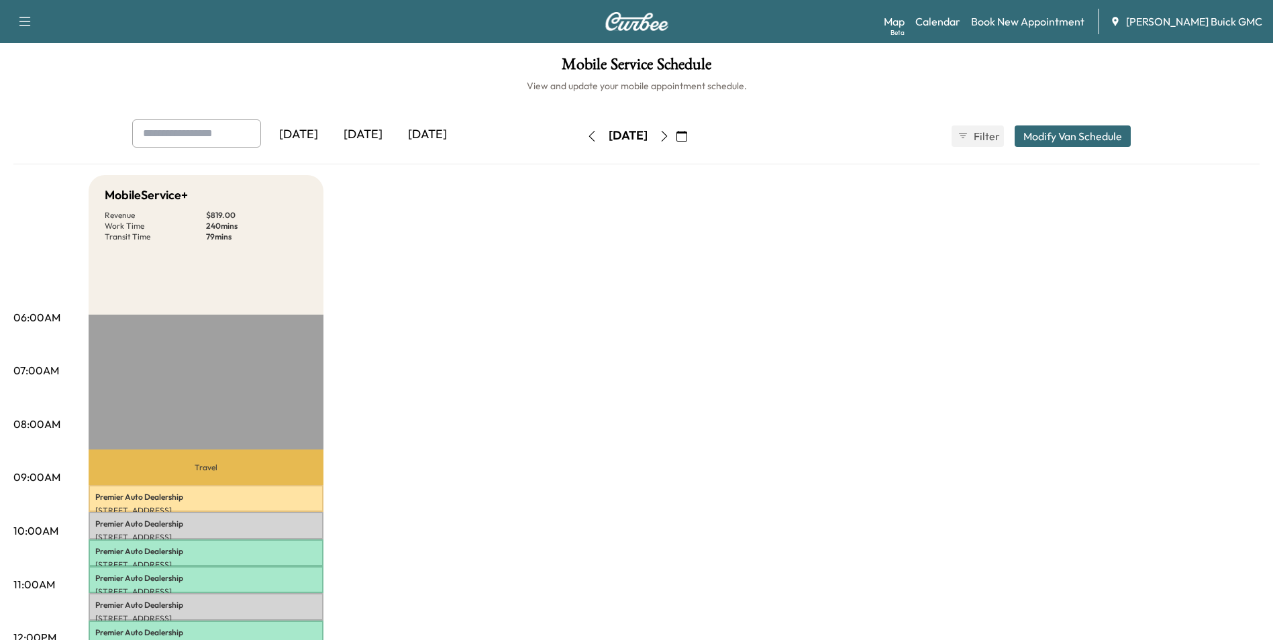
click at [587, 134] on icon "button" at bounding box center [592, 136] width 11 height 11
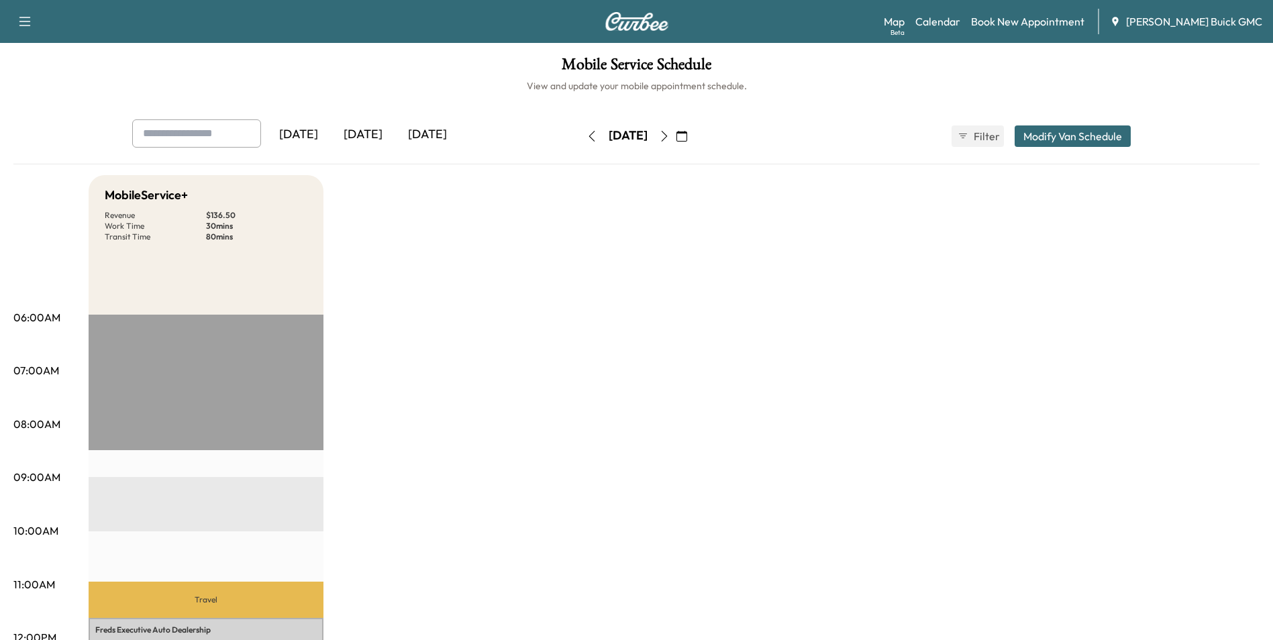
click at [587, 134] on icon "button" at bounding box center [592, 136] width 11 height 11
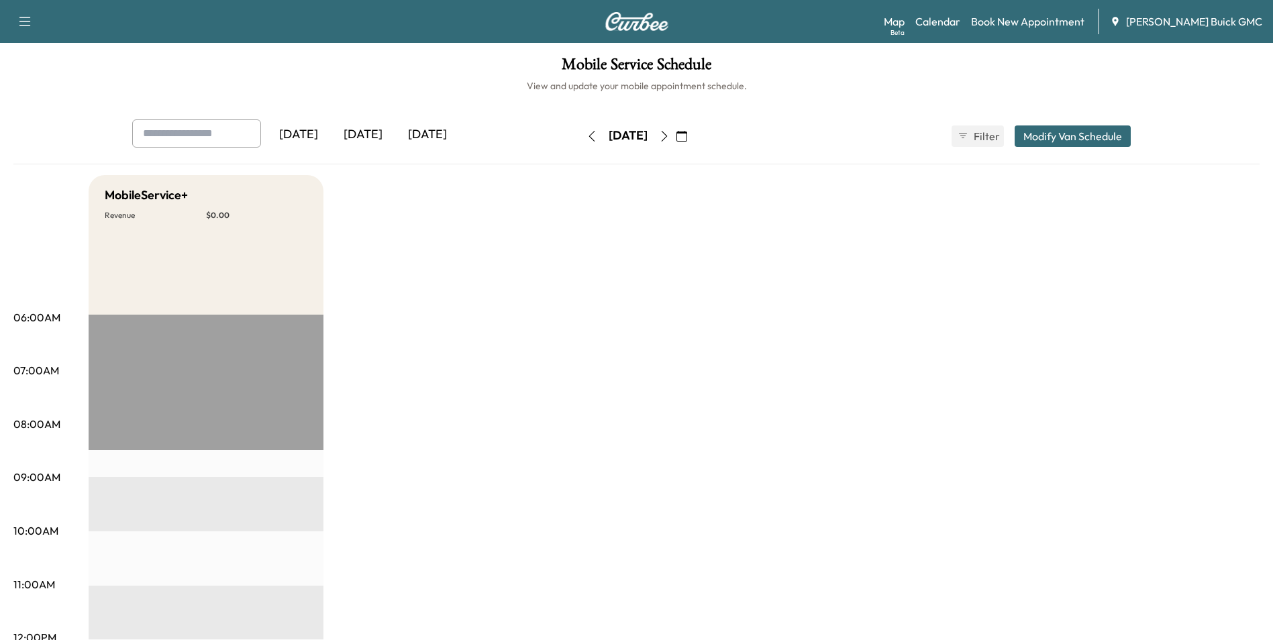
click at [589, 134] on icon "button" at bounding box center [592, 136] width 6 height 11
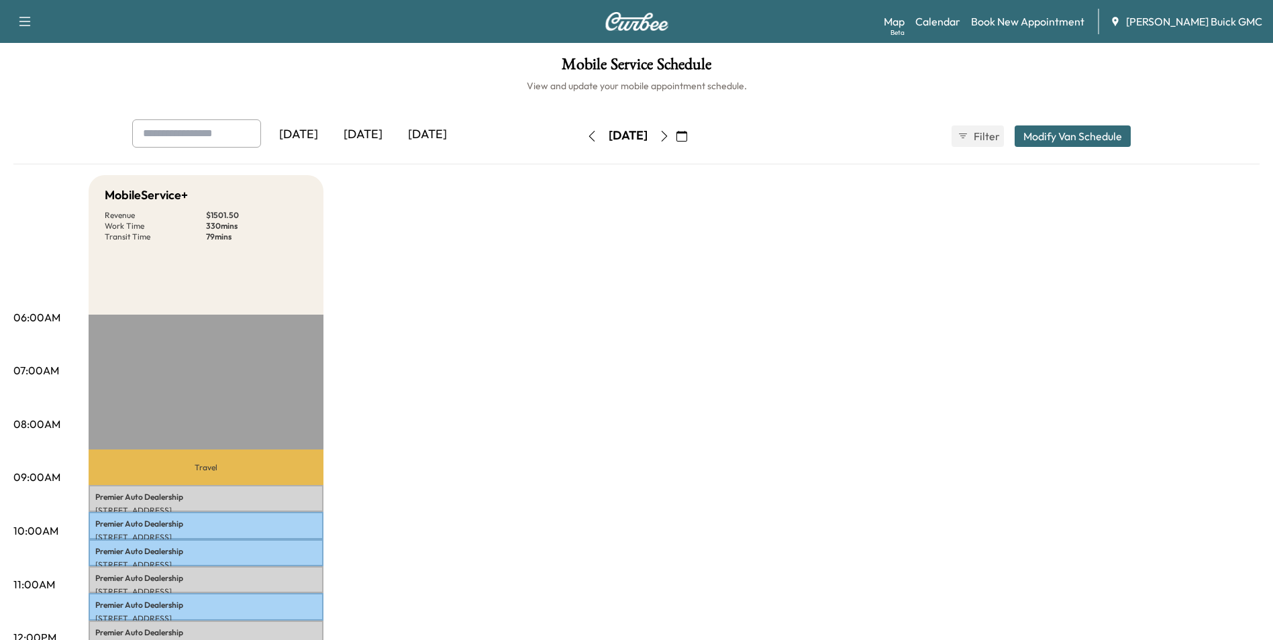
click at [589, 134] on icon "button" at bounding box center [592, 136] width 6 height 11
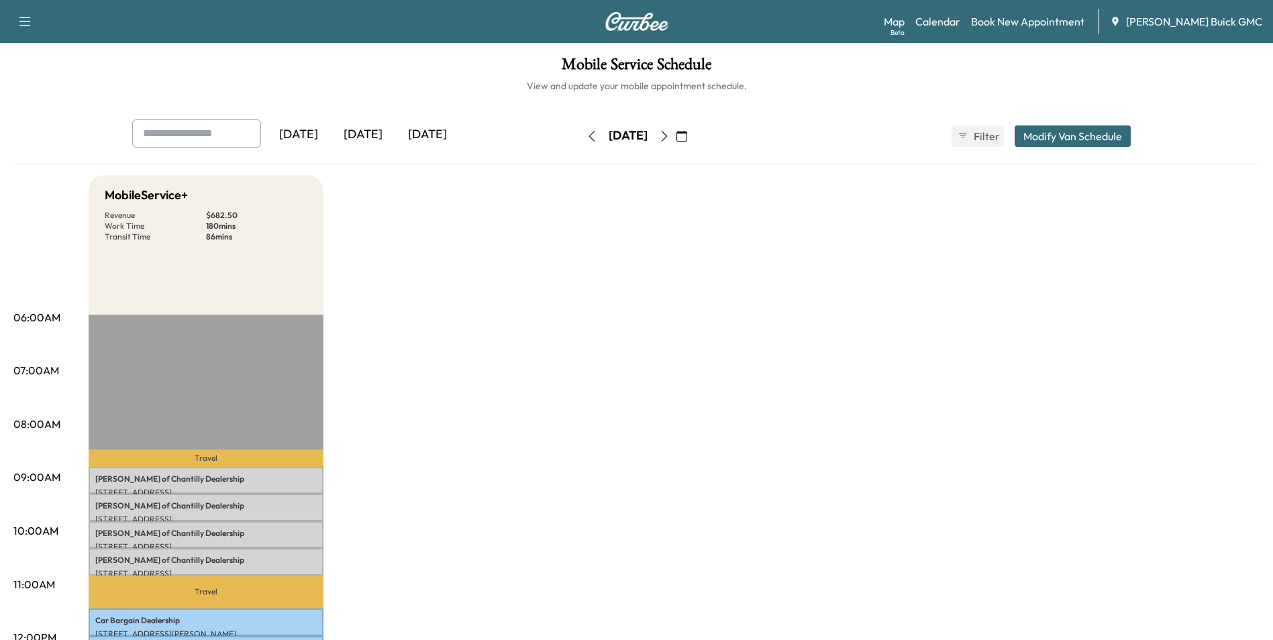
click at [589, 135] on icon "button" at bounding box center [592, 136] width 6 height 11
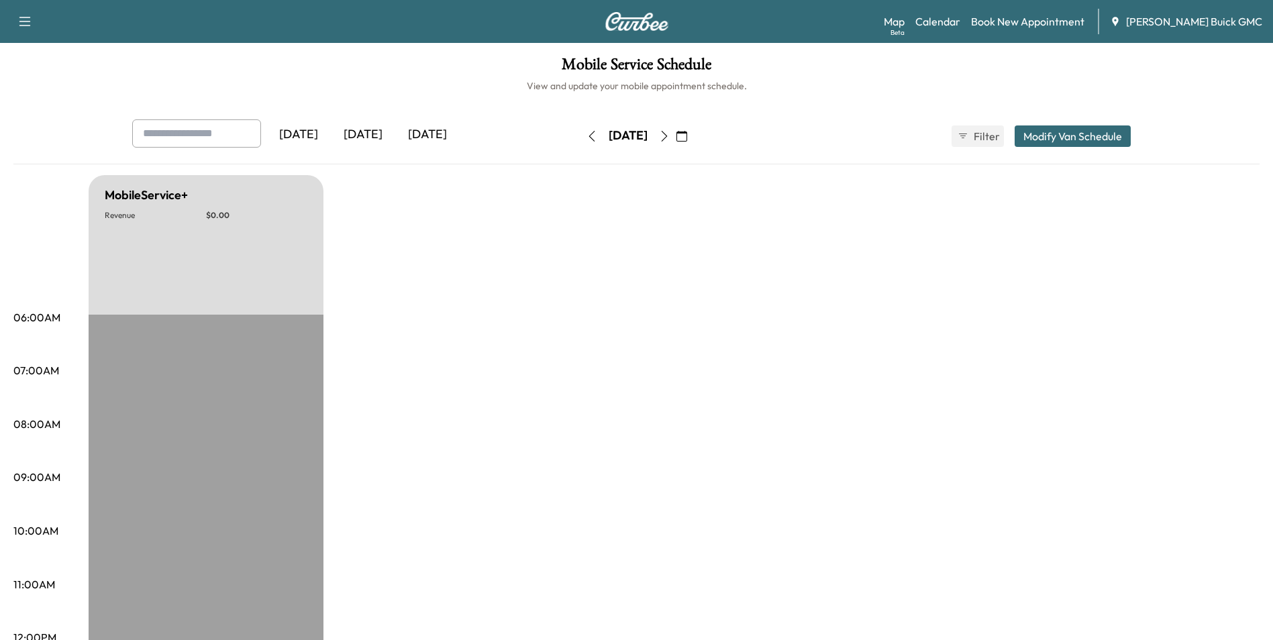
click at [587, 134] on icon "button" at bounding box center [592, 136] width 11 height 11
click at [587, 135] on icon "button" at bounding box center [592, 136] width 11 height 11
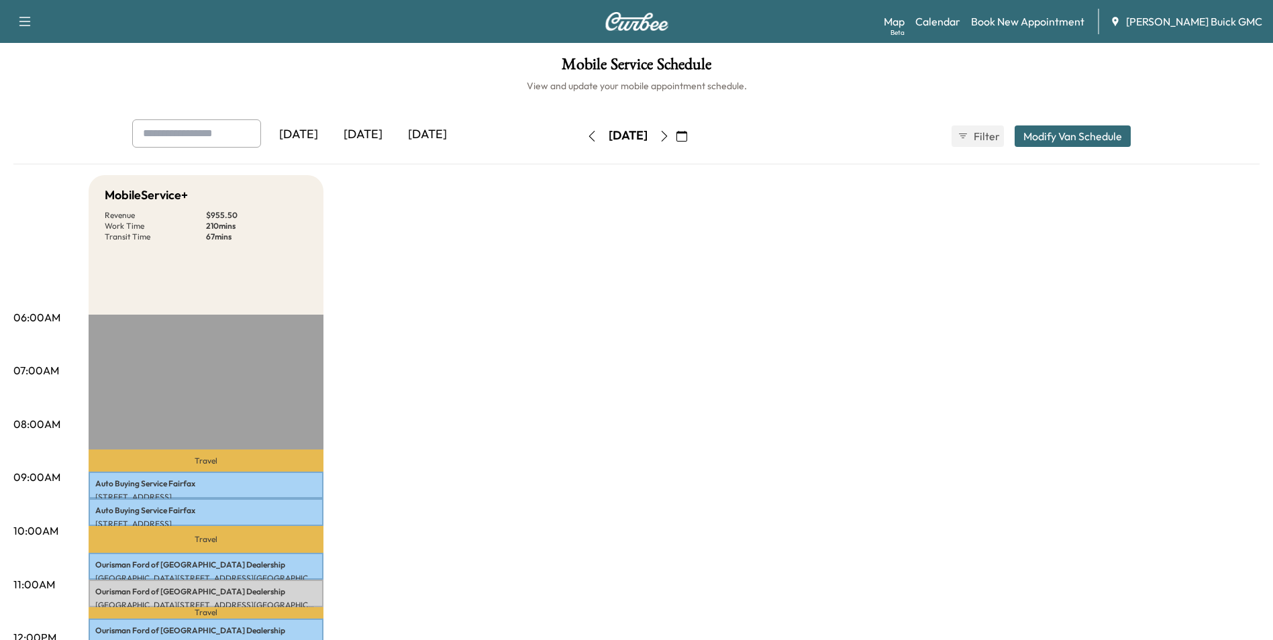
click at [587, 134] on icon "button" at bounding box center [592, 136] width 11 height 11
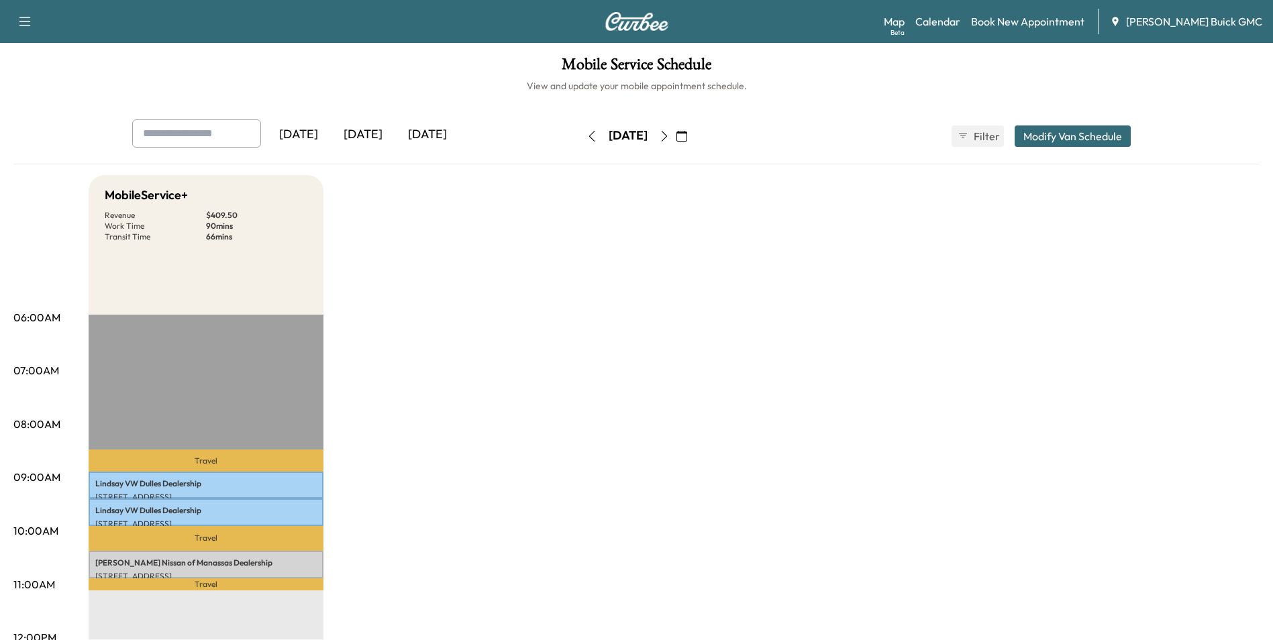
click at [587, 137] on icon "button" at bounding box center [592, 136] width 11 height 11
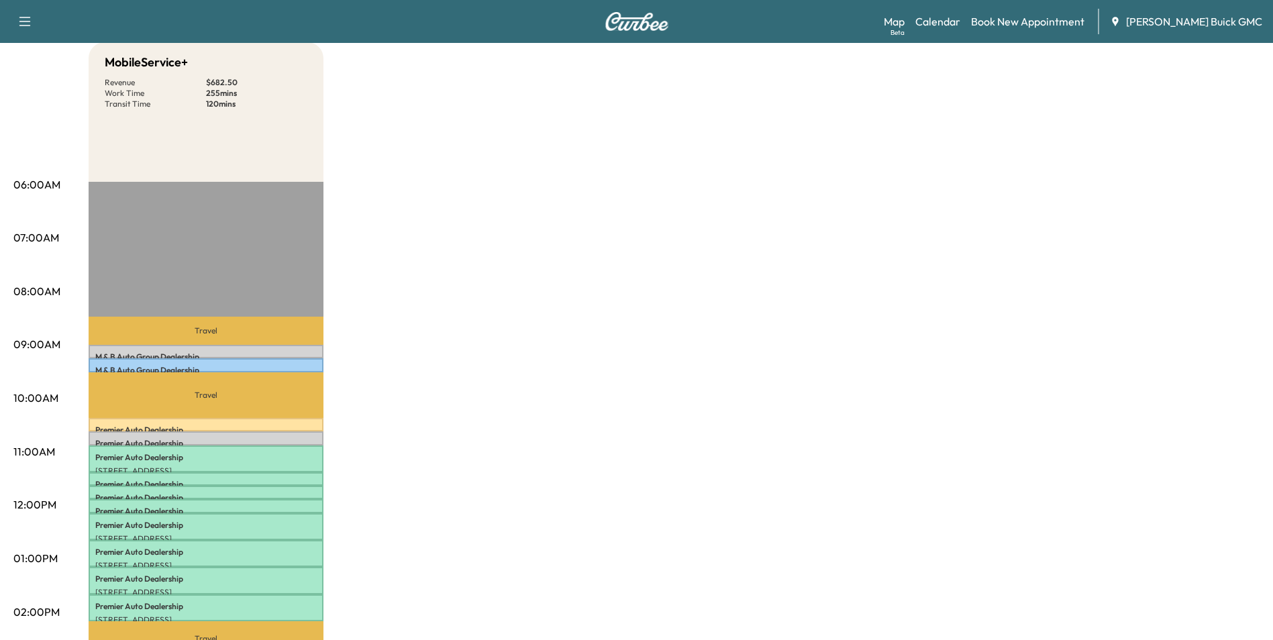
scroll to position [134, 0]
click at [691, 256] on div "MobileService+ Revenue $ 682.50 Work Time 255 mins Transit Time 120 mins Travel…" at bounding box center [674, 544] width 1171 height 1007
drag, startPoint x: 962, startPoint y: 335, endPoint x: 974, endPoint y: 300, distance: 36.7
click at [969, 317] on div "MobileService+ Revenue $ 682.50 Work Time 255 mins Transit Time 120 mins Travel…" at bounding box center [674, 544] width 1171 height 1007
click at [827, 235] on div "MobileService+ Revenue $ 682.50 Work Time 255 mins Transit Time 120 mins Travel…" at bounding box center [674, 544] width 1171 height 1007
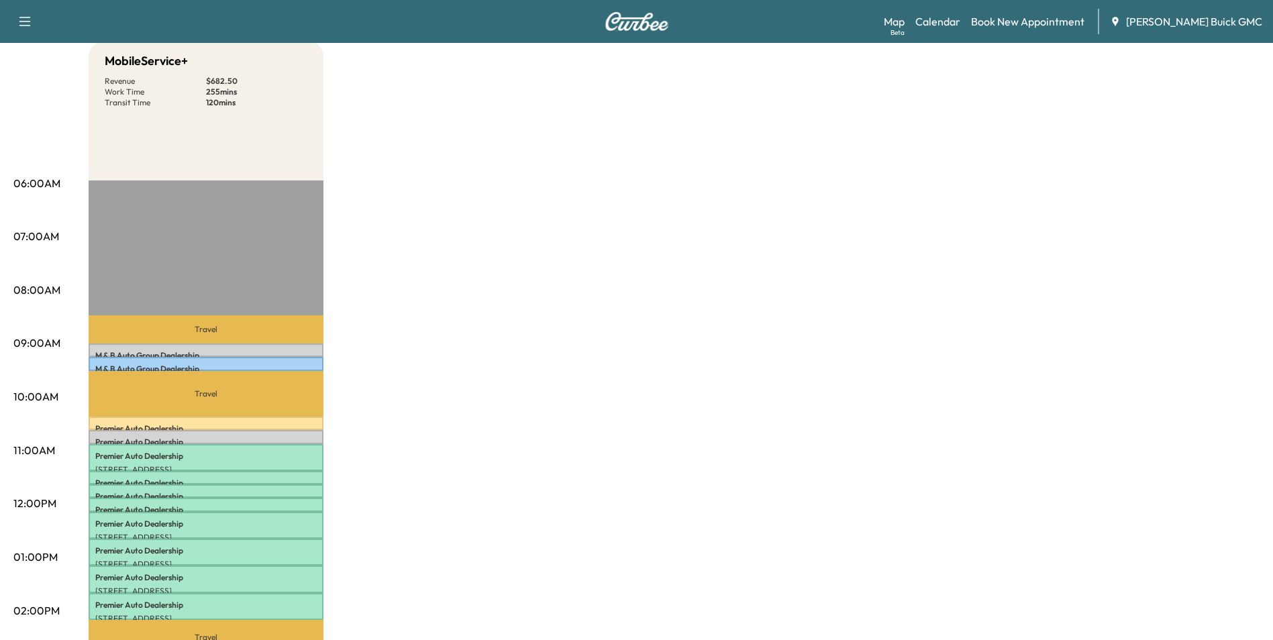
click at [827, 235] on div "MobileService+ Revenue $ 682.50 Work Time 255 mins Transit Time 120 mins Travel…" at bounding box center [674, 544] width 1171 height 1007
click at [735, 274] on div "MobileService+ Revenue $ 682.50 Work Time 255 mins Transit Time 120 mins Travel…" at bounding box center [674, 544] width 1171 height 1007
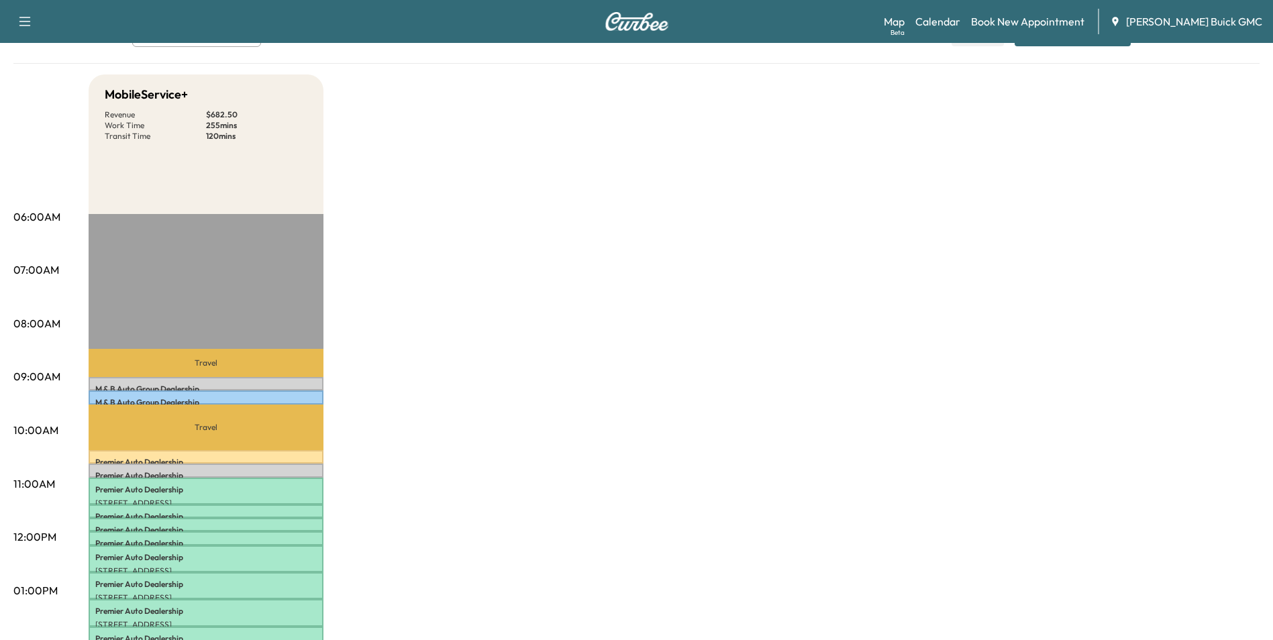
scroll to position [67, 0]
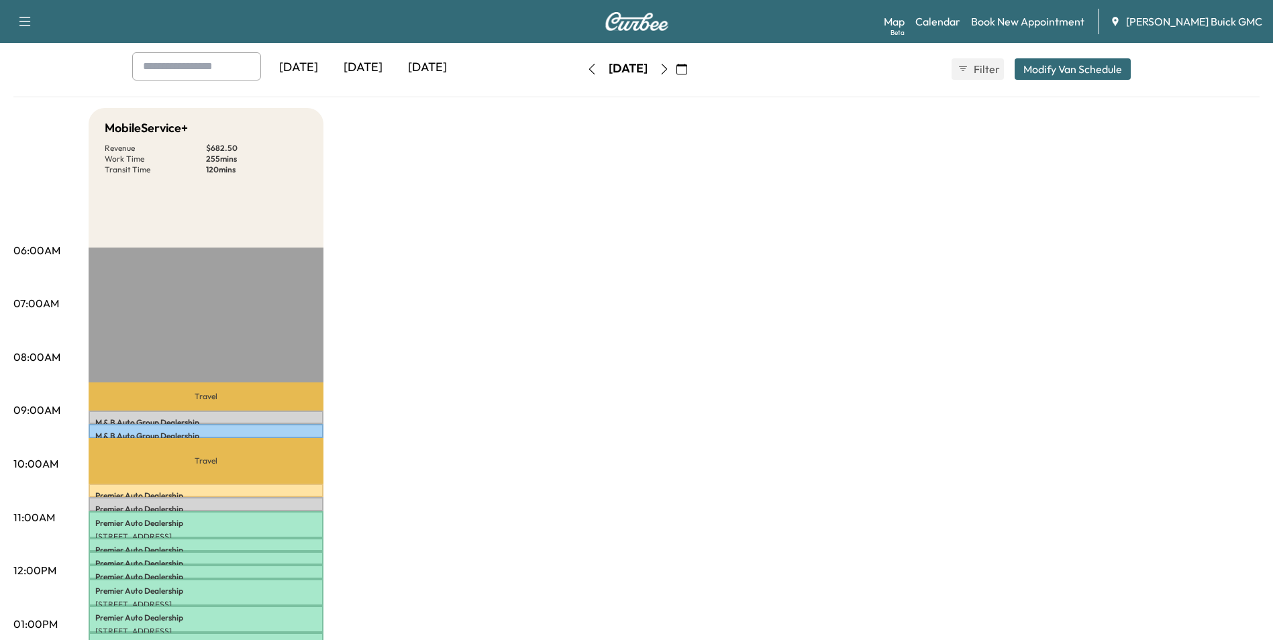
click at [814, 214] on div "MobileService+ Revenue $ 682.50 Work Time 255 mins Transit Time 120 mins Travel…" at bounding box center [674, 611] width 1171 height 1007
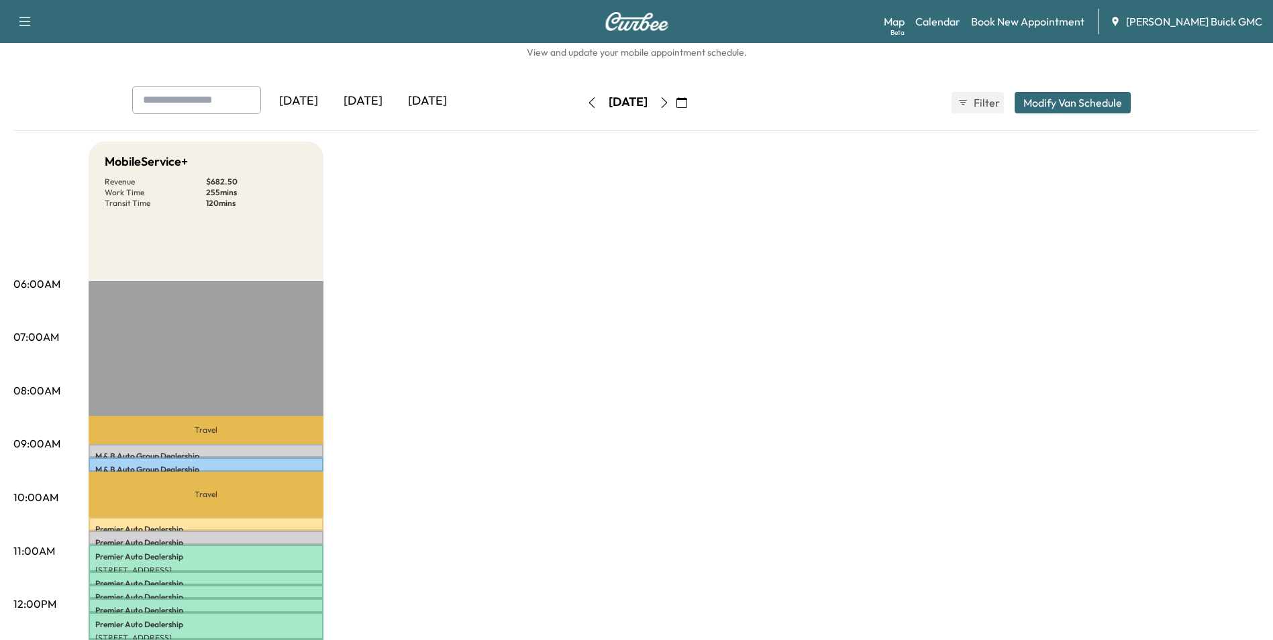
scroll to position [0, 0]
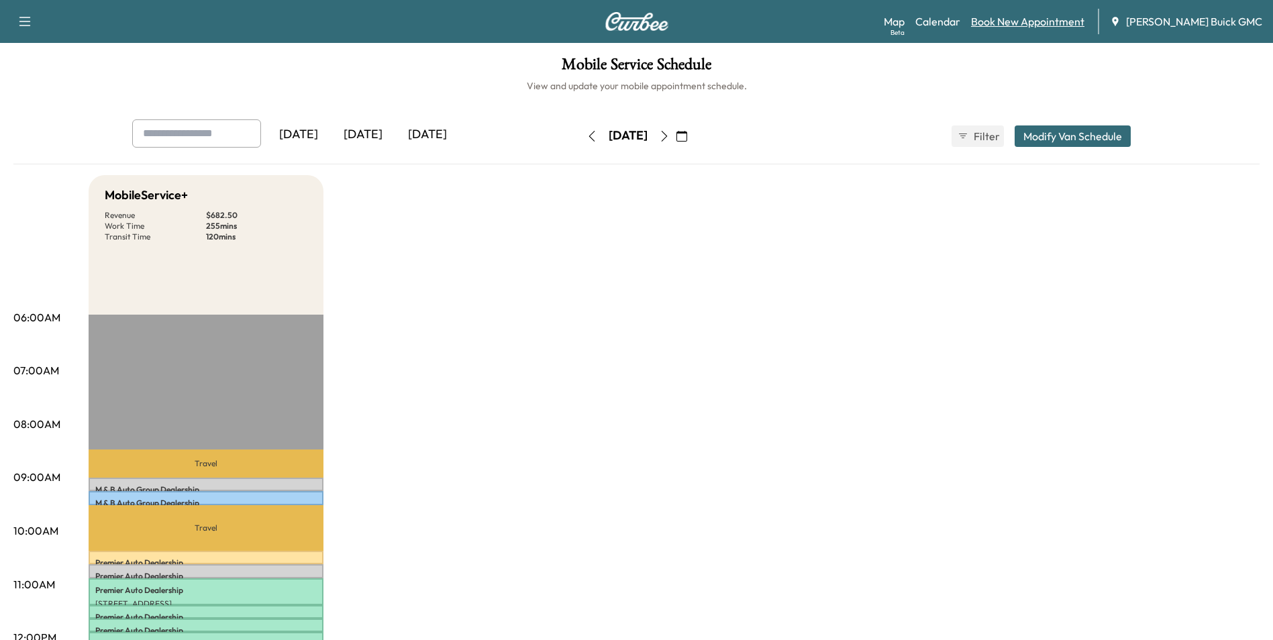
click at [1054, 20] on link "Book New Appointment" at bounding box center [1027, 21] width 113 height 16
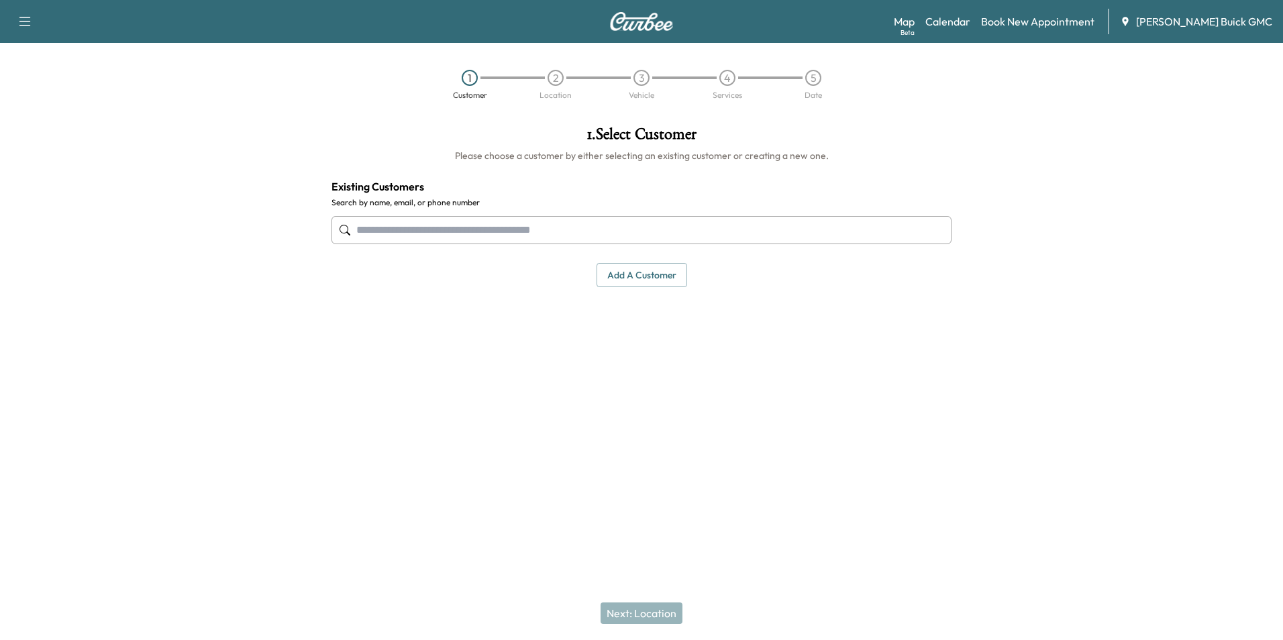
click at [599, 223] on input "text" at bounding box center [642, 230] width 620 height 28
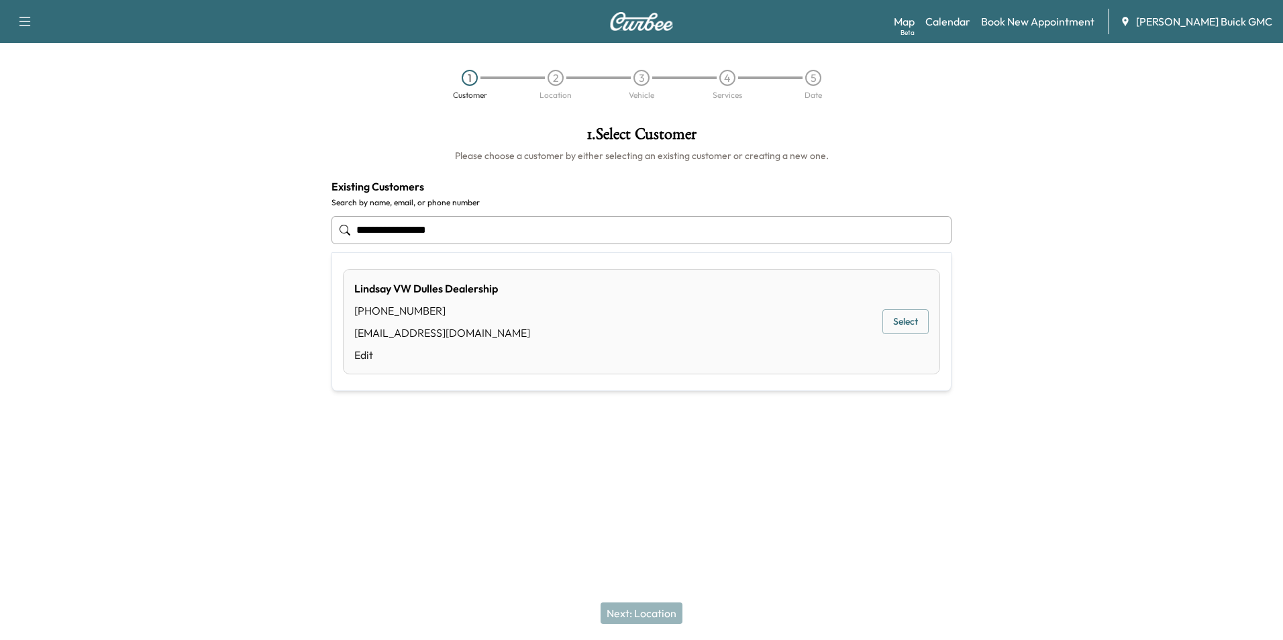
click at [904, 316] on button "Select" at bounding box center [905, 321] width 46 height 25
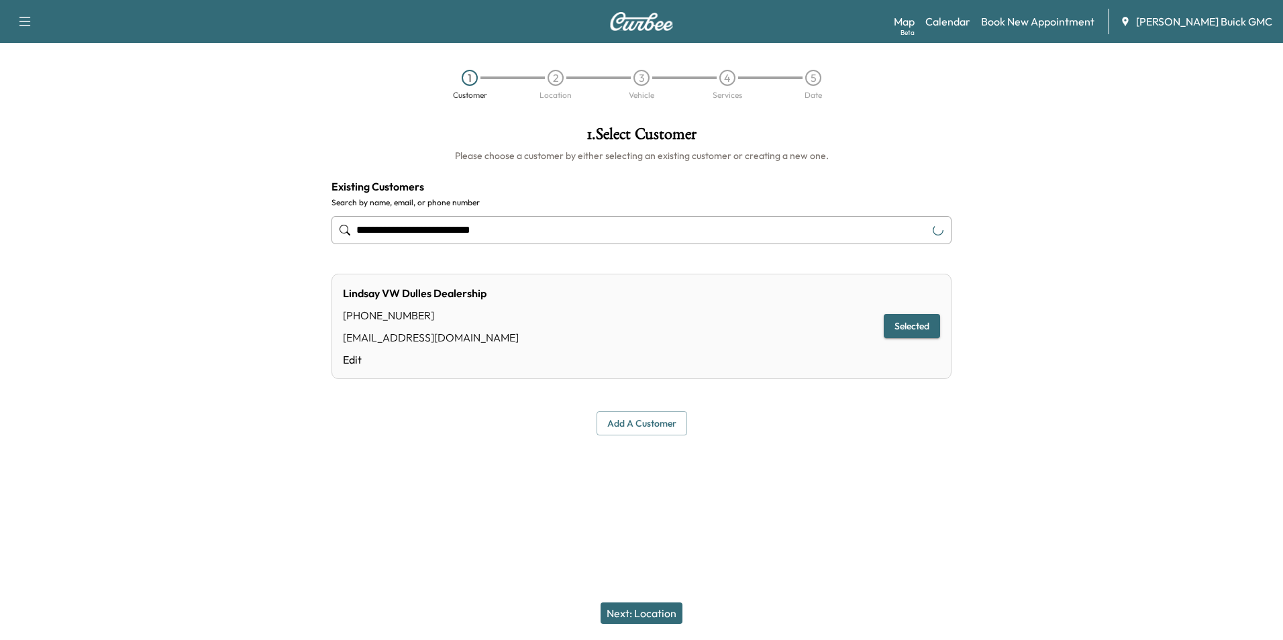
type input "**********"
click at [658, 609] on button "Next: Location" at bounding box center [642, 613] width 82 height 21
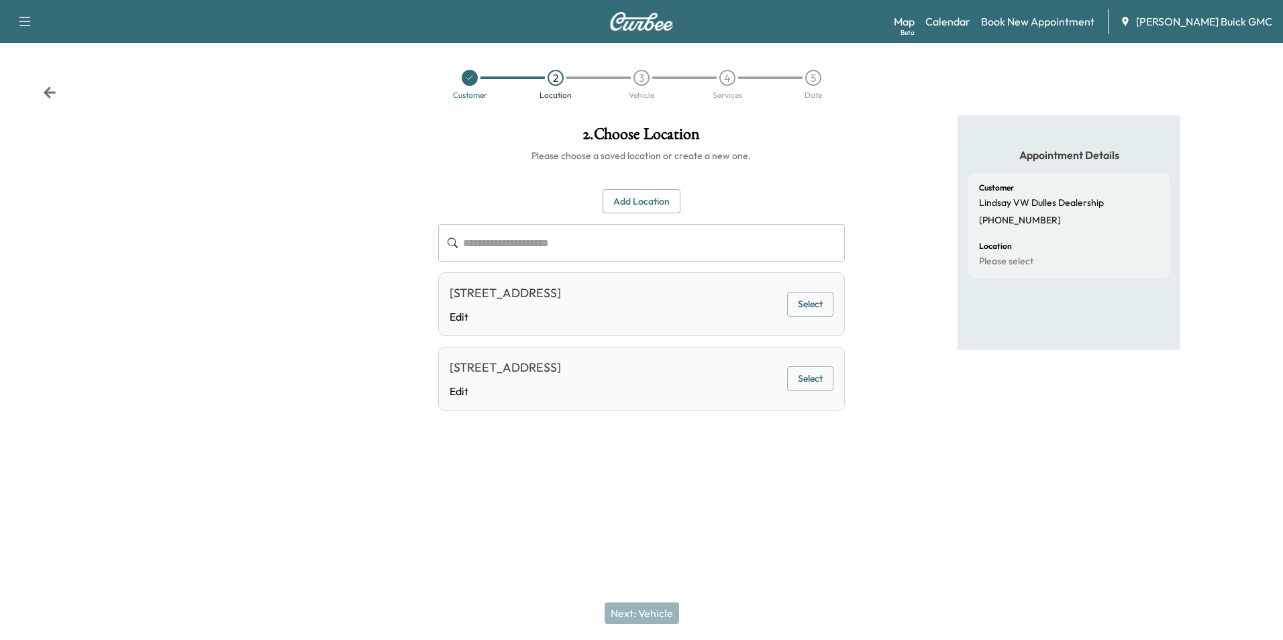
click at [929, 468] on div at bounding box center [641, 469] width 1283 height 43
click at [811, 303] on button "Select" at bounding box center [810, 304] width 46 height 25
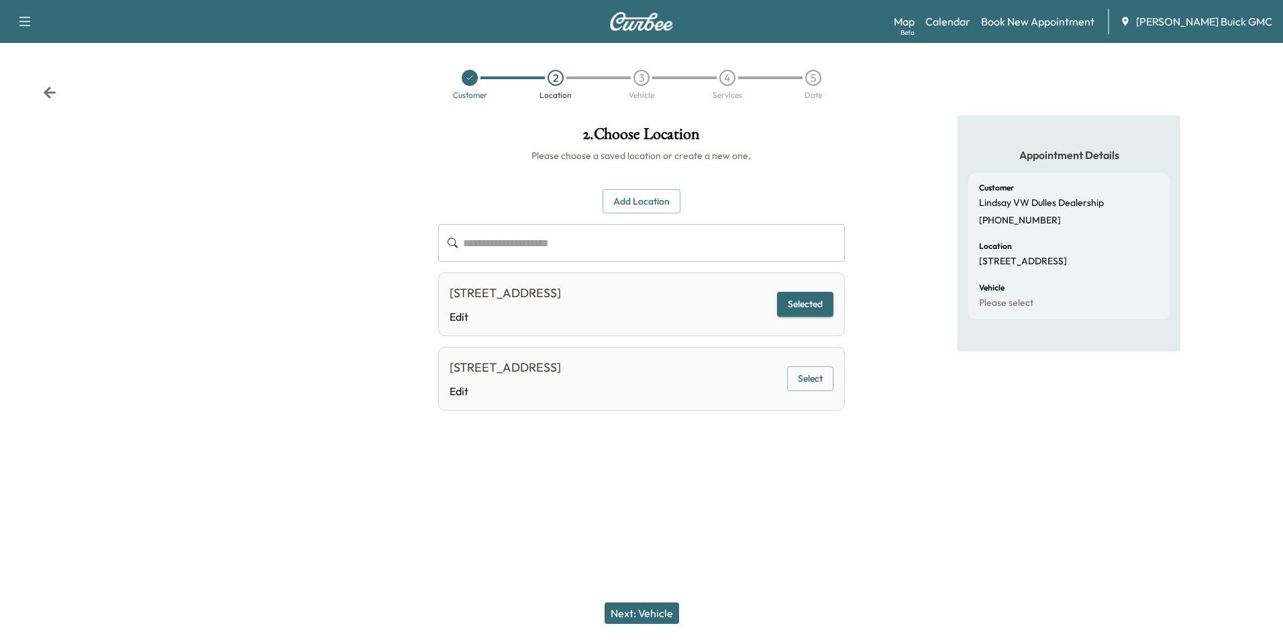
click at [646, 611] on button "Next: Vehicle" at bounding box center [642, 613] width 74 height 21
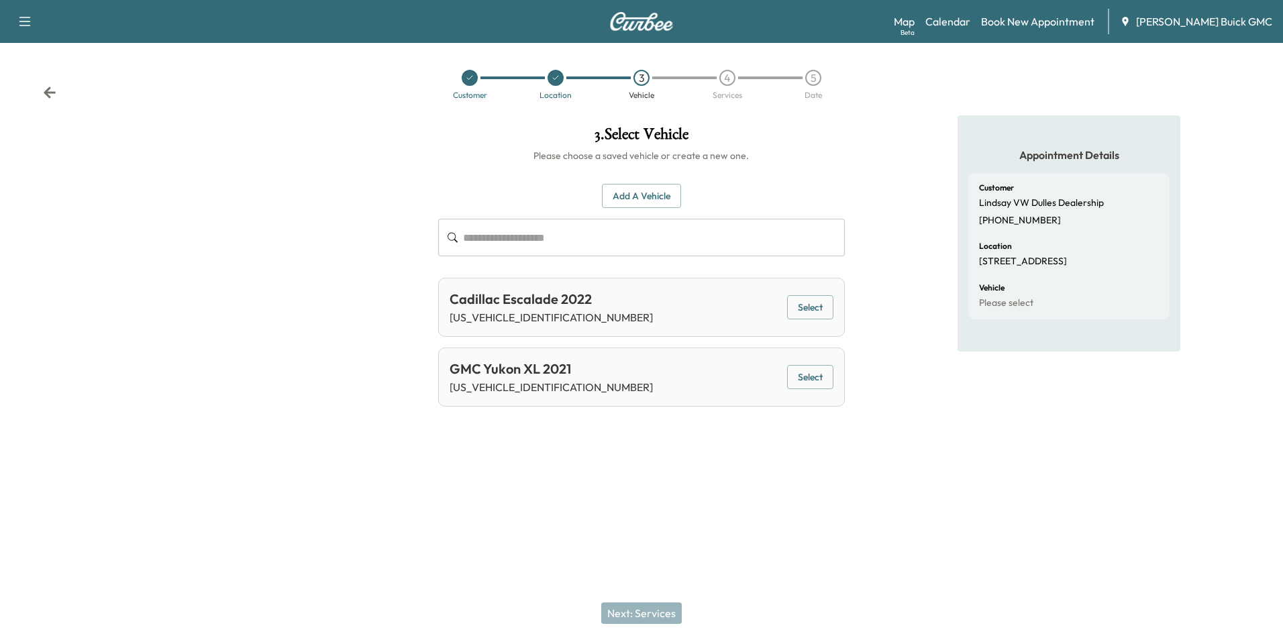
click at [654, 187] on button "Add a Vehicle" at bounding box center [641, 196] width 79 height 25
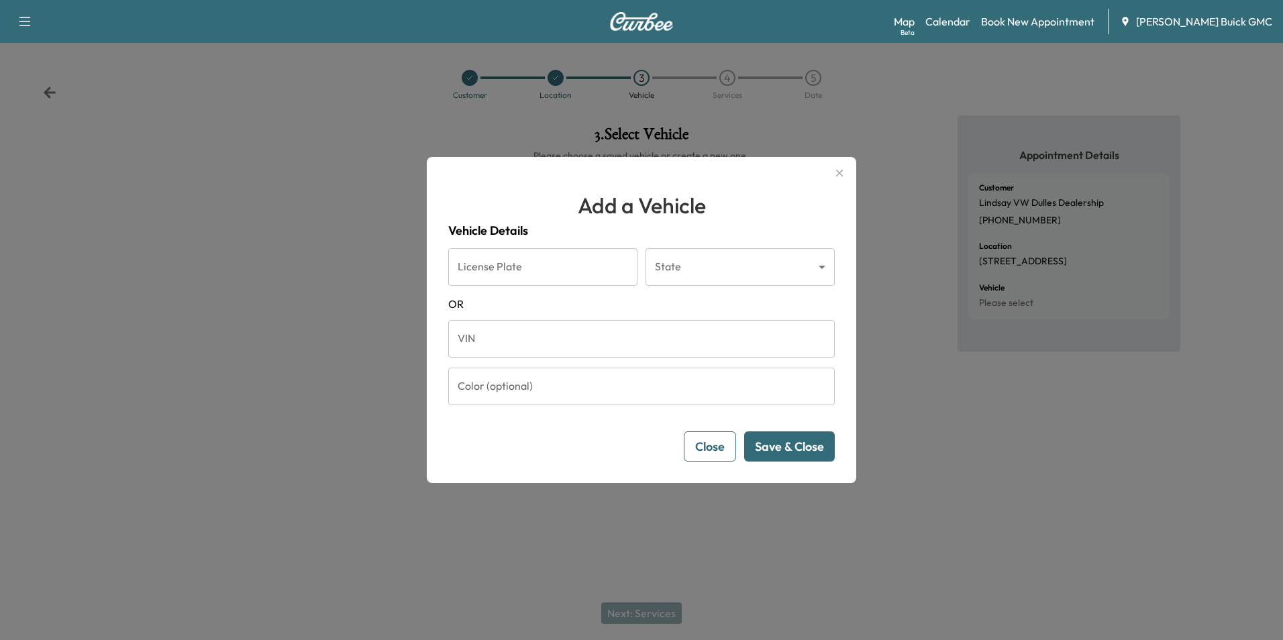
click at [620, 342] on input "VIN" at bounding box center [641, 339] width 387 height 38
type input "**********"
click at [783, 442] on button "Save & Close" at bounding box center [789, 447] width 91 height 30
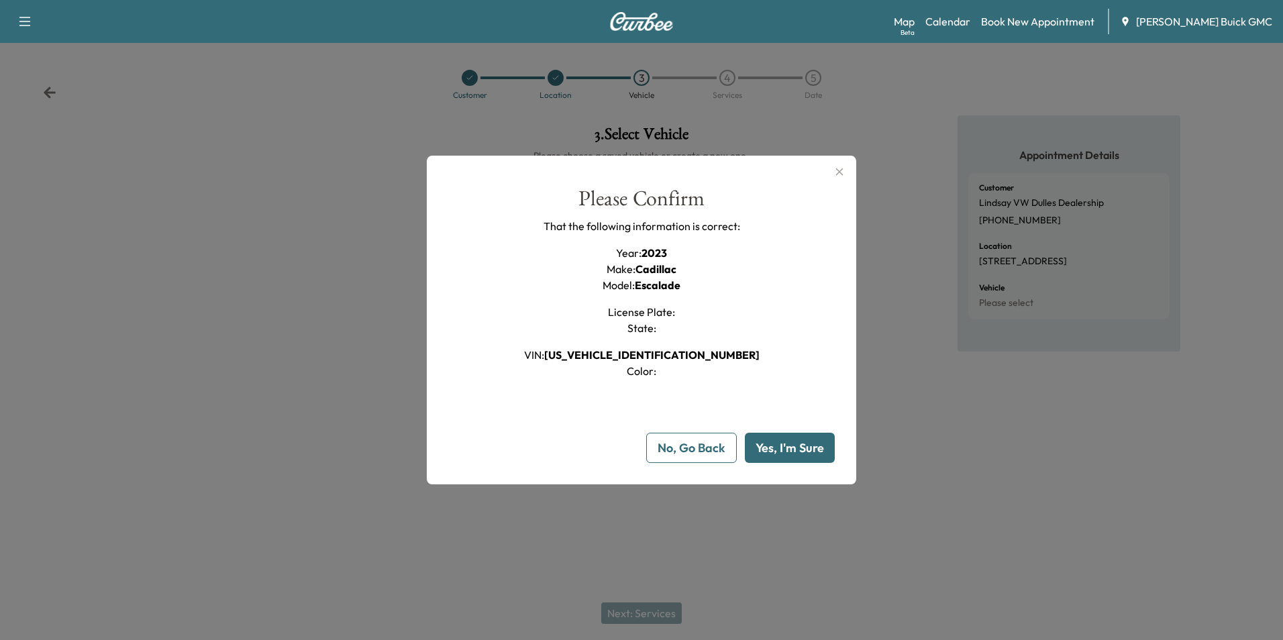
click at [783, 442] on button "Yes, I'm Sure" at bounding box center [790, 448] width 90 height 30
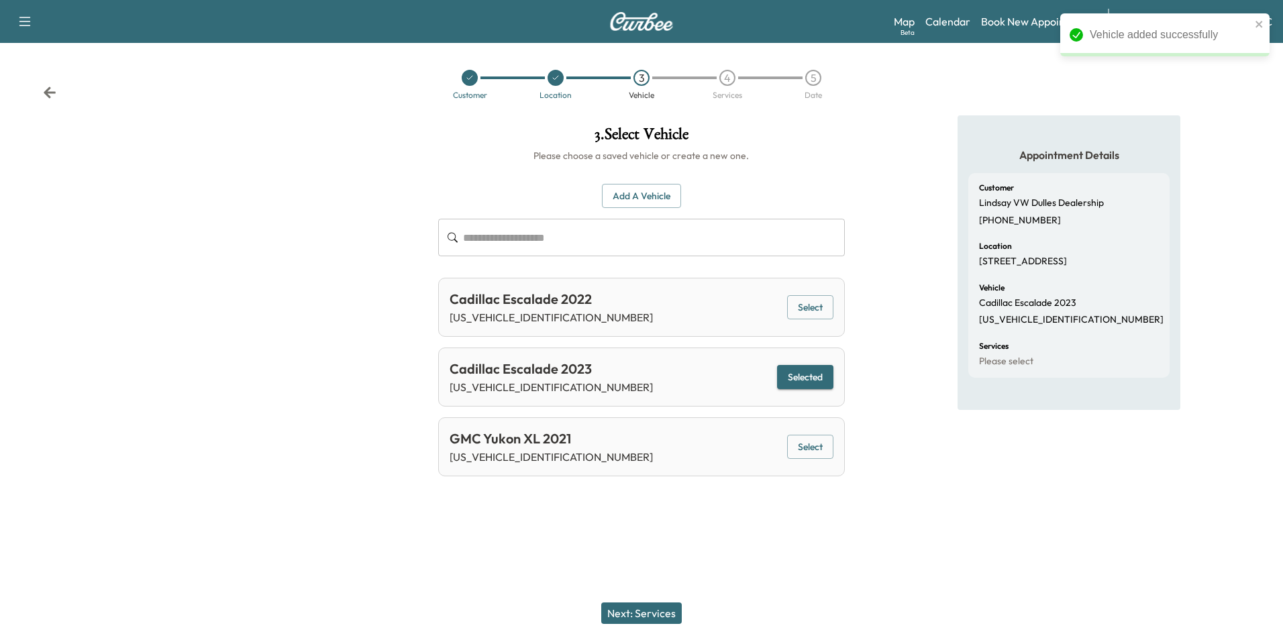
click at [657, 611] on button "Next: Services" at bounding box center [641, 613] width 81 height 21
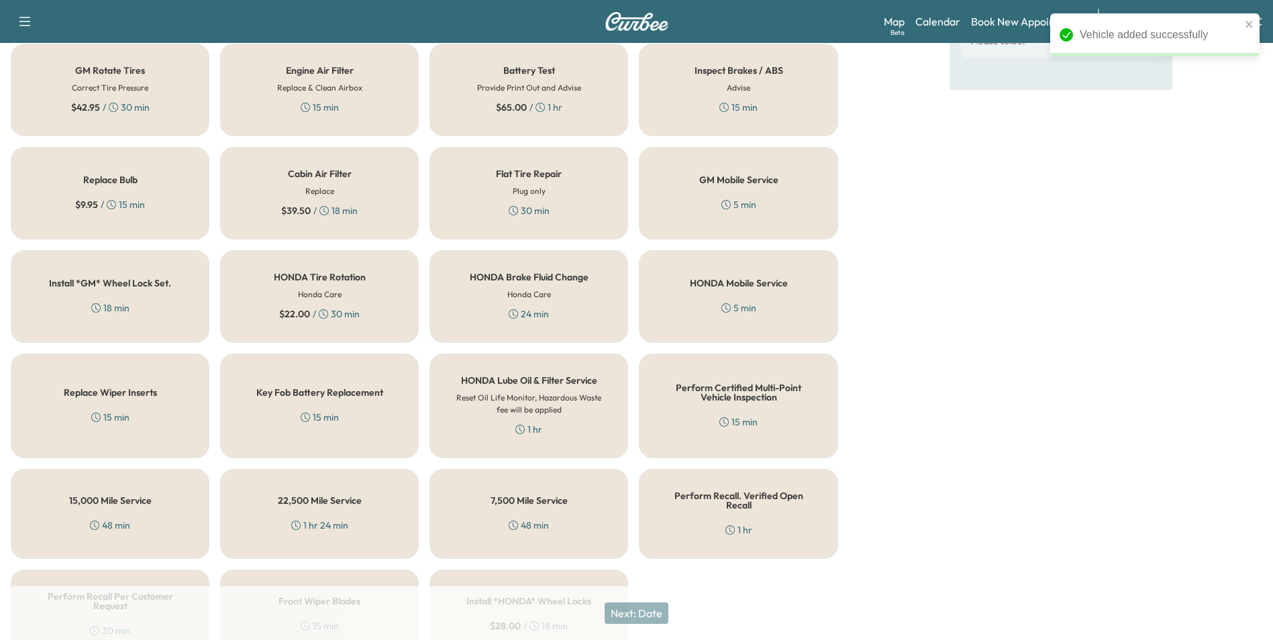
scroll to position [384, 0]
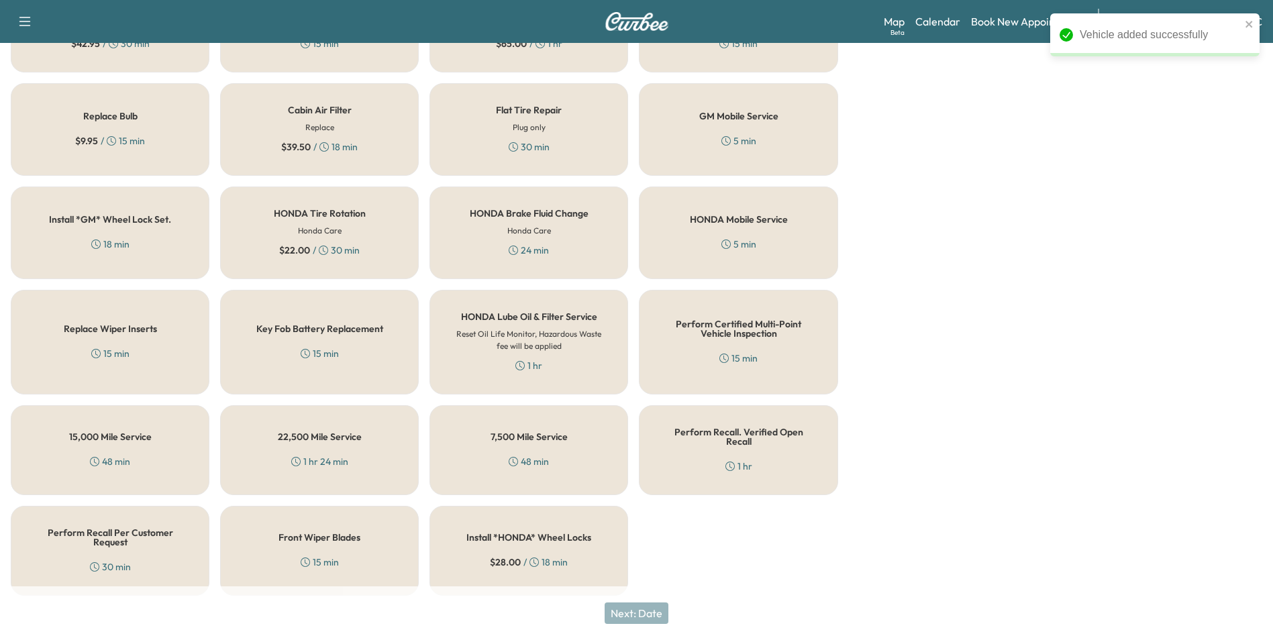
click at [140, 552] on div "Perform Recall Per Customer Request 30 min" at bounding box center [110, 551] width 199 height 90
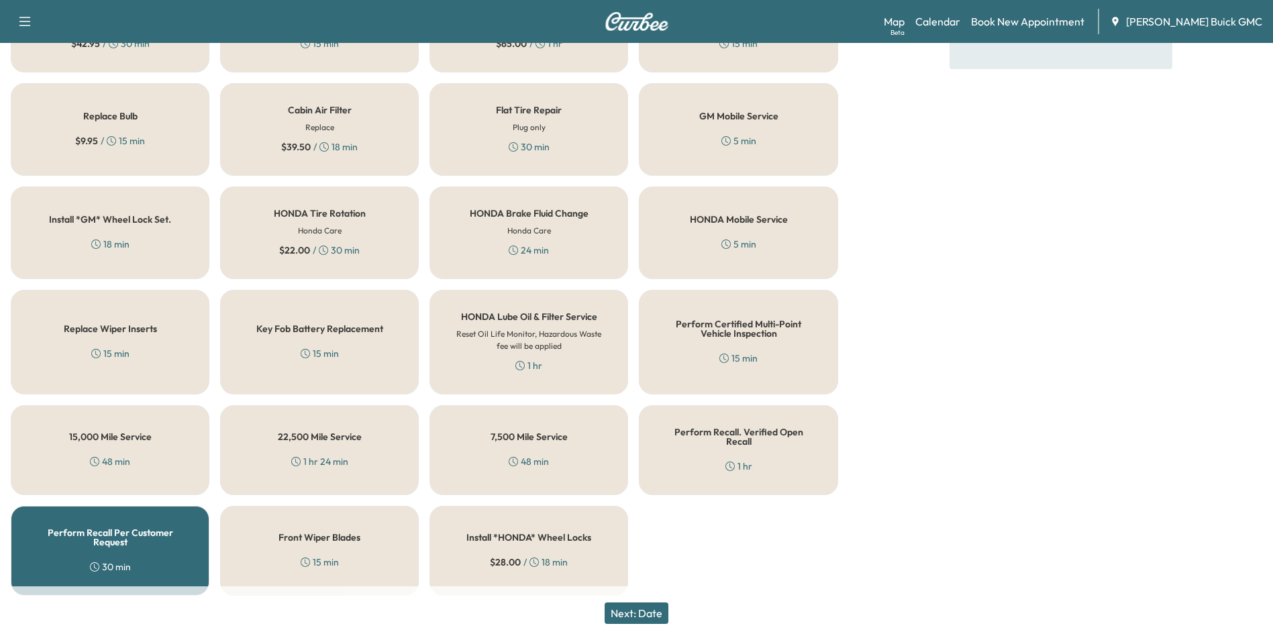
click at [654, 611] on button "Next: Date" at bounding box center [637, 613] width 64 height 21
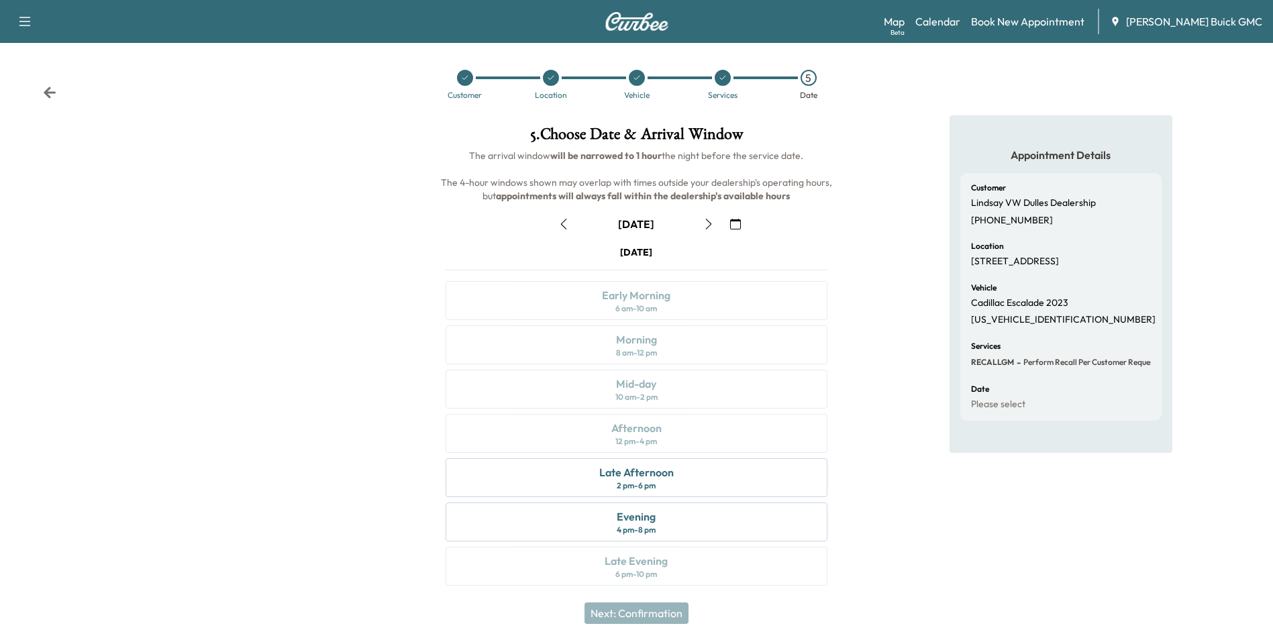
click at [738, 223] on icon "button" at bounding box center [735, 224] width 11 height 11
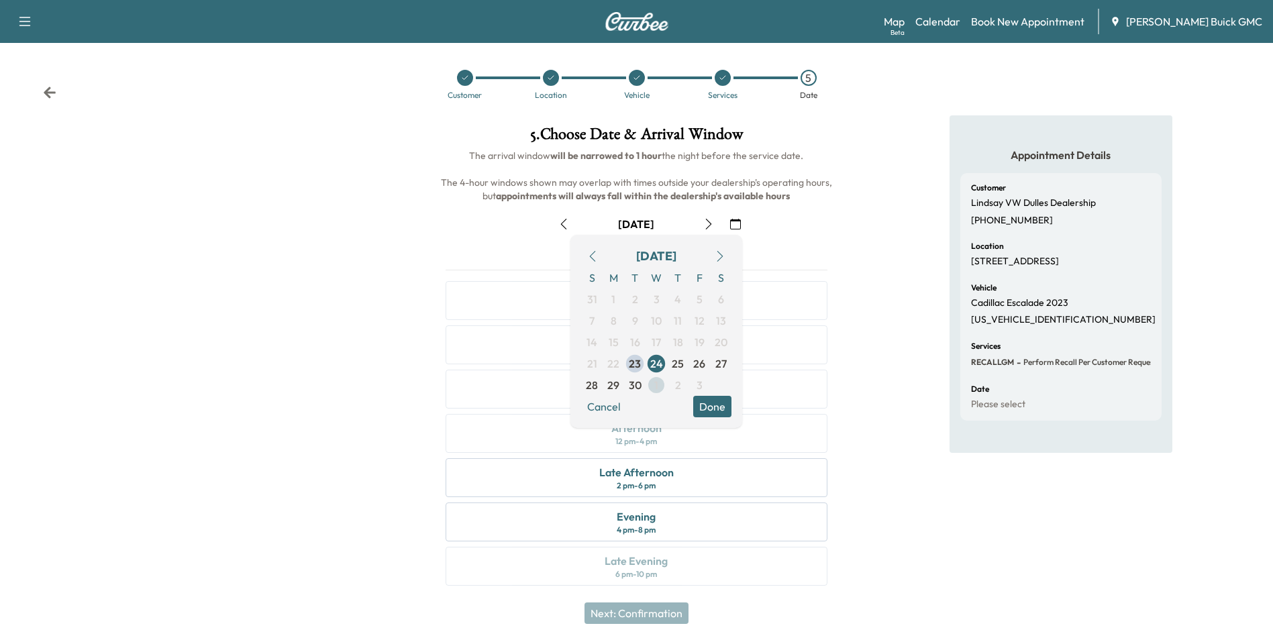
click at [656, 384] on span "1" at bounding box center [656, 385] width 4 height 16
click at [718, 404] on button "Done" at bounding box center [712, 406] width 38 height 21
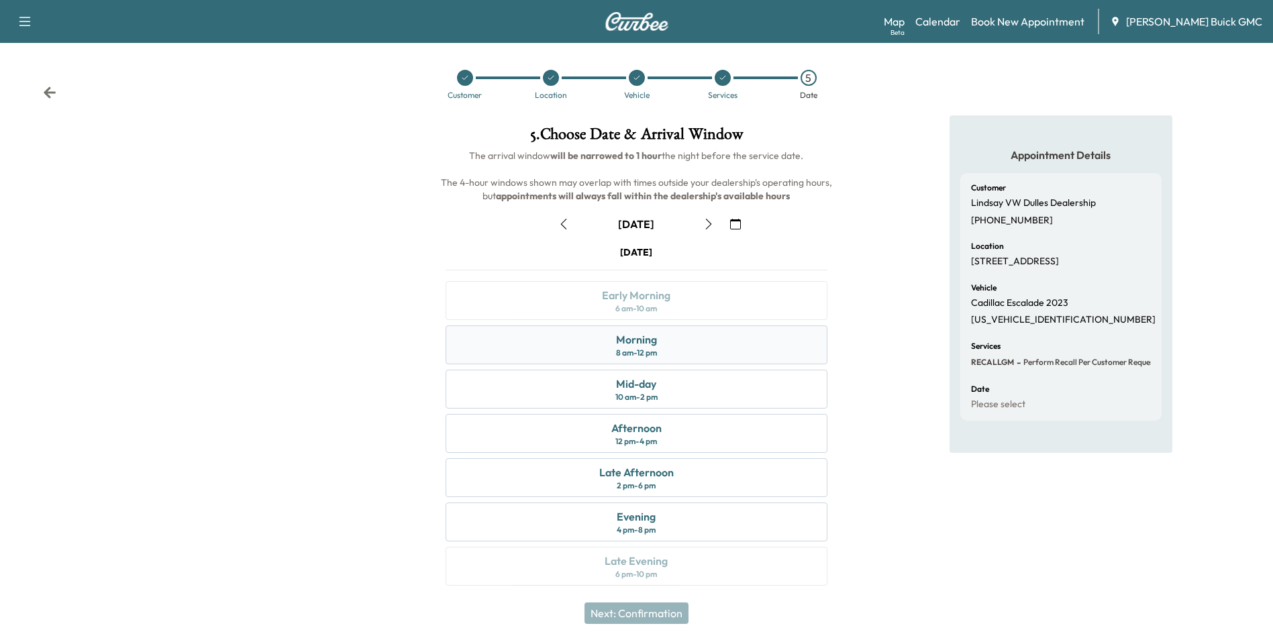
click at [687, 348] on div "Morning 8 am - 12 pm" at bounding box center [636, 344] width 381 height 39
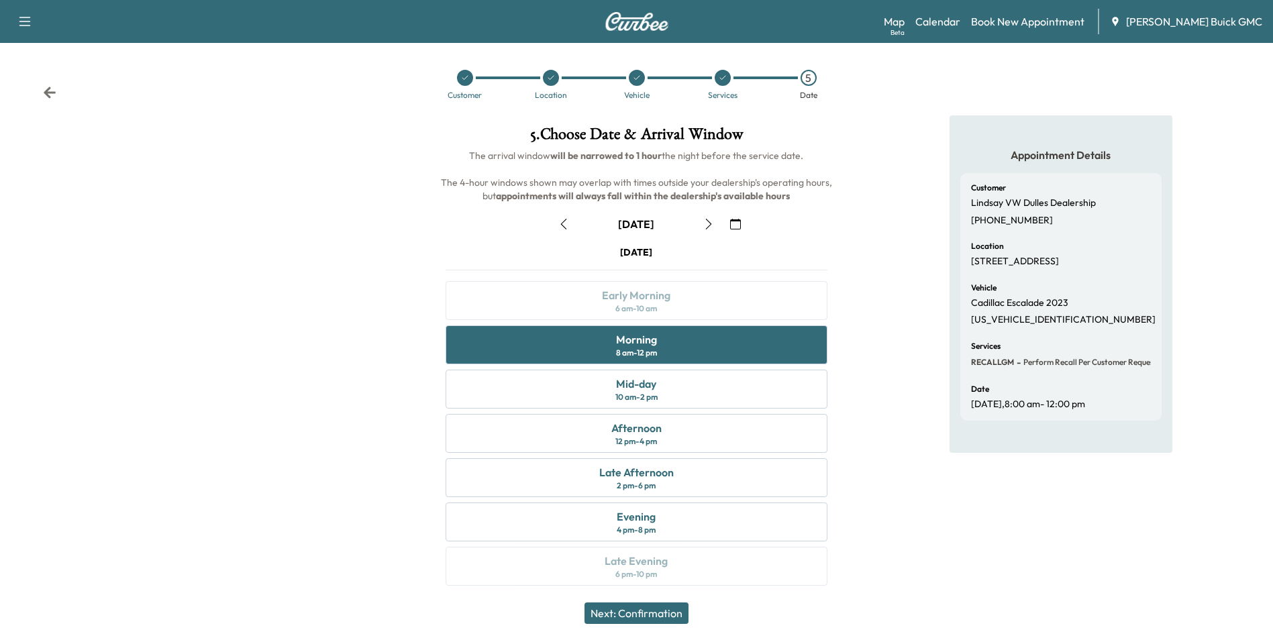
click at [652, 610] on button "Next: Confirmation" at bounding box center [637, 613] width 104 height 21
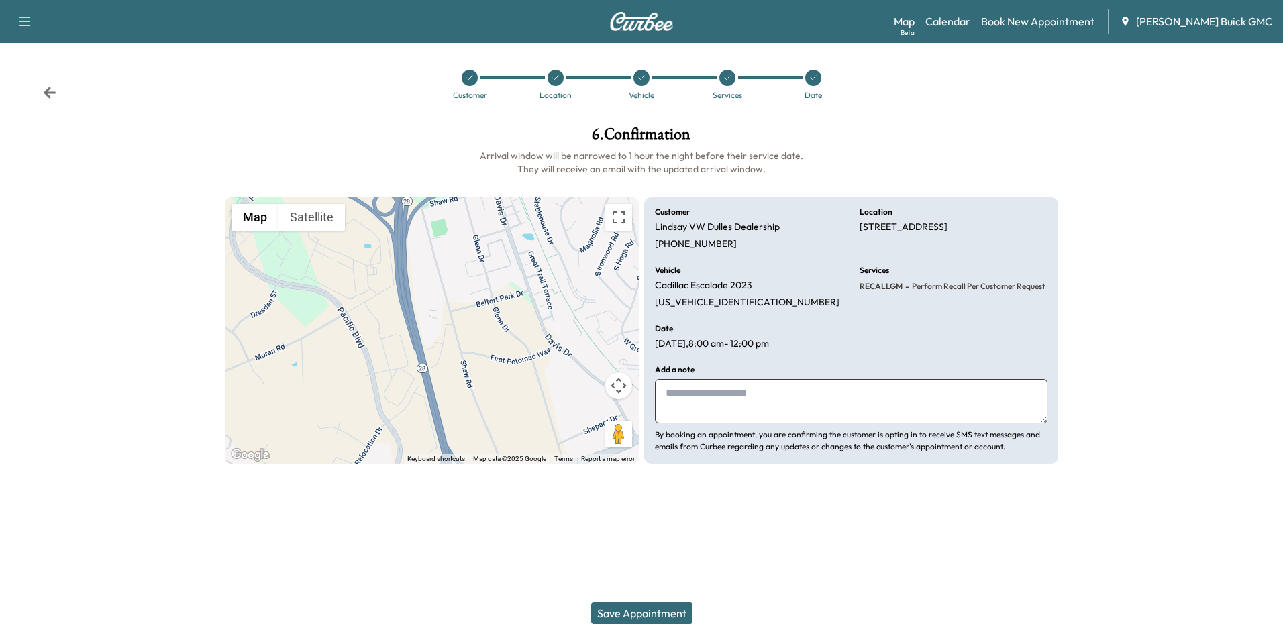
click at [750, 402] on textarea at bounding box center [851, 401] width 393 height 44
type textarea "**********"
click at [662, 609] on button "Save Appointment" at bounding box center [641, 613] width 101 height 21
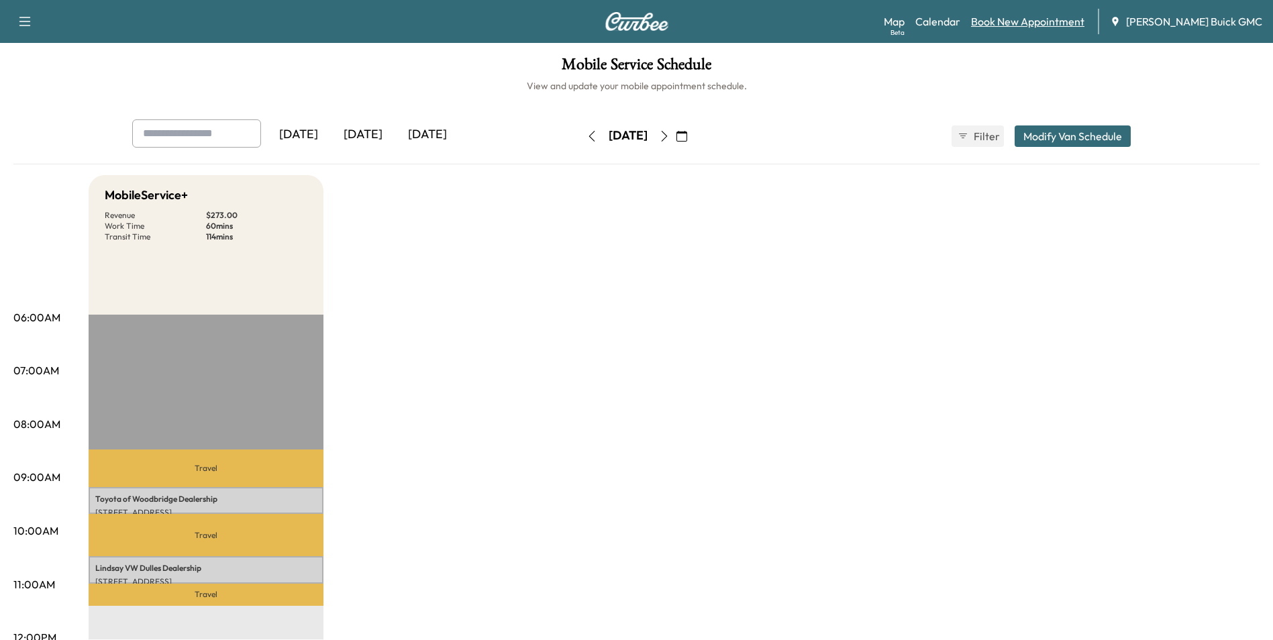
click at [1046, 19] on link "Book New Appointment" at bounding box center [1027, 21] width 113 height 16
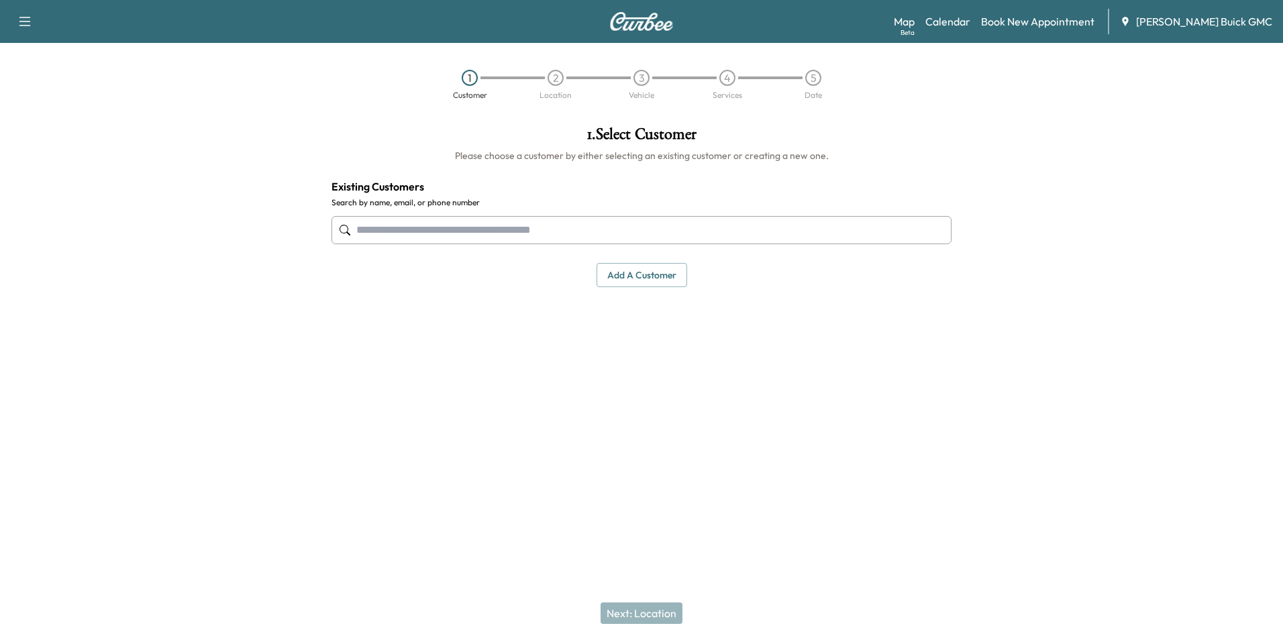
click at [585, 227] on input "text" at bounding box center [642, 230] width 620 height 28
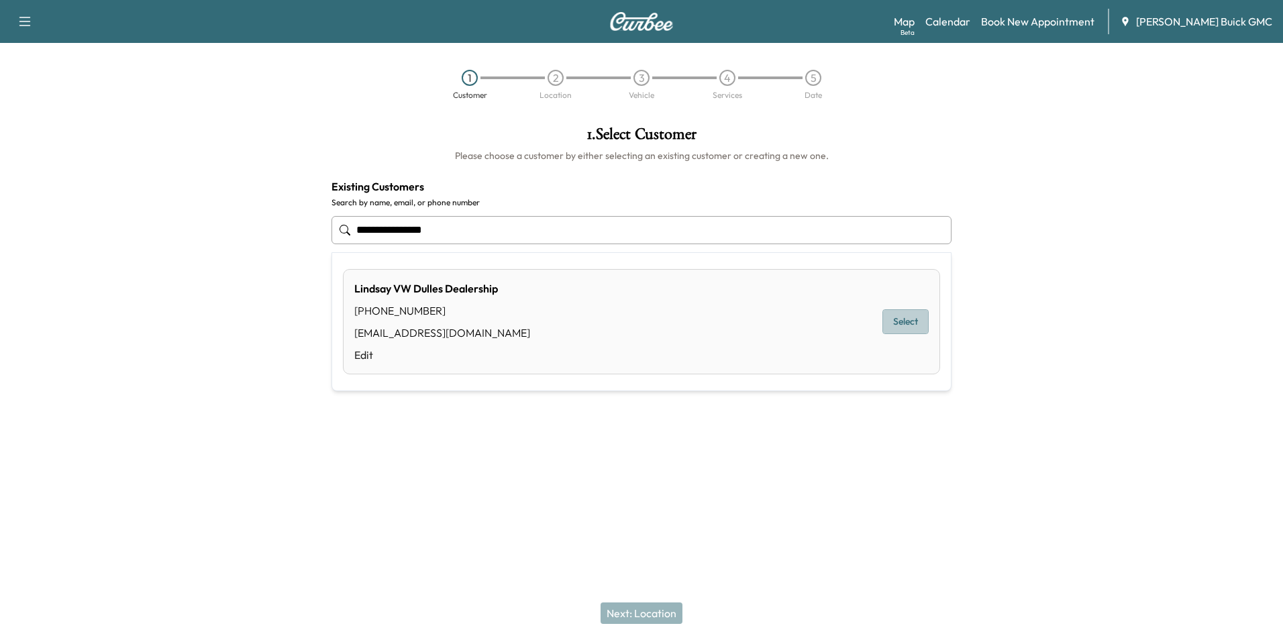
click at [902, 317] on button "Select" at bounding box center [905, 321] width 46 height 25
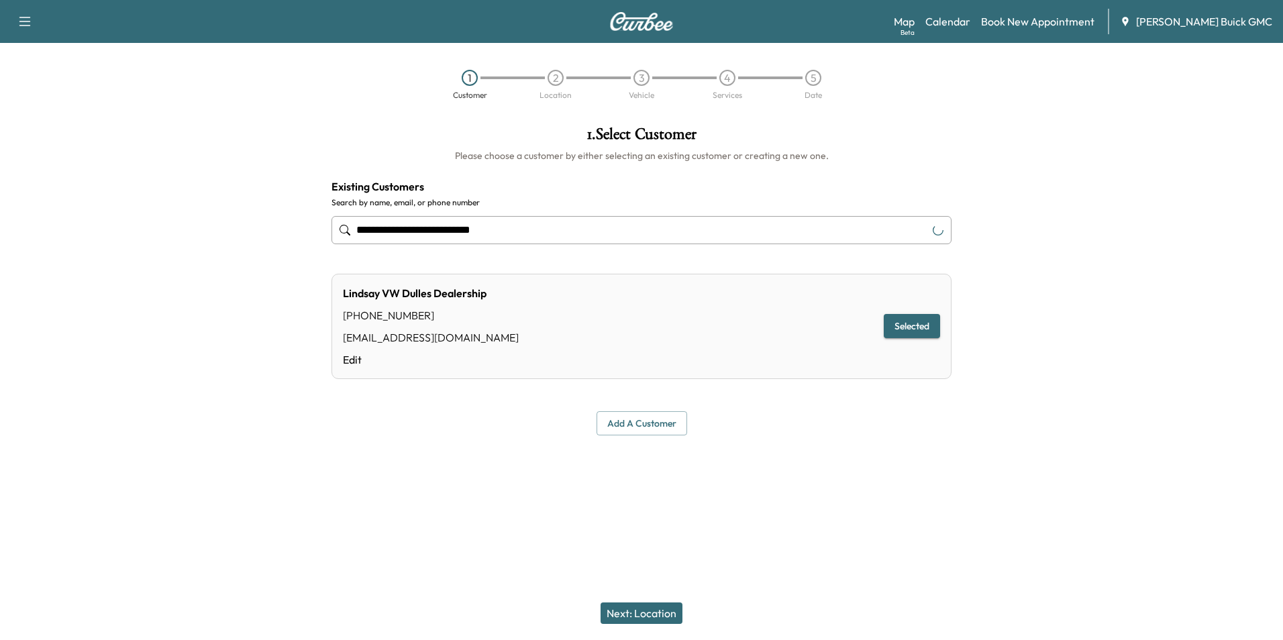
type input "**********"
click at [652, 613] on button "Next: Location" at bounding box center [642, 613] width 82 height 21
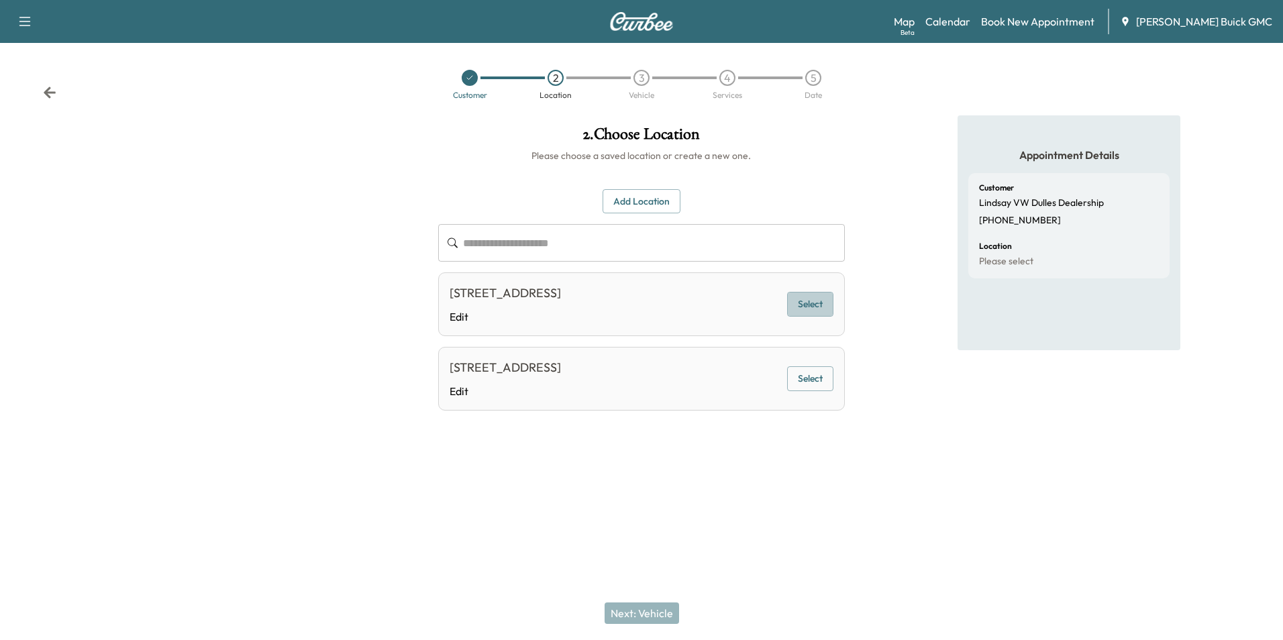
click at [795, 310] on button "Select" at bounding box center [810, 304] width 46 height 25
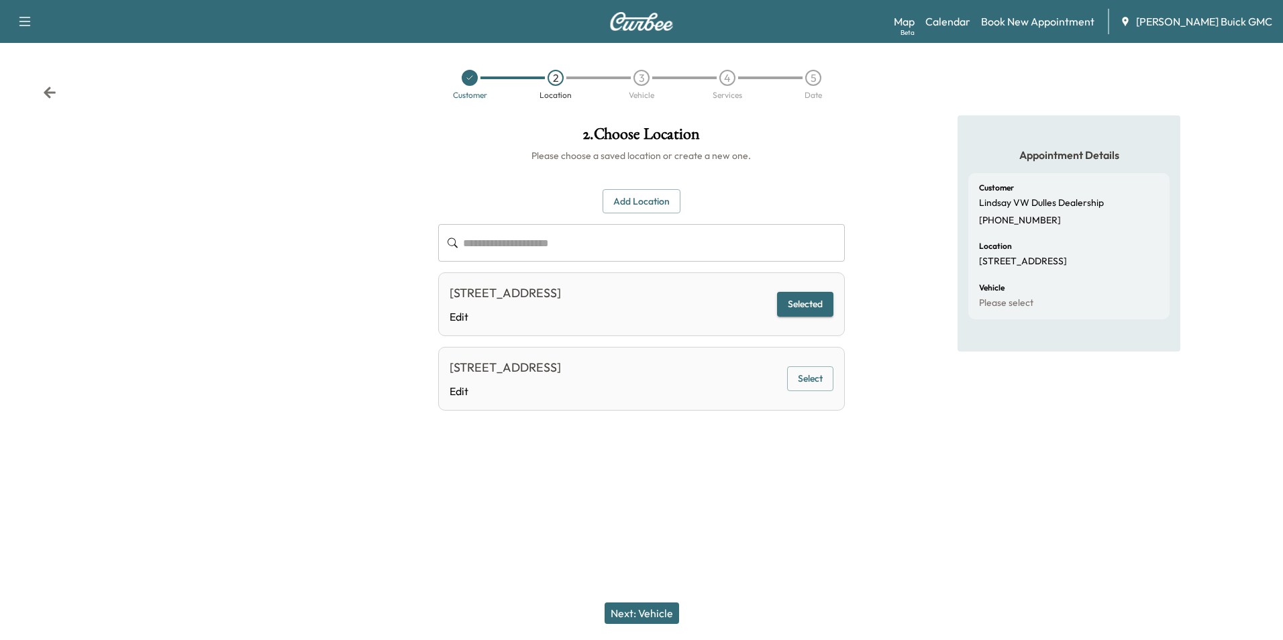
click at [642, 611] on button "Next: Vehicle" at bounding box center [642, 613] width 74 height 21
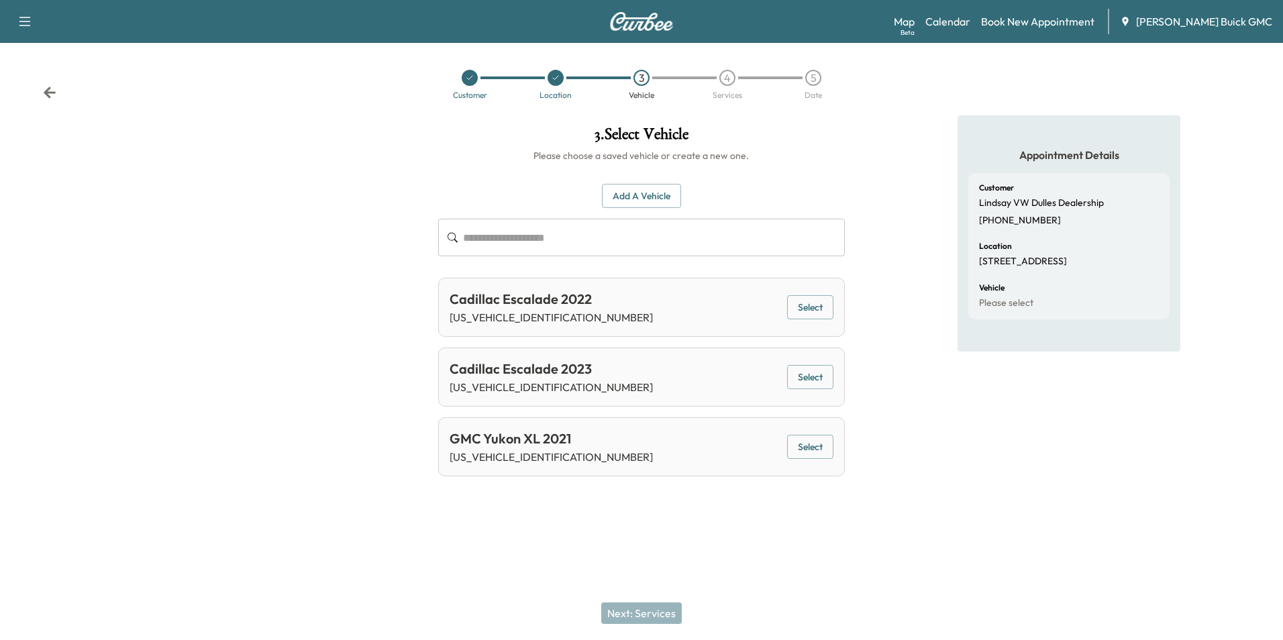
click at [637, 196] on button "Add a Vehicle" at bounding box center [641, 196] width 79 height 25
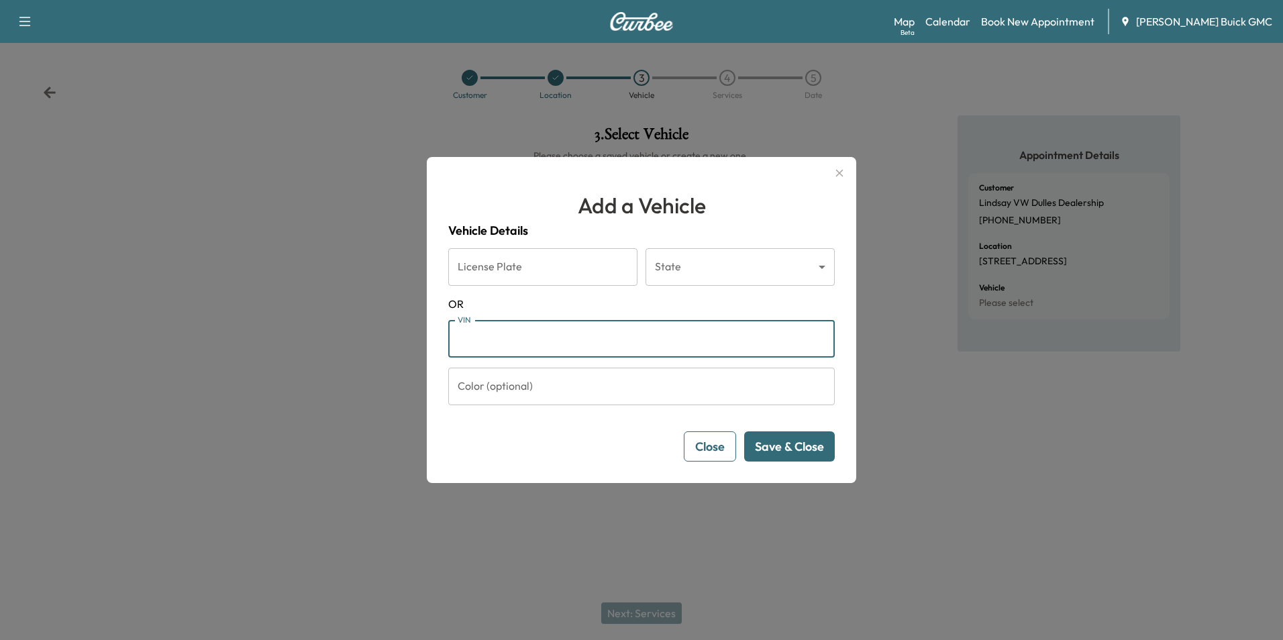
click at [548, 336] on input "VIN" at bounding box center [641, 339] width 387 height 38
type input "**********"
click at [782, 442] on button "Save & Close" at bounding box center [789, 447] width 91 height 30
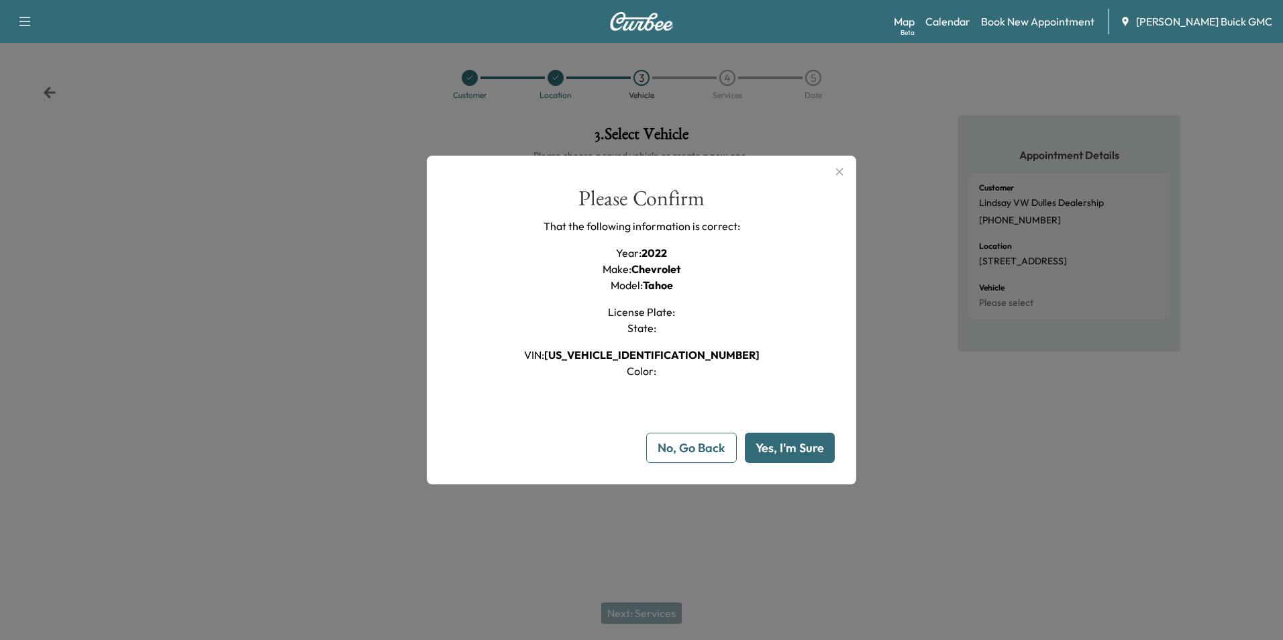
click at [784, 443] on button "Yes, I'm Sure" at bounding box center [790, 448] width 90 height 30
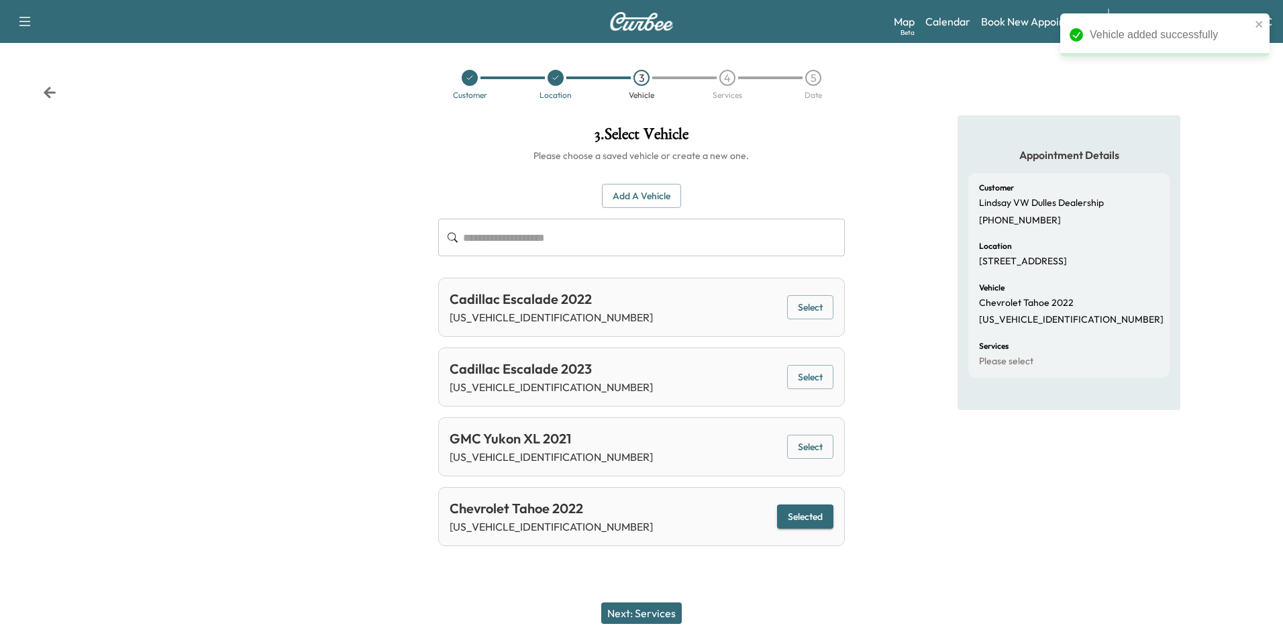
click at [666, 611] on button "Next: Services" at bounding box center [641, 613] width 81 height 21
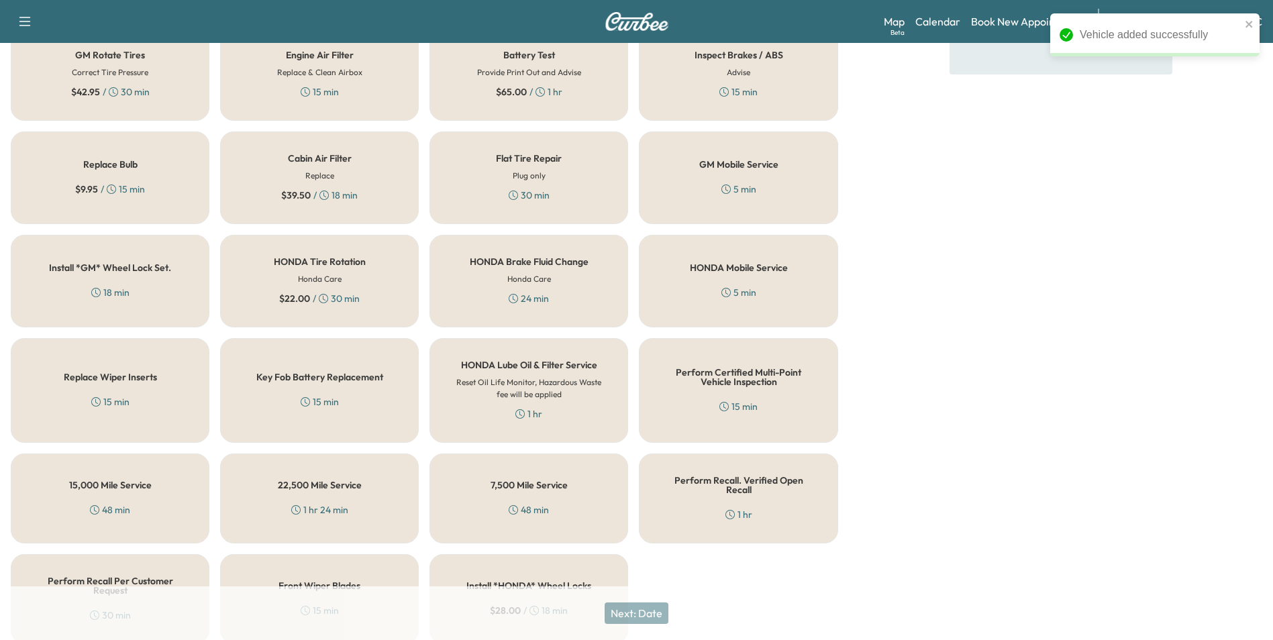
scroll to position [384, 0]
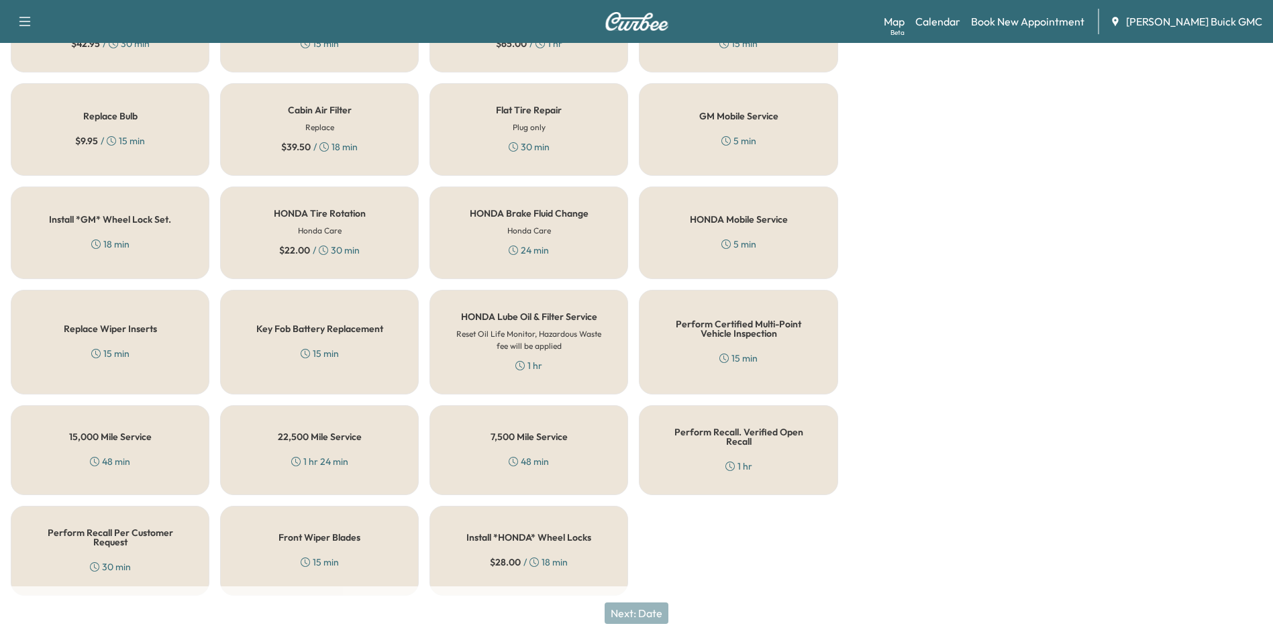
click at [154, 542] on div "Perform Recall Per Customer Request 30 min" at bounding box center [110, 551] width 199 height 90
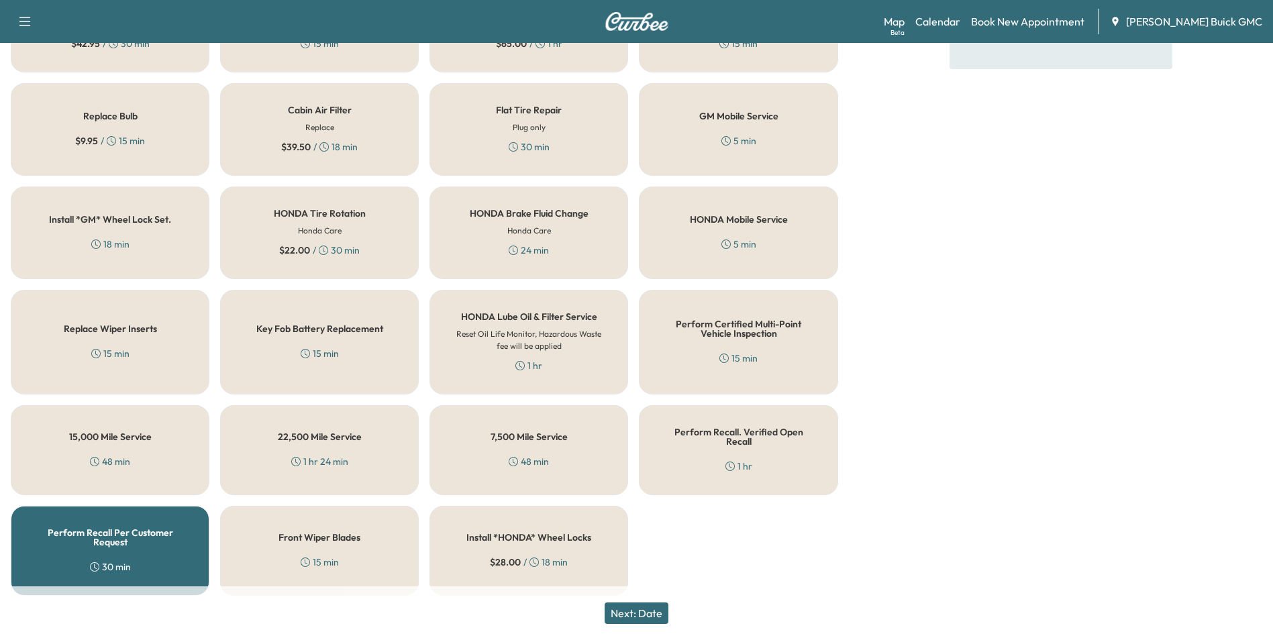
click at [652, 614] on button "Next: Date" at bounding box center [637, 613] width 64 height 21
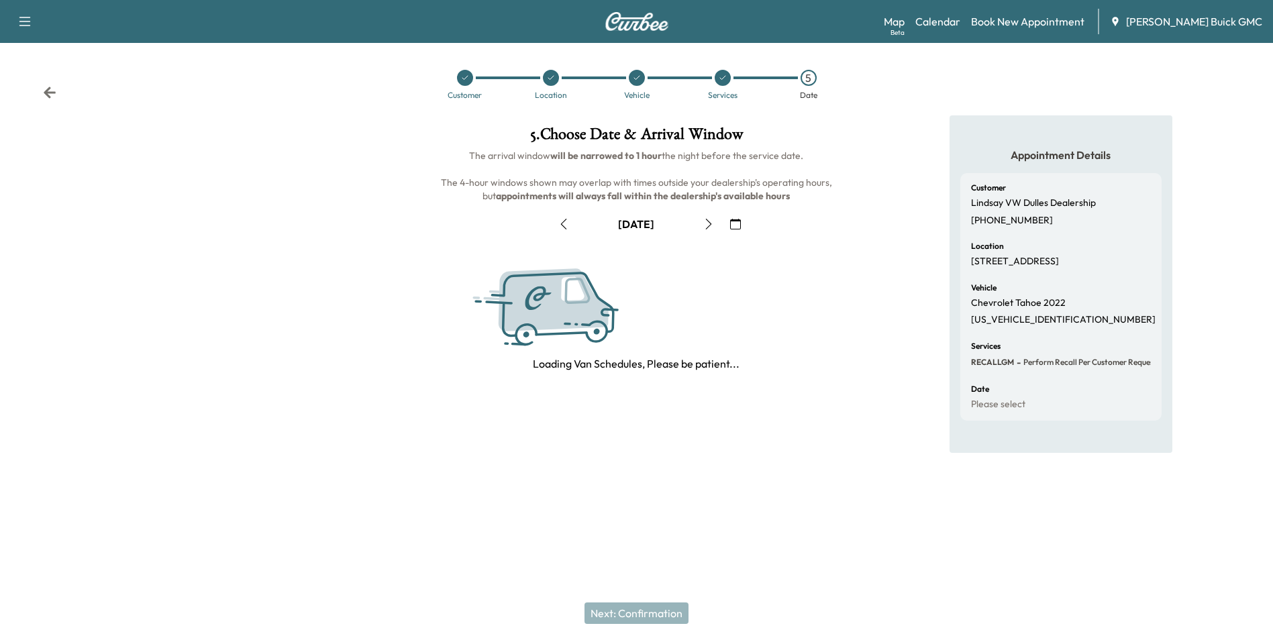
scroll to position [0, 0]
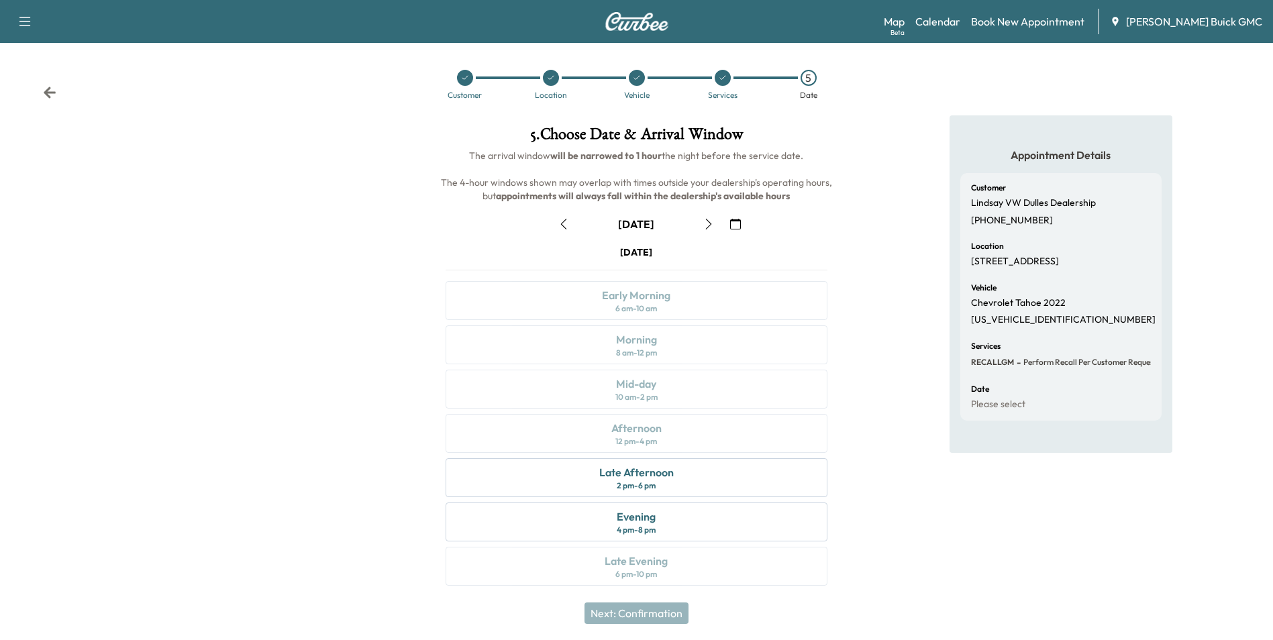
click at [736, 223] on icon "button" at bounding box center [735, 224] width 11 height 11
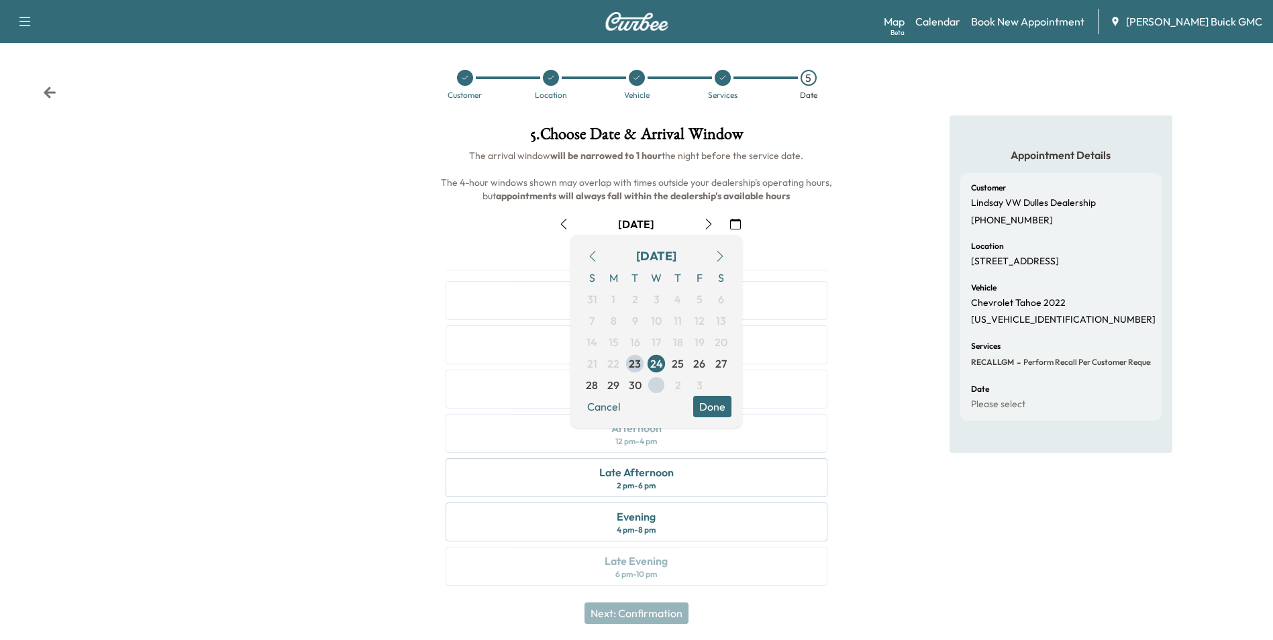
click at [653, 383] on span "1" at bounding box center [656, 384] width 21 height 21
click at [706, 405] on button "Done" at bounding box center [712, 406] width 38 height 21
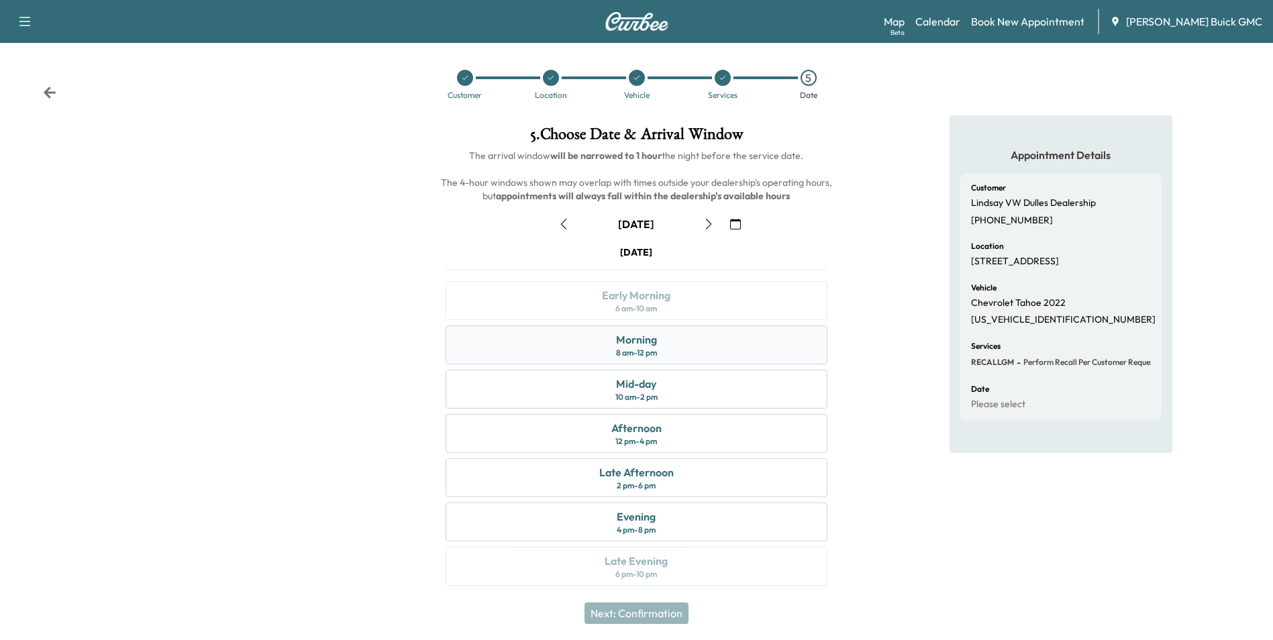
click at [652, 336] on div "Morning" at bounding box center [636, 340] width 41 height 16
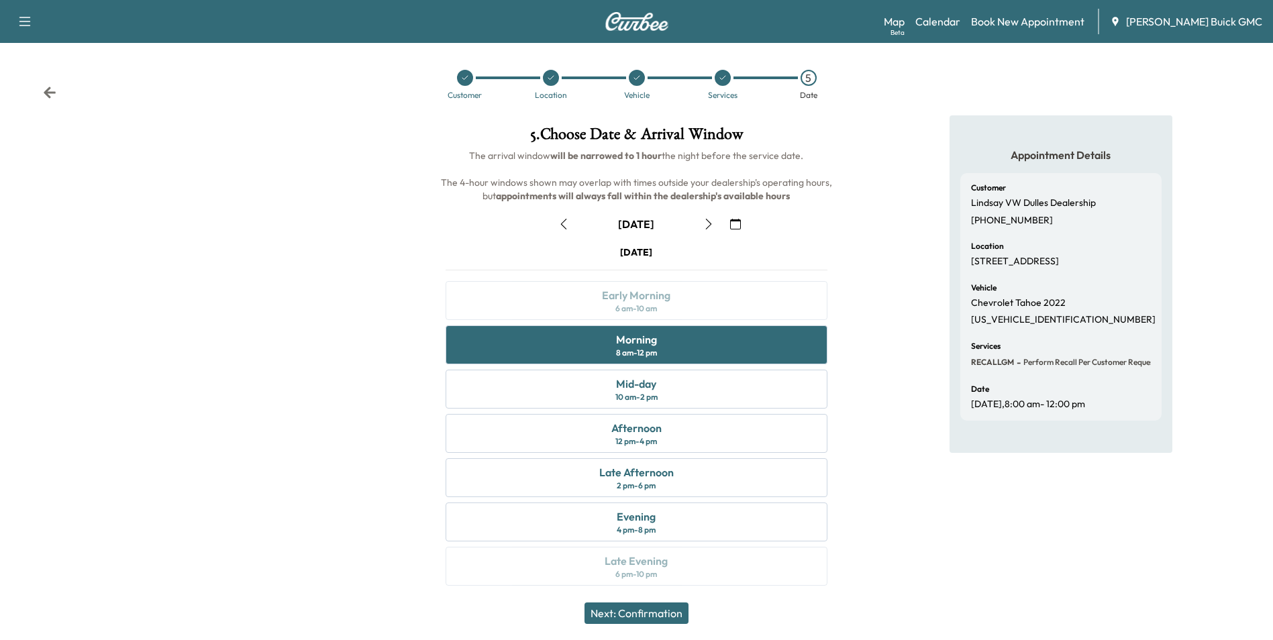
click at [660, 608] on button "Next: Confirmation" at bounding box center [637, 613] width 104 height 21
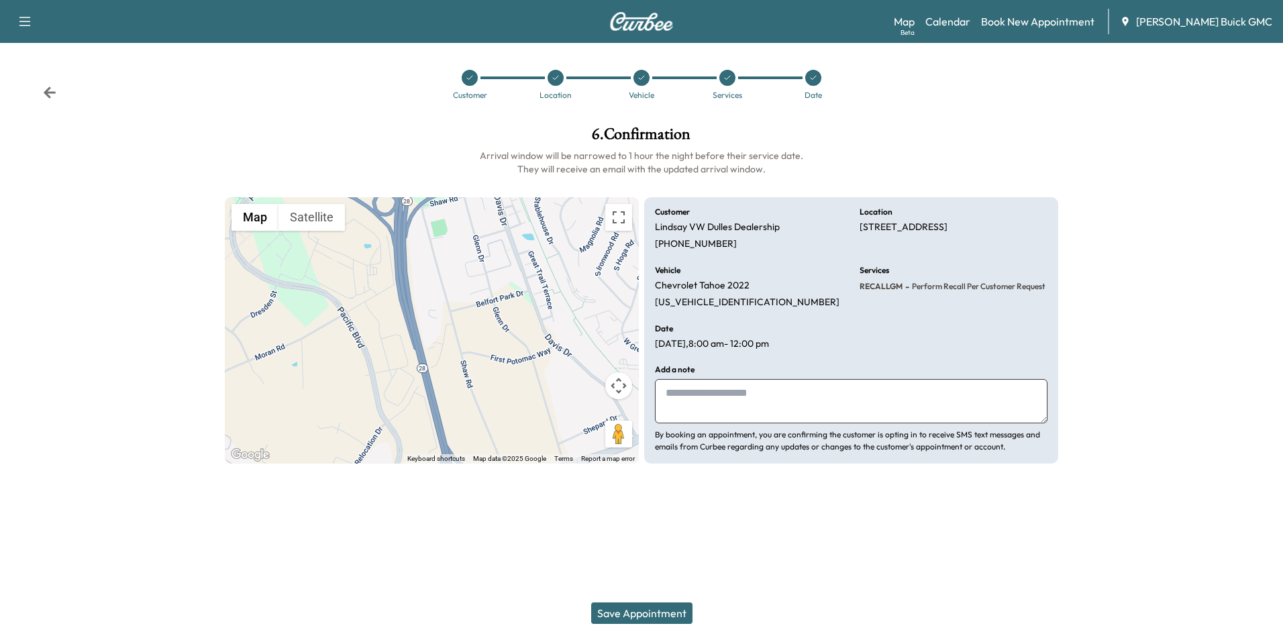
click at [742, 405] on textarea at bounding box center [851, 401] width 393 height 44
drag, startPoint x: 664, startPoint y: 391, endPoint x: 747, endPoint y: 391, distance: 82.5
click at [811, 391] on textarea "**********" at bounding box center [851, 401] width 393 height 44
type textarea "**********"
click at [636, 613] on button "Save Appointment" at bounding box center [641, 613] width 101 height 21
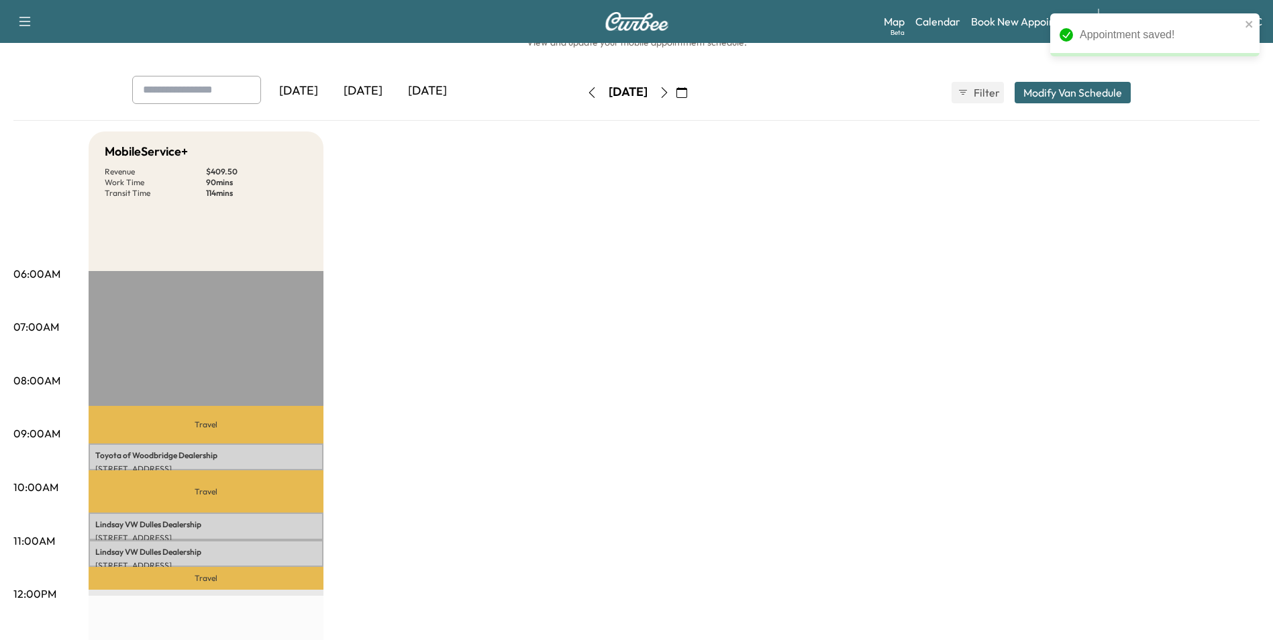
scroll to position [67, 0]
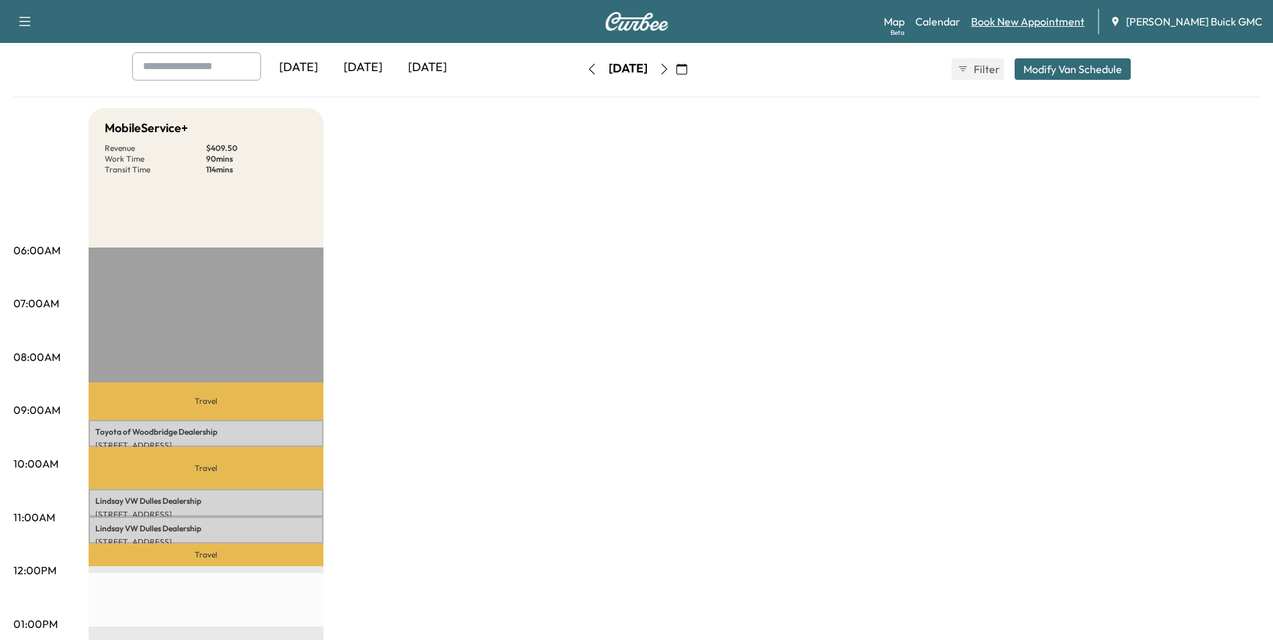
click at [1042, 19] on link "Book New Appointment" at bounding box center [1027, 21] width 113 height 16
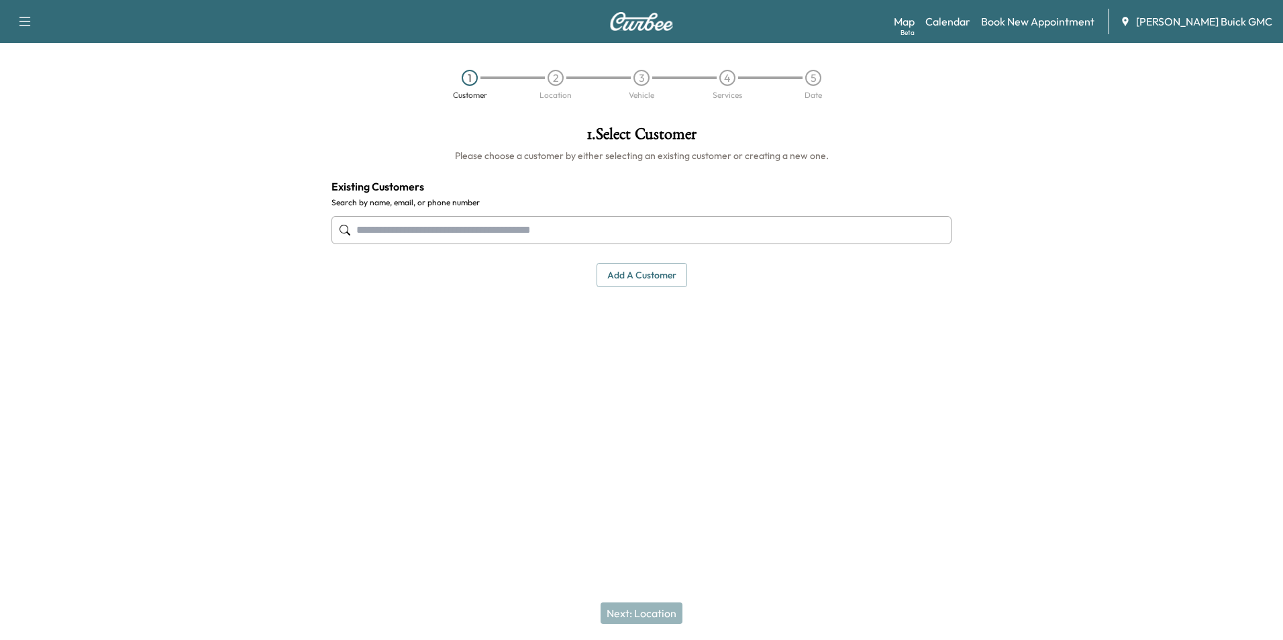
click at [540, 225] on input "text" at bounding box center [642, 230] width 620 height 28
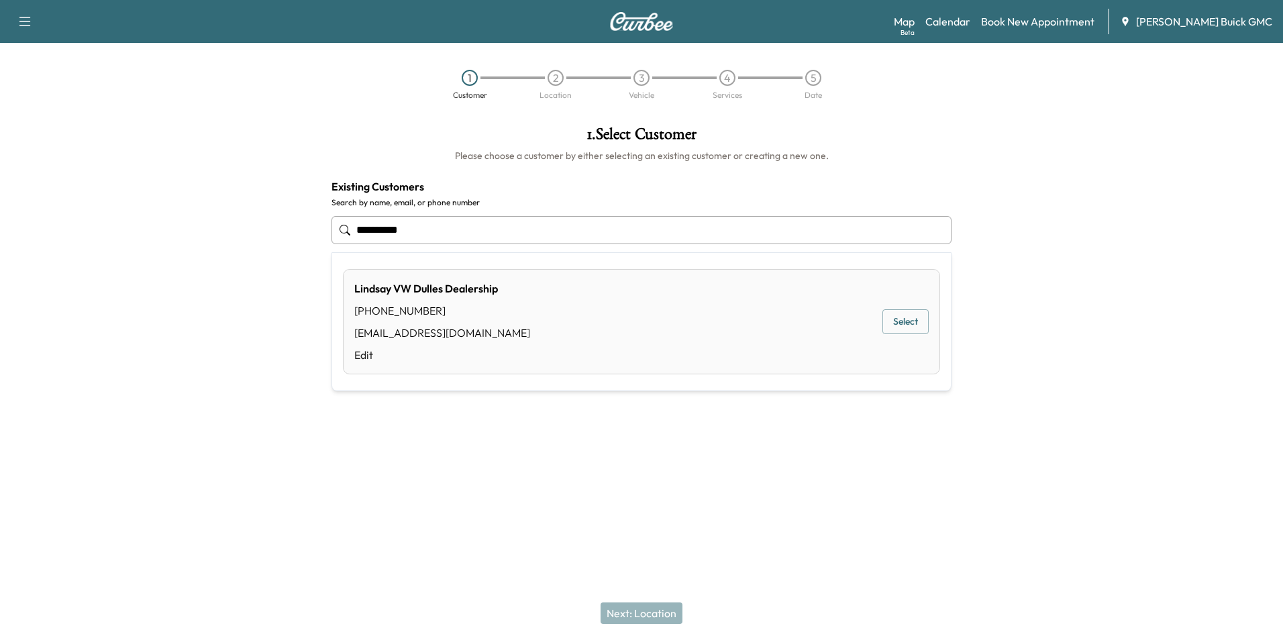
click at [903, 319] on button "Select" at bounding box center [905, 321] width 46 height 25
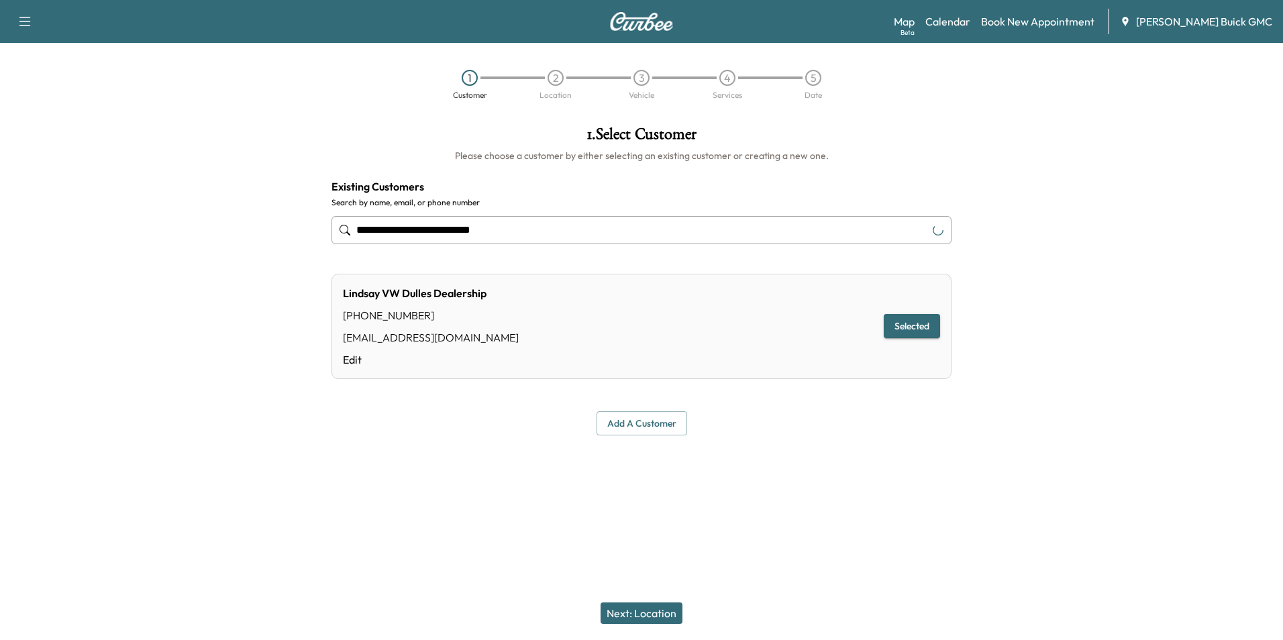
type input "**********"
click at [640, 613] on button "Next: Location" at bounding box center [642, 613] width 82 height 21
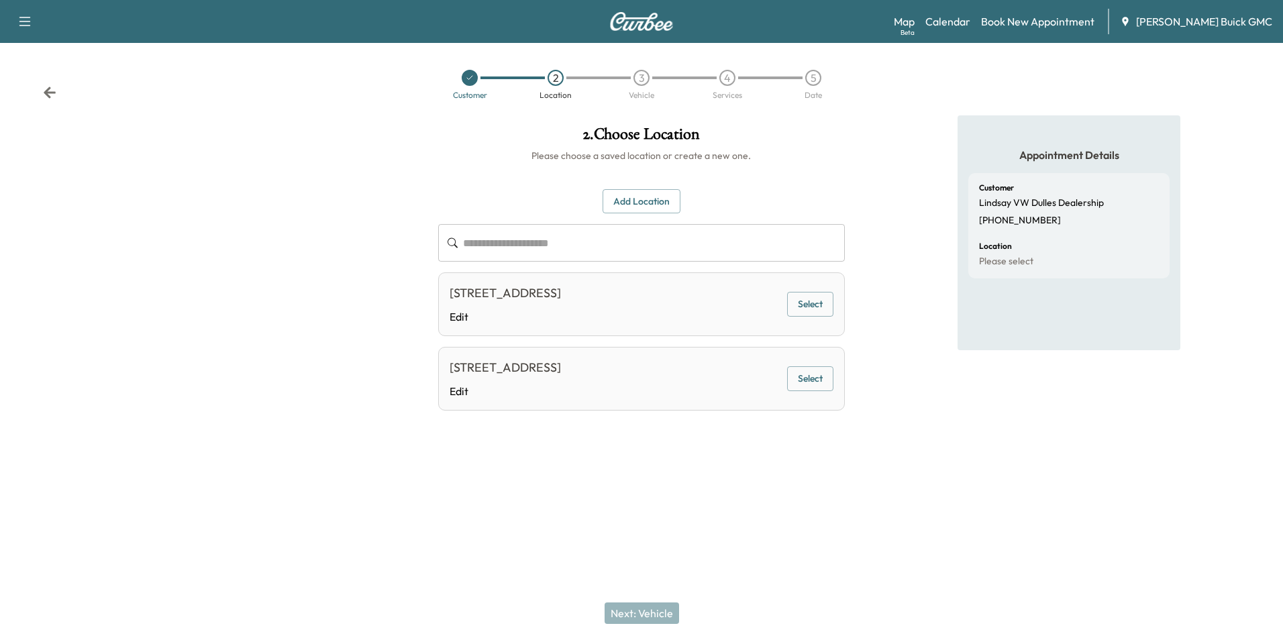
click at [813, 299] on button "Select" at bounding box center [810, 304] width 46 height 25
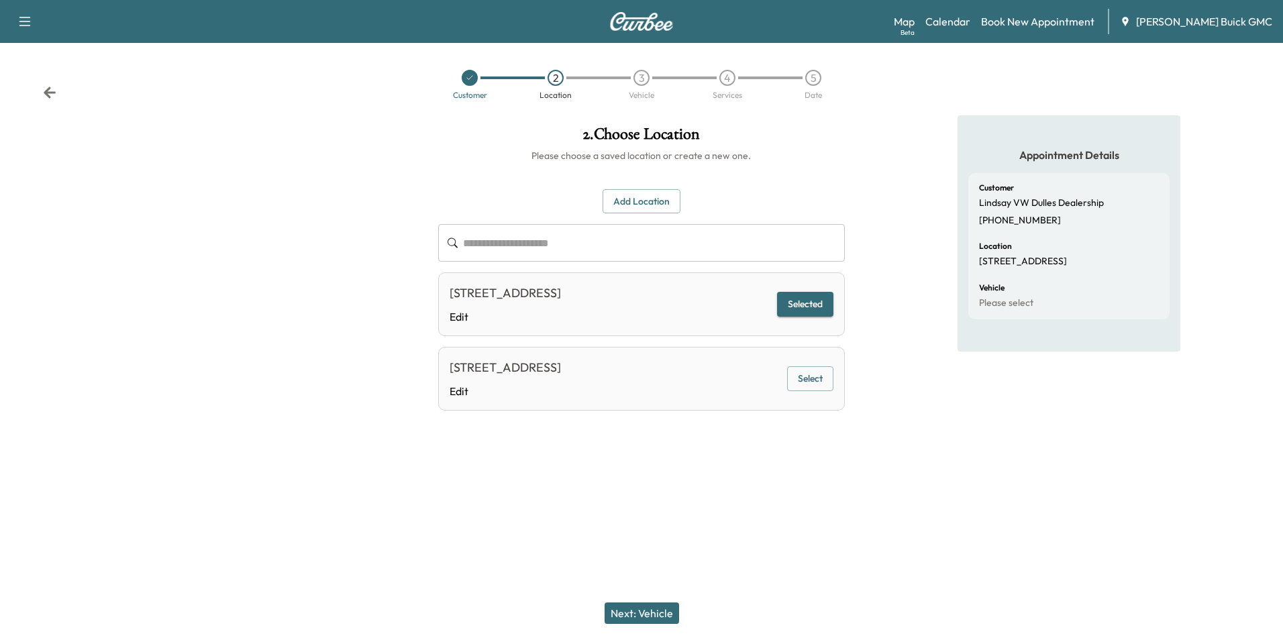
click at [655, 610] on button "Next: Vehicle" at bounding box center [642, 613] width 74 height 21
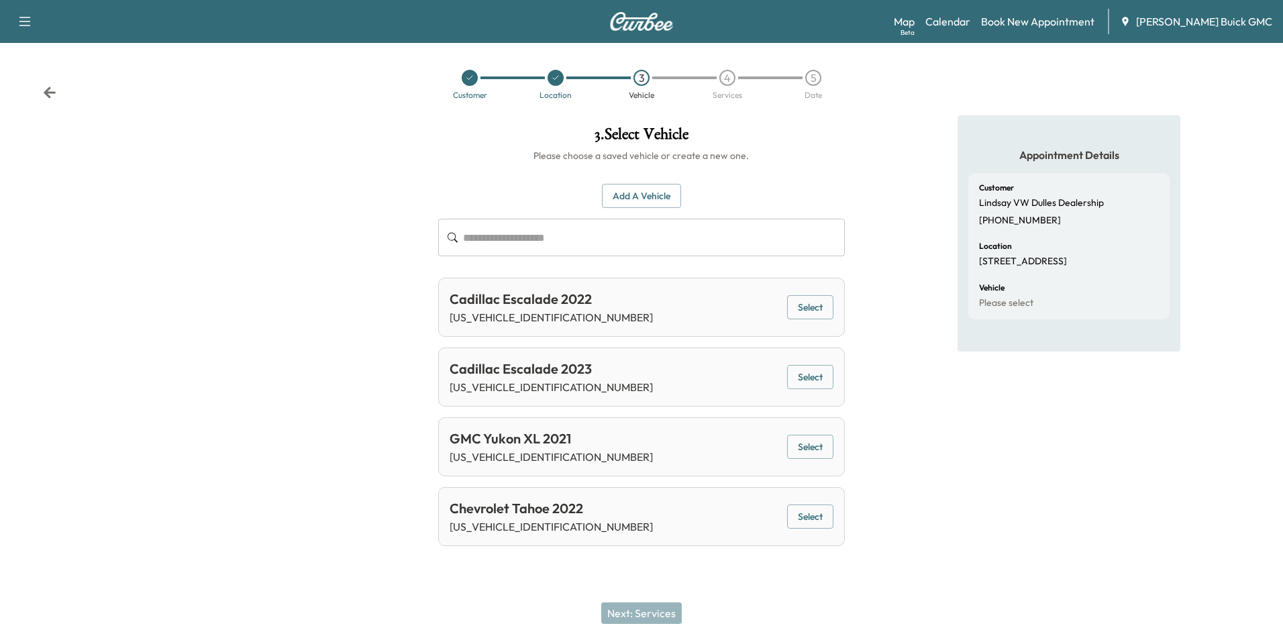
click at [653, 189] on button "Add a Vehicle" at bounding box center [641, 196] width 79 height 25
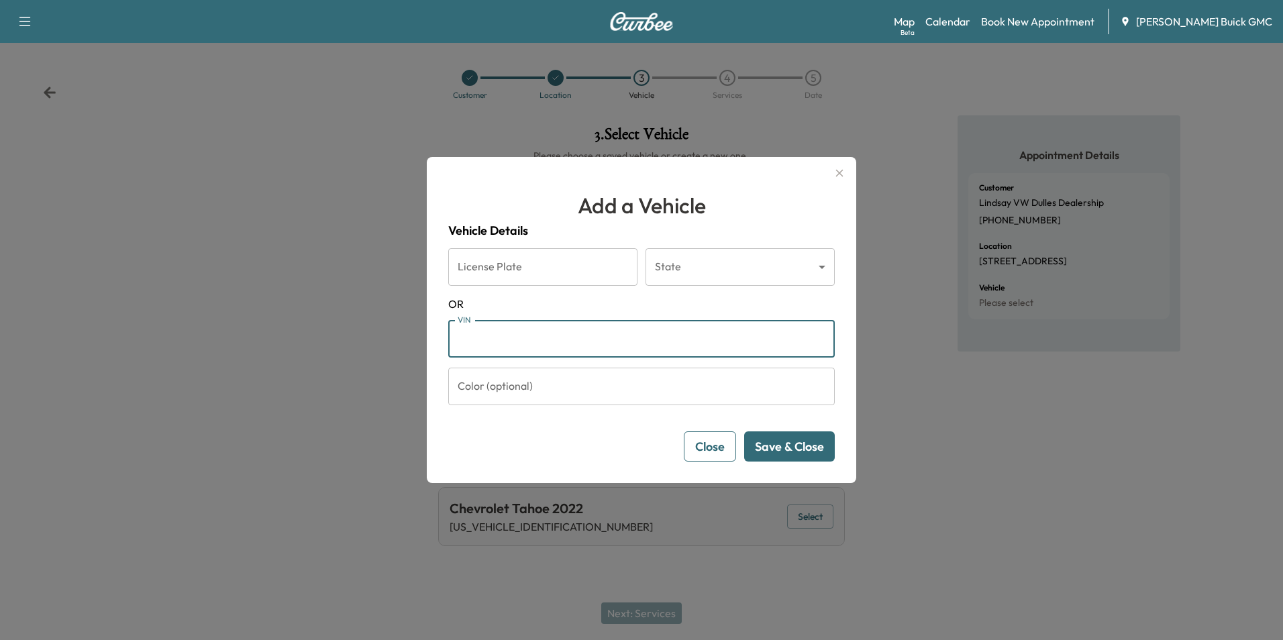
click at [546, 352] on input "VIN" at bounding box center [641, 339] width 387 height 38
type input "**********"
click at [779, 437] on button "Save & Close" at bounding box center [789, 447] width 91 height 30
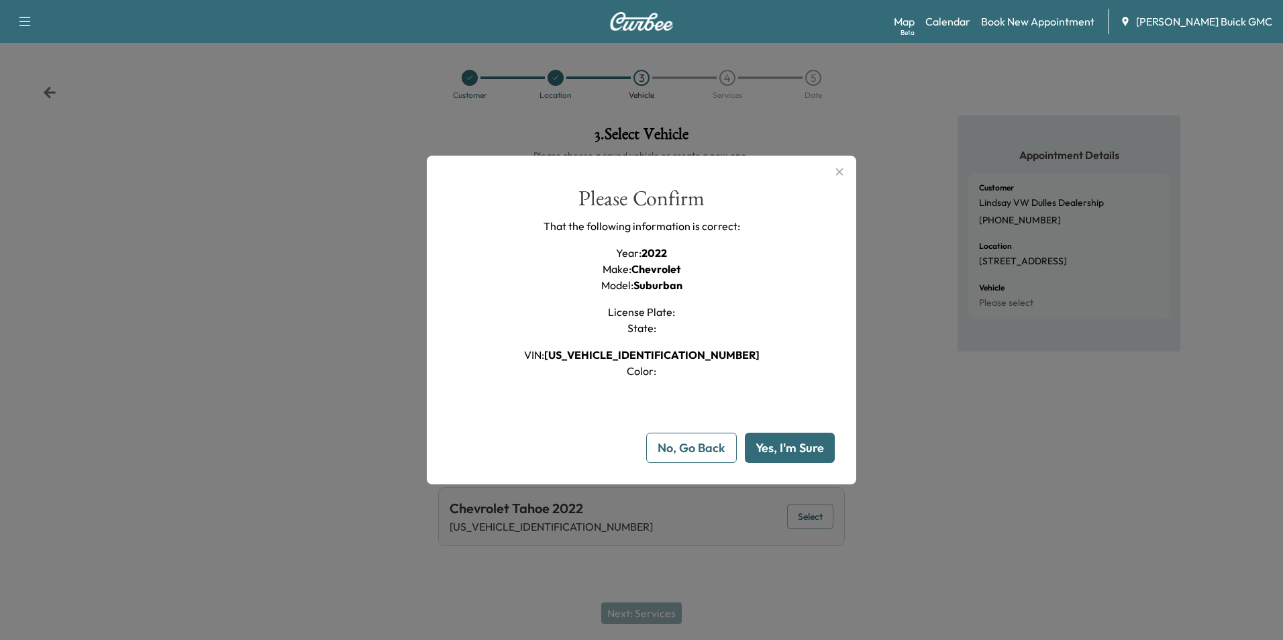
click at [784, 444] on button "Yes, I'm Sure" at bounding box center [790, 448] width 90 height 30
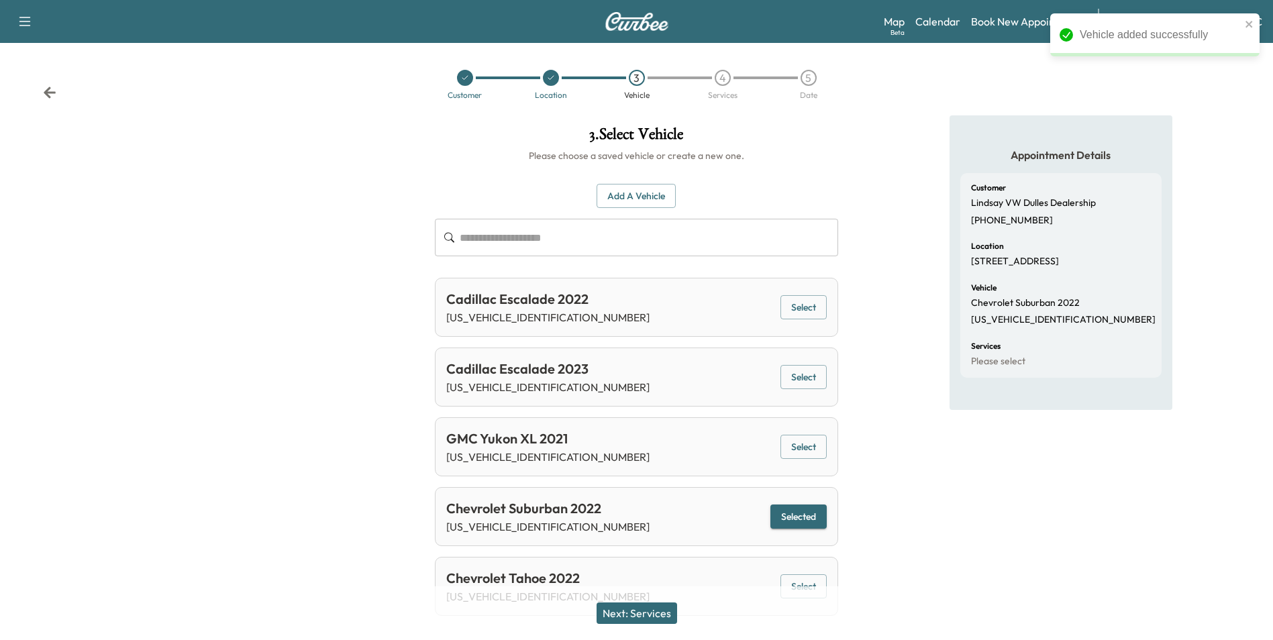
click at [642, 613] on button "Next: Services" at bounding box center [637, 613] width 81 height 21
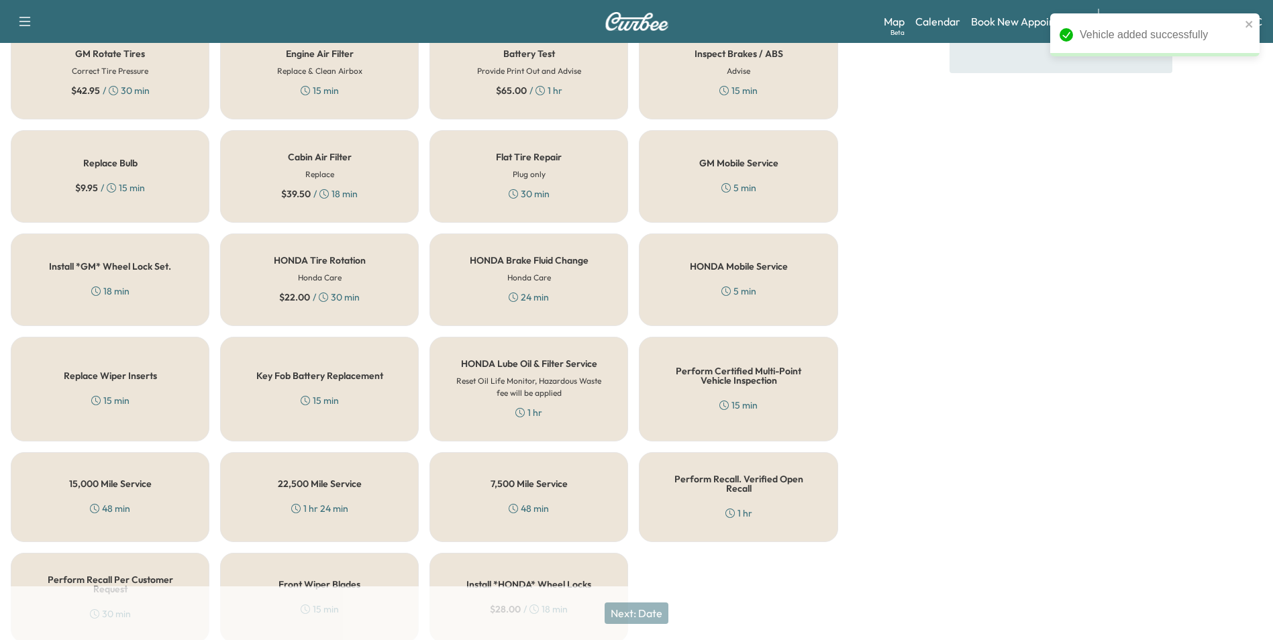
scroll to position [384, 0]
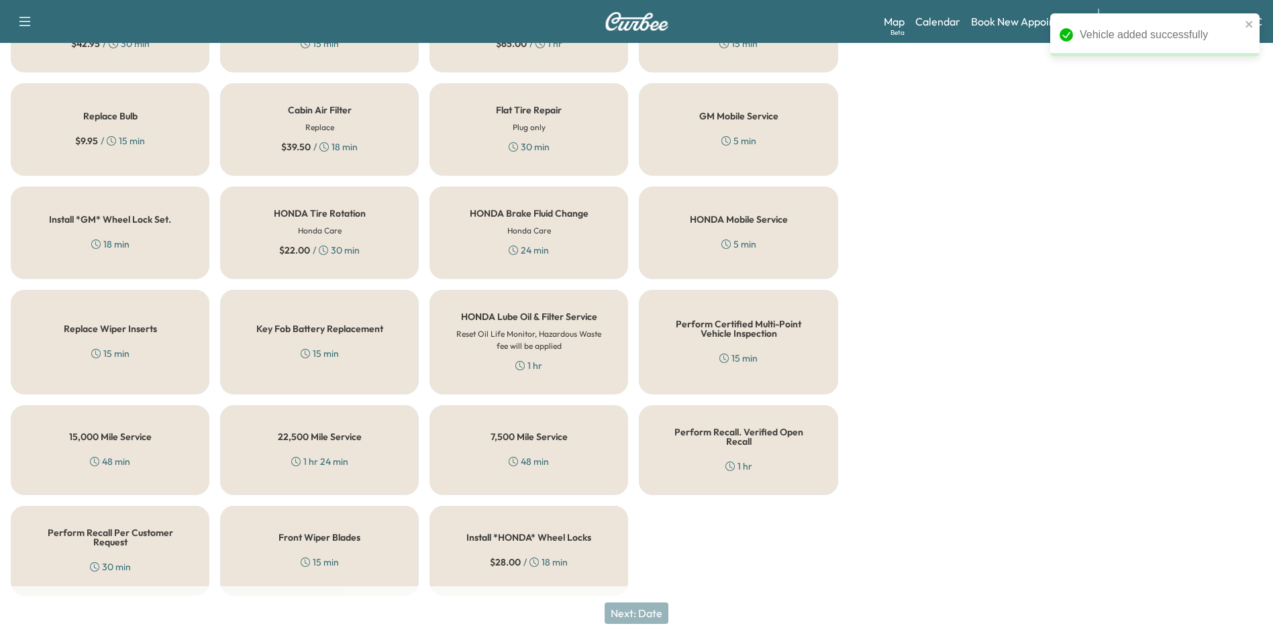
click at [145, 528] on h5 "Perform Recall Per Customer Request" at bounding box center [110, 537] width 154 height 19
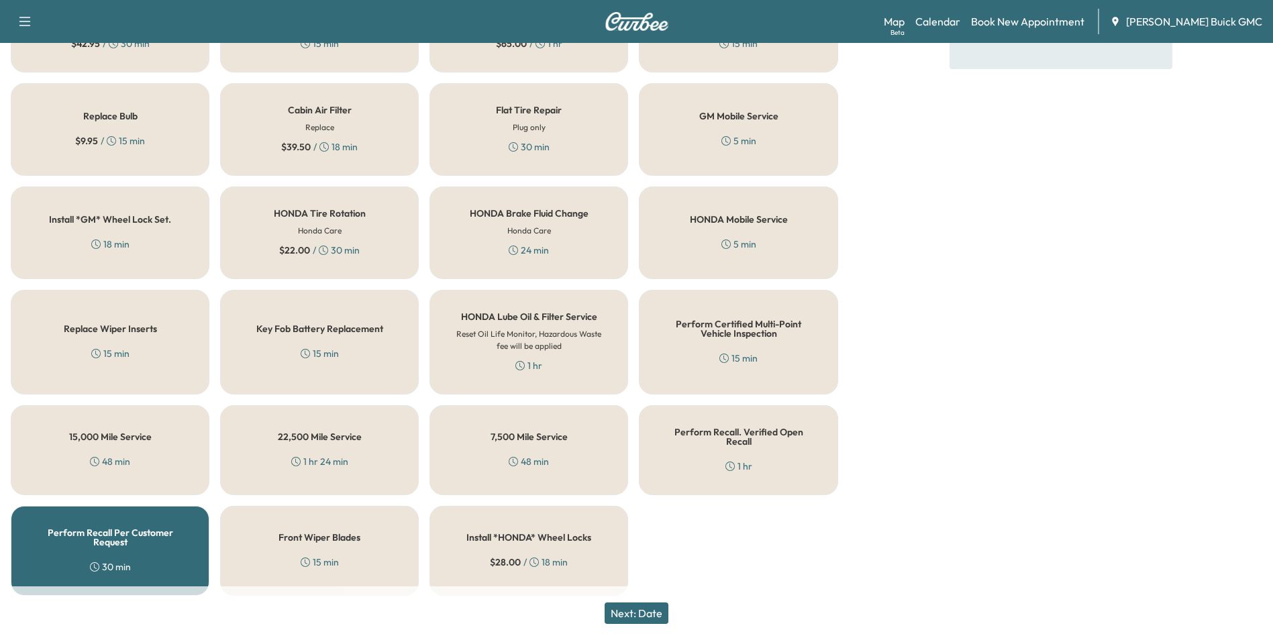
click at [648, 609] on button "Next: Date" at bounding box center [637, 613] width 64 height 21
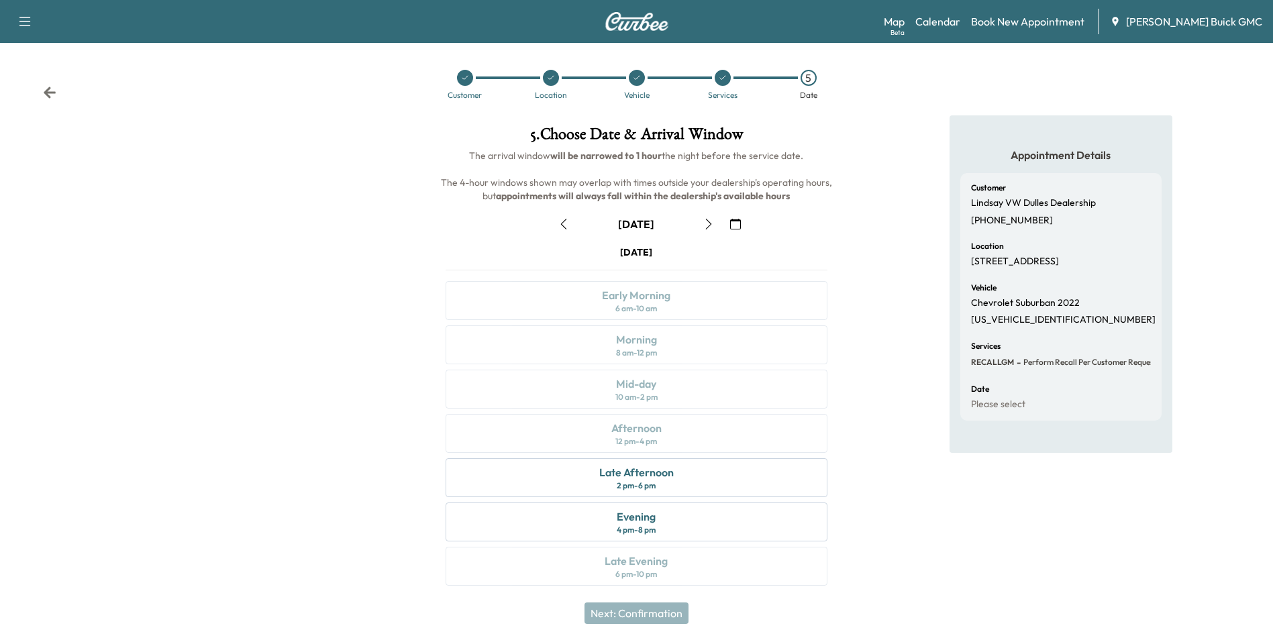
click at [736, 222] on icon "button" at bounding box center [735, 224] width 11 height 11
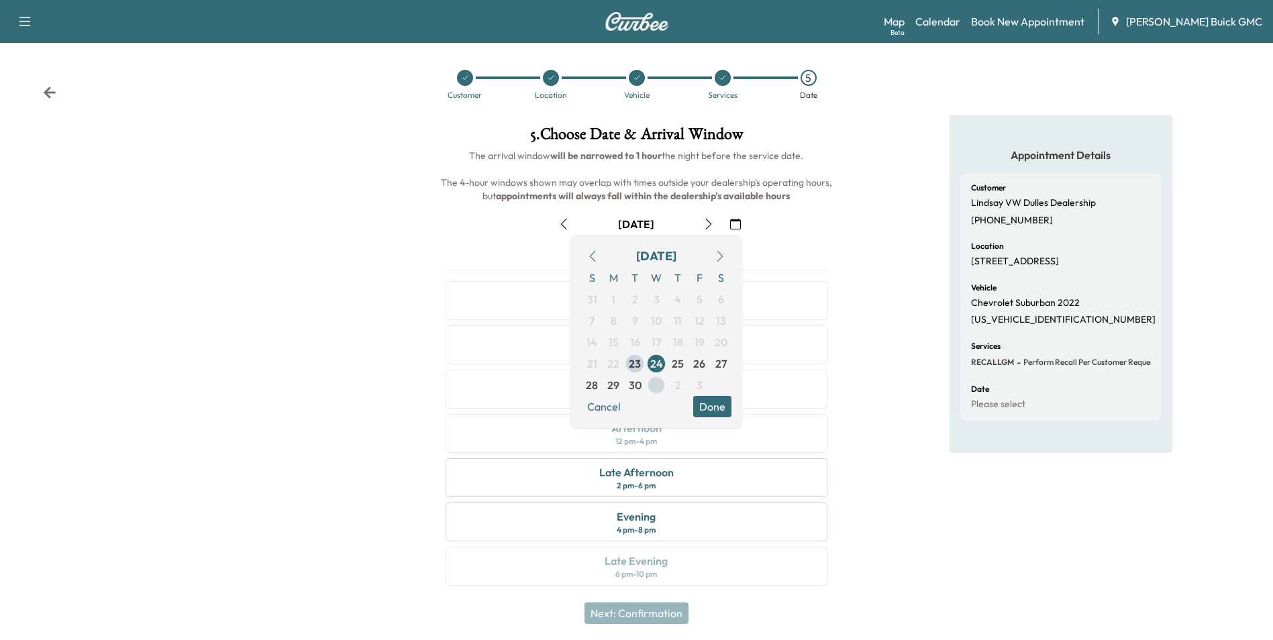
click at [654, 384] on span "1" at bounding box center [656, 385] width 4 height 16
click at [713, 408] on button "Done" at bounding box center [712, 406] width 38 height 21
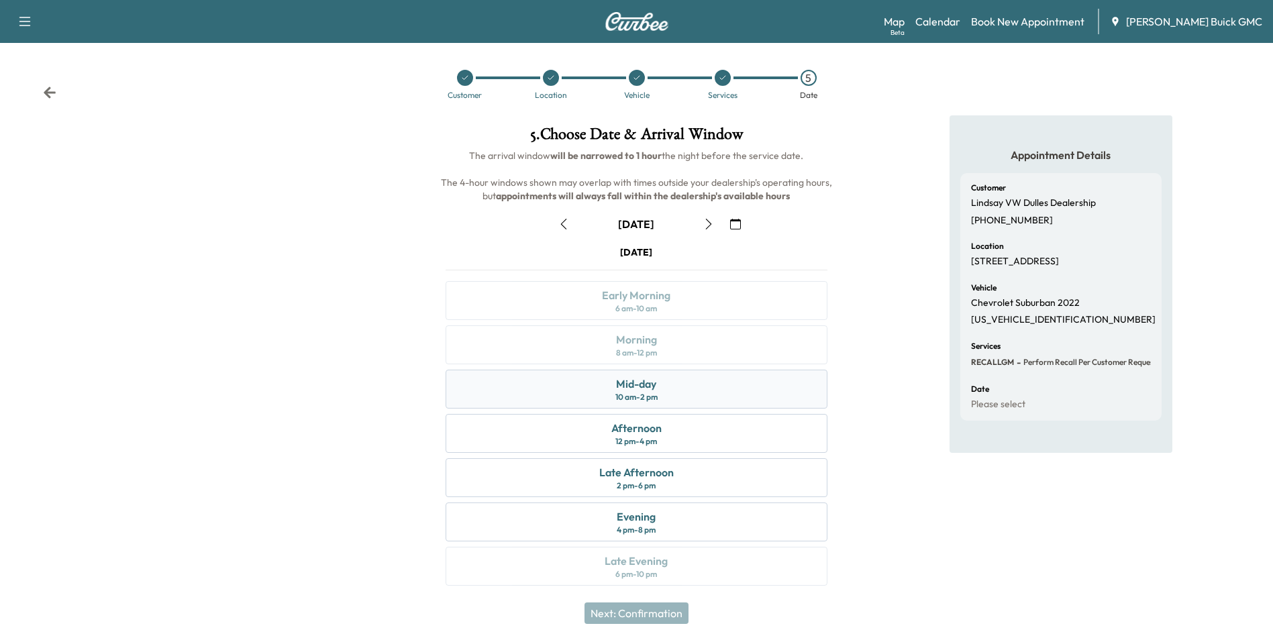
click at [646, 383] on div "Mid-day" at bounding box center [636, 384] width 40 height 16
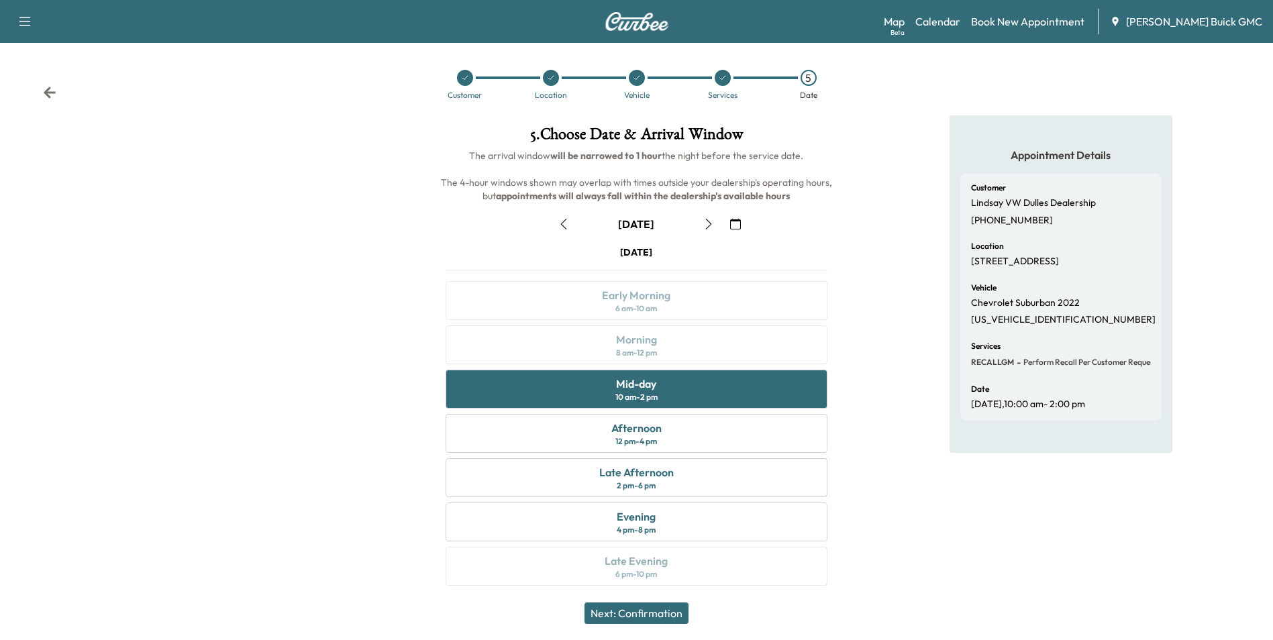
click at [658, 613] on button "Next: Confirmation" at bounding box center [637, 613] width 104 height 21
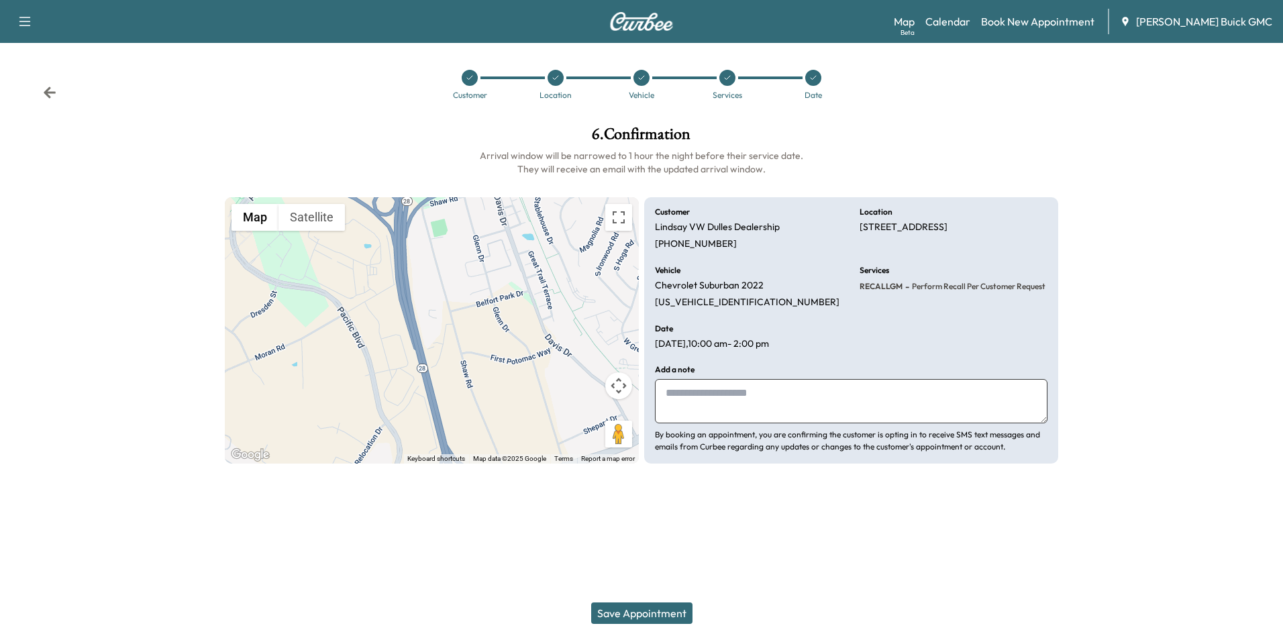
click at [765, 428] on div "Add a note By booking an appointment, you are confirming the customer is opting…" at bounding box center [851, 409] width 393 height 87
click at [768, 390] on textarea at bounding box center [851, 401] width 393 height 44
paste textarea "**********"
type textarea "**********"
click at [652, 612] on button "Save Appointment" at bounding box center [641, 613] width 101 height 21
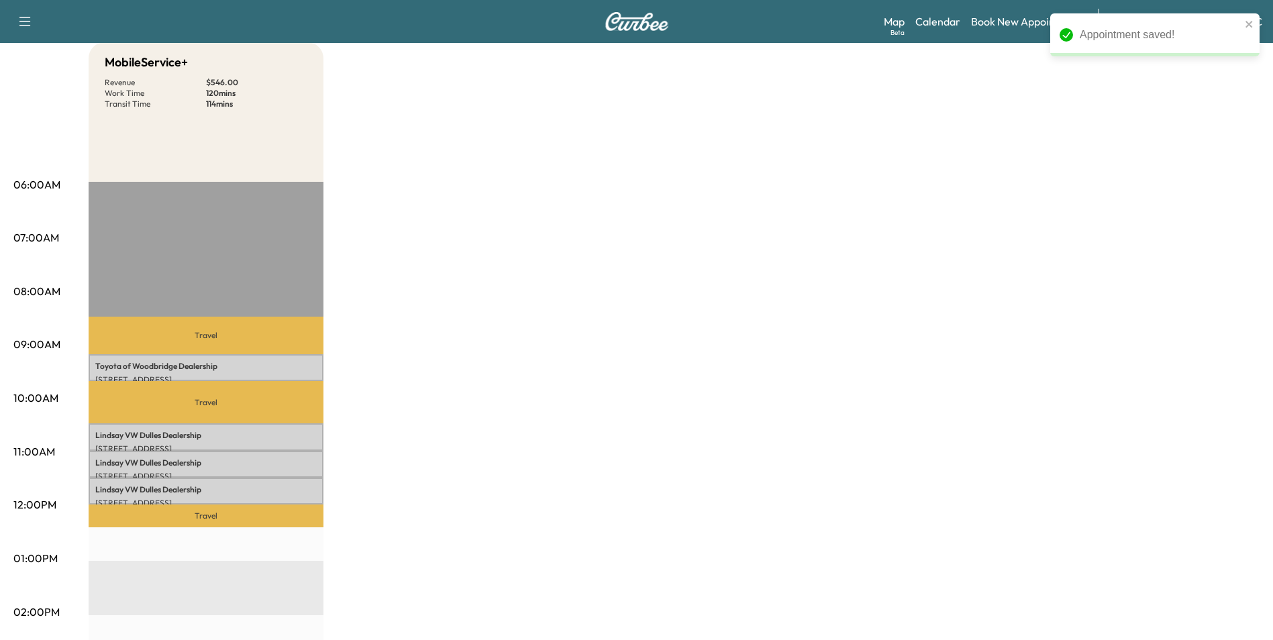
scroll to position [134, 0]
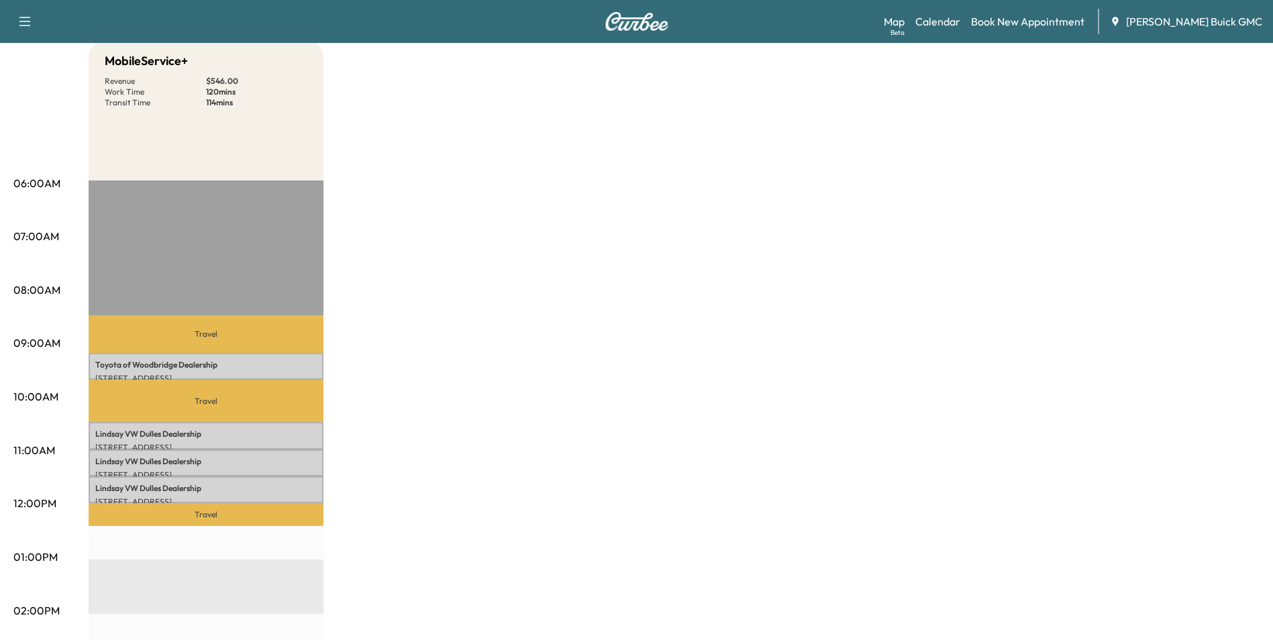
drag, startPoint x: 626, startPoint y: 261, endPoint x: 633, endPoint y: 246, distance: 16.8
click at [630, 258] on div "MobileService+ Revenue $ 546.00 Work Time 120 mins Transit Time 114 mins Travel…" at bounding box center [674, 544] width 1171 height 1007
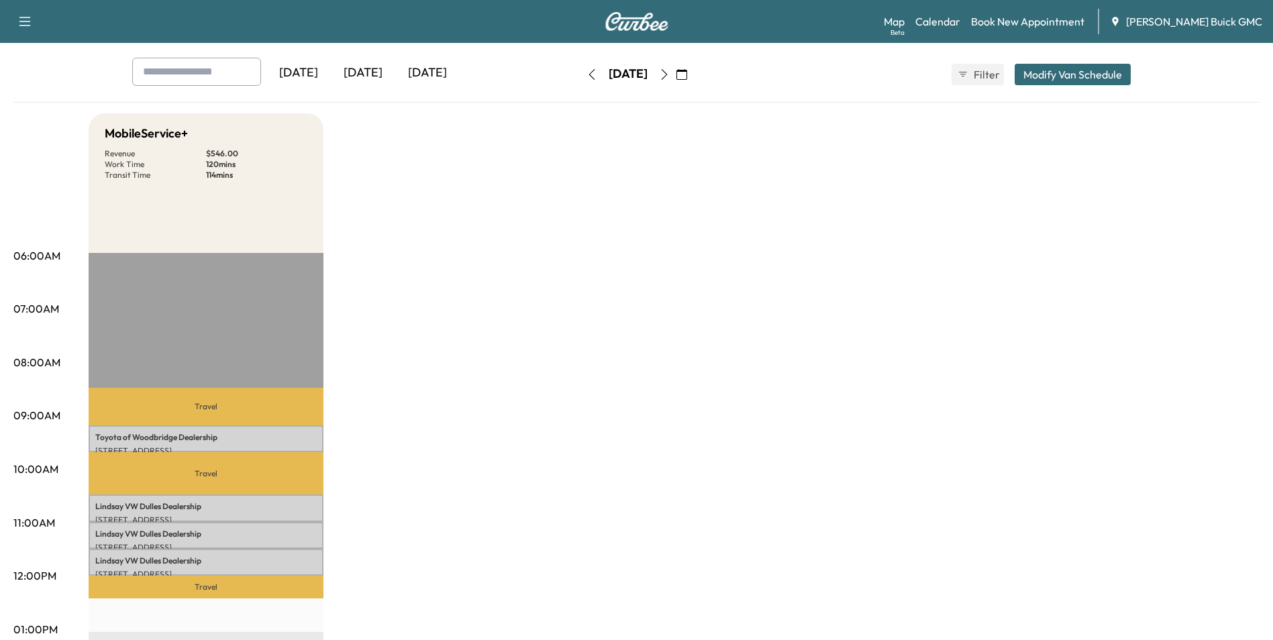
scroll to position [0, 0]
